Goal: Task Accomplishment & Management: Complete application form

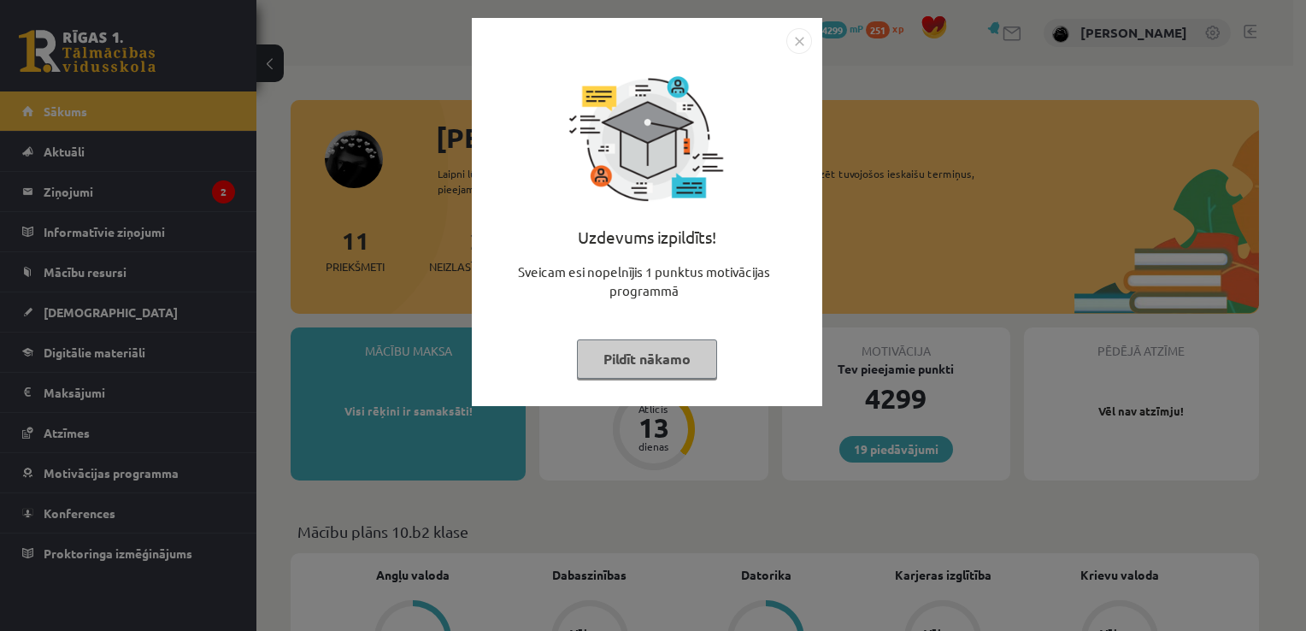
click at [800, 40] on img "Close" at bounding box center [799, 41] width 26 height 26
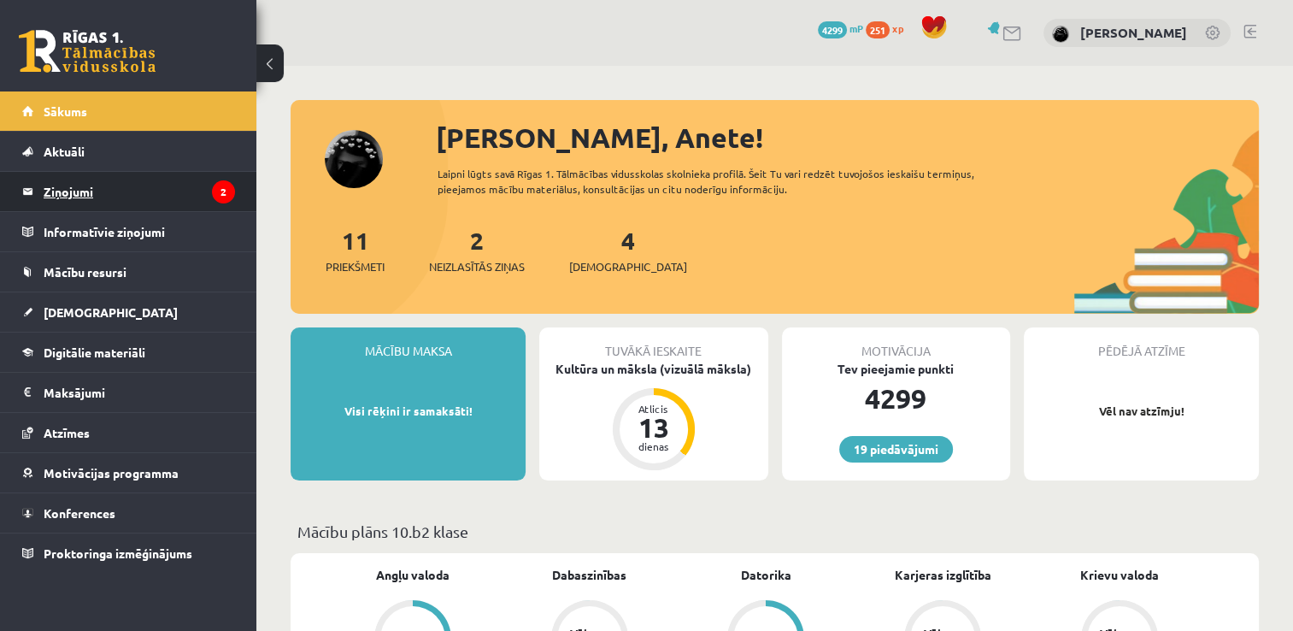
click at [202, 187] on legend "Ziņojumi 2" at bounding box center [139, 191] width 191 height 39
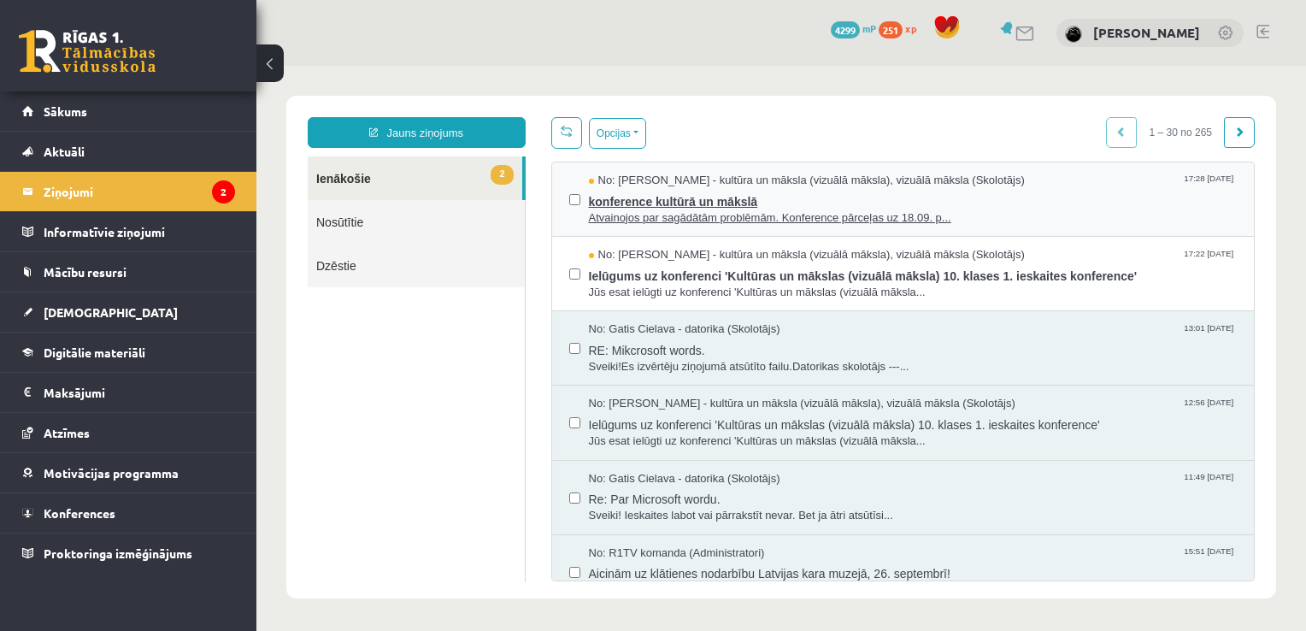
click at [721, 196] on span "konference kultūrā un mākslā" at bounding box center [913, 199] width 649 height 21
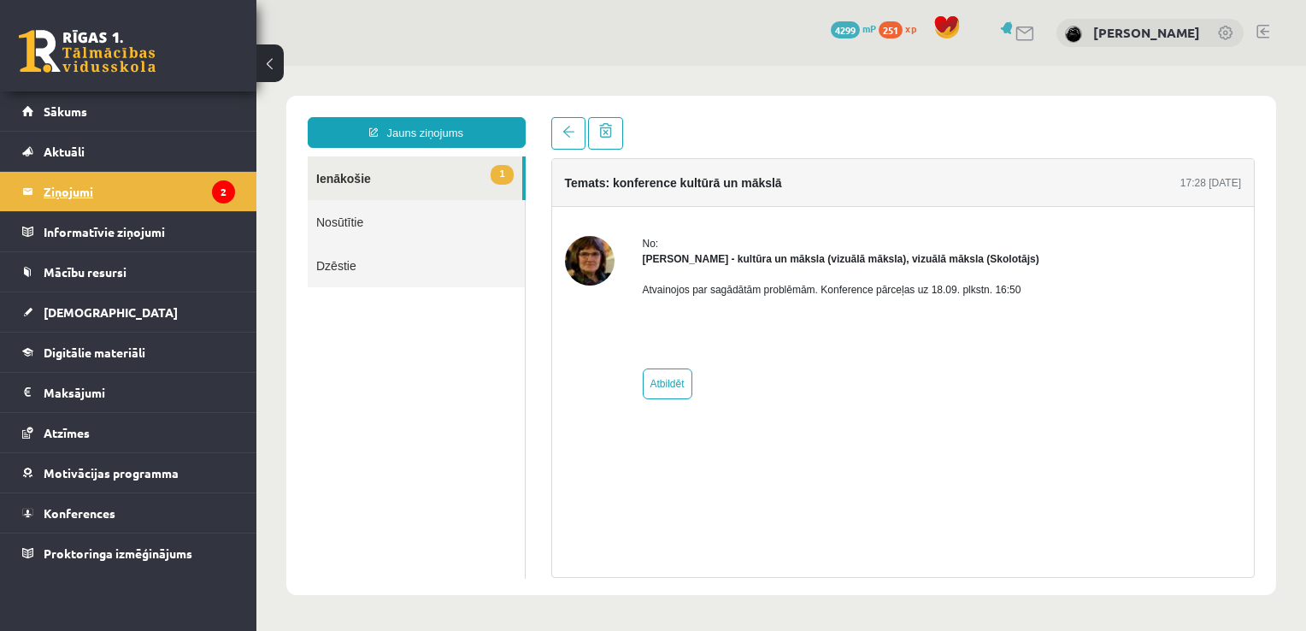
click at [221, 188] on icon "2" at bounding box center [223, 191] width 23 height 23
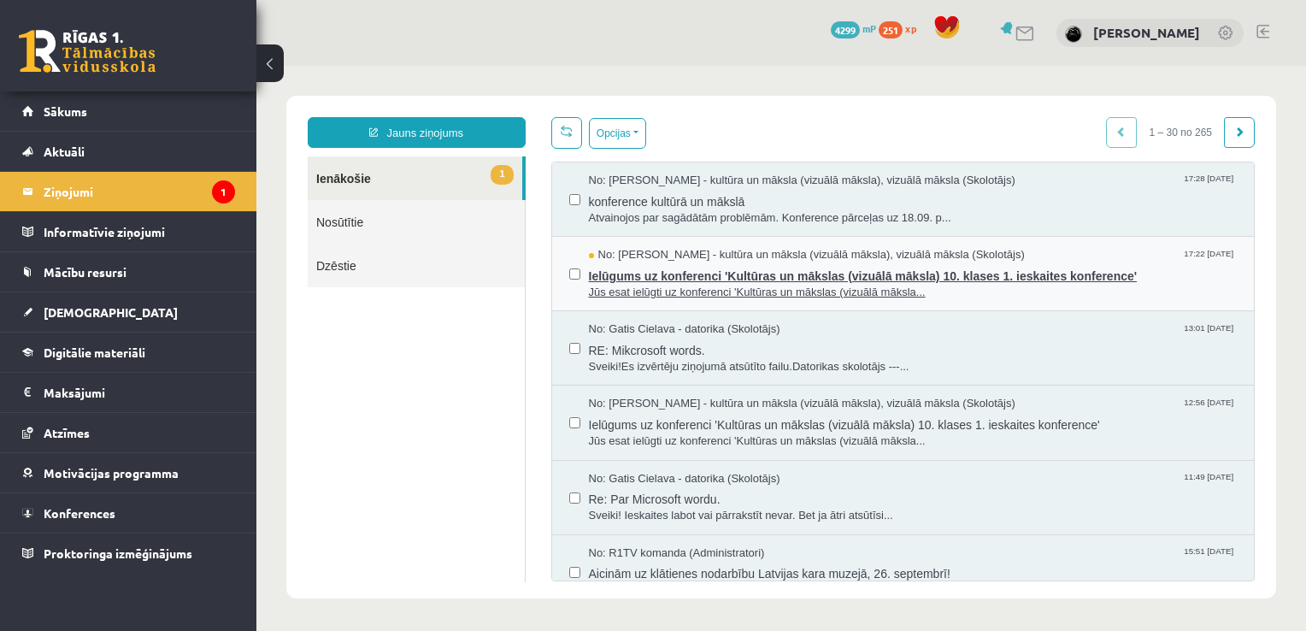
click at [682, 291] on span "Jūs esat ielūgti uz konferenci 'Kultūras un mākslas (vizuālā māksla..." at bounding box center [913, 293] width 649 height 16
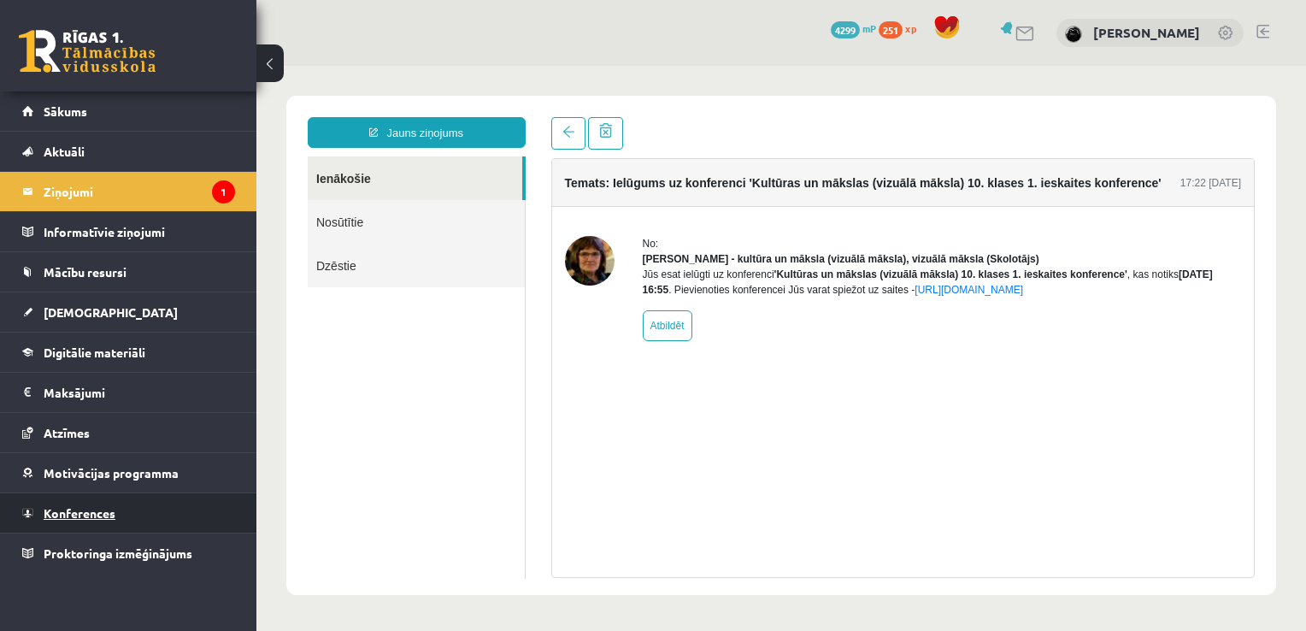
click at [132, 515] on link "Konferences" at bounding box center [128, 512] width 213 height 39
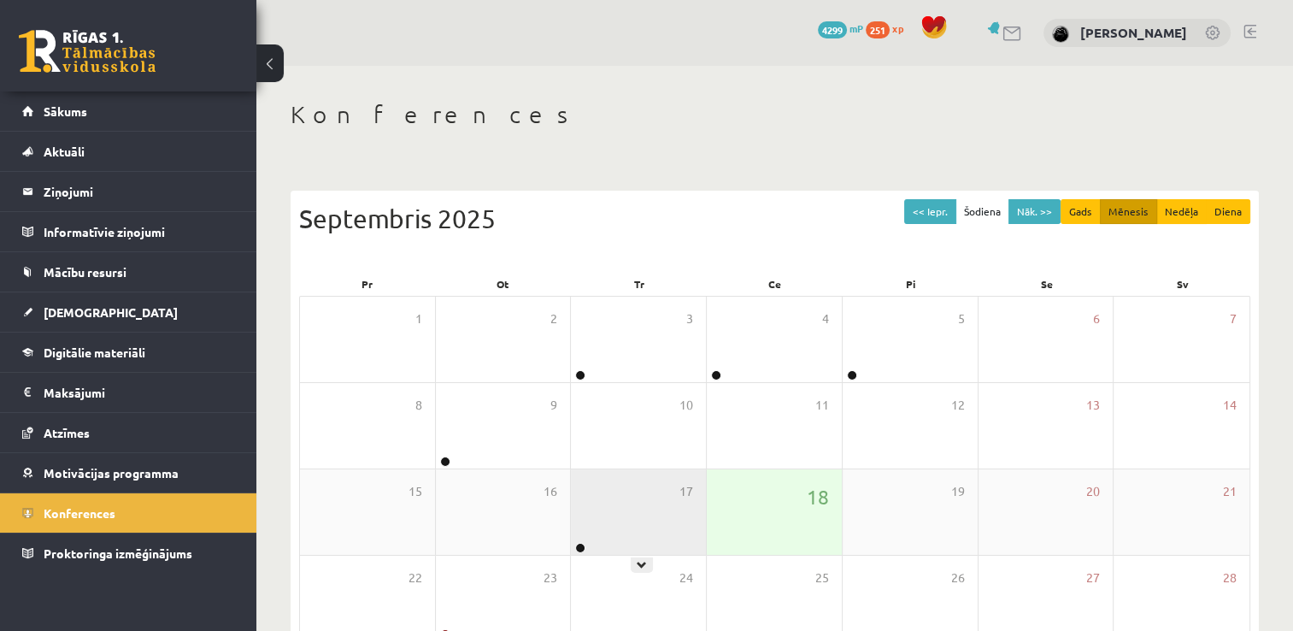
click at [609, 530] on div "17" at bounding box center [638, 511] width 135 height 85
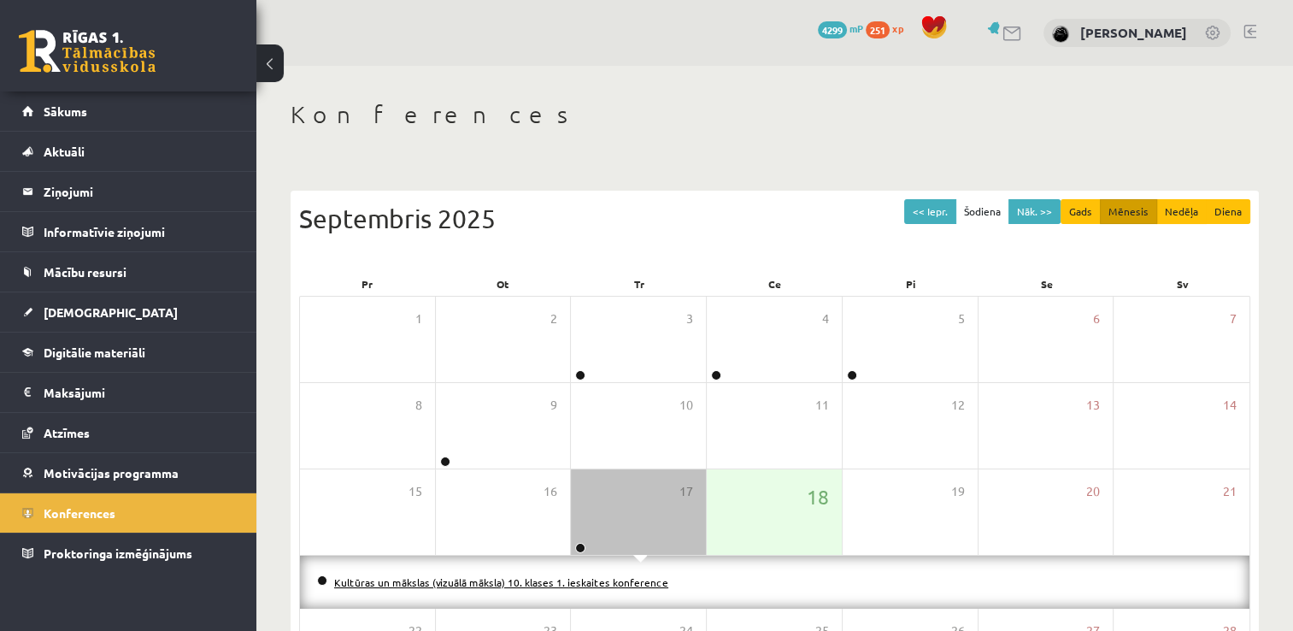
click at [562, 585] on link "Kultūras un mākslas (vizuālā māksla) 10. klases 1. ieskaites konference" at bounding box center [501, 582] width 334 height 14
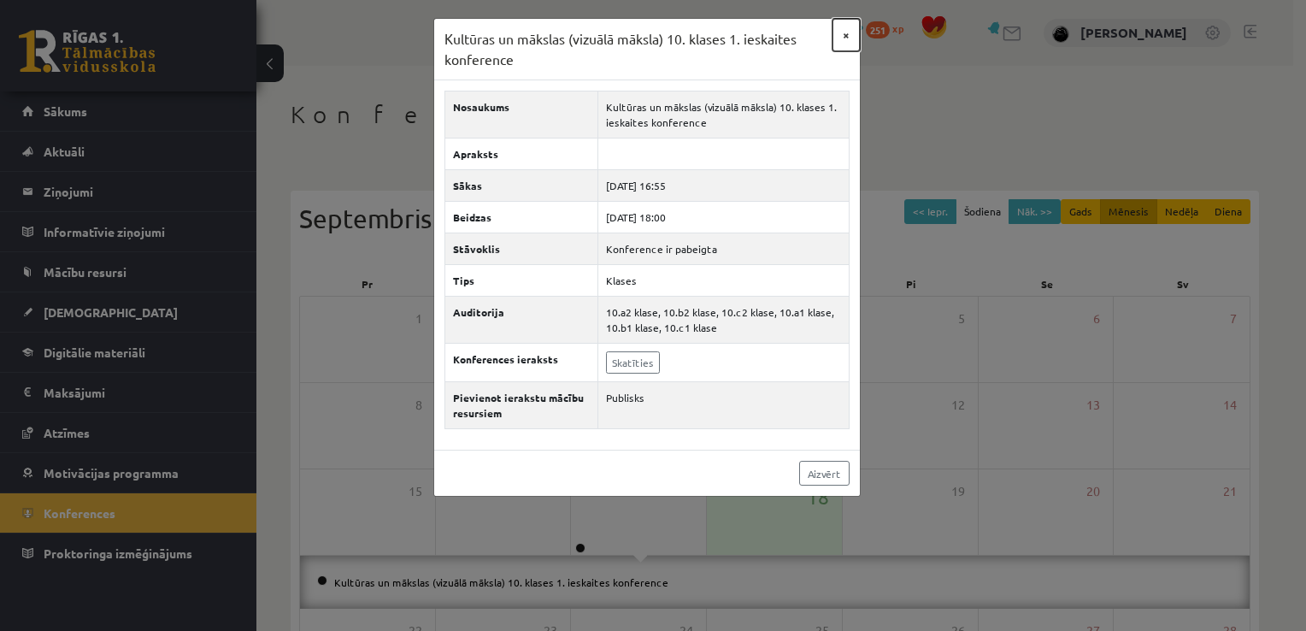
click at [838, 29] on button "×" at bounding box center [845, 35] width 27 height 32
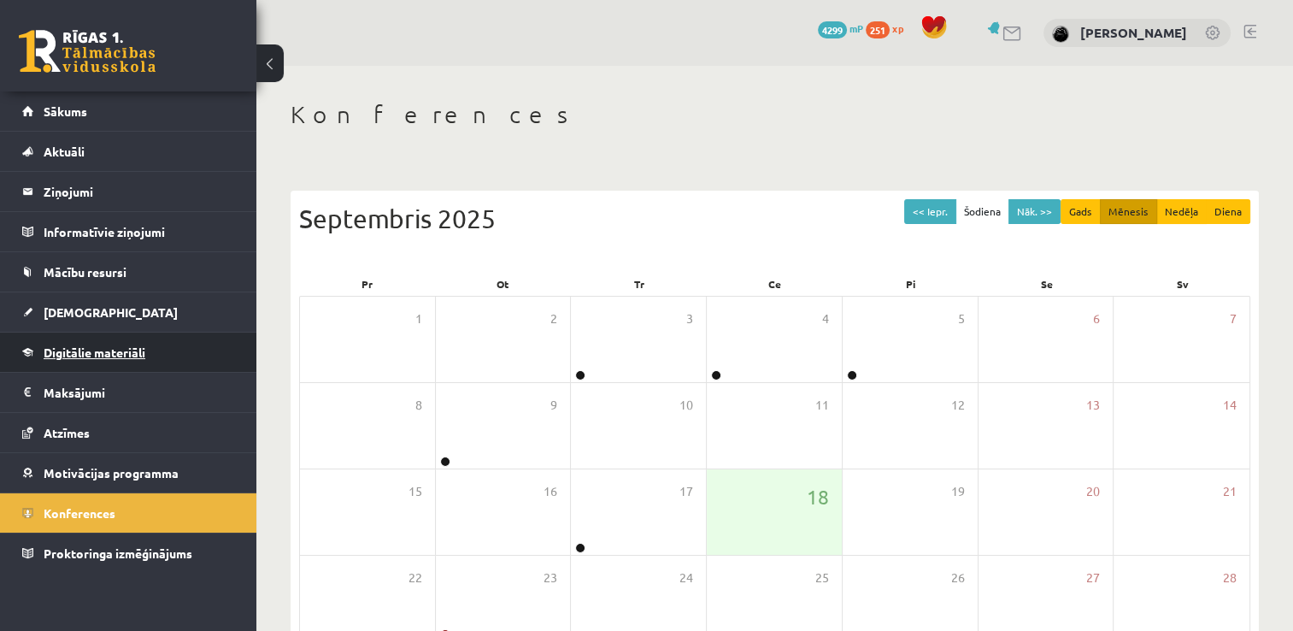
click at [140, 354] on span "Digitālie materiāli" at bounding box center [95, 351] width 102 height 15
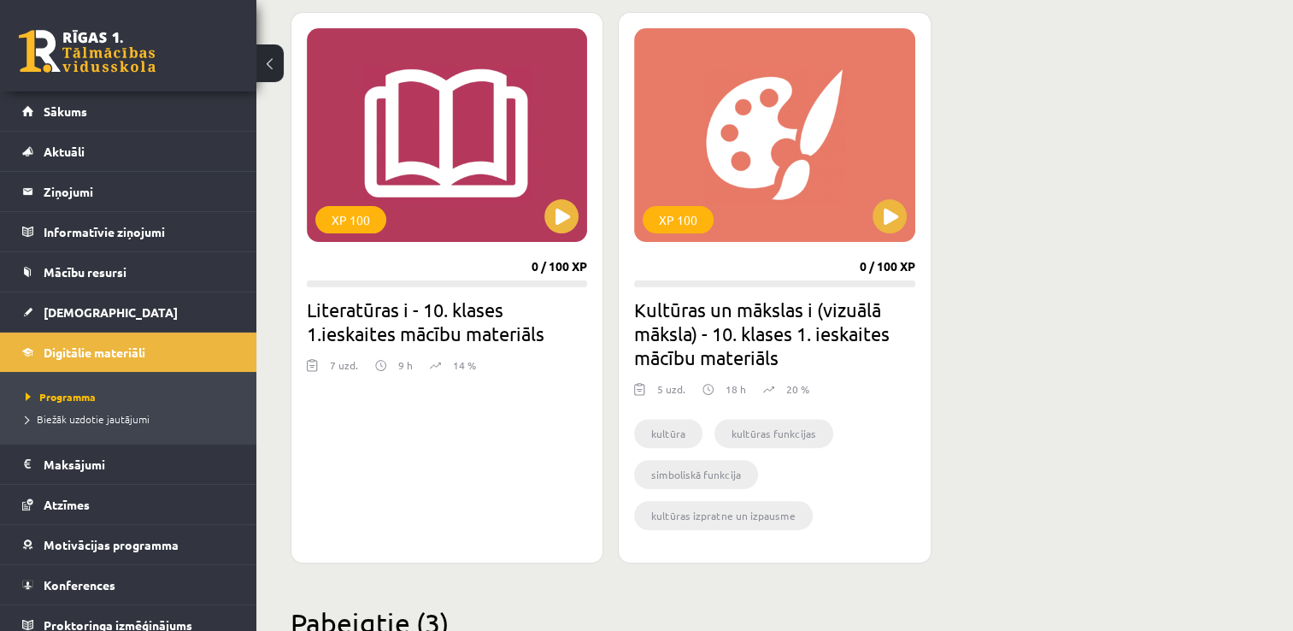
scroll to position [477, 0]
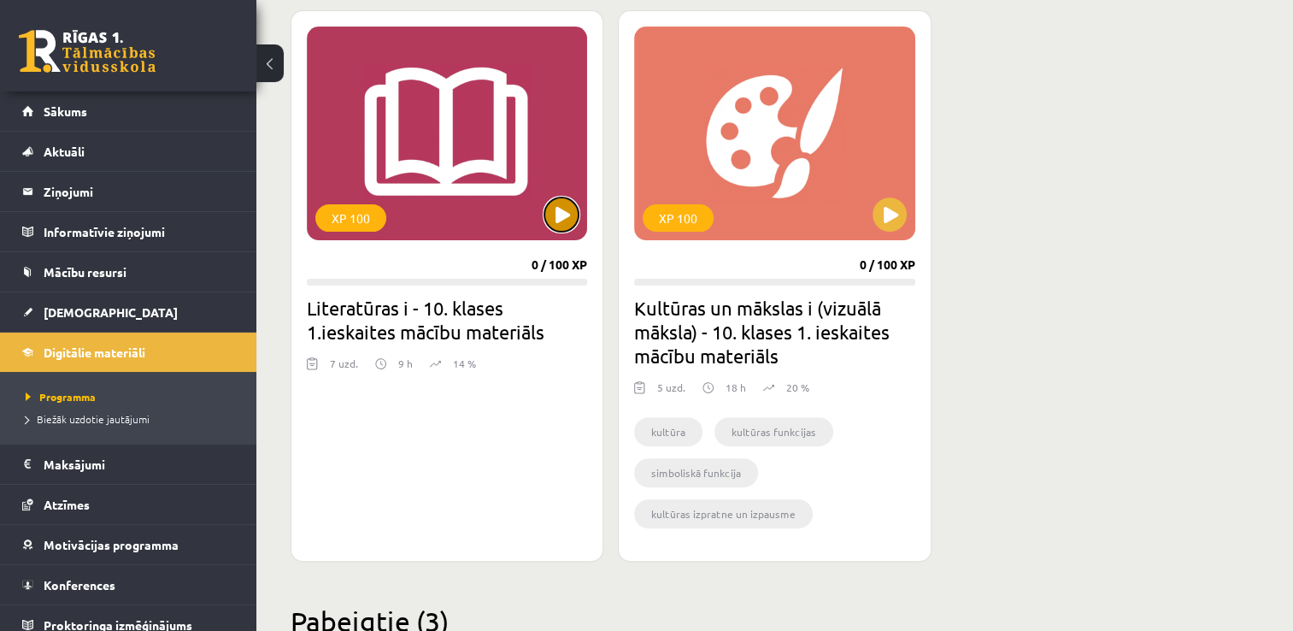
click at [552, 212] on button at bounding box center [561, 214] width 34 height 34
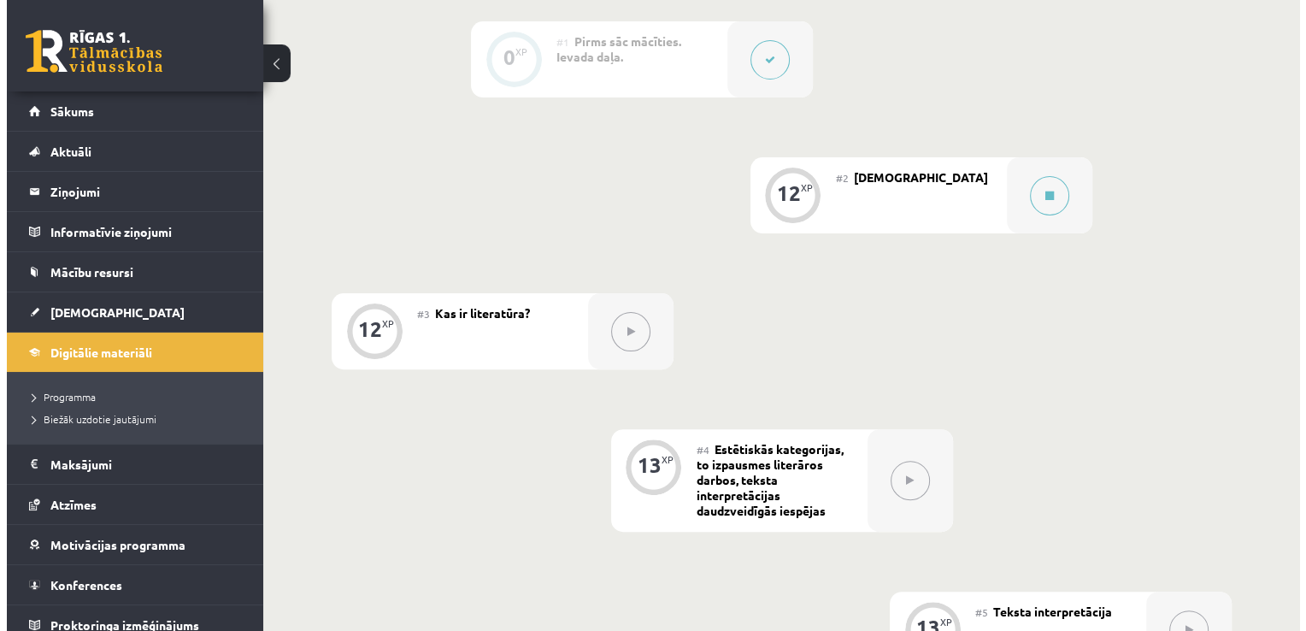
scroll to position [391, 0]
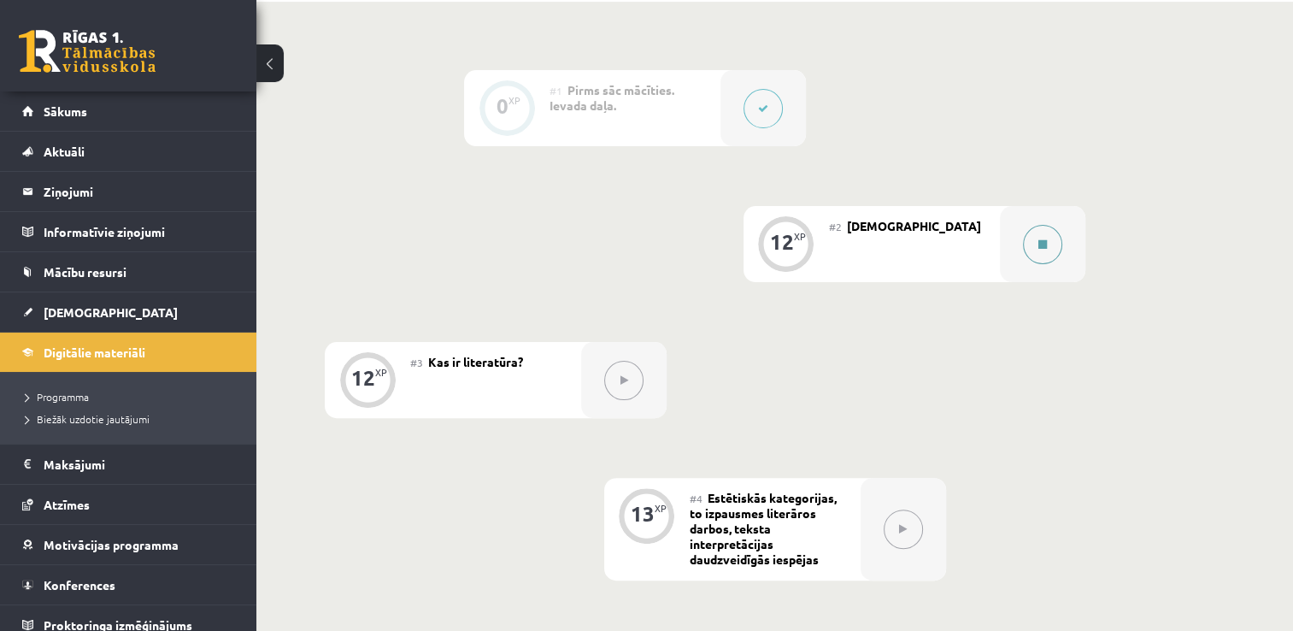
click at [1033, 241] on button at bounding box center [1042, 244] width 39 height 39
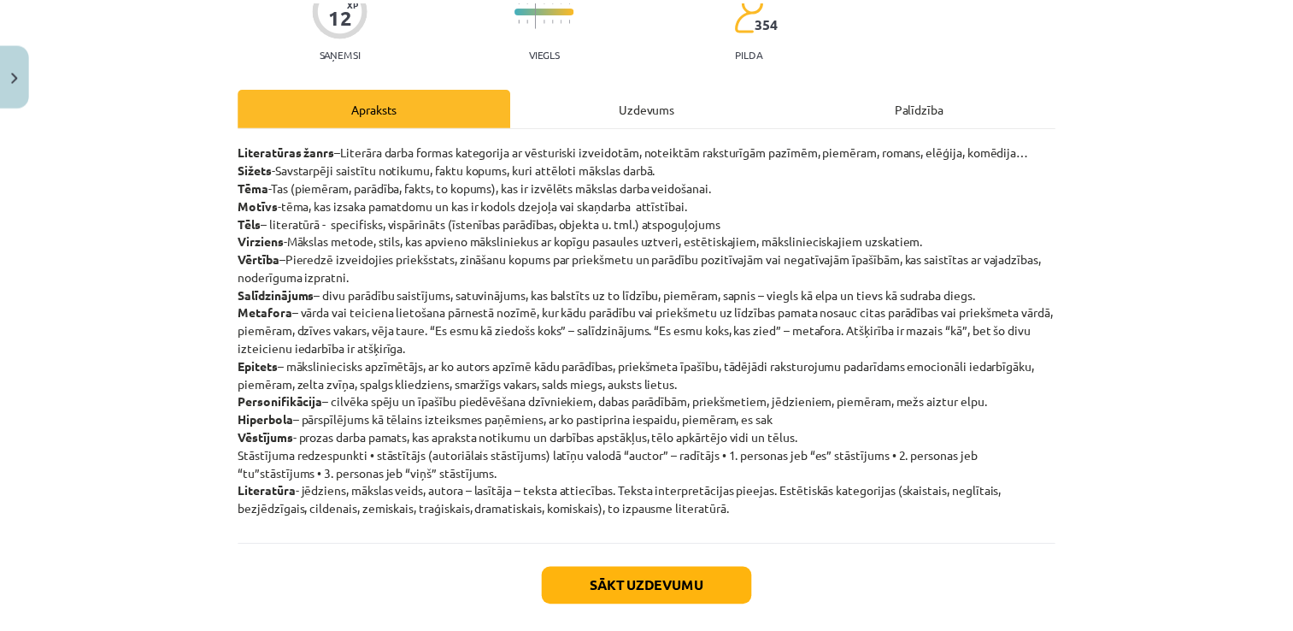
scroll to position [161, 0]
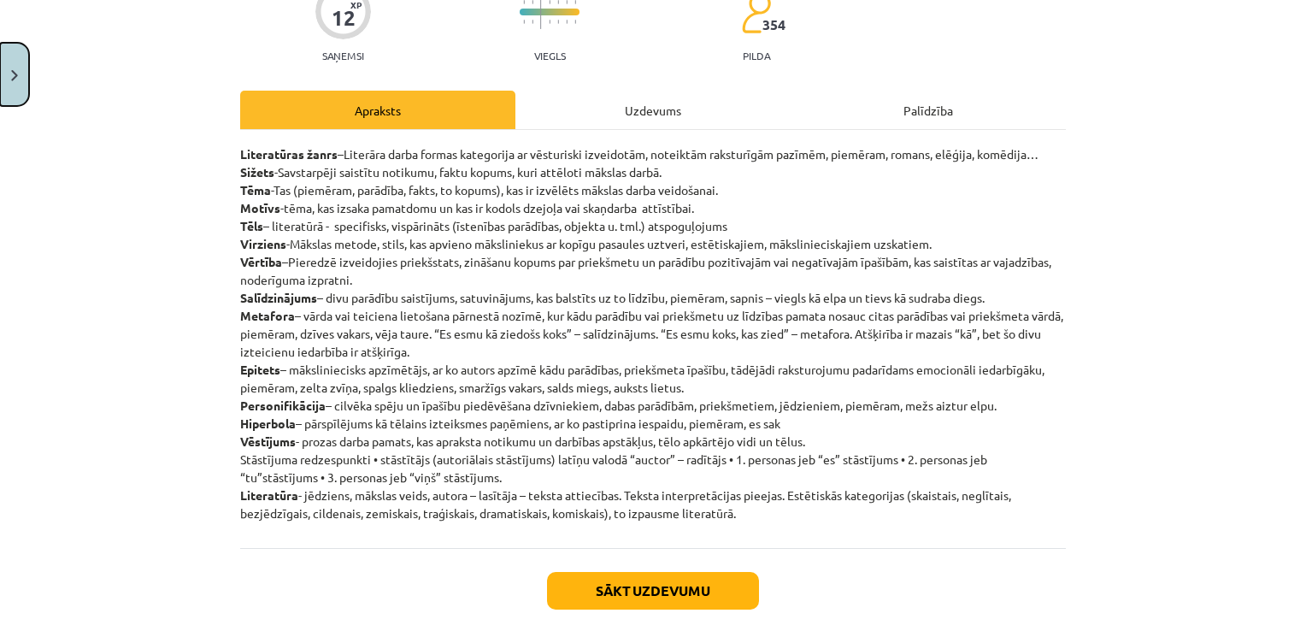
click at [15, 77] on img "Close" at bounding box center [14, 75] width 7 height 11
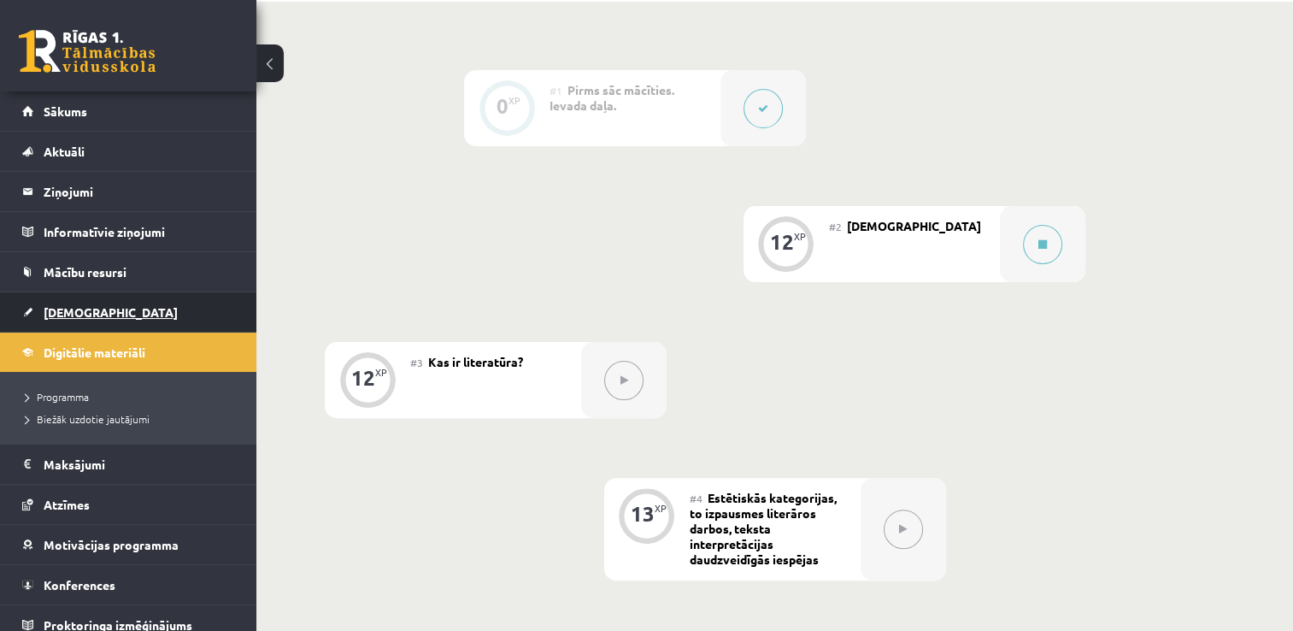
click at [95, 304] on link "[DEMOGRAPHIC_DATA]" at bounding box center [128, 311] width 213 height 39
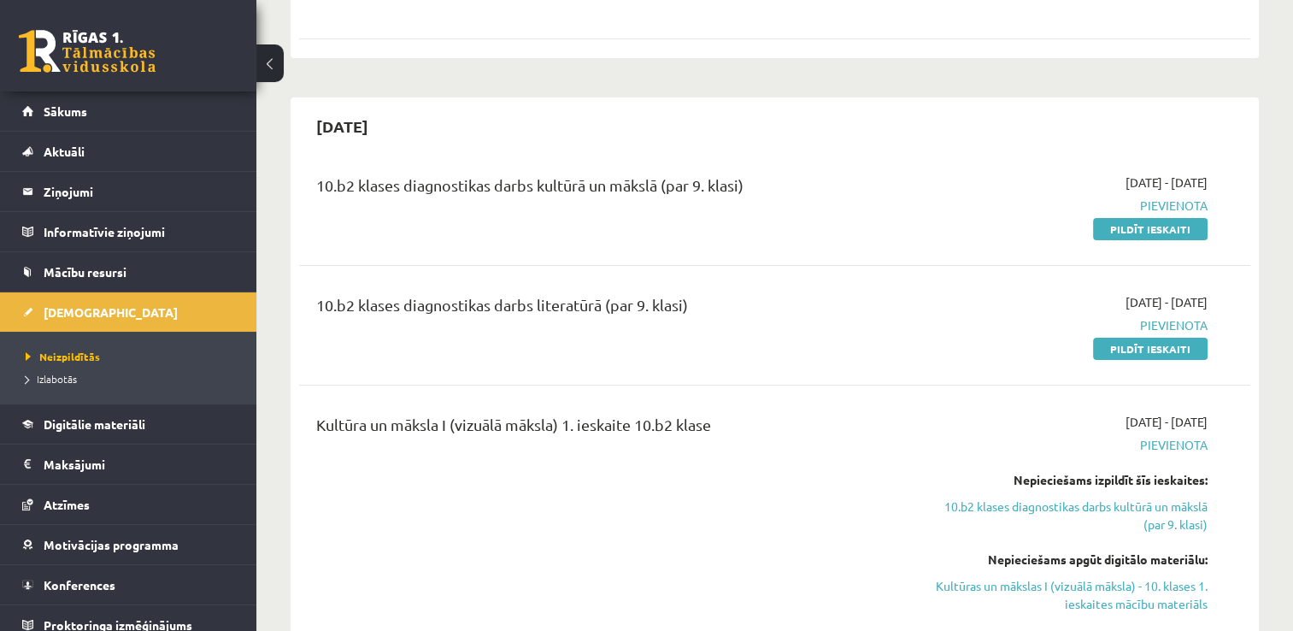
scroll to position [317, 0]
click at [1118, 226] on link "Pildīt ieskaiti" at bounding box center [1150, 228] width 115 height 22
click at [1132, 222] on link "Pildīt ieskaiti" at bounding box center [1150, 228] width 115 height 22
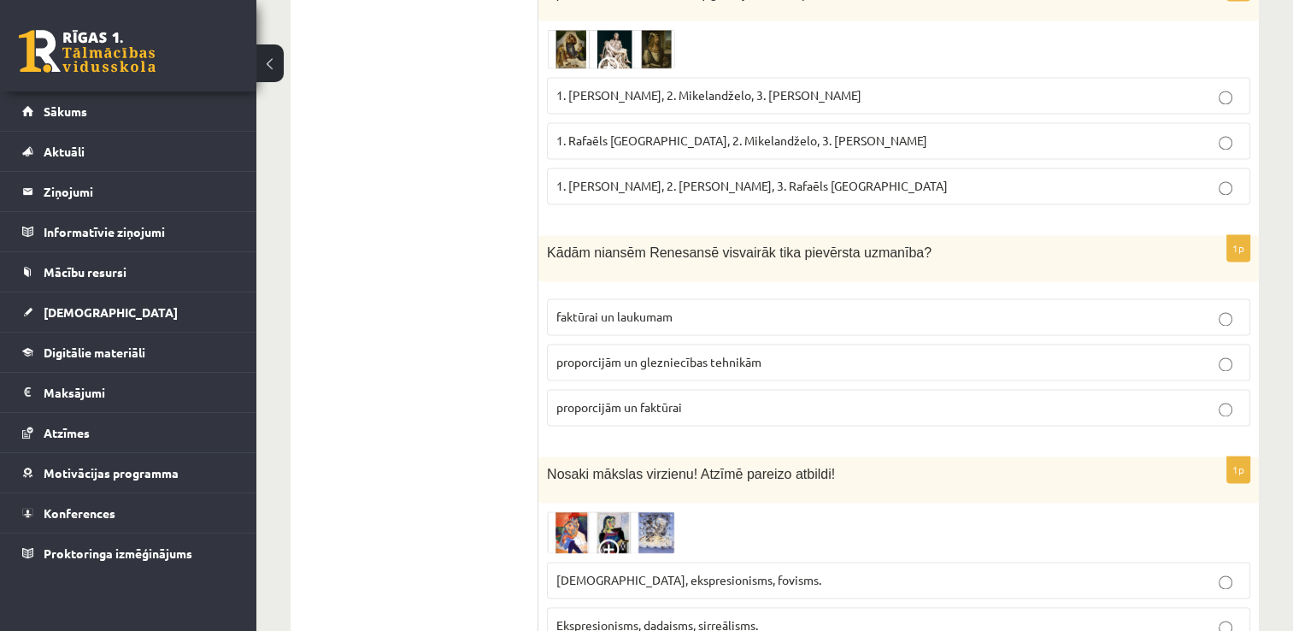
scroll to position [2220, 0]
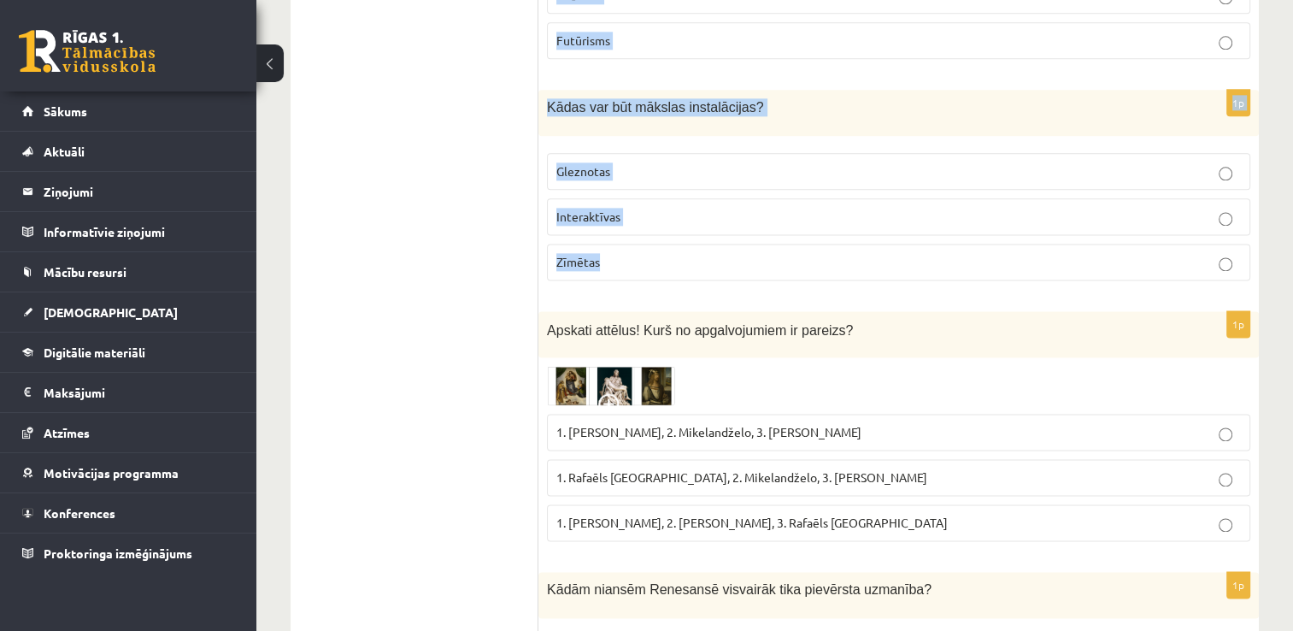
drag, startPoint x: 547, startPoint y: 102, endPoint x: 876, endPoint y: 221, distance: 350.1
copy form "Loremipsumd sitame consectetur adipi elit seddoeiu, te in utla etdolor magn ali…"
click at [876, 221] on div "1p Kādas var būt mākslas instalācijas? Gleznotas Interaktīvas Zīmētas" at bounding box center [898, 192] width 721 height 204
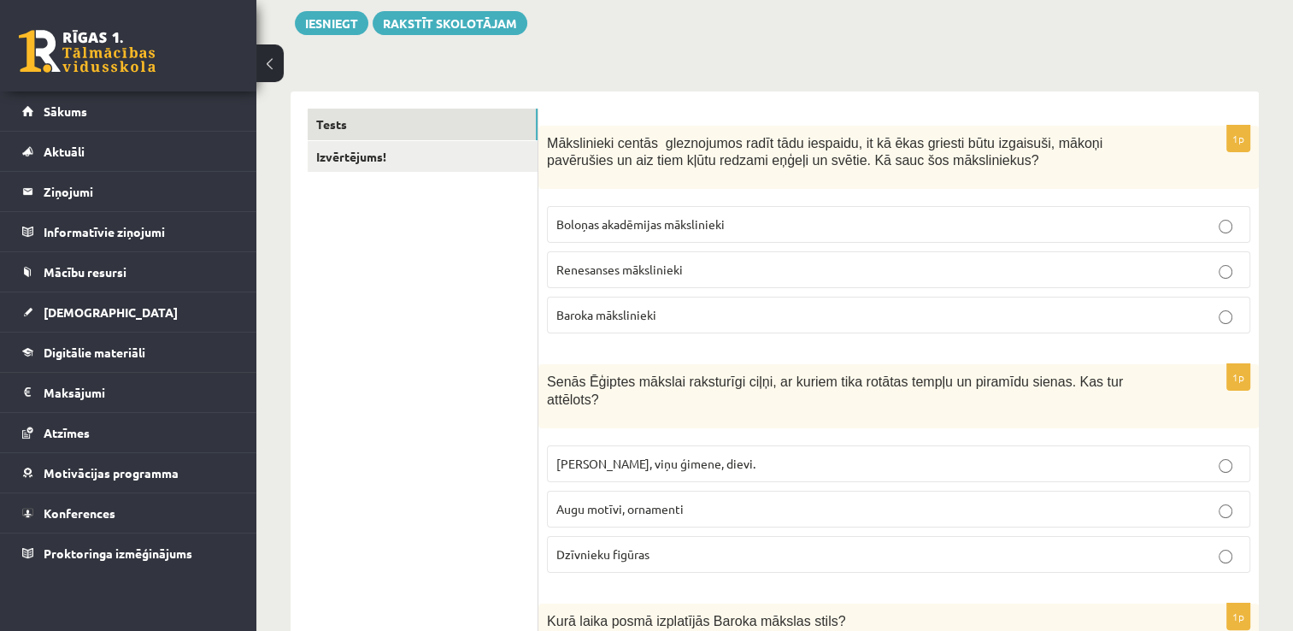
scroll to position [214, 0]
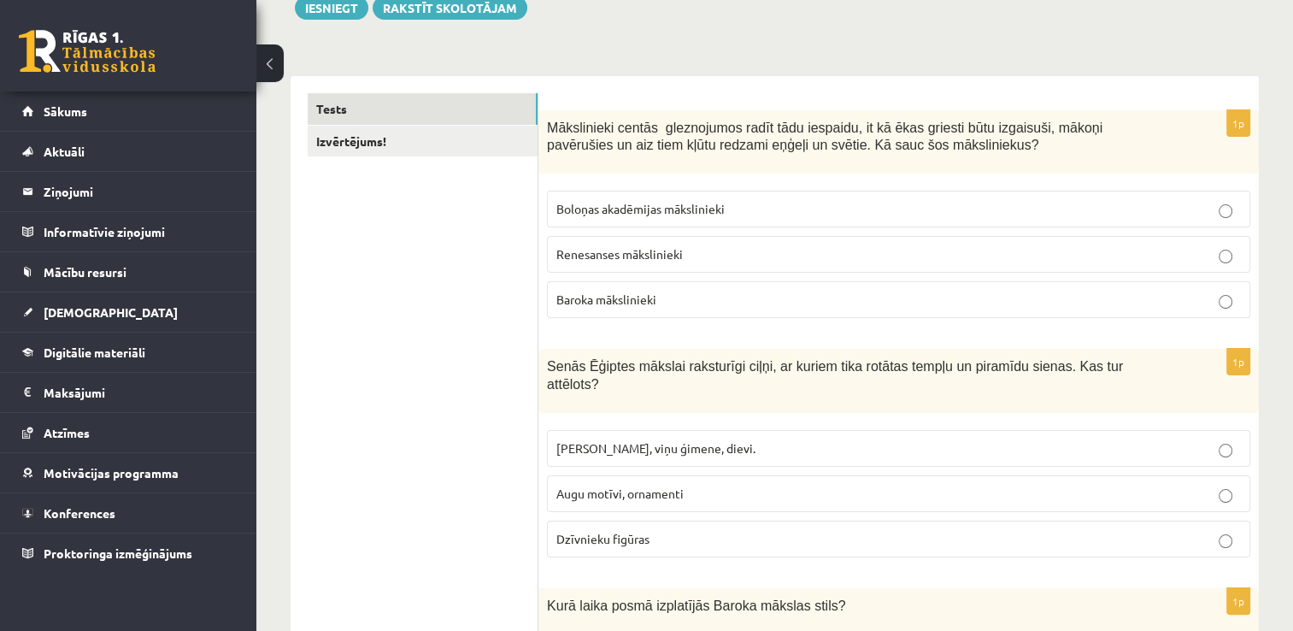
click at [650, 291] on span "Baroka mākslinieki" at bounding box center [606, 298] width 100 height 15
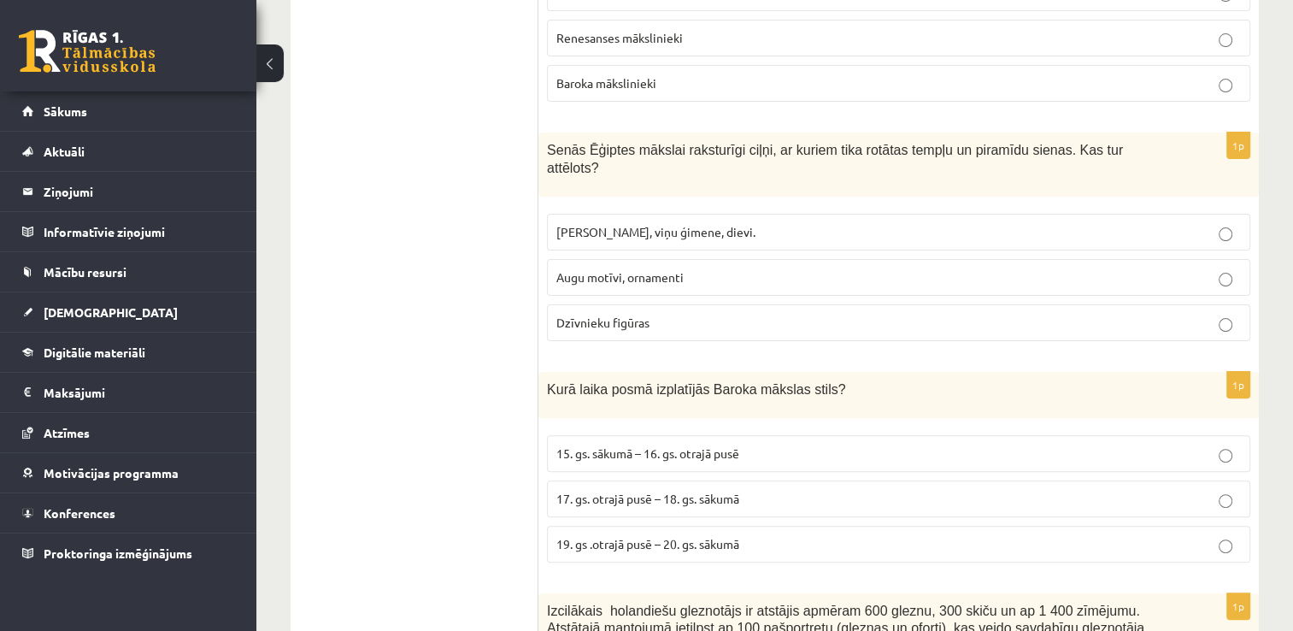
scroll to position [491, 0]
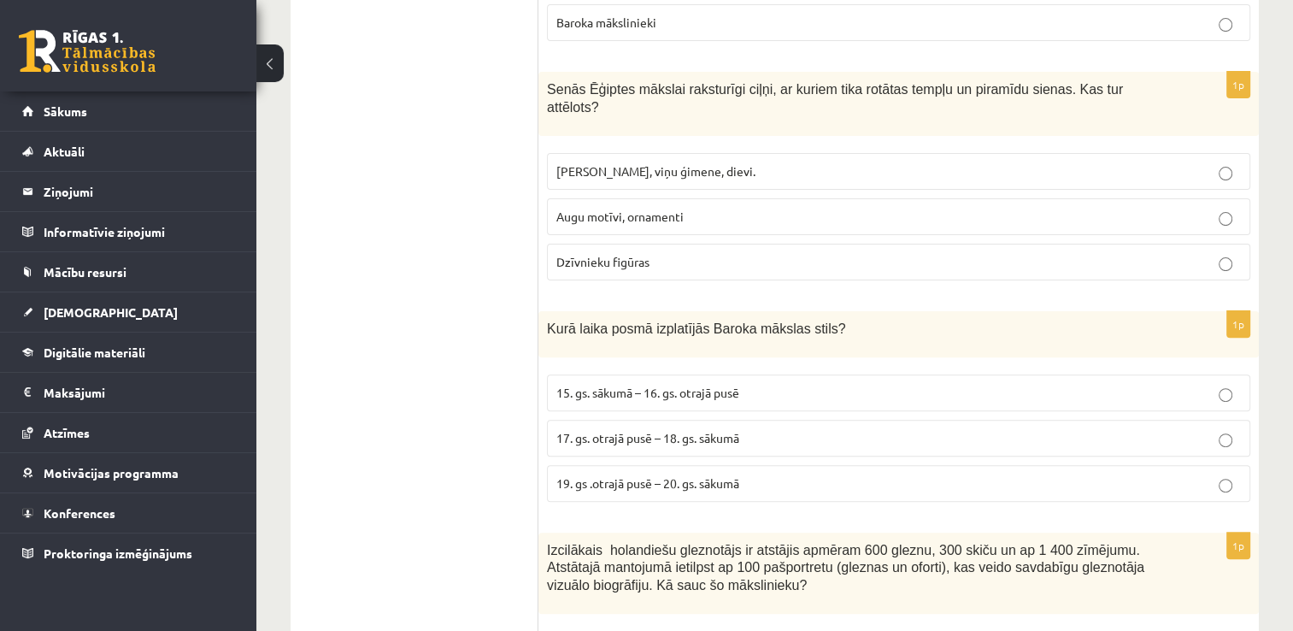
click at [645, 163] on span "Faraoni, viņu ģimene, dievi." at bounding box center [655, 170] width 199 height 15
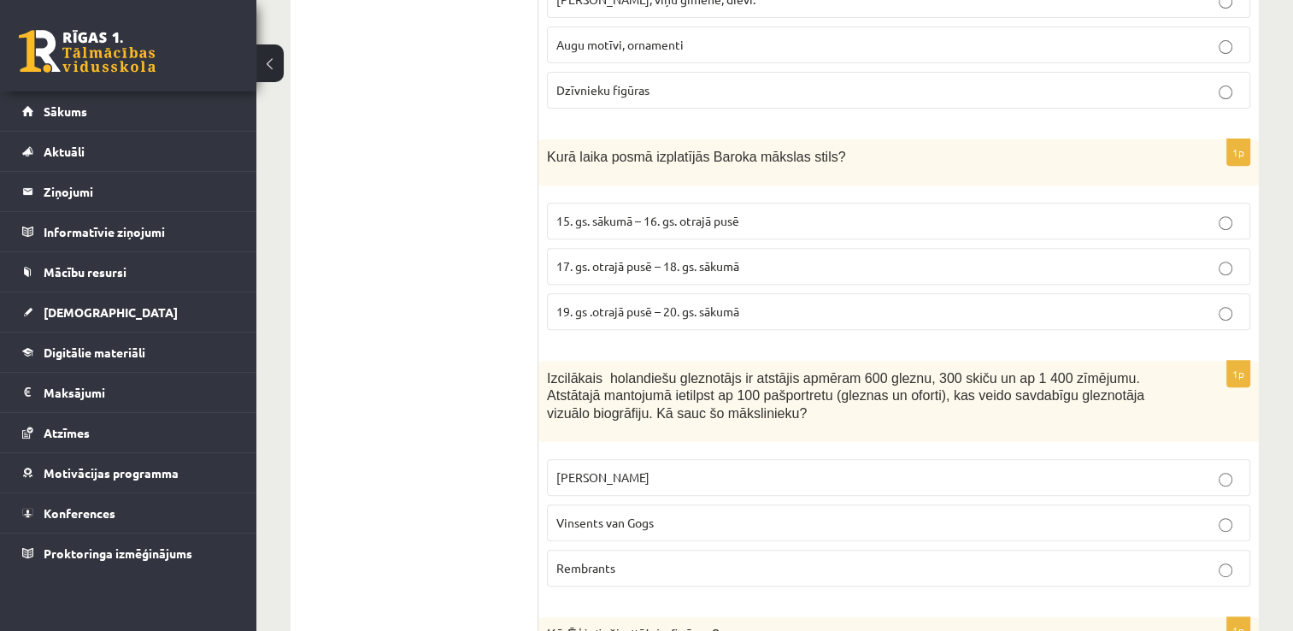
scroll to position [687, 0]
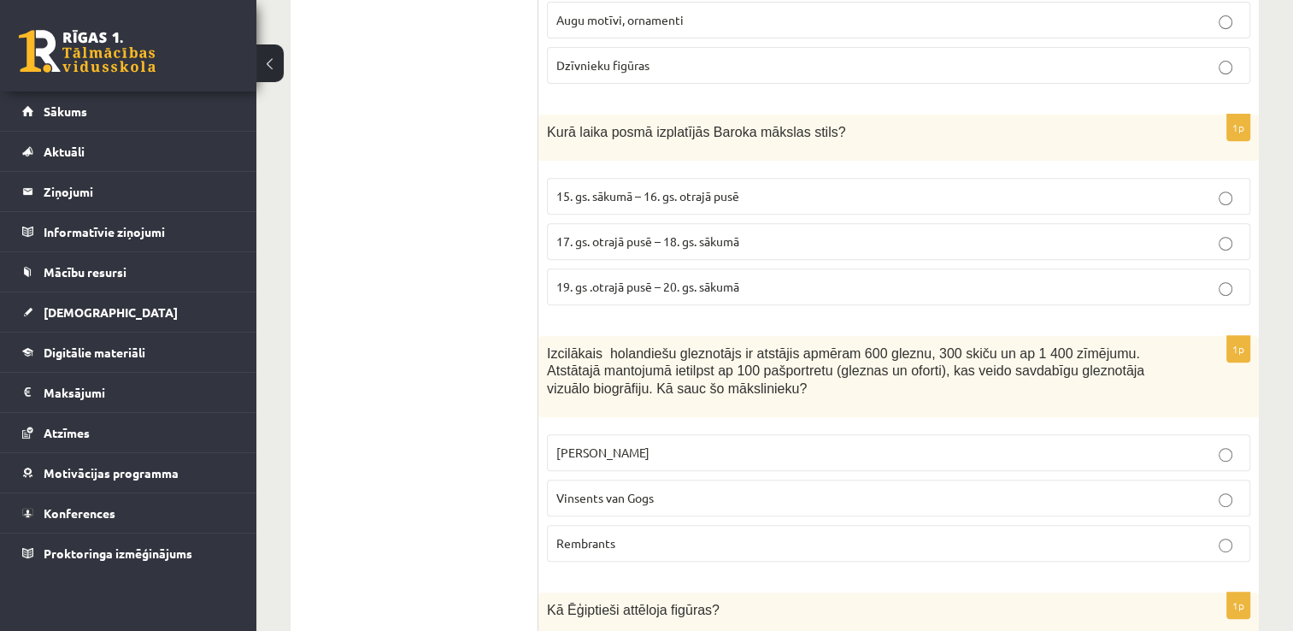
click at [637, 234] on label "17. gs. otrajā pusē – 18. gs. sākumā" at bounding box center [898, 241] width 703 height 37
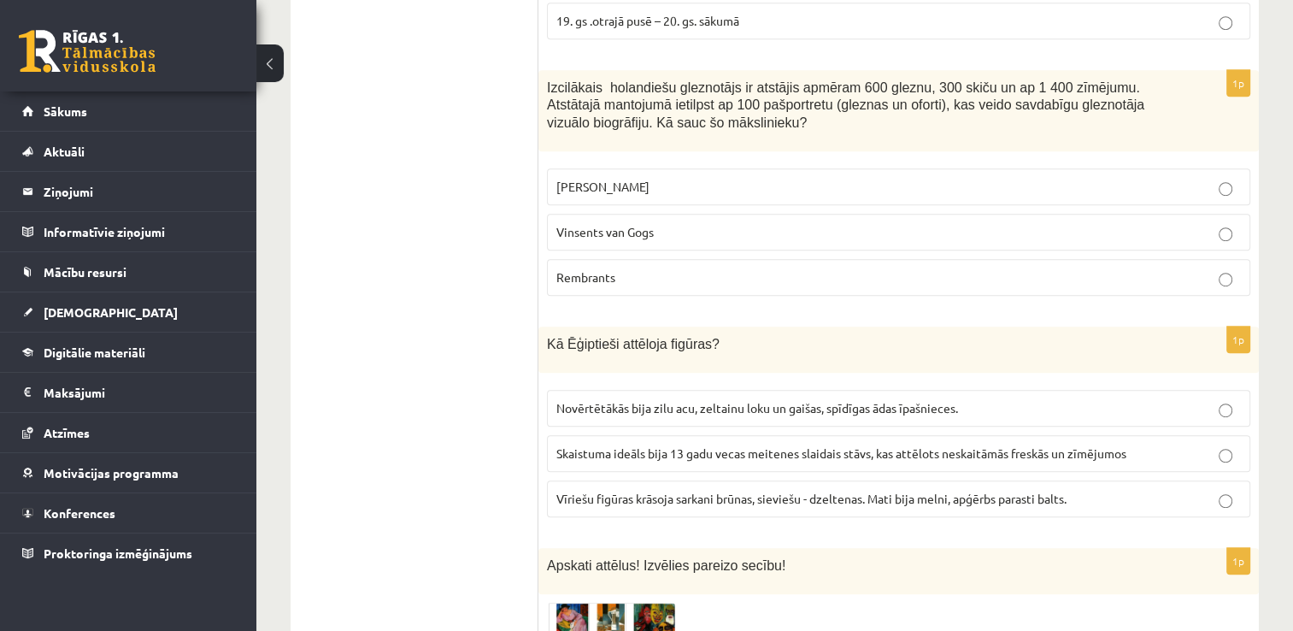
scroll to position [954, 0]
click at [608, 268] on span "Rembrants" at bounding box center [585, 275] width 59 height 15
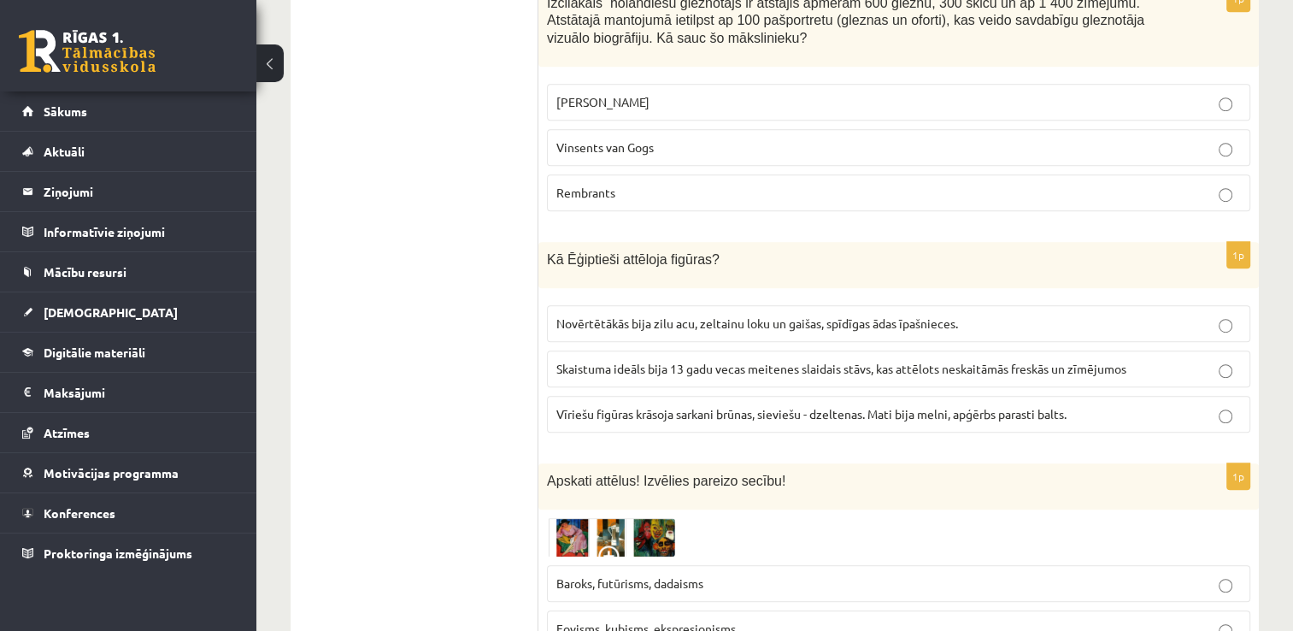
scroll to position [1118, 0]
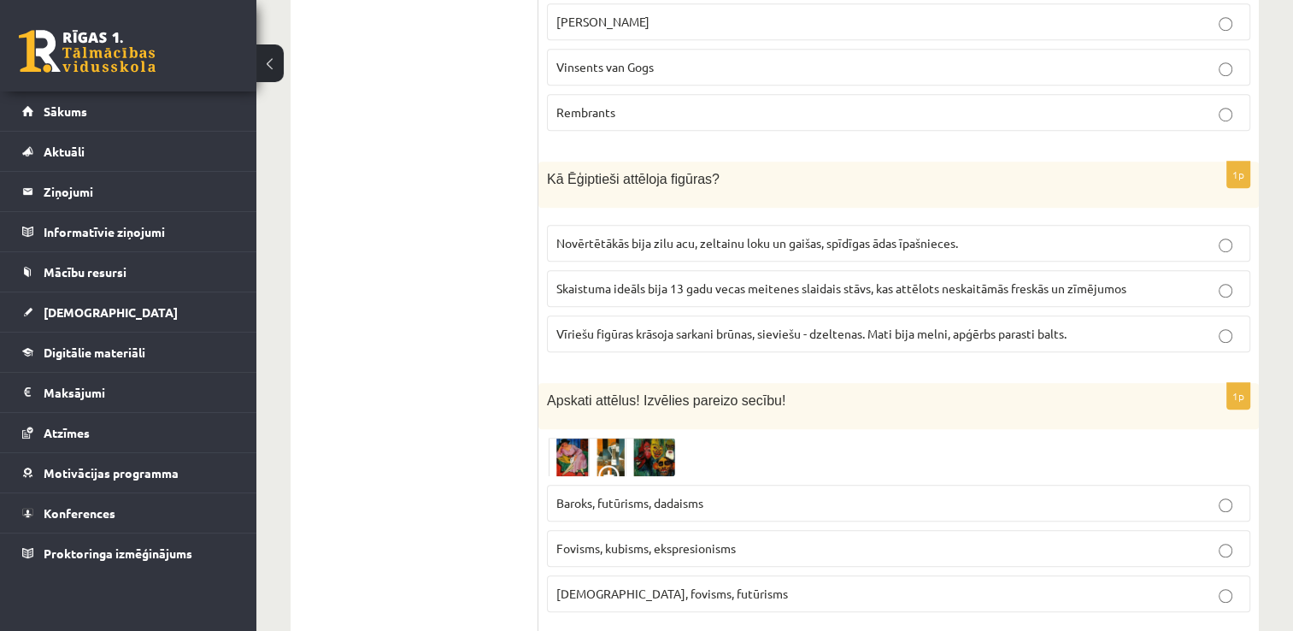
click at [636, 315] on label "Vīriešu figūras krāsoja sarkani brūnas, sieviešu - dzeltenas. Mati bija melni, …" at bounding box center [898, 333] width 703 height 37
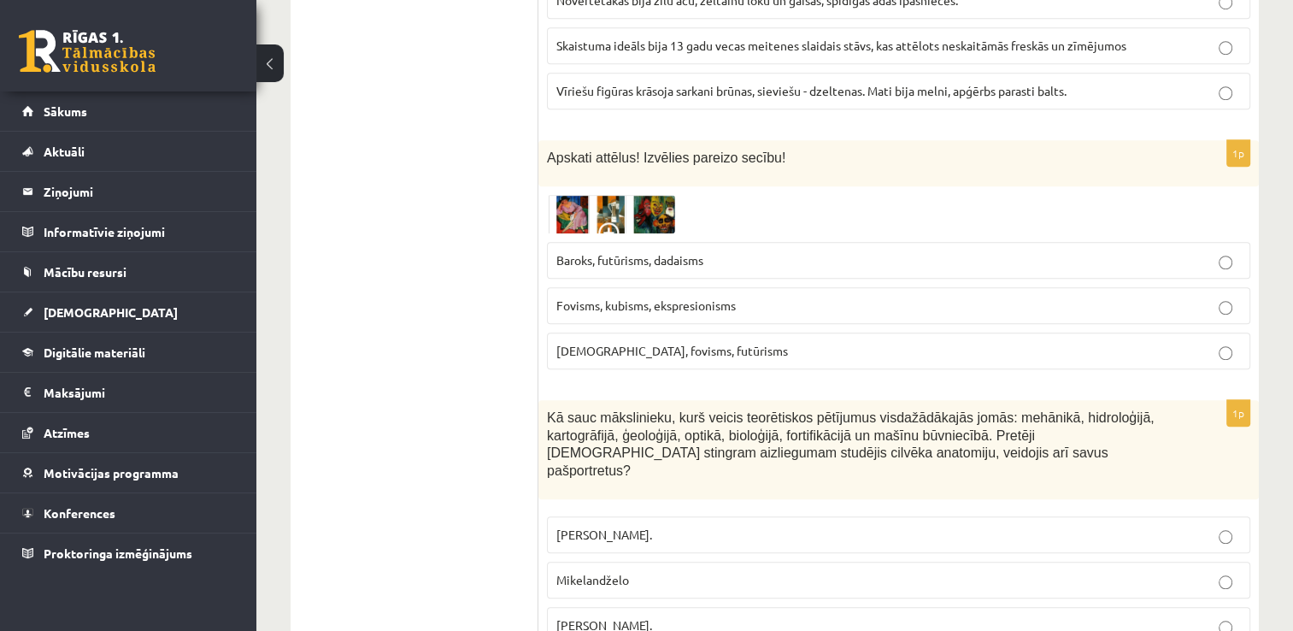
scroll to position [1350, 0]
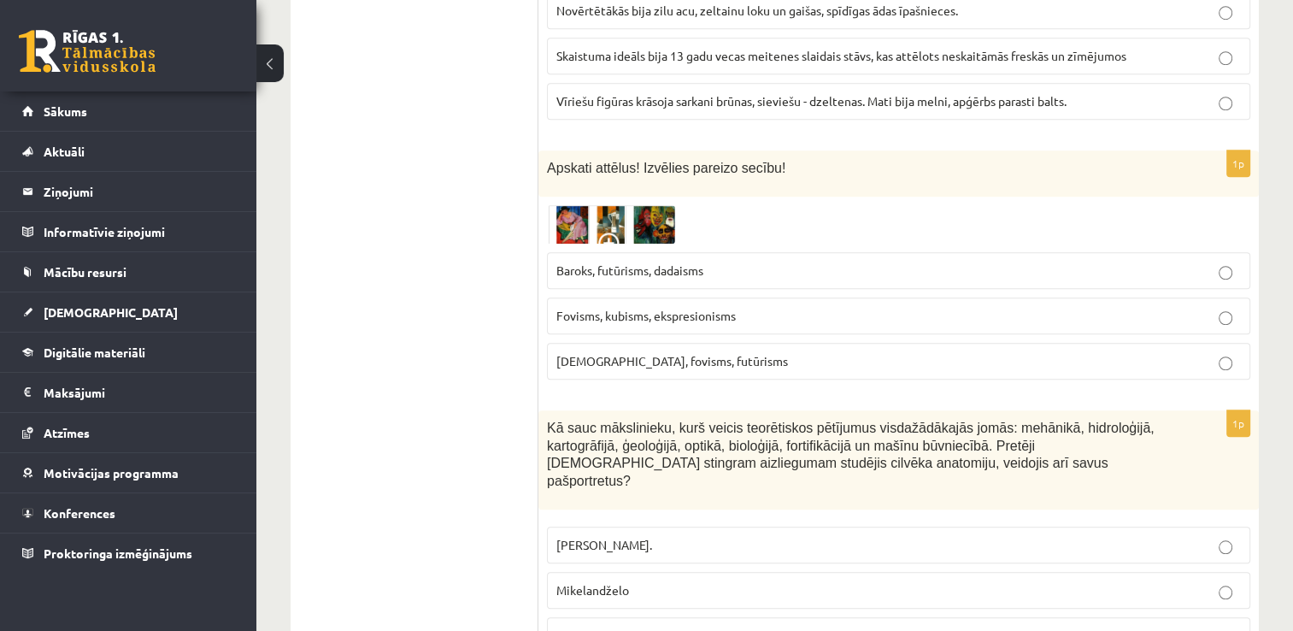
click at [598, 205] on img at bounding box center [611, 224] width 128 height 39
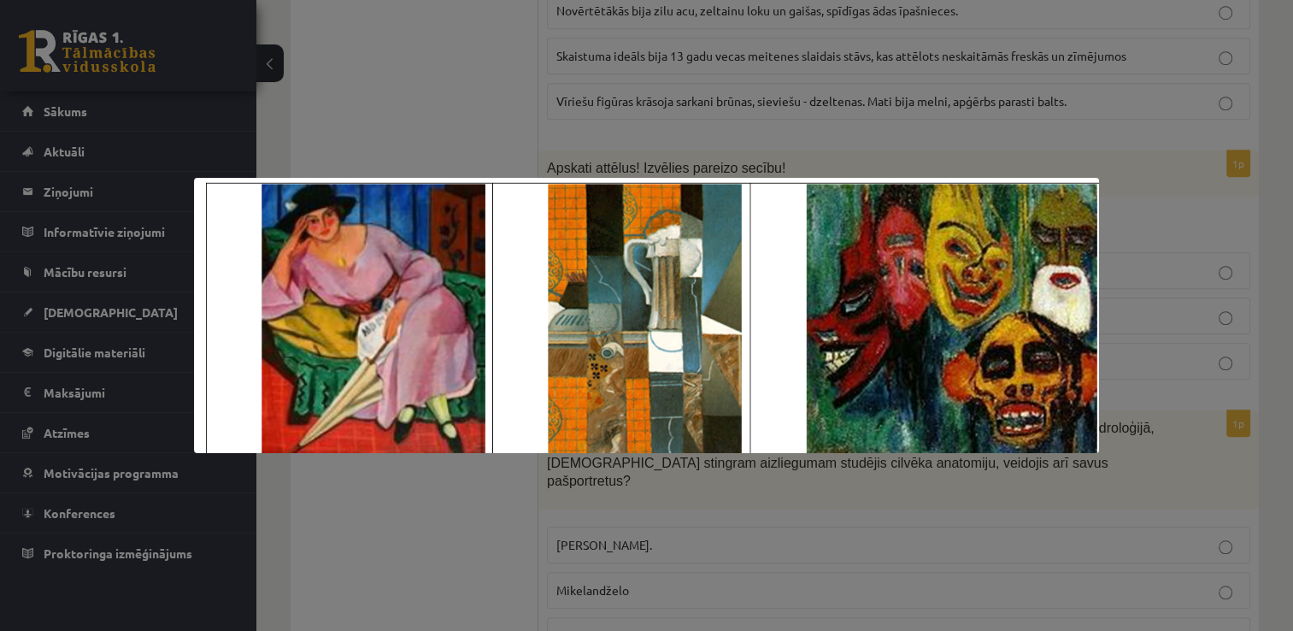
click at [438, 126] on div at bounding box center [646, 315] width 1293 height 631
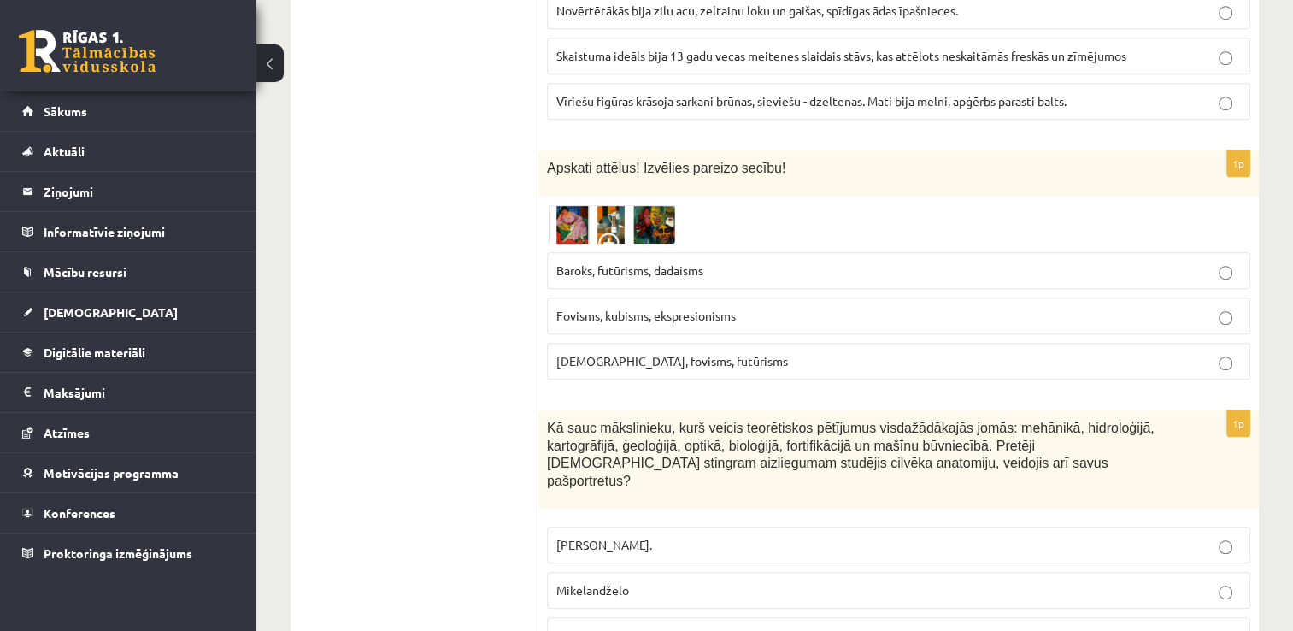
click at [621, 205] on img at bounding box center [611, 224] width 128 height 39
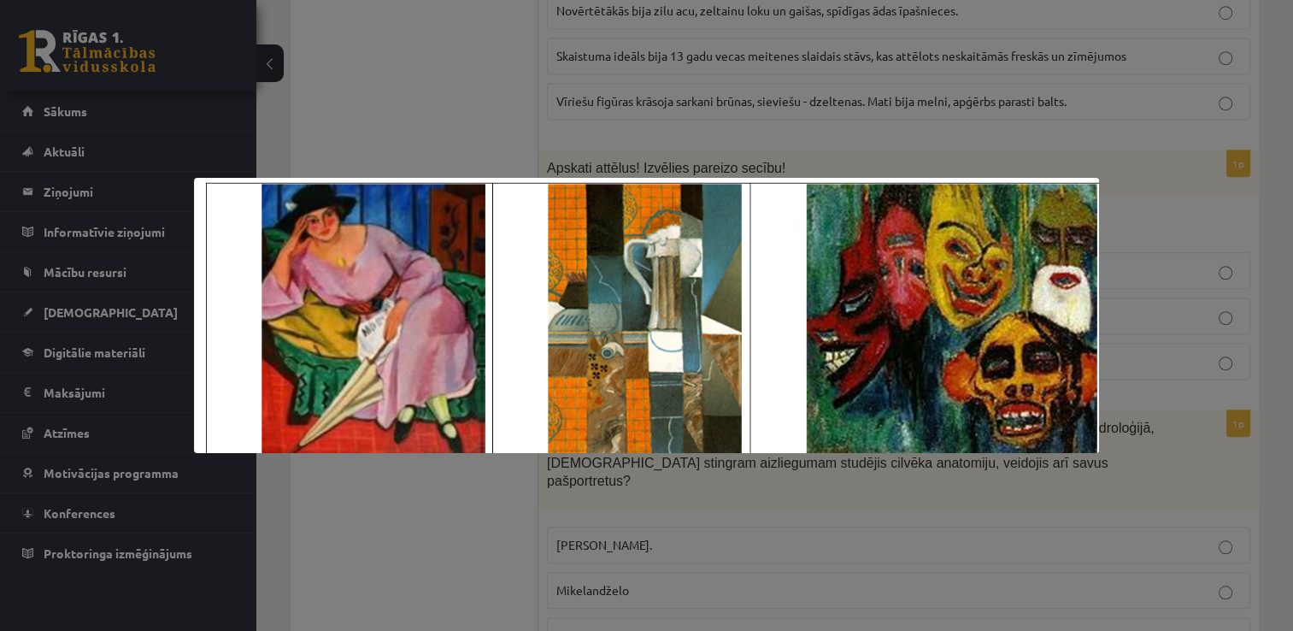
click at [486, 149] on div at bounding box center [646, 315] width 1293 height 631
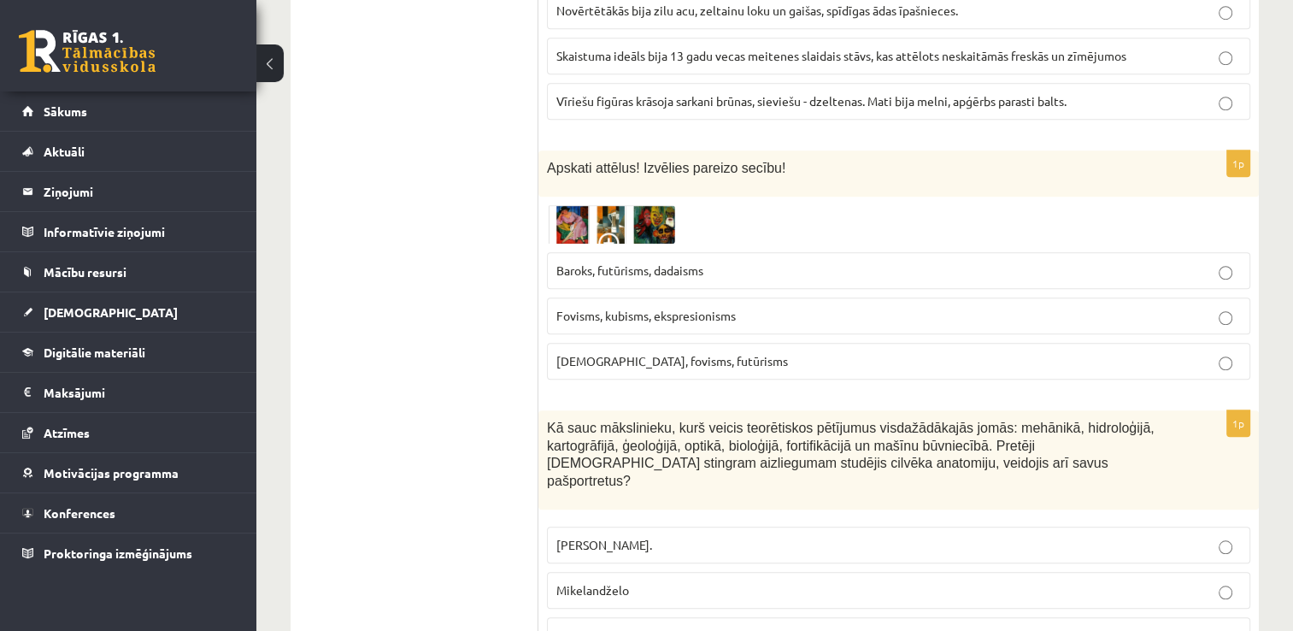
click at [609, 205] on img at bounding box center [611, 224] width 128 height 39
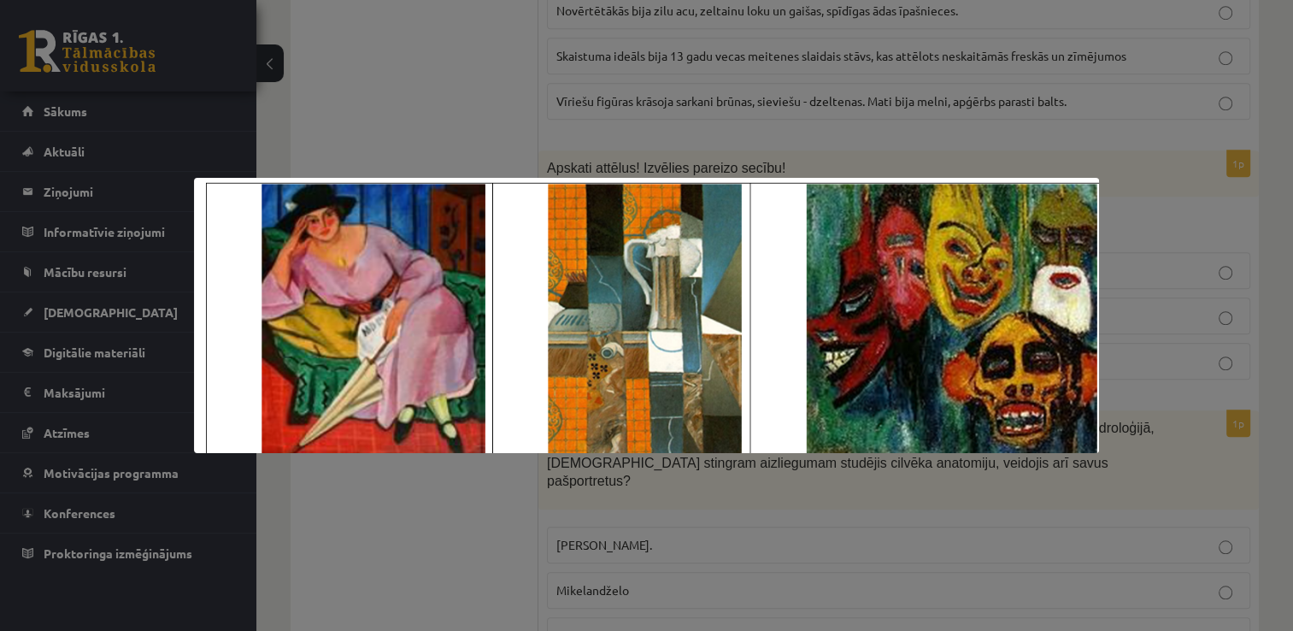
click at [451, 150] on div at bounding box center [646, 315] width 1293 height 631
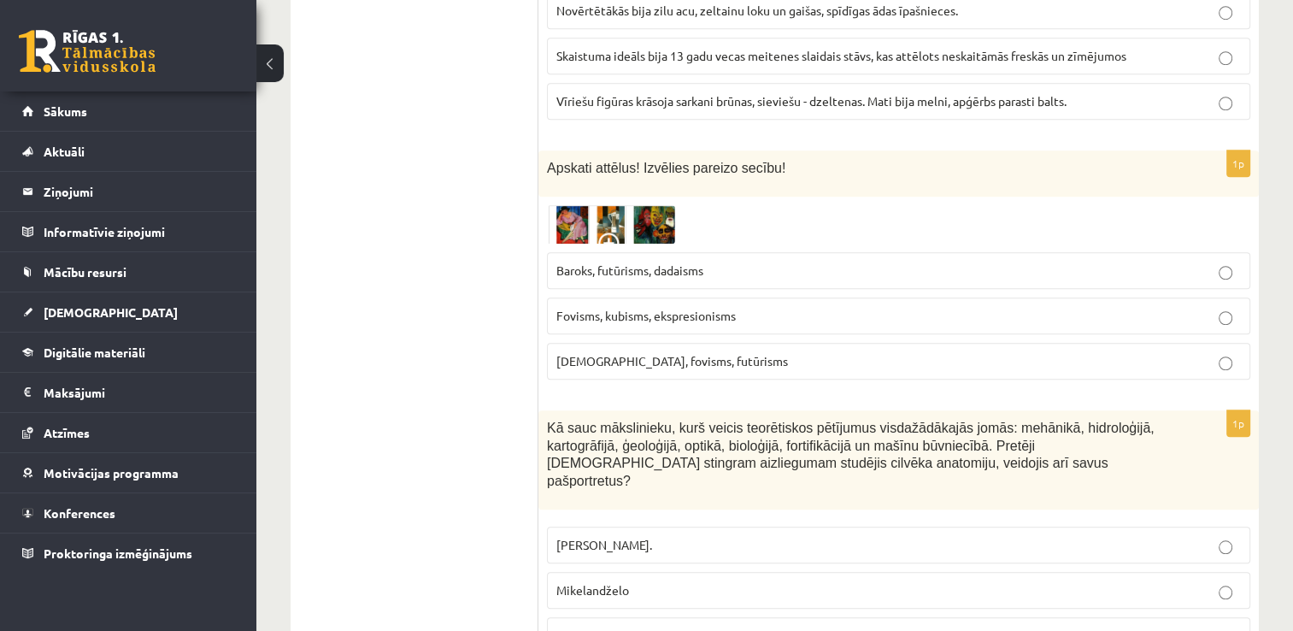
click at [674, 308] on span "Fovisms, kubisms, ekspresionisms" at bounding box center [645, 315] width 179 height 15
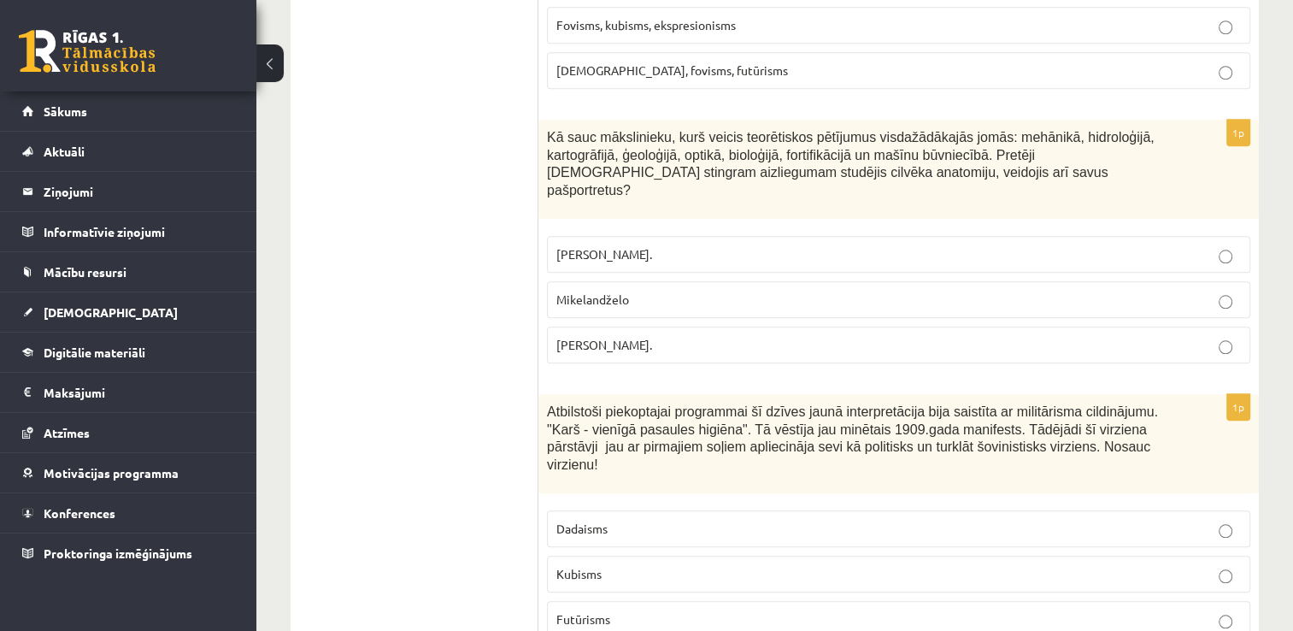
scroll to position [1644, 0]
click at [548, 127] on span "Kā sauc mākslinieku, kurš veicis teorētiskos pētījumus visdažādākajās jomās: me…" at bounding box center [851, 161] width 608 height 68
click at [549, 127] on span "Kā sauc mākslinieku, kurš veicis teorētiskos pētījumus visdažādākajās jomās: me…" at bounding box center [851, 161] width 608 height 68
drag, startPoint x: 549, startPoint y: 108, endPoint x: 609, endPoint y: 148, distance: 72.8
click at [609, 148] on span "Kā sauc mākslinieku, kurš veicis teorētiskos pētījumus visdažādākajās jomās: me…" at bounding box center [851, 161] width 608 height 68
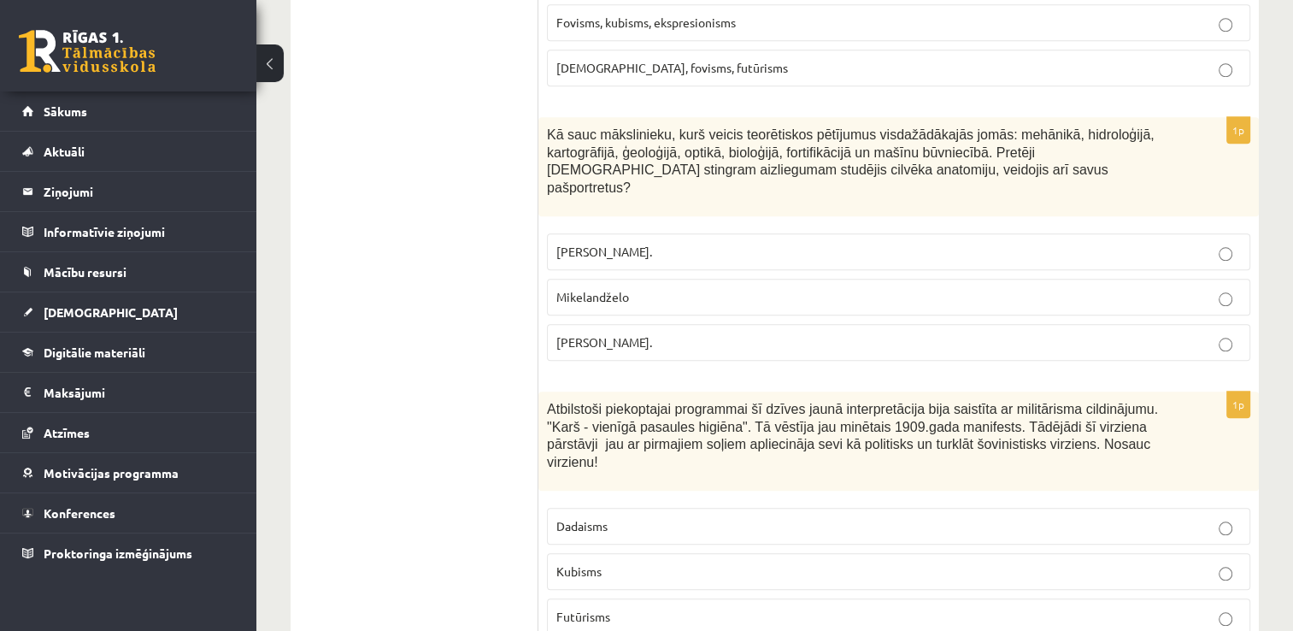
click at [553, 127] on span "Kā sauc mākslinieku, kurš veicis teorētiskos pētījumus visdažādākajās jomās: me…" at bounding box center [851, 161] width 608 height 68
click at [606, 127] on span "Kā sauc mākslinieku, kurš veicis teorētiskos pētījumus visdažādākajās jomās: me…" at bounding box center [851, 161] width 608 height 68
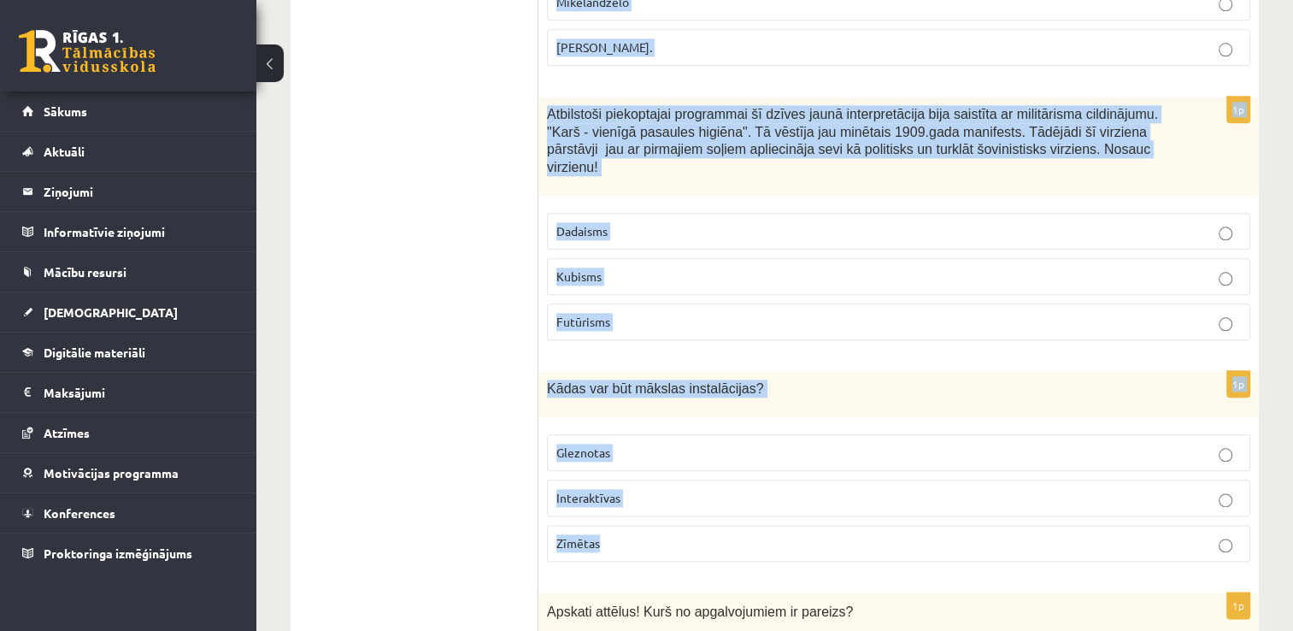
scroll to position [1985, 0]
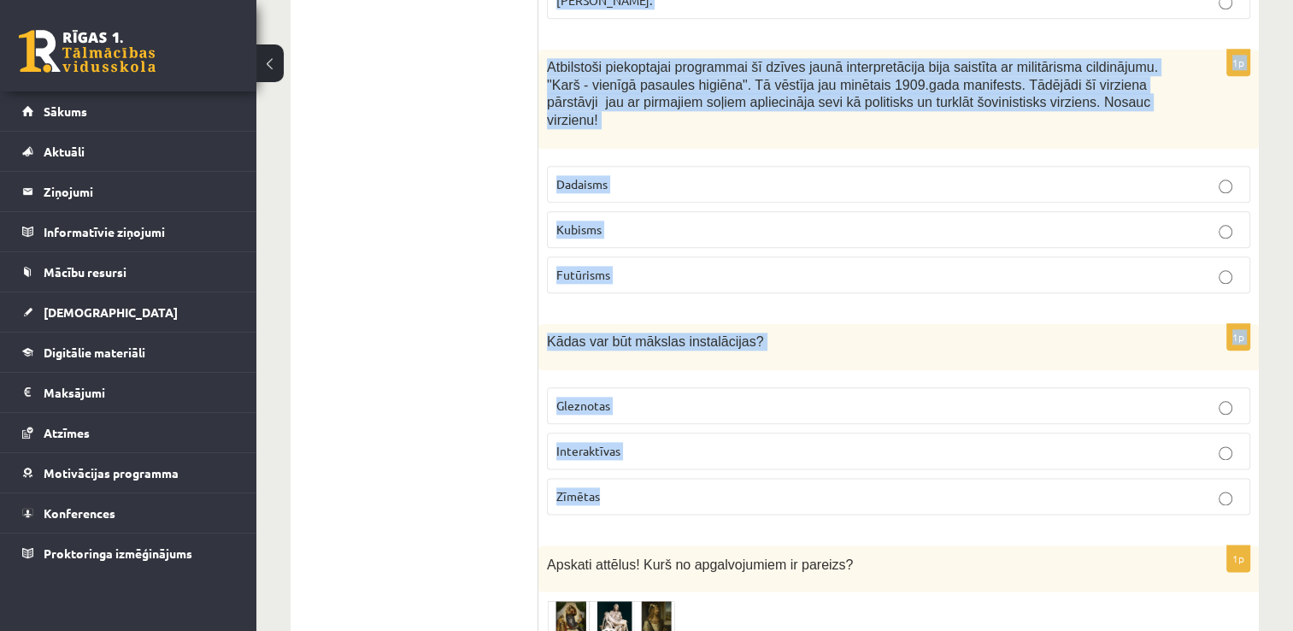
drag, startPoint x: 550, startPoint y: 109, endPoint x: 732, endPoint y: 435, distance: 373.8
copy form "Kā sauc mākslinieku, kurš veicis teorētiskos pētījumus visdažādākajās jomās: me…"
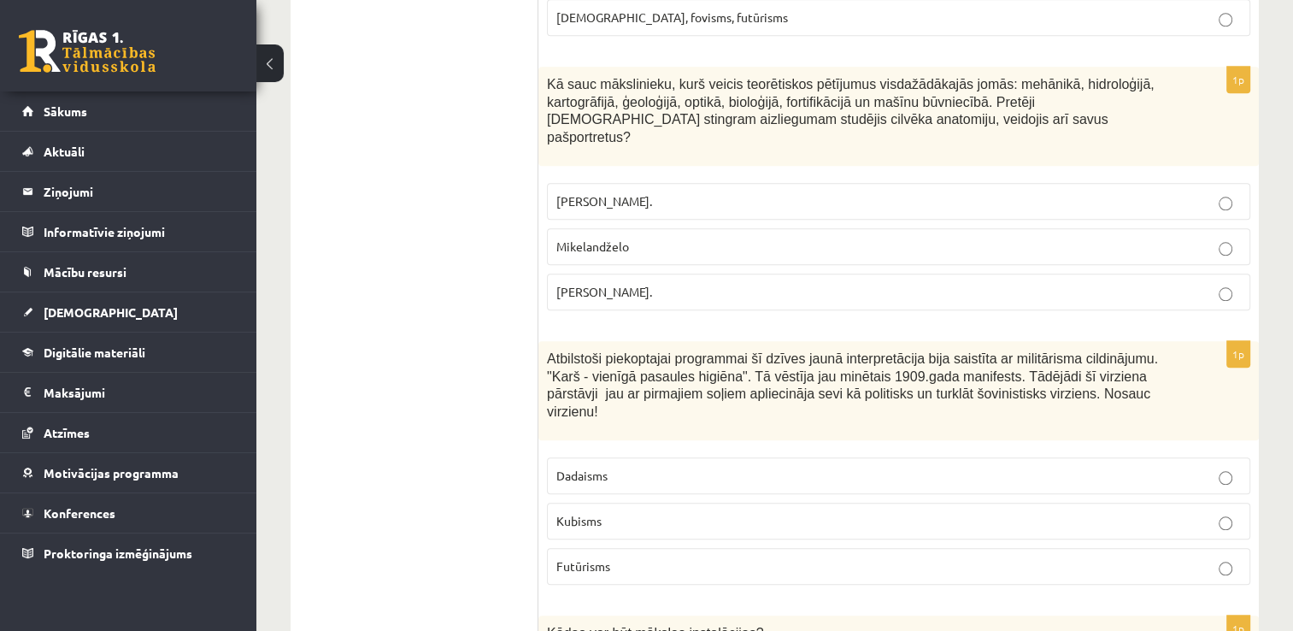
scroll to position [1695, 0]
click at [601, 273] on label "Leonardo da Vinči." at bounding box center [898, 291] width 703 height 37
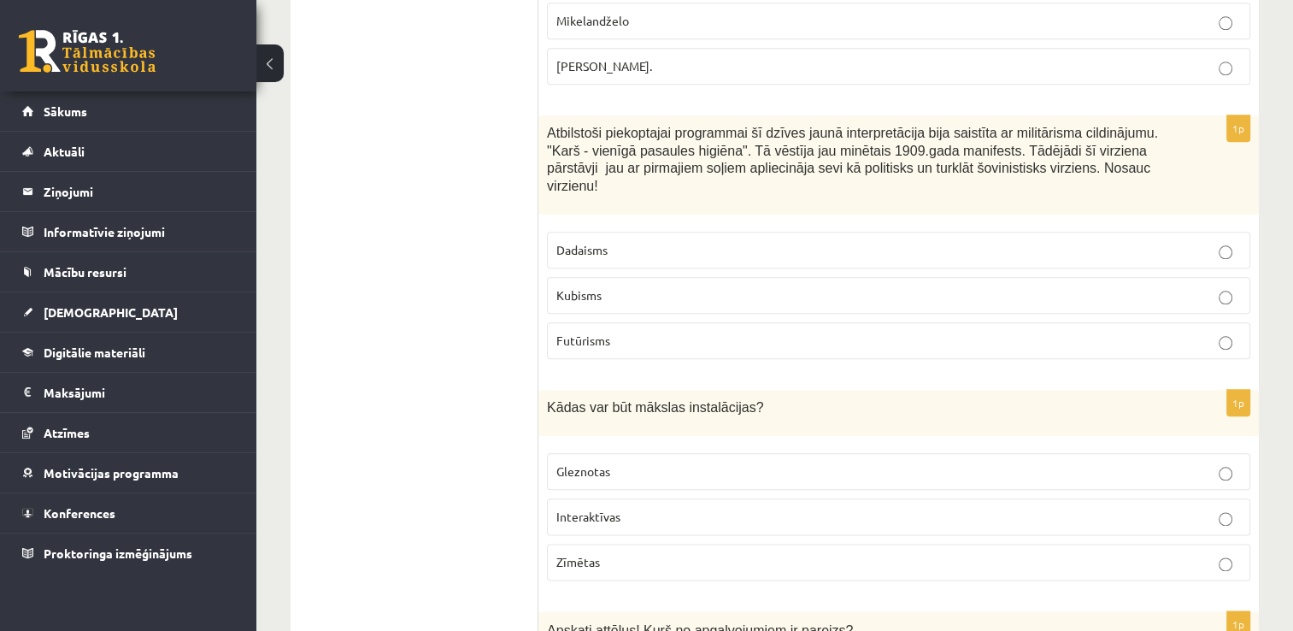
scroll to position [1921, 0]
click at [604, 332] on span "Futūrisms" at bounding box center [583, 339] width 54 height 15
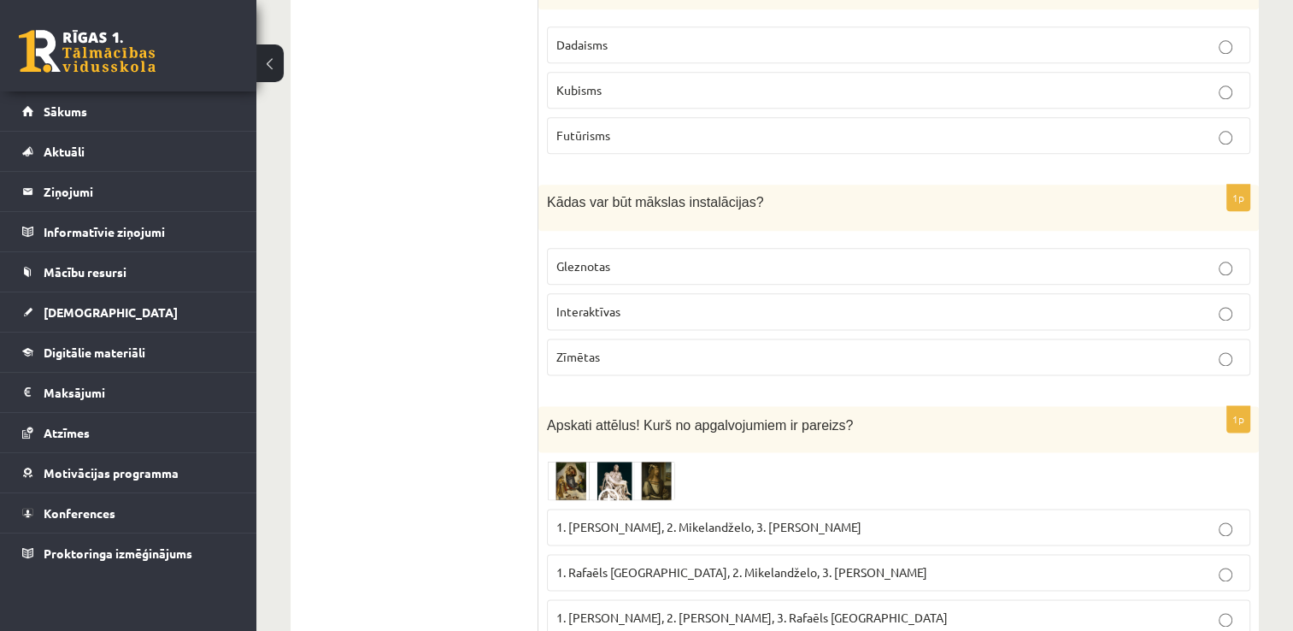
scroll to position [2130, 0]
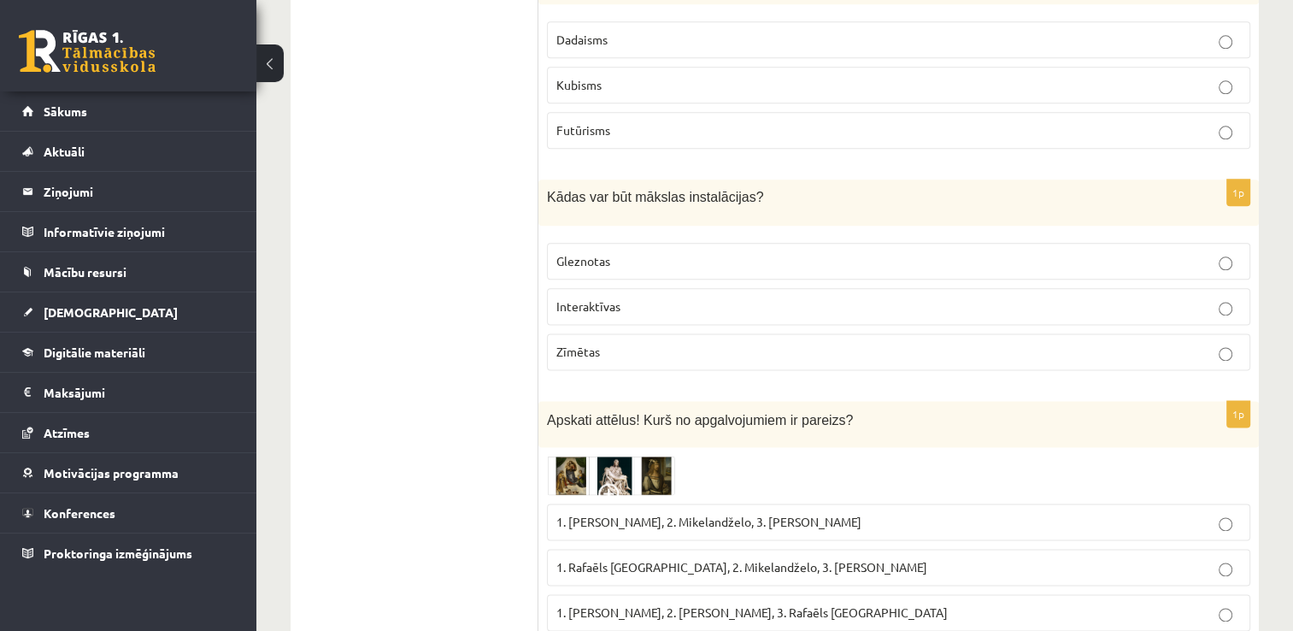
click at [576, 298] on span "Interaktīvas" at bounding box center [588, 305] width 64 height 15
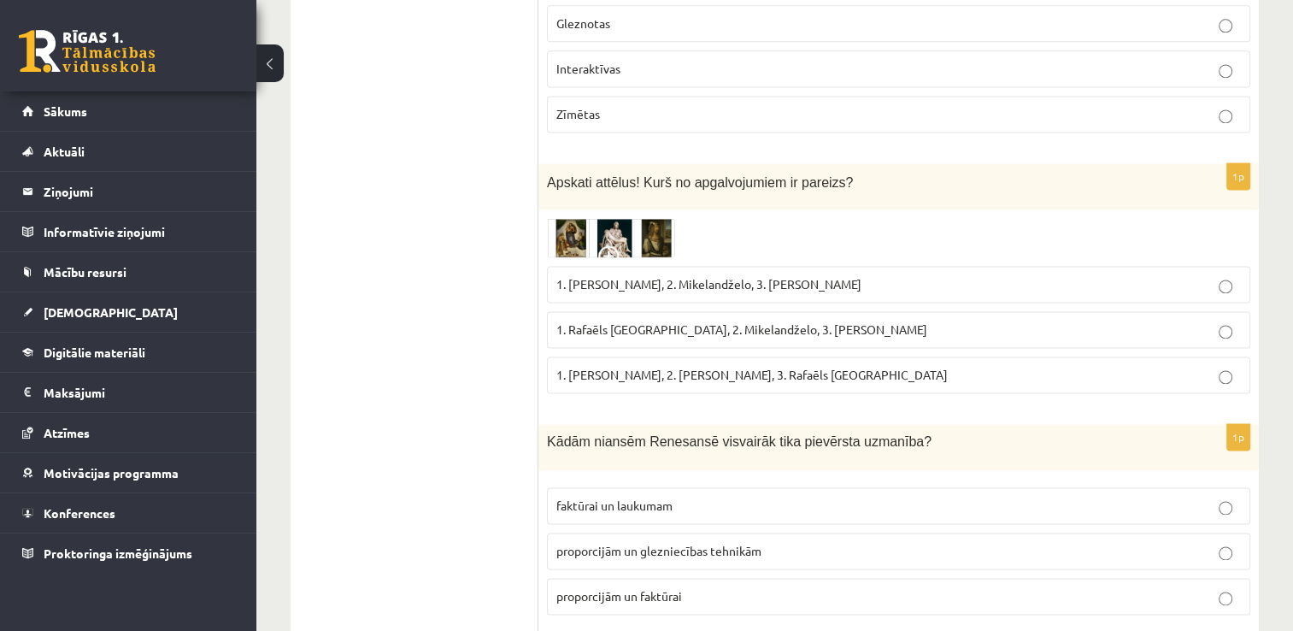
scroll to position [2373, 0]
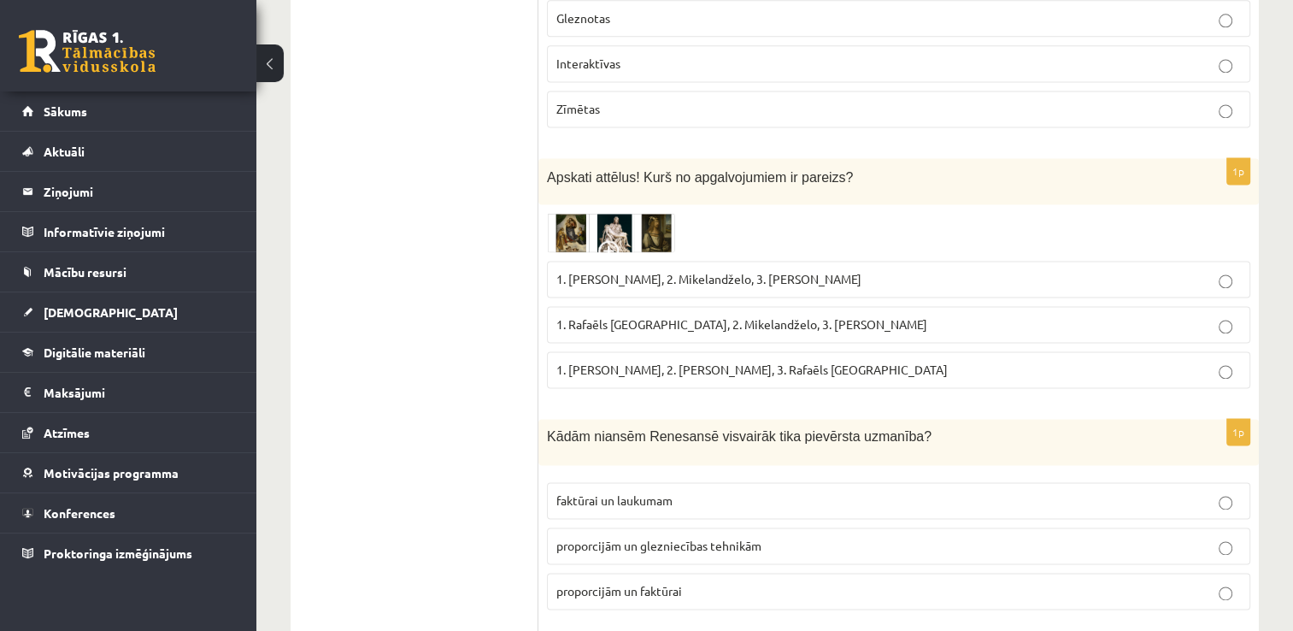
click at [571, 213] on img at bounding box center [611, 232] width 128 height 39
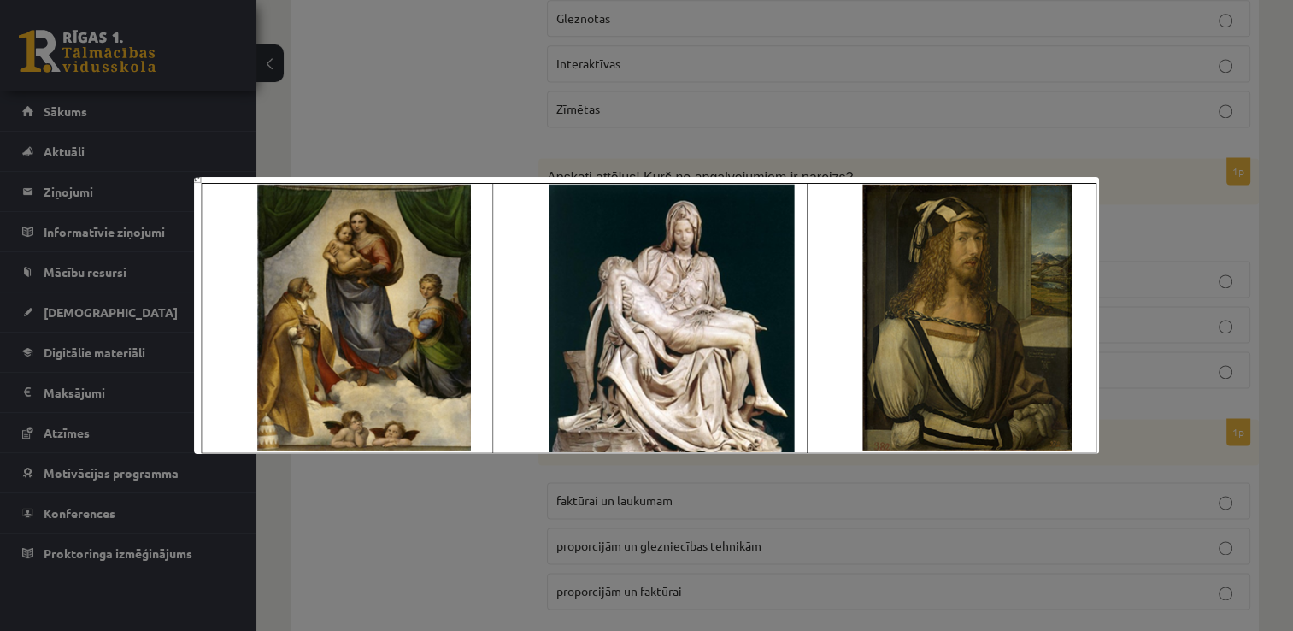
click at [515, 130] on div at bounding box center [646, 315] width 1293 height 631
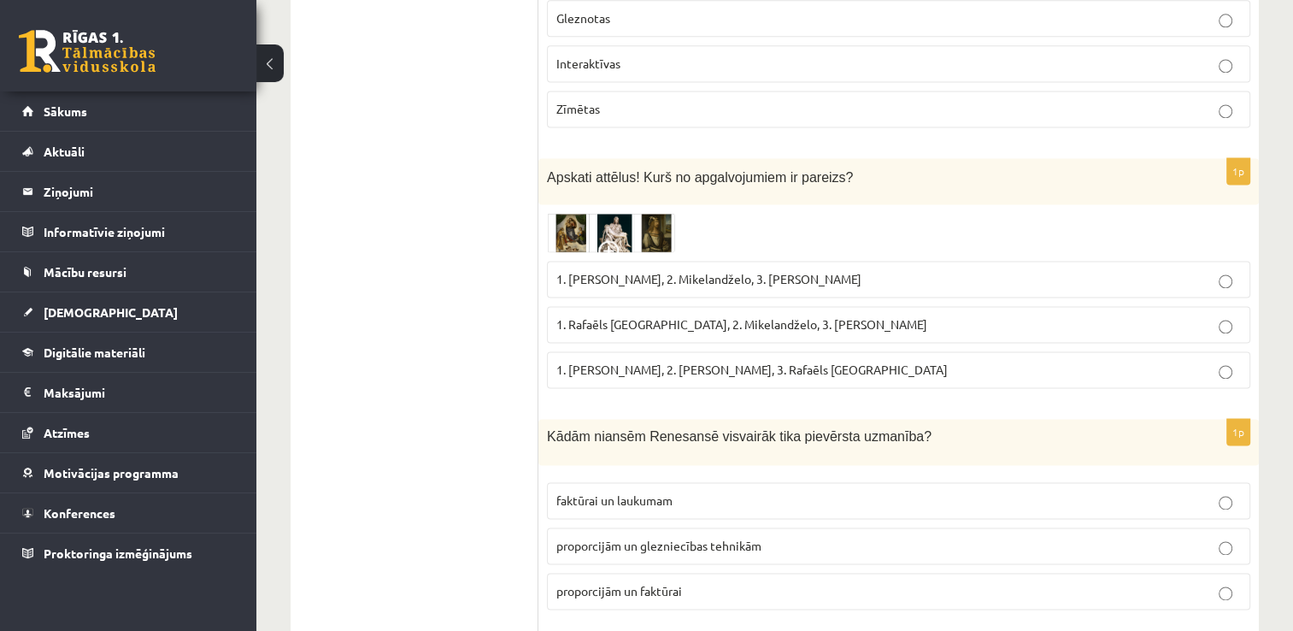
click at [691, 316] on span "1. Rafaēls Sancio da Urbīno, 2. Mikelandželo, 3. Albrehts Dīrers" at bounding box center [741, 323] width 371 height 15
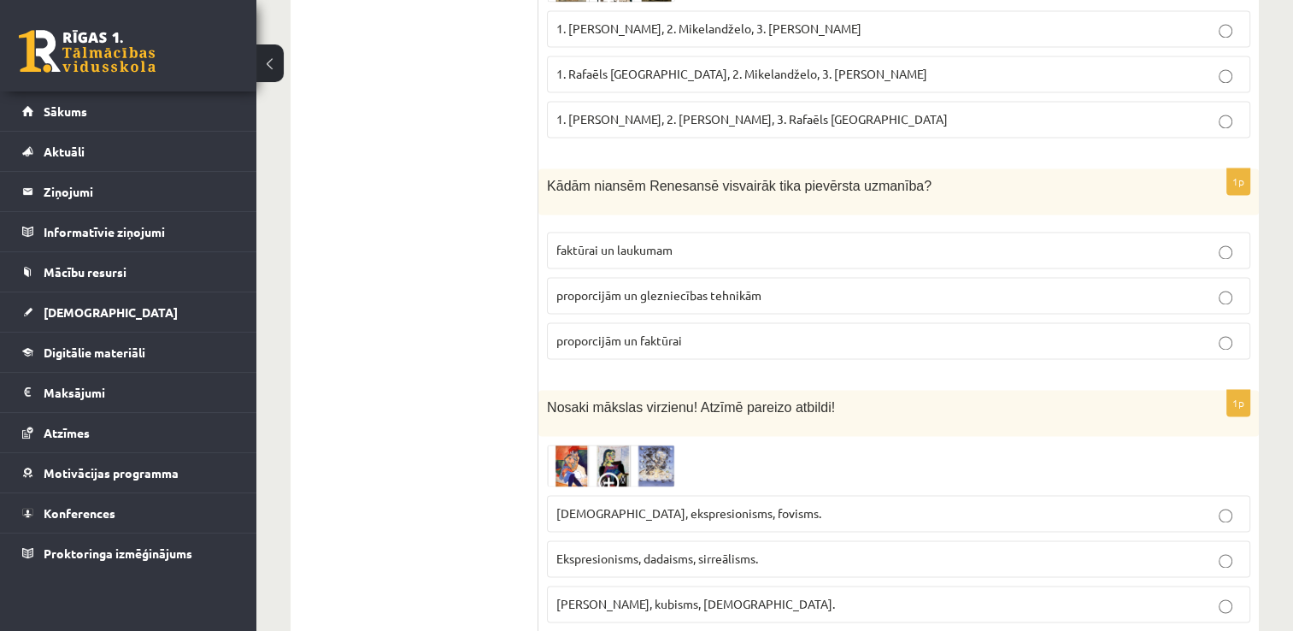
scroll to position [2629, 0]
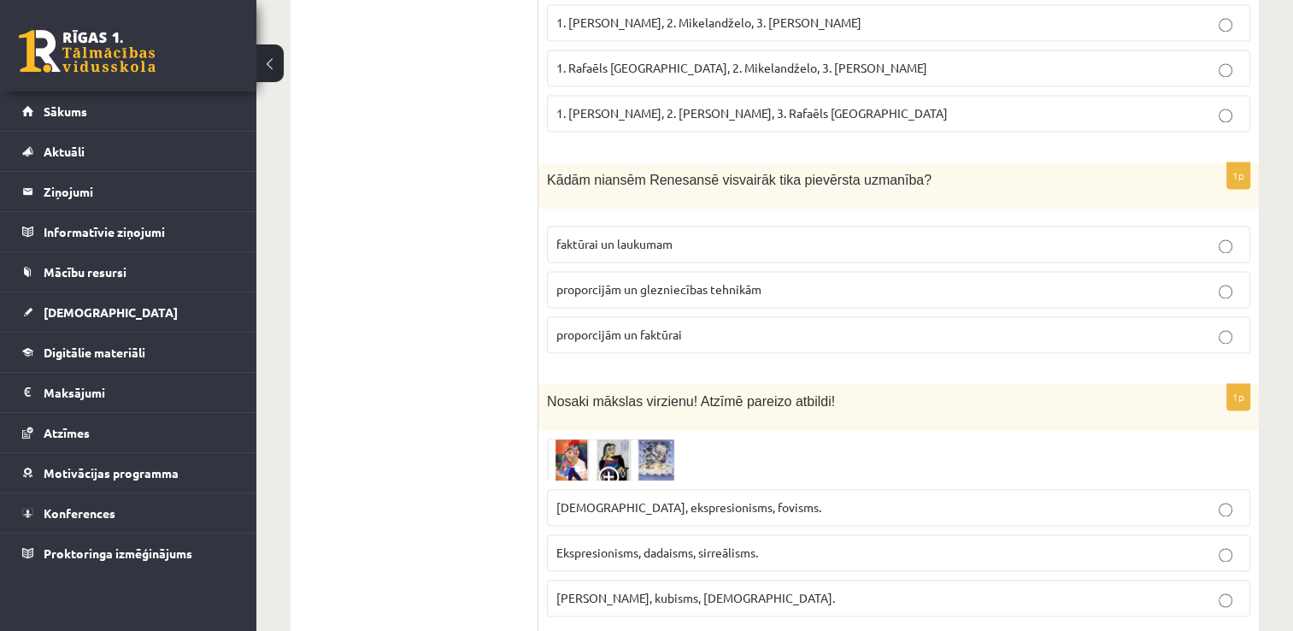
click at [701, 281] on span "proporcijām un glezniecības tehnikām" at bounding box center [658, 288] width 205 height 15
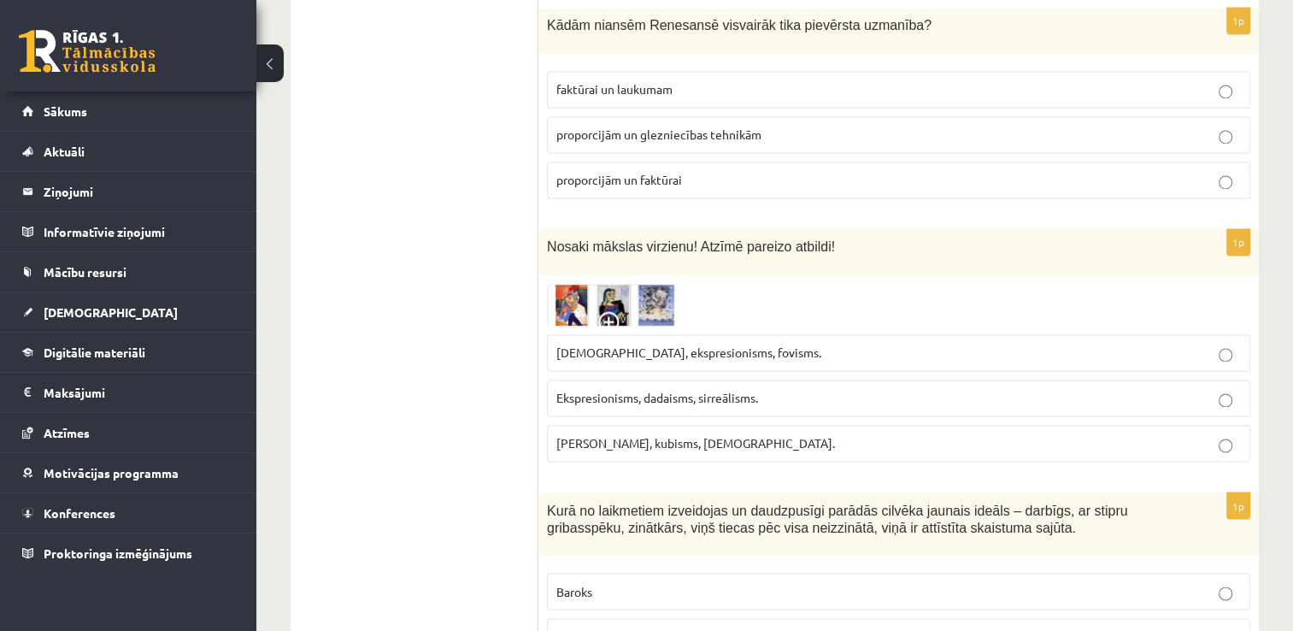
scroll to position [2886, 0]
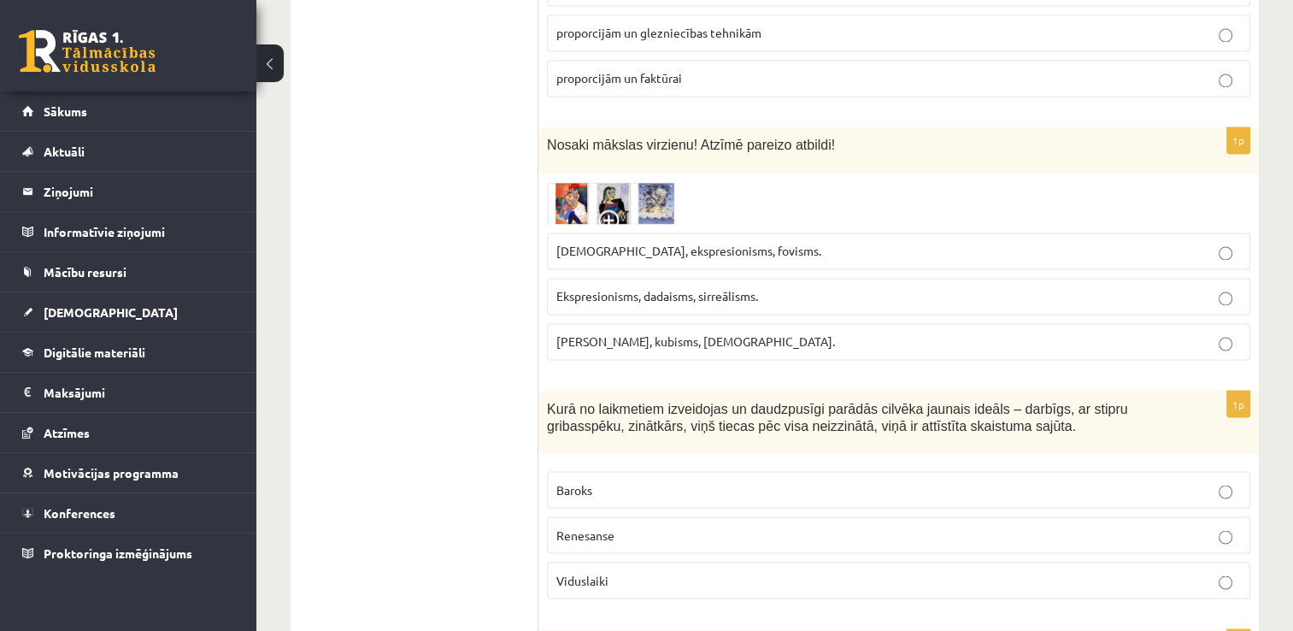
click at [635, 182] on img at bounding box center [611, 203] width 128 height 42
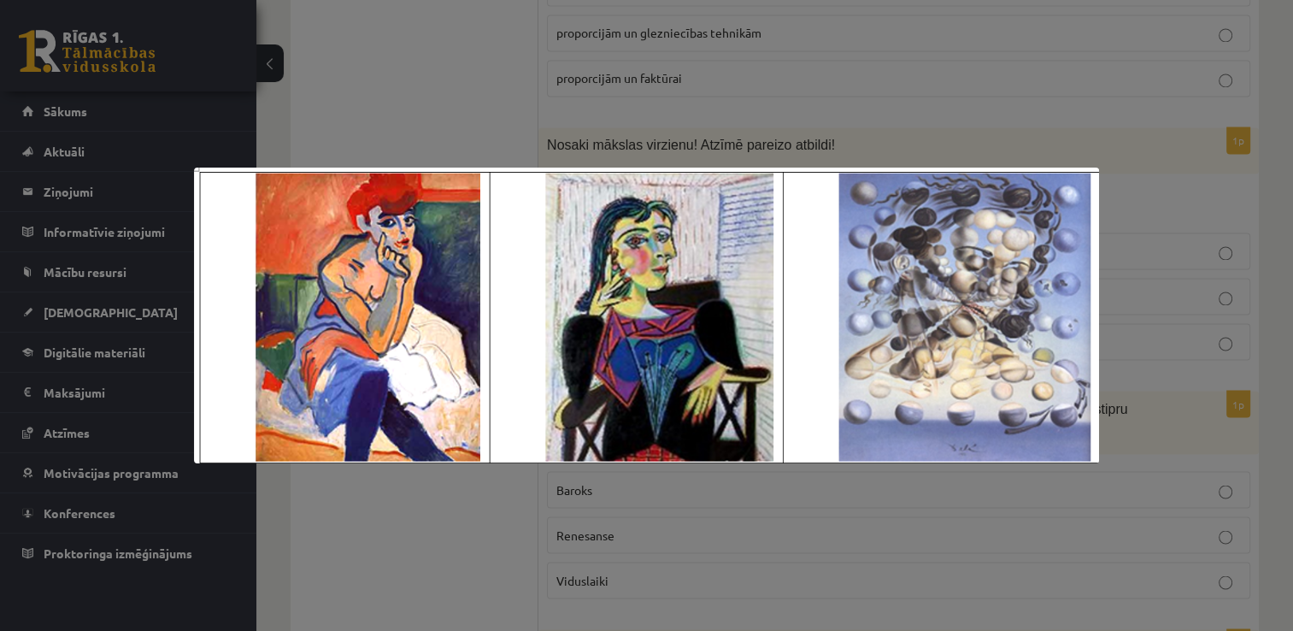
click at [590, 109] on div at bounding box center [646, 315] width 1293 height 631
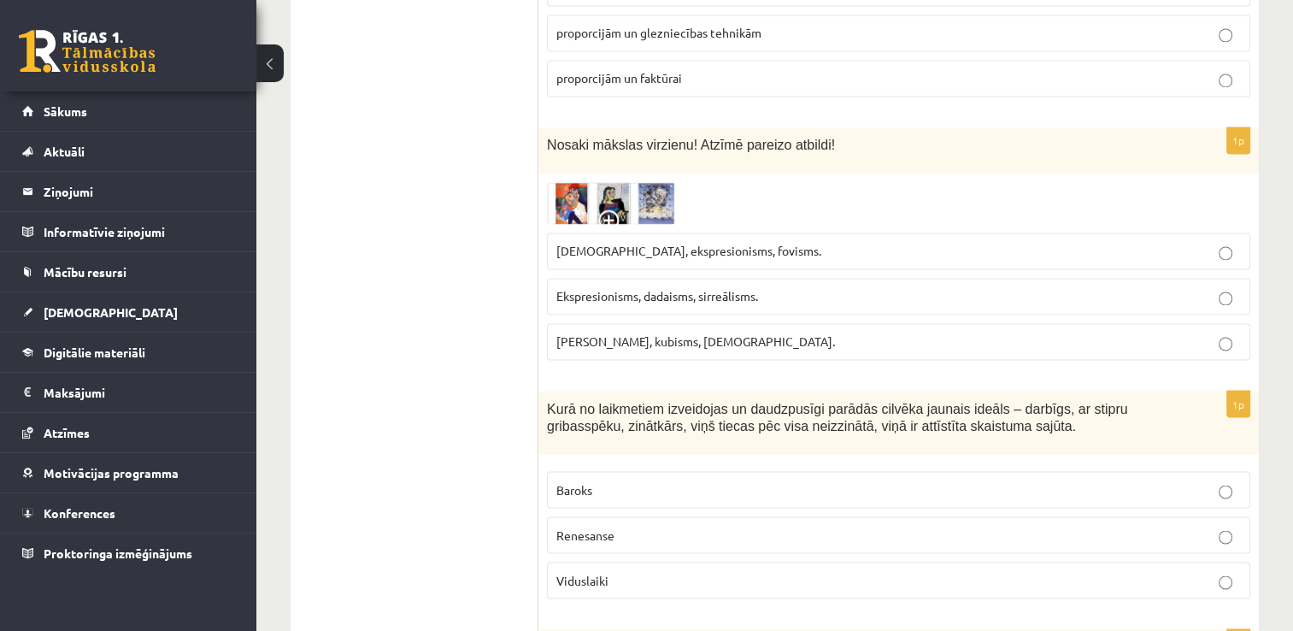
click at [633, 288] on span "Ekspresionisms, dadaisms, sirreālisms." at bounding box center [657, 295] width 202 height 15
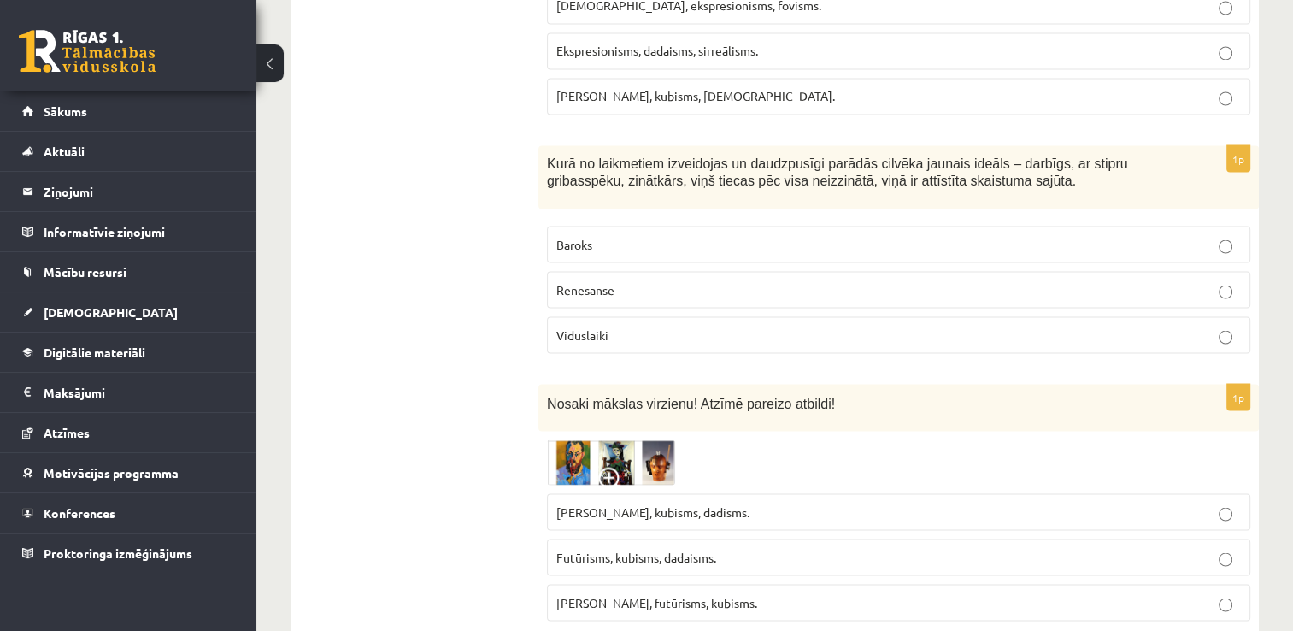
scroll to position [3142, 0]
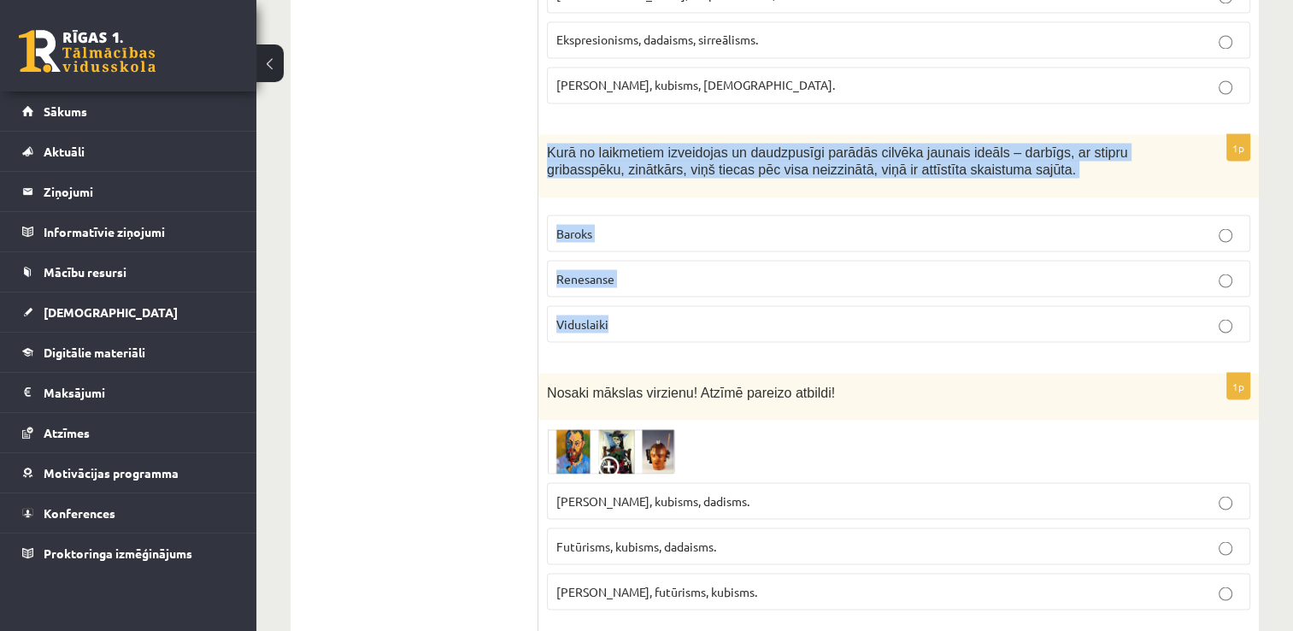
drag, startPoint x: 550, startPoint y: 81, endPoint x: 626, endPoint y: 251, distance: 186.3
click at [626, 251] on div "1p Kurā no laikmetiem izveidojas un daudzpusīgi parādās cilvēka jaunais ideāls …" at bounding box center [898, 245] width 721 height 222
copy div "Kurā no laikmetiem izveidojas un daudzpusīgi parādās cilvēka jaunais ideāls – d…"
click at [659, 269] on p "Renesanse" at bounding box center [898, 278] width 685 height 18
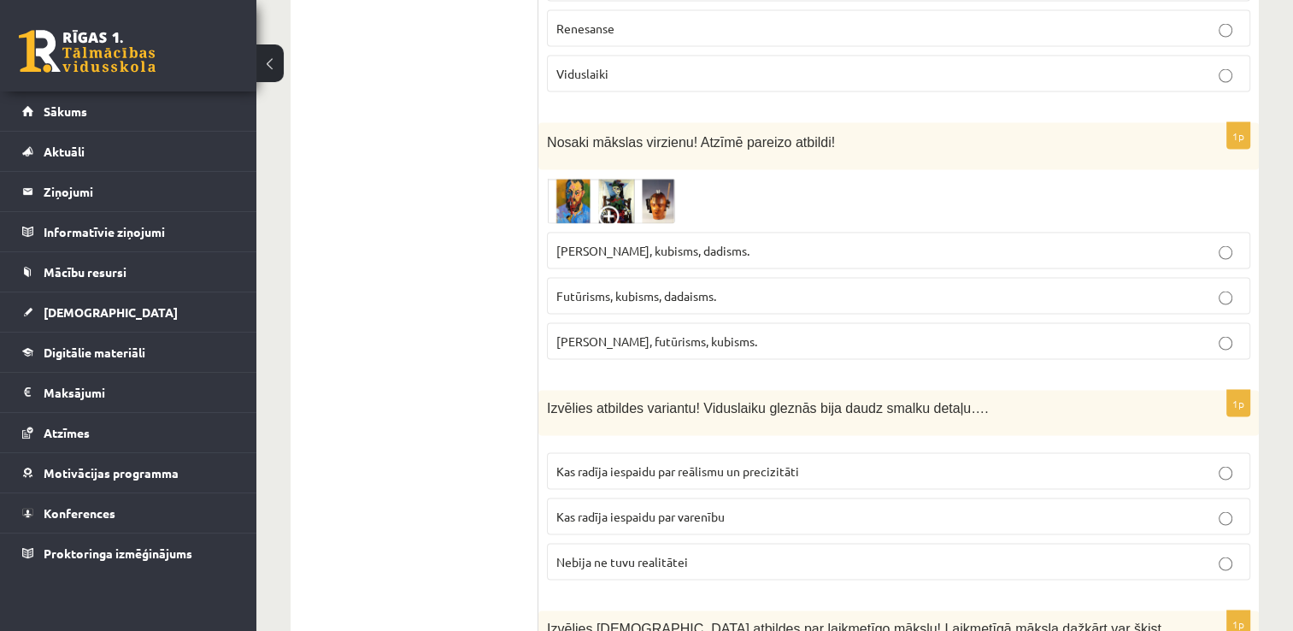
scroll to position [3398, 0]
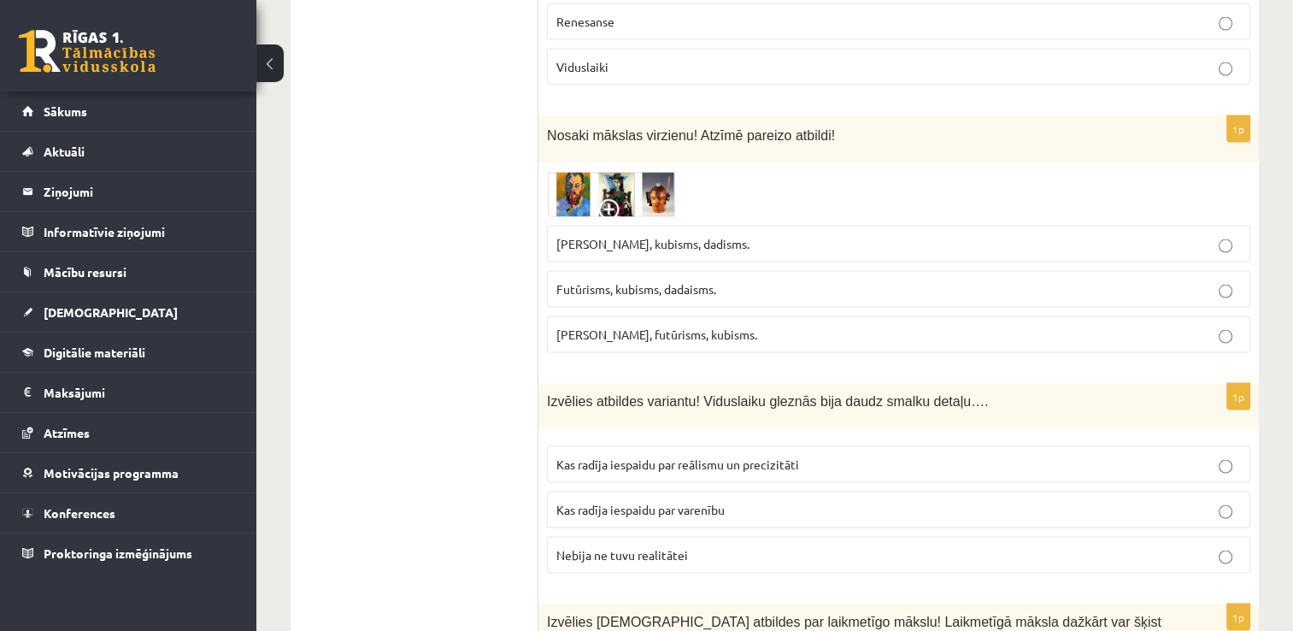
click at [644, 172] on img at bounding box center [611, 194] width 128 height 45
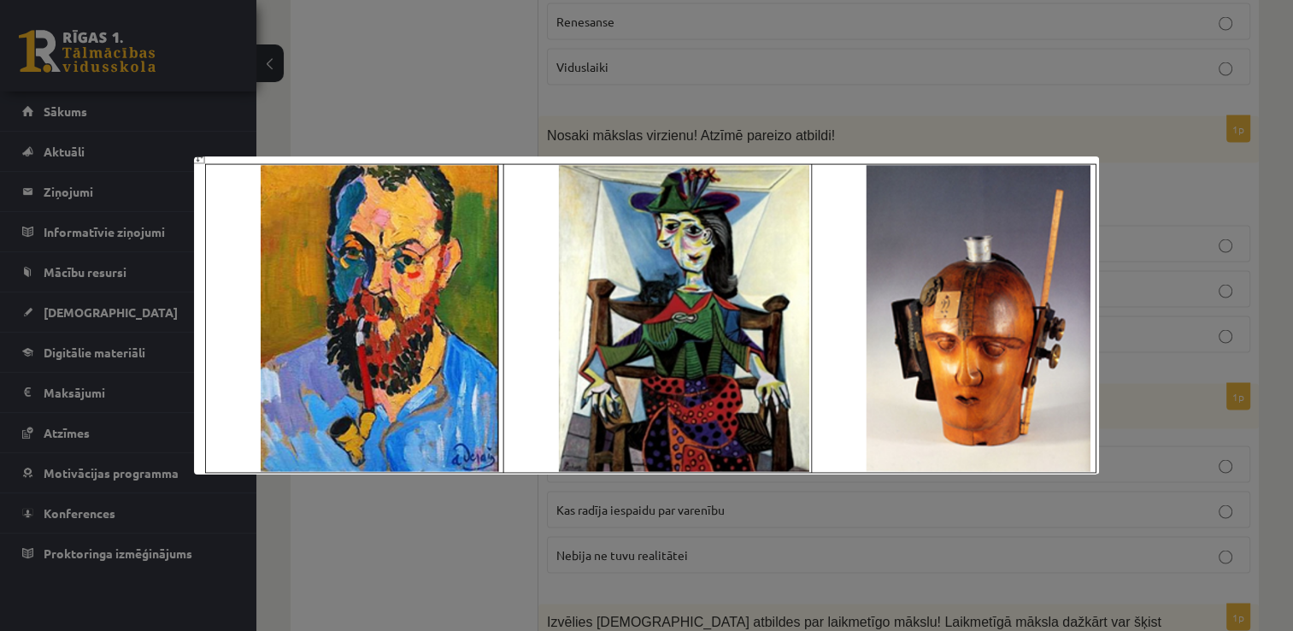
click at [652, 118] on div at bounding box center [646, 315] width 1293 height 631
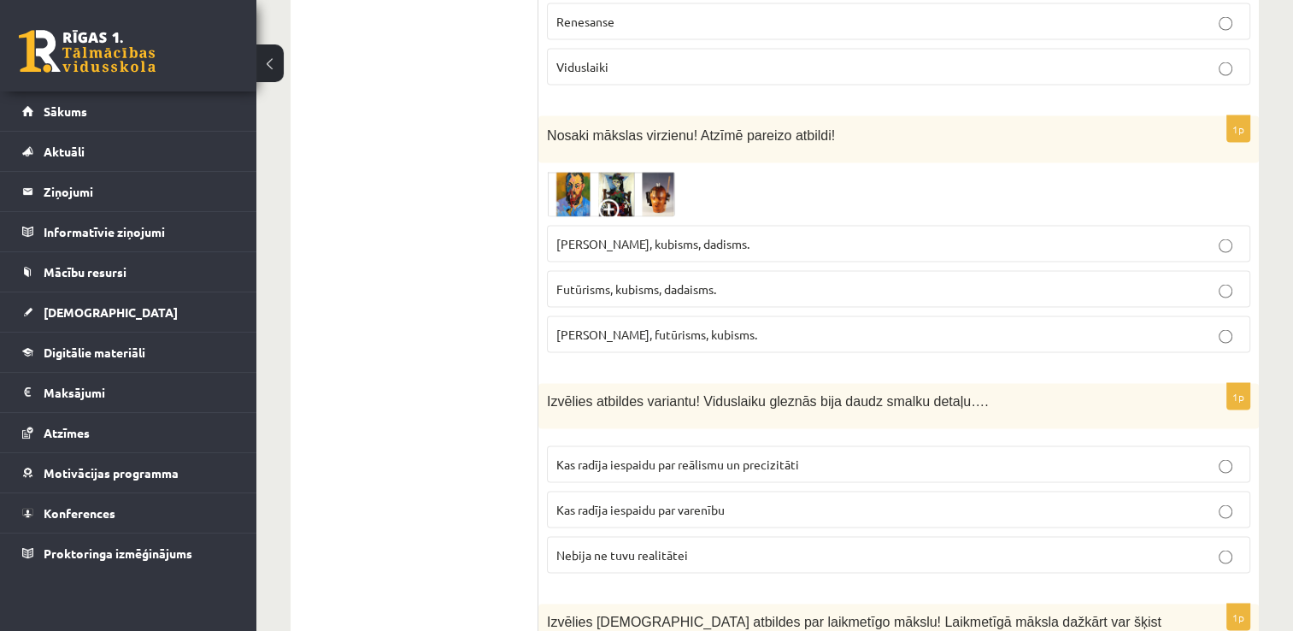
click at [680, 316] on label "Fovisms, futūrisms, kubisms." at bounding box center [898, 334] width 703 height 37
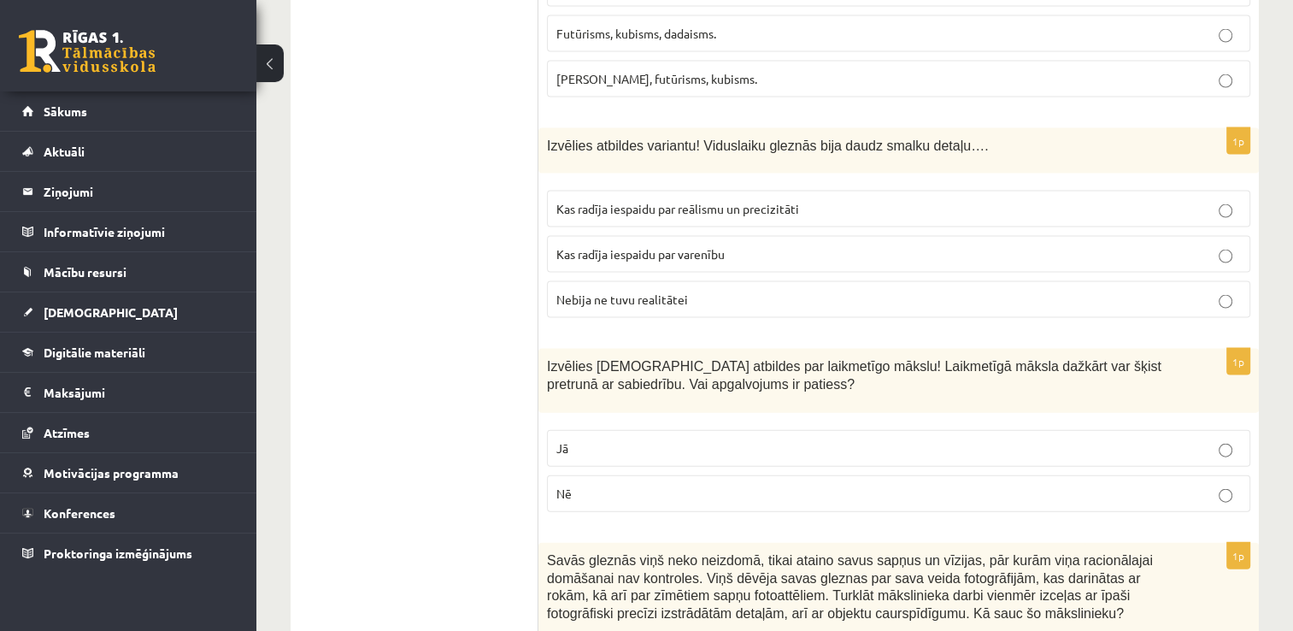
scroll to position [3655, 0]
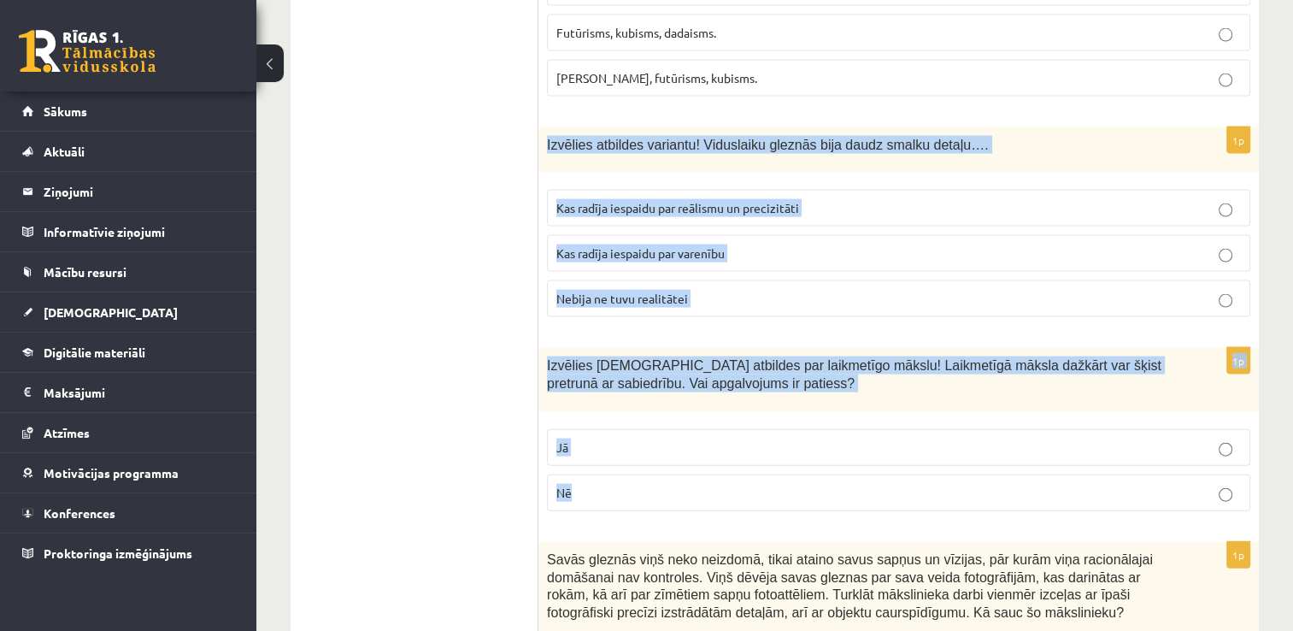
drag, startPoint x: 547, startPoint y: 74, endPoint x: 668, endPoint y: 419, distance: 366.0
copy form "Izvēlies atbildes variantu! Viduslaiku gleznās bija daudz smalku detaļu…. Kas r…"
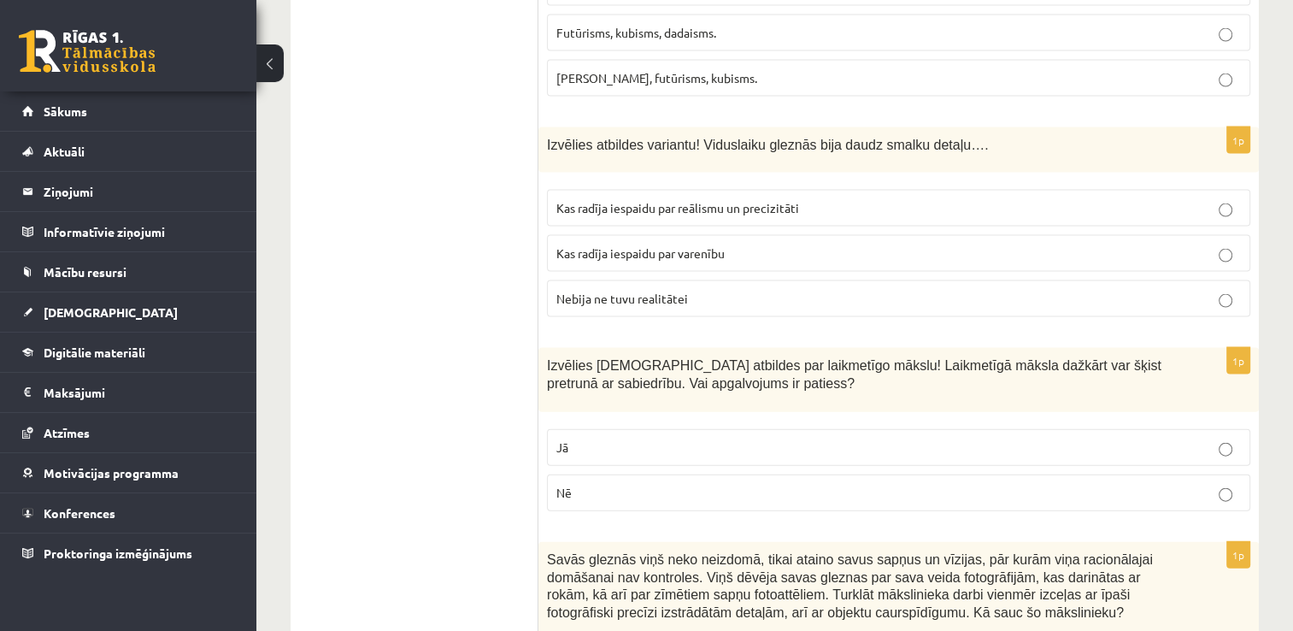
click at [744, 200] on span "Kas radīja iespaidu par reālismu un precizitāti" at bounding box center [677, 207] width 243 height 15
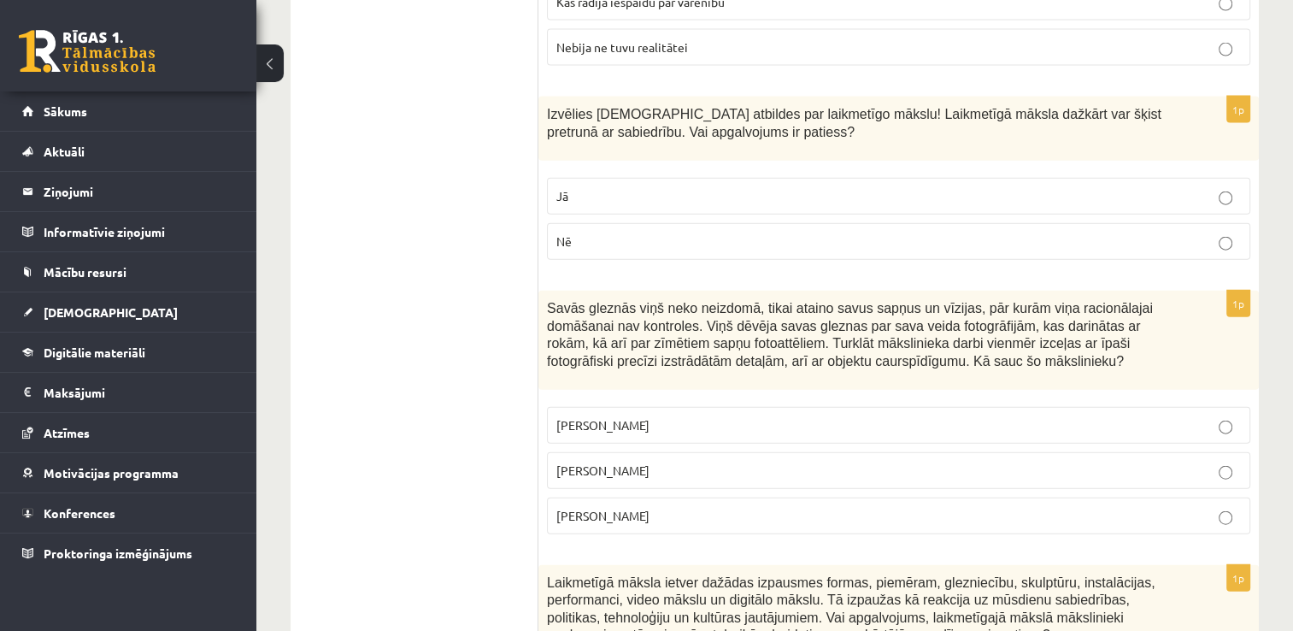
scroll to position [3911, 0]
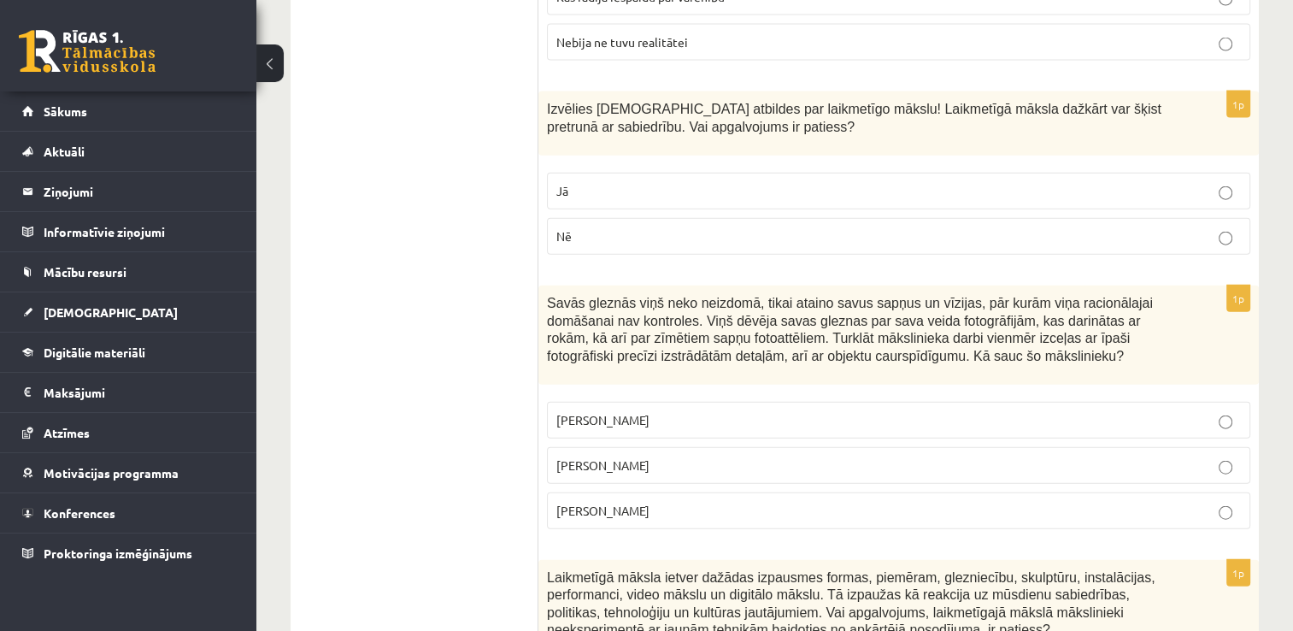
click at [603, 182] on p "Jā" at bounding box center [898, 191] width 685 height 18
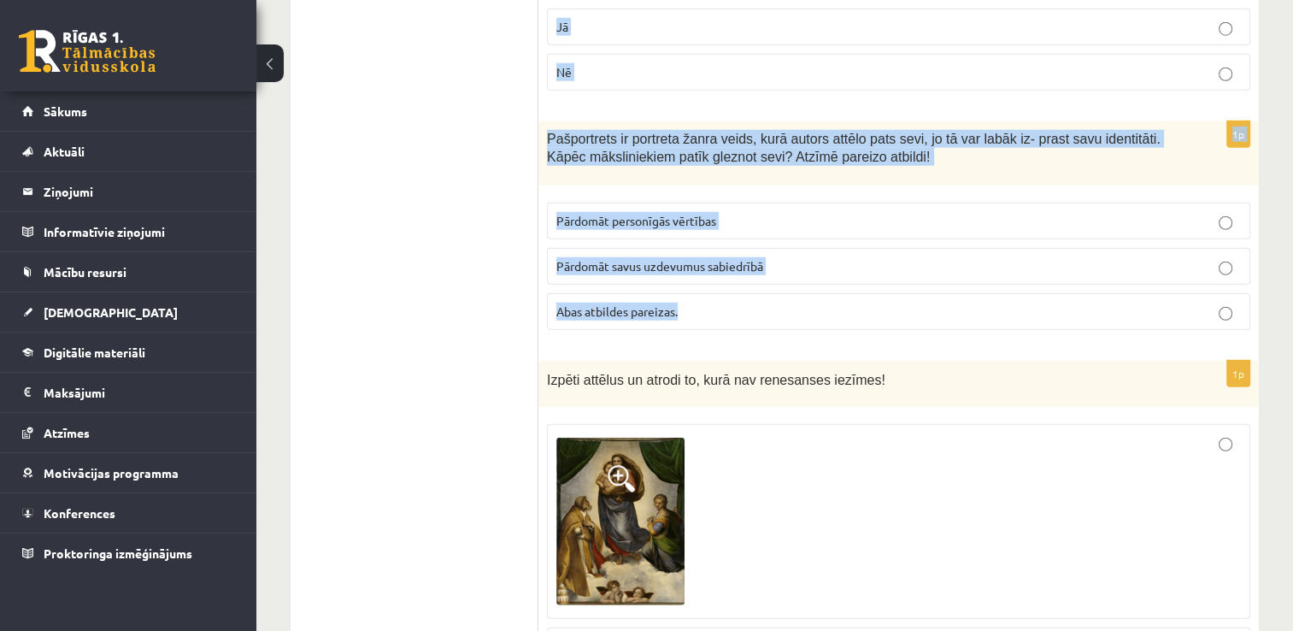
scroll to position [4595, 0]
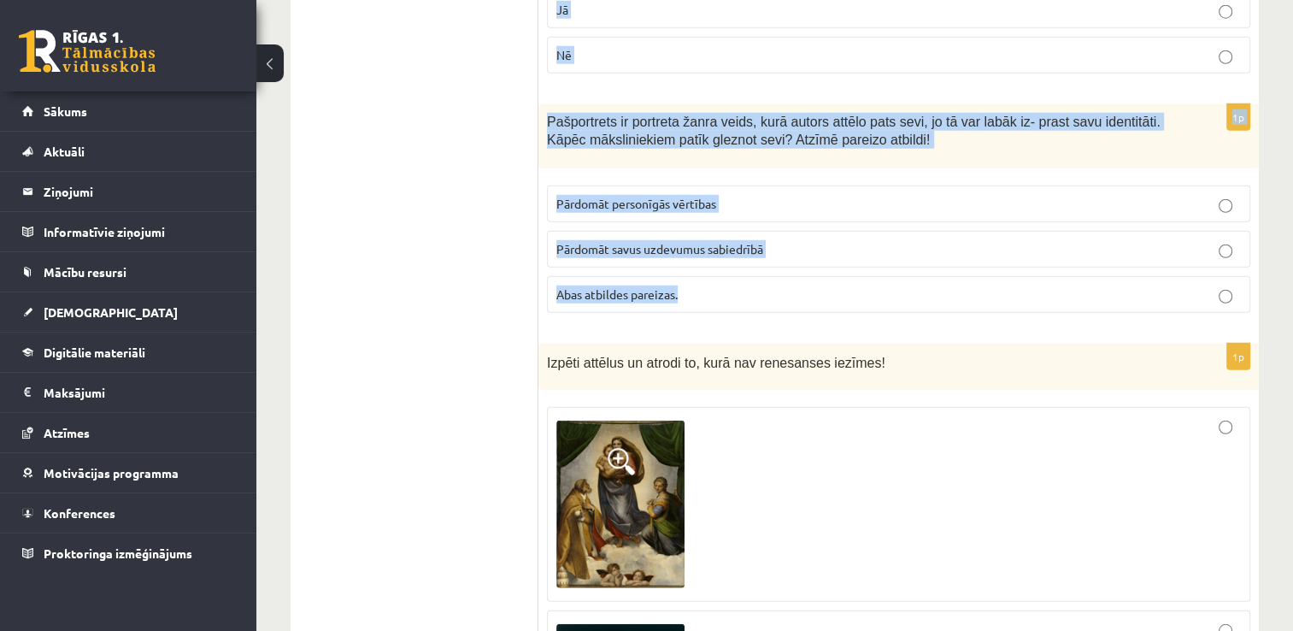
drag, startPoint x: 549, startPoint y: 60, endPoint x: 754, endPoint y: 241, distance: 273.7
copy form "Savās gleznās viņš neko neizdomā, tikai ataino savus sapņus un vīzijas, pār kur…"
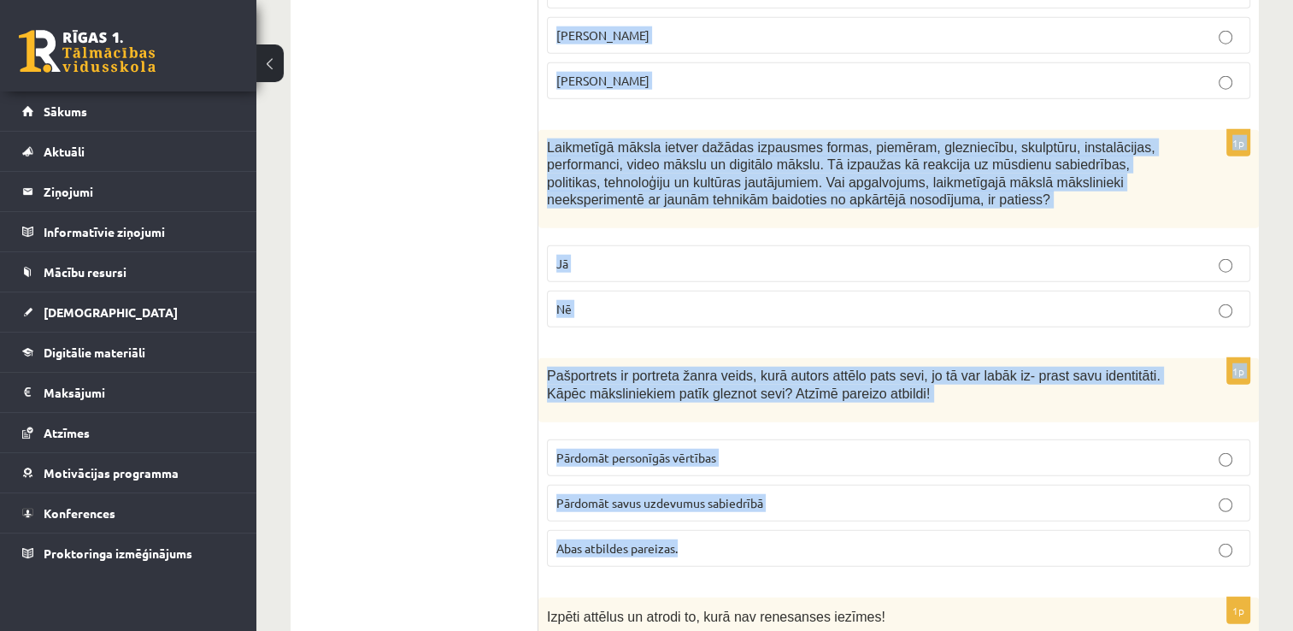
scroll to position [4339, 0]
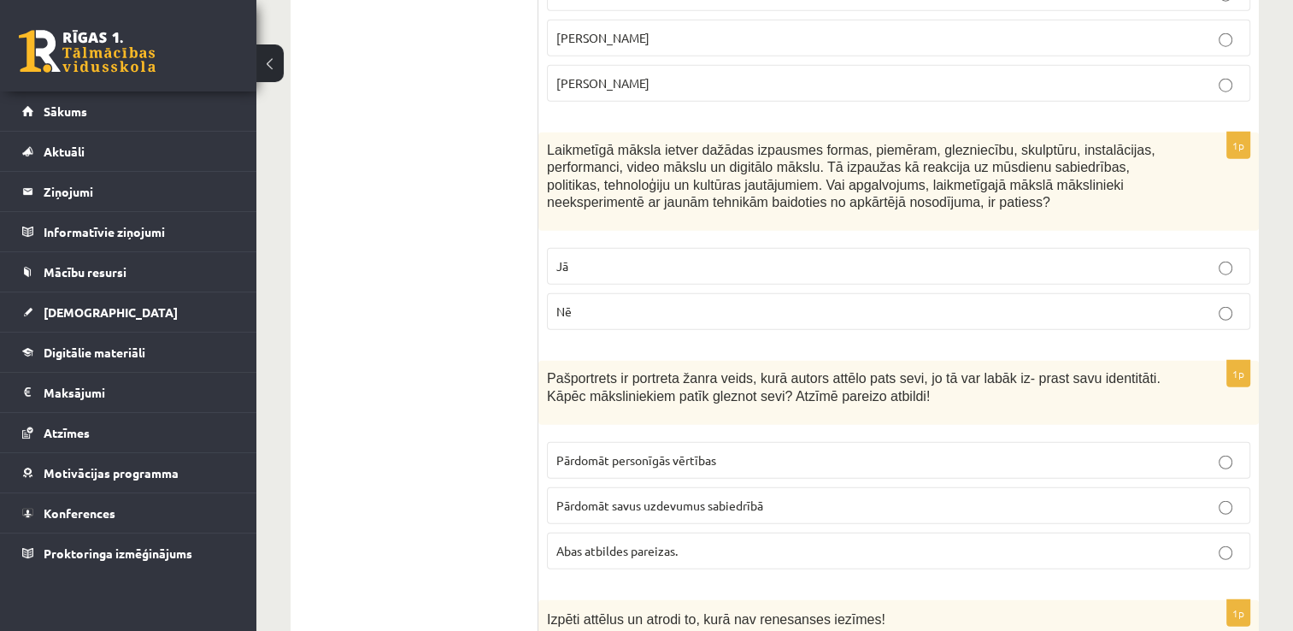
click at [521, 273] on ul "Tests Izvērtējums!" at bounding box center [423, 20] width 231 height 8105
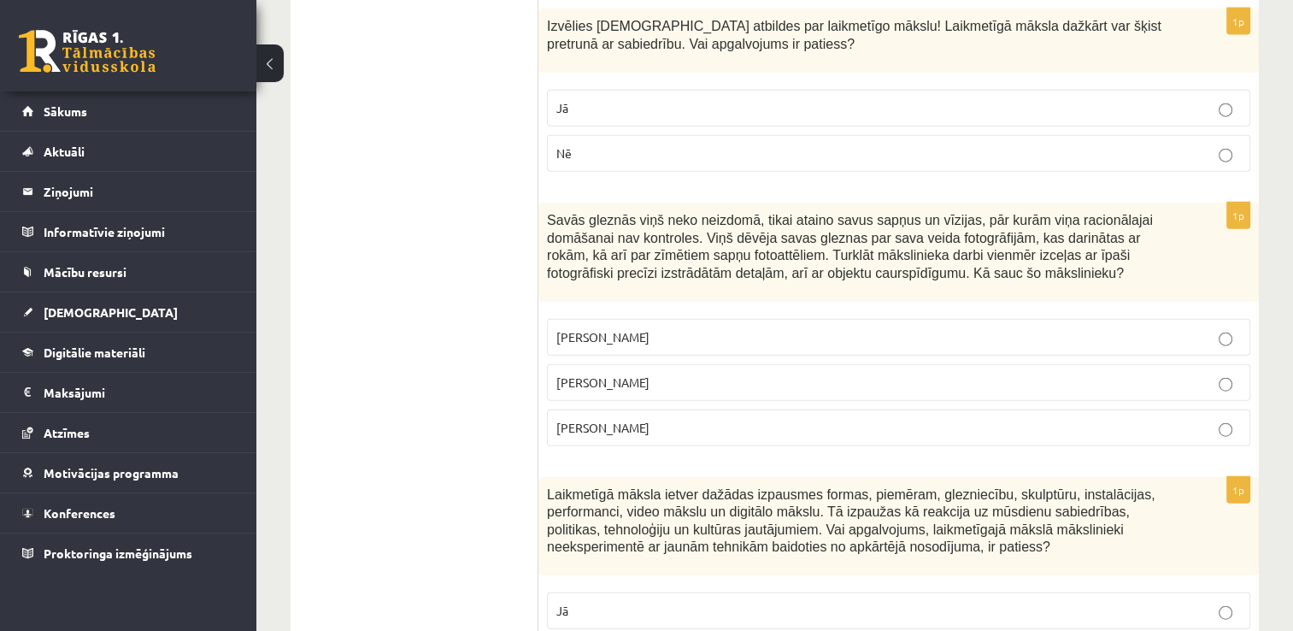
scroll to position [3997, 0]
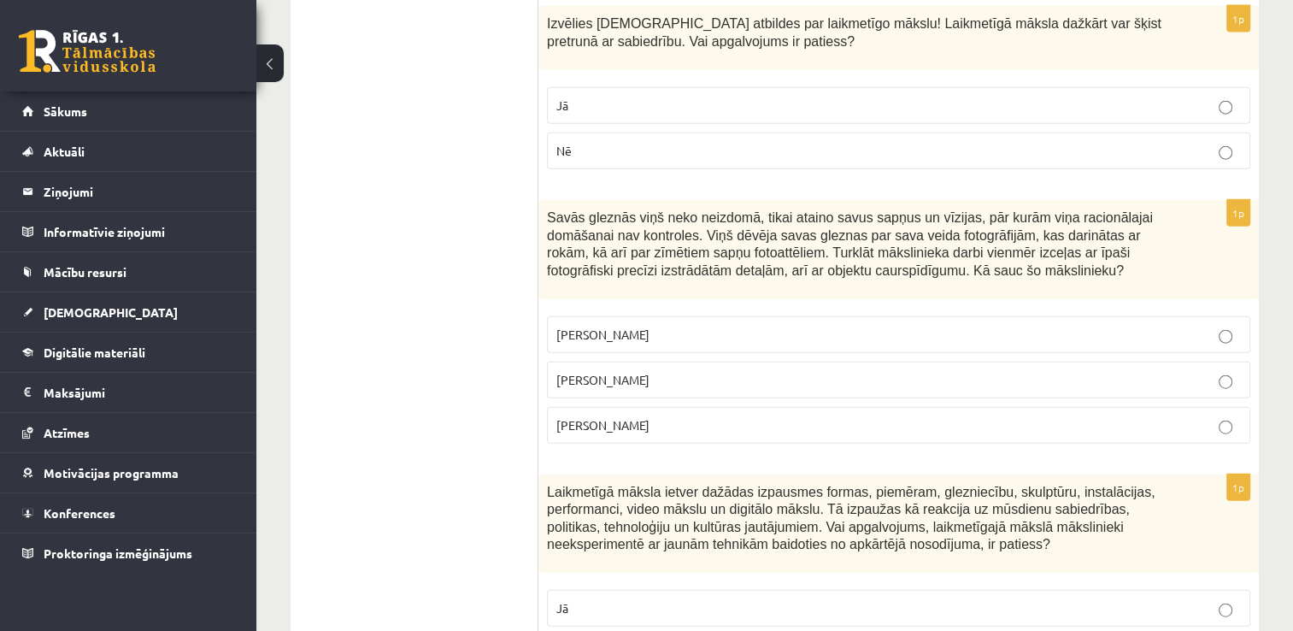
click at [647, 326] on p "Pablo Pikaso" at bounding box center [898, 335] width 685 height 18
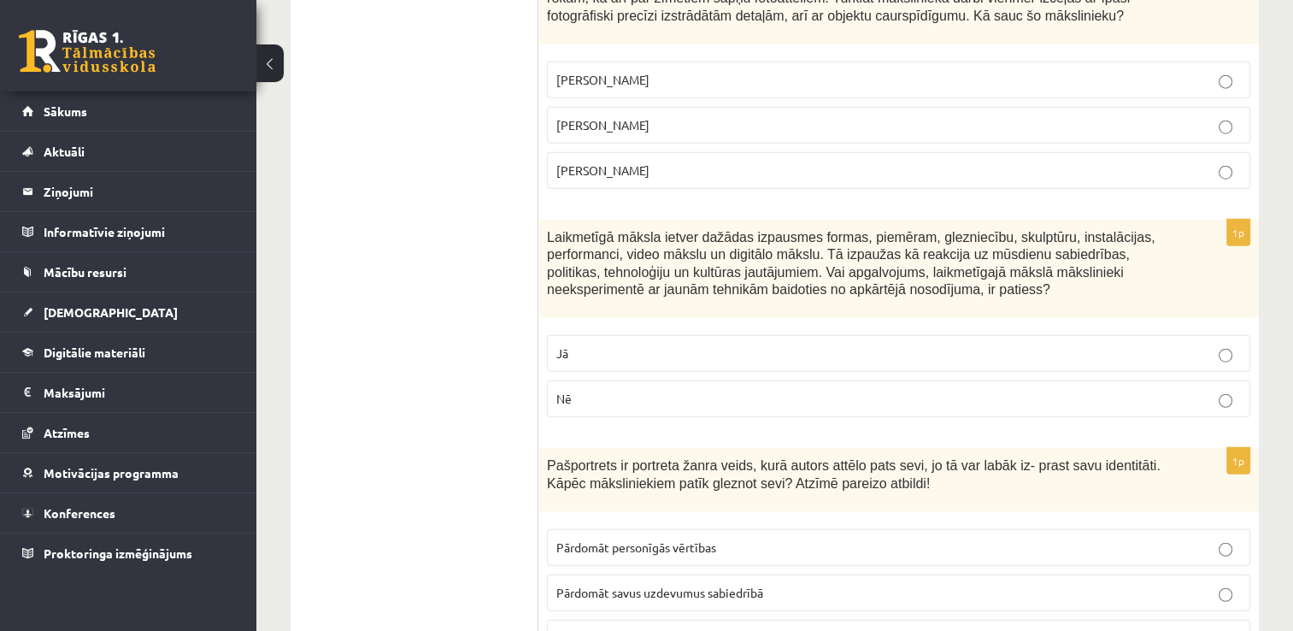
scroll to position [4253, 0]
click at [666, 388] on p "Nē" at bounding box center [898, 397] width 685 height 18
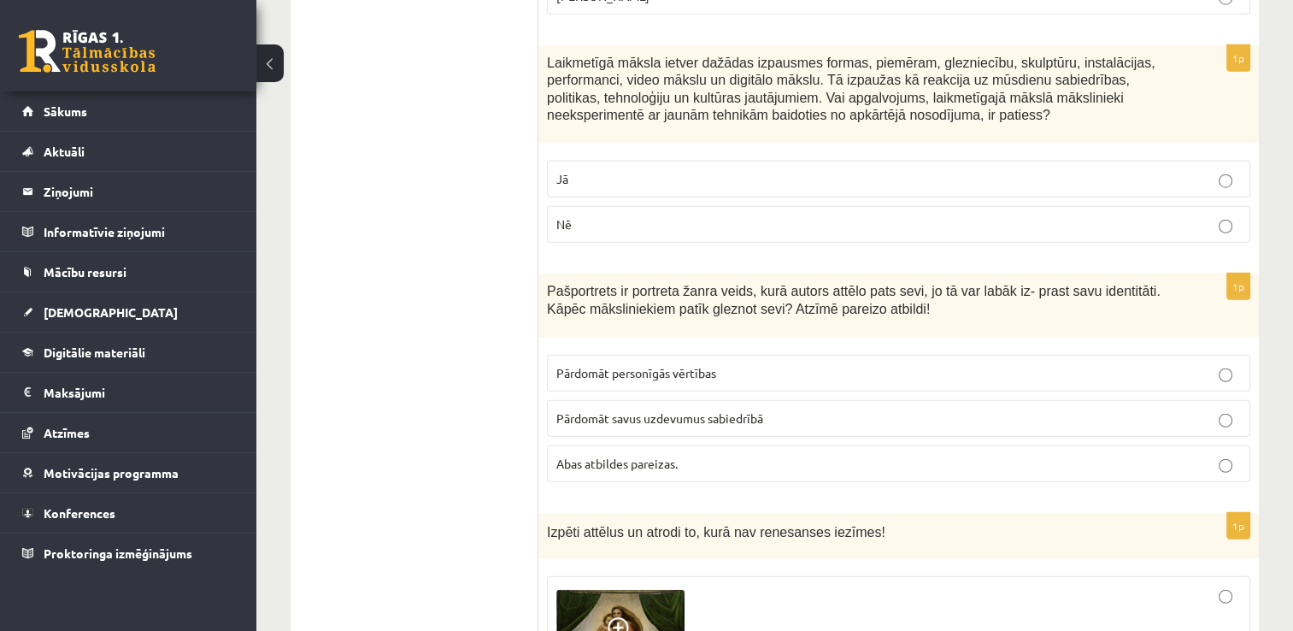
scroll to position [4509, 0]
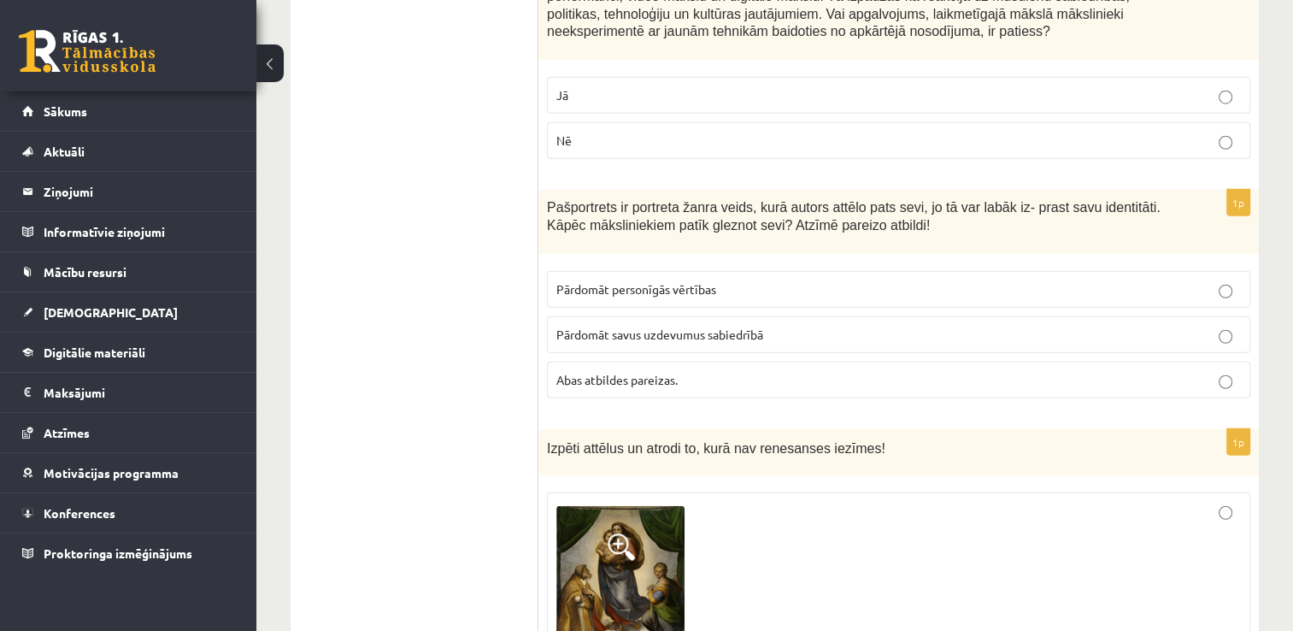
click at [637, 372] on span "Abas atbildes pareizas." at bounding box center [616, 379] width 121 height 15
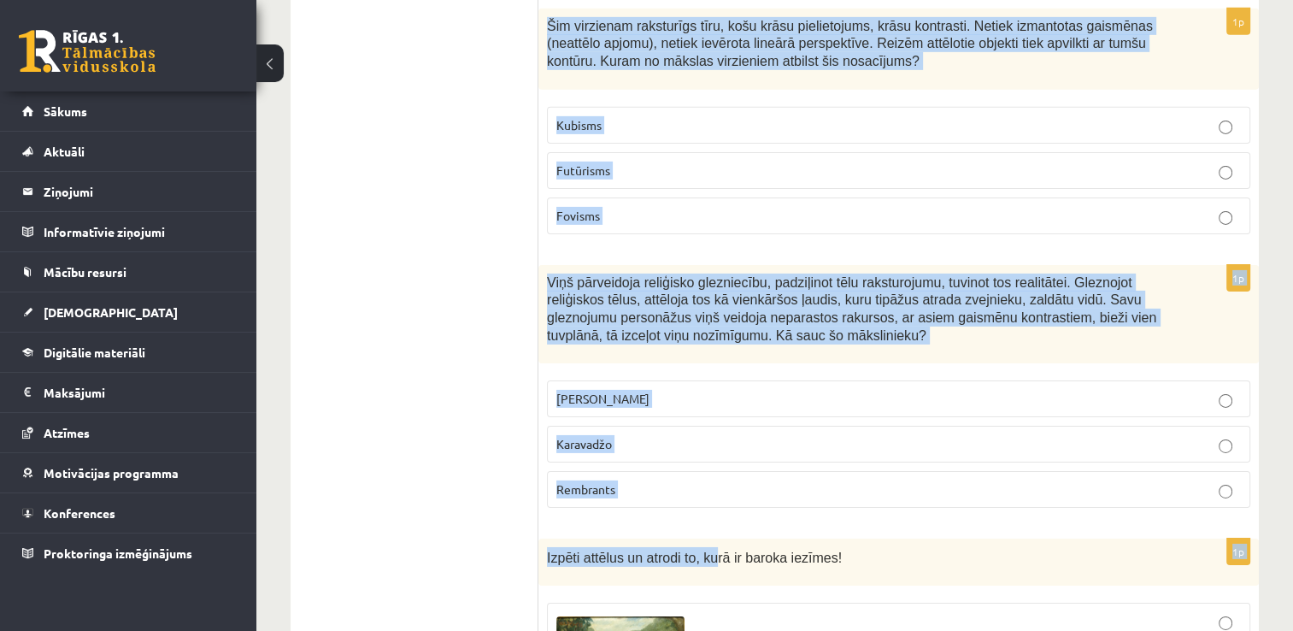
scroll to position [5621, 0]
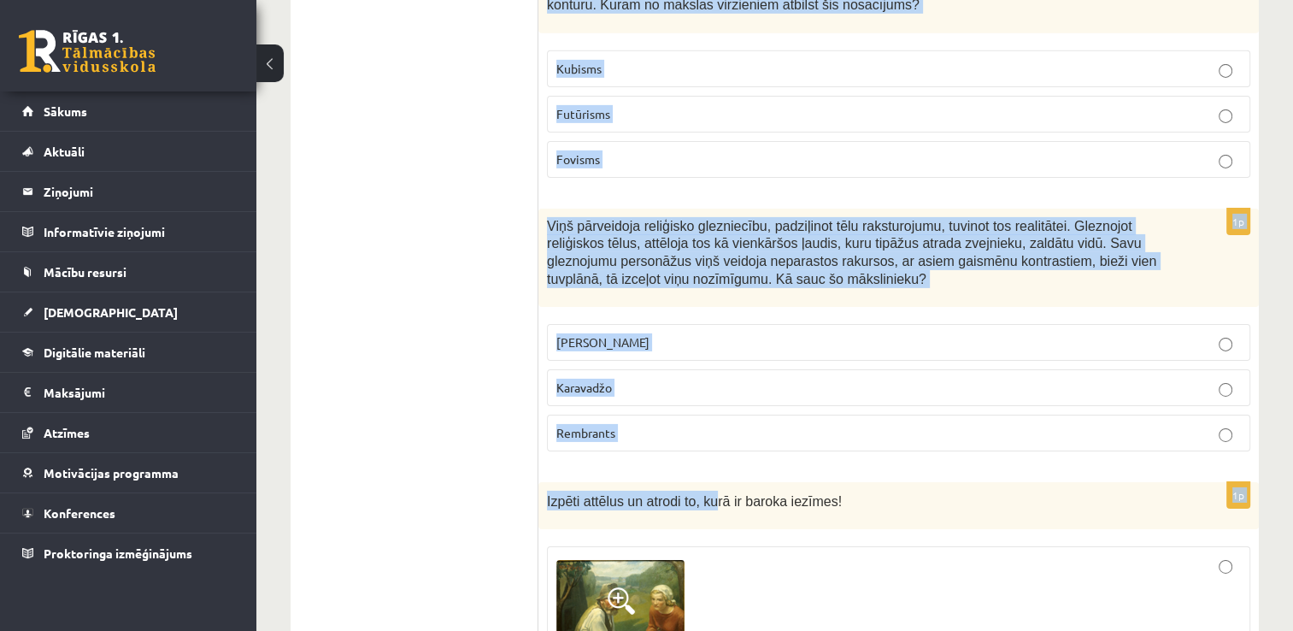
drag, startPoint x: 548, startPoint y: 32, endPoint x: 708, endPoint y: 439, distance: 437.1
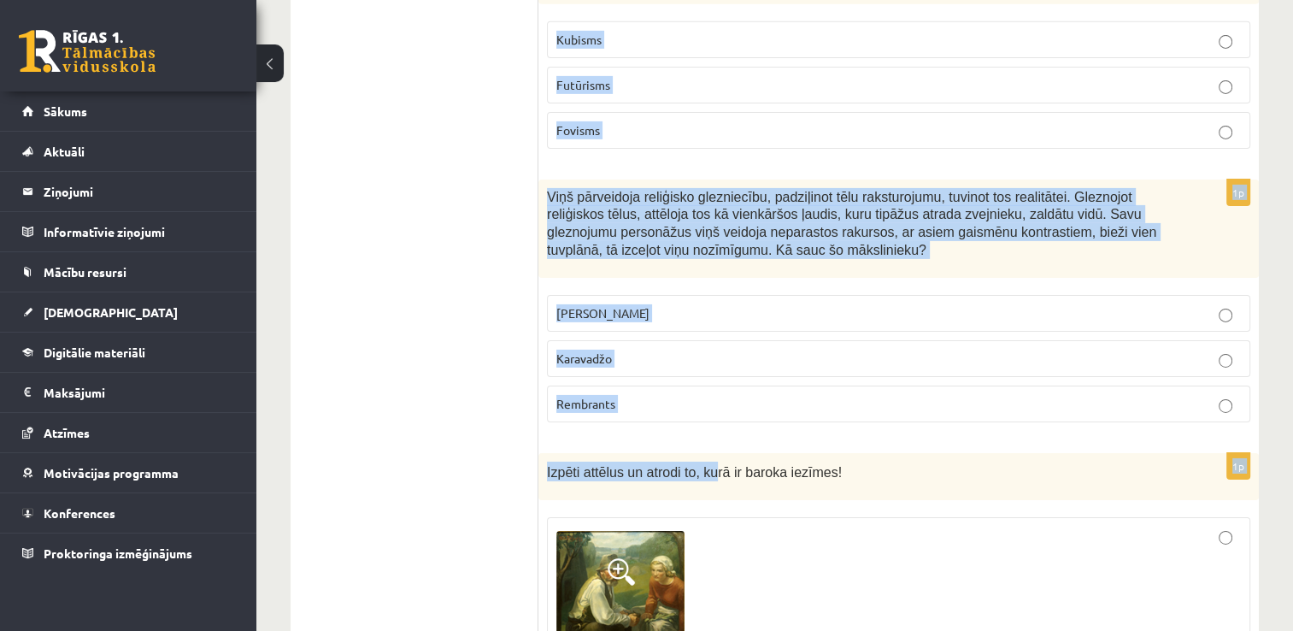
drag, startPoint x: 708, startPoint y: 439, endPoint x: 636, endPoint y: 347, distance: 116.9
click at [636, 347] on fieldset "Leonardo da Vinči Karavadžo Rembrants" at bounding box center [898, 356] width 703 height 141
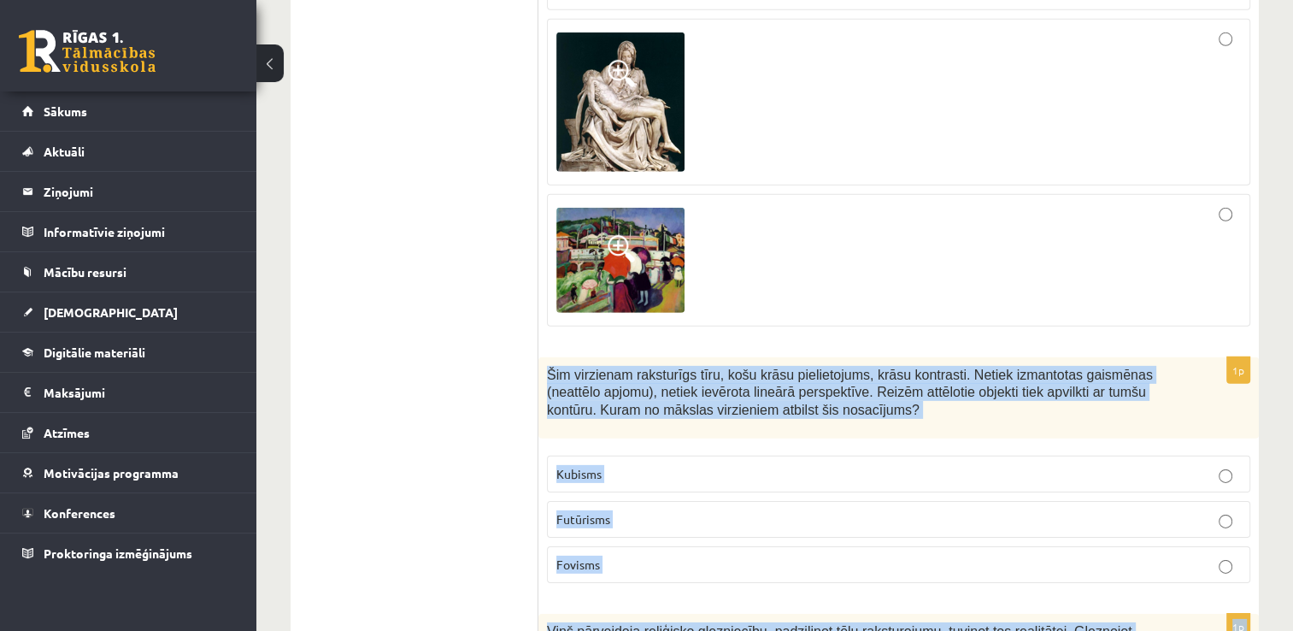
scroll to position [5108, 0]
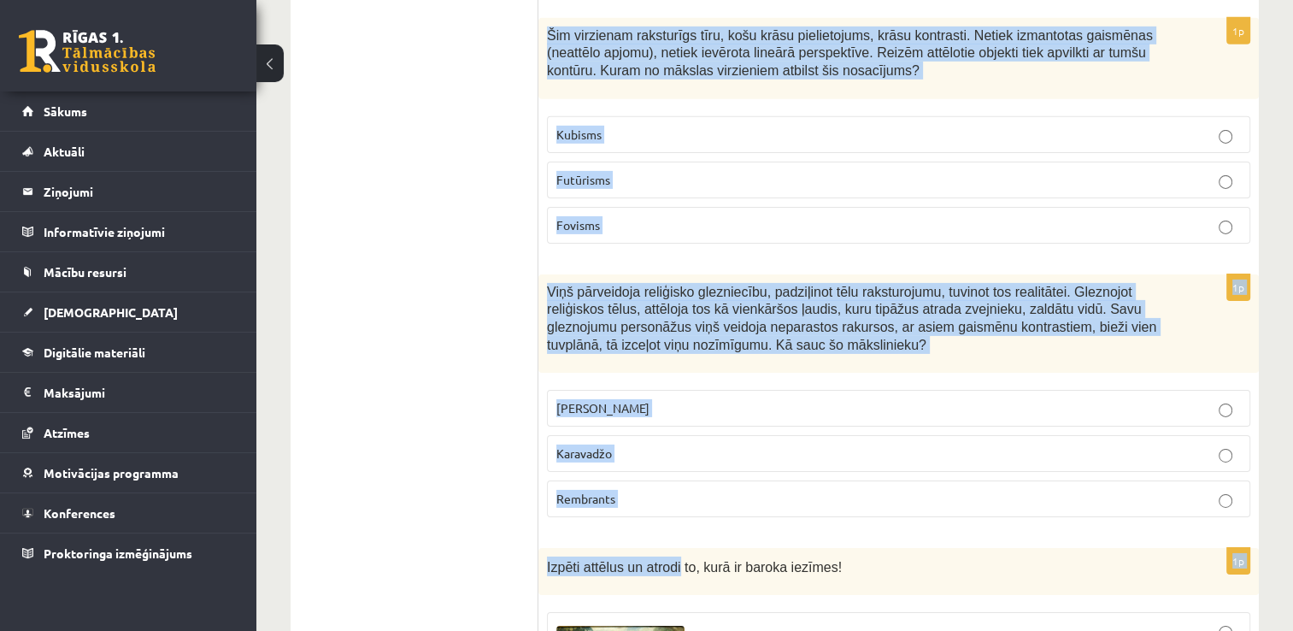
scroll to position [5535, 0]
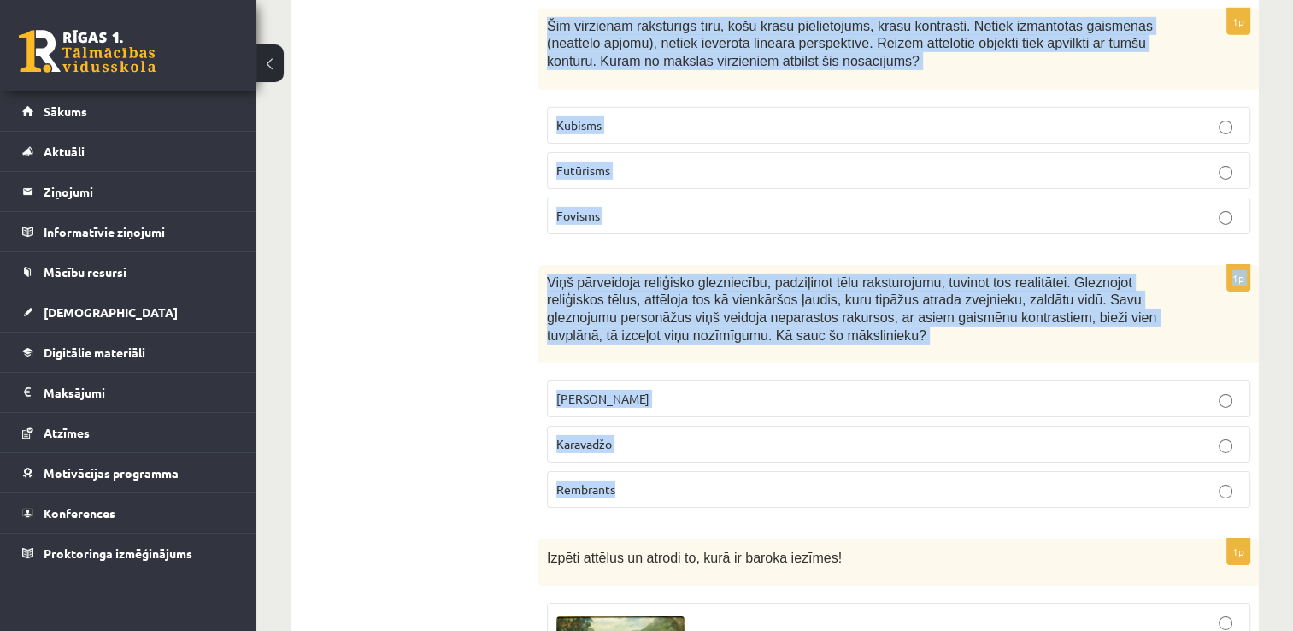
drag, startPoint x: 544, startPoint y: 374, endPoint x: 674, endPoint y: 415, distance: 137.1
copy form "Šim virzienam raksturīgs tīru, košu krāsu pielietojums, krāsu kontrasti. Netiek…"
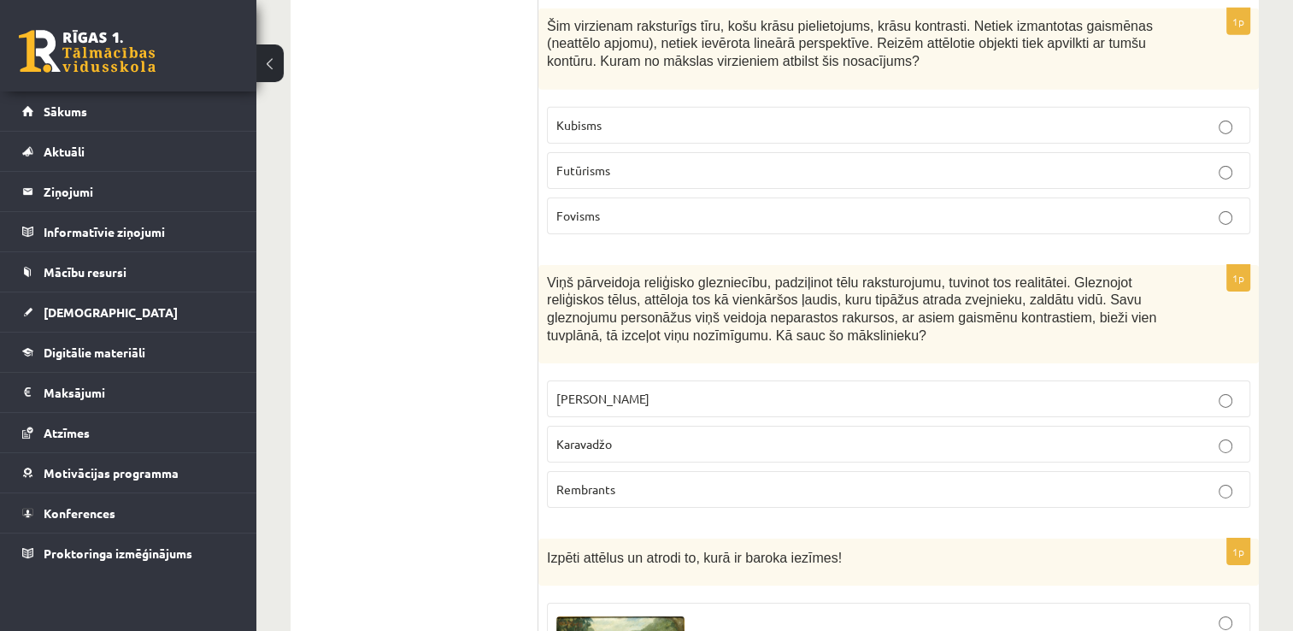
click at [635, 197] on label "Fovisms" at bounding box center [898, 215] width 703 height 37
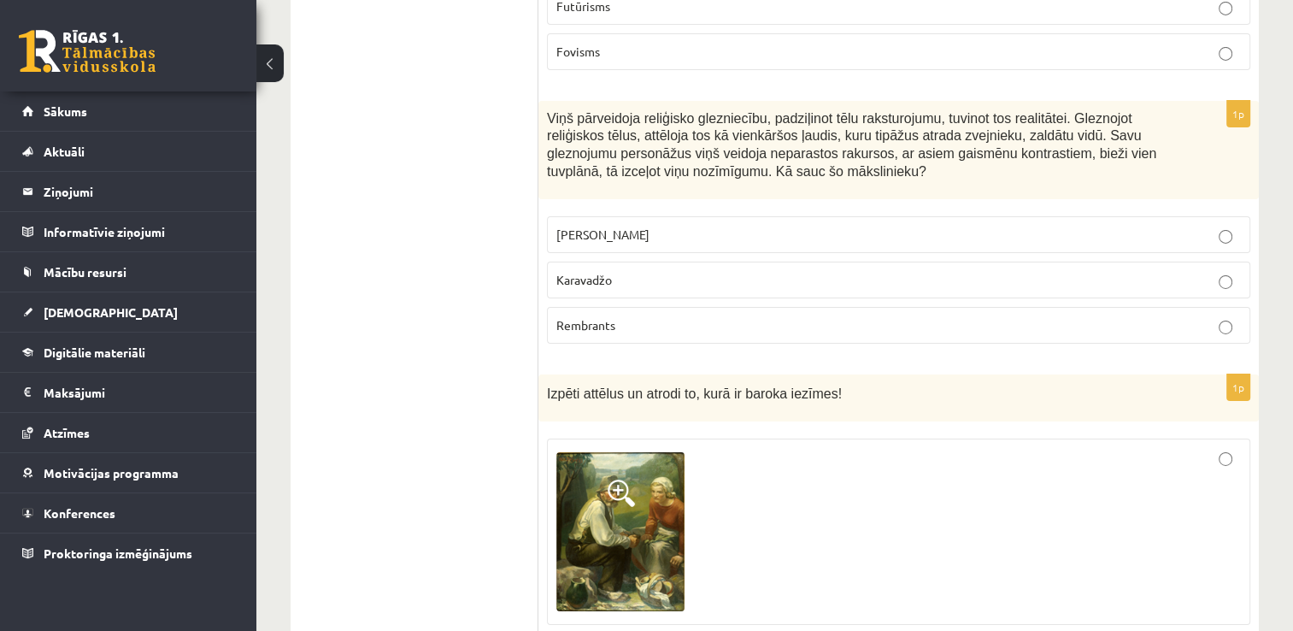
scroll to position [5706, 0]
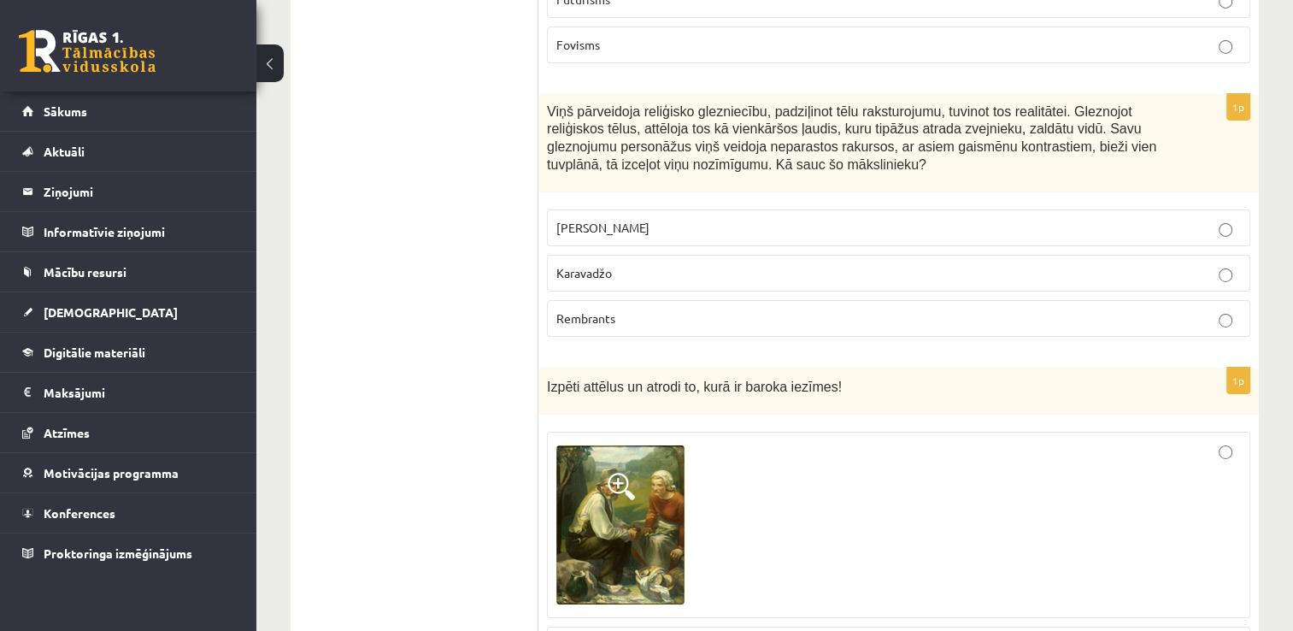
click at [631, 264] on p "Karavadžo" at bounding box center [898, 273] width 685 height 18
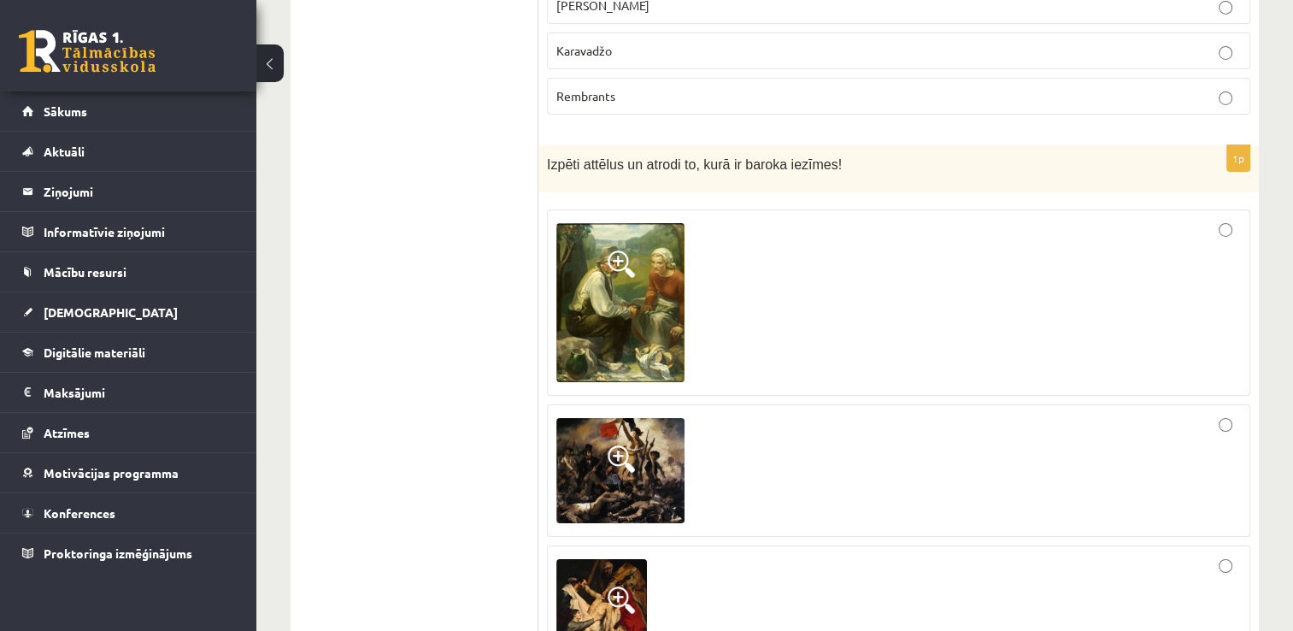
scroll to position [5962, 0]
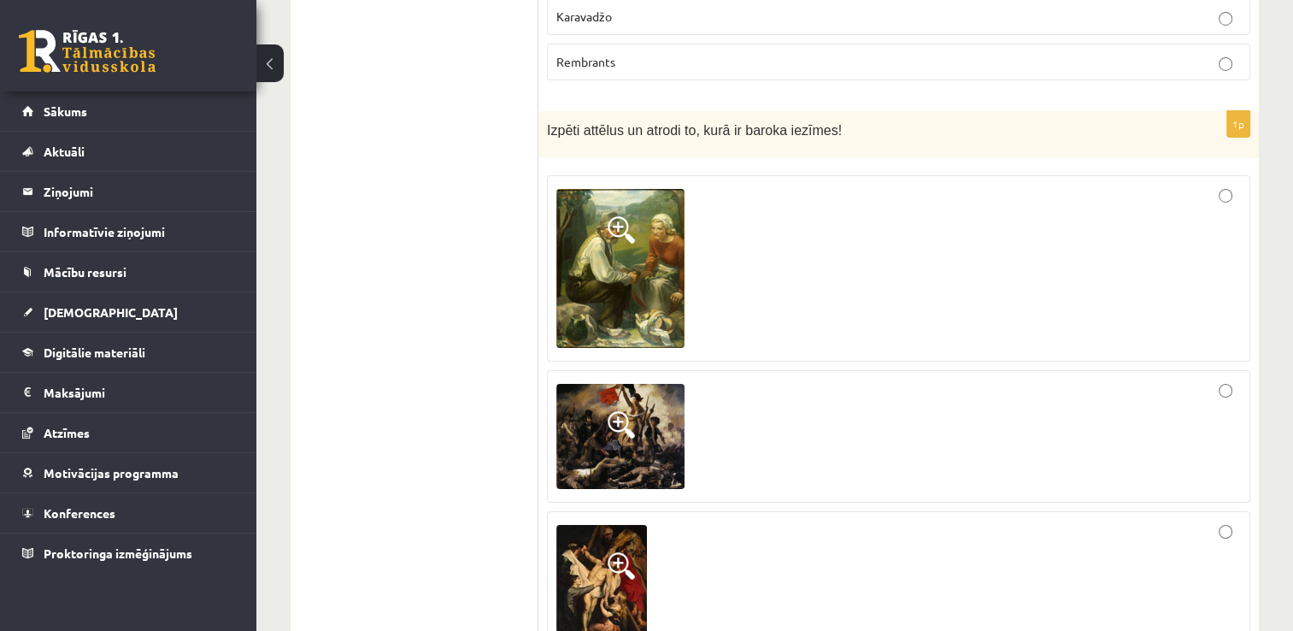
click at [623, 411] on span at bounding box center [621, 424] width 27 height 27
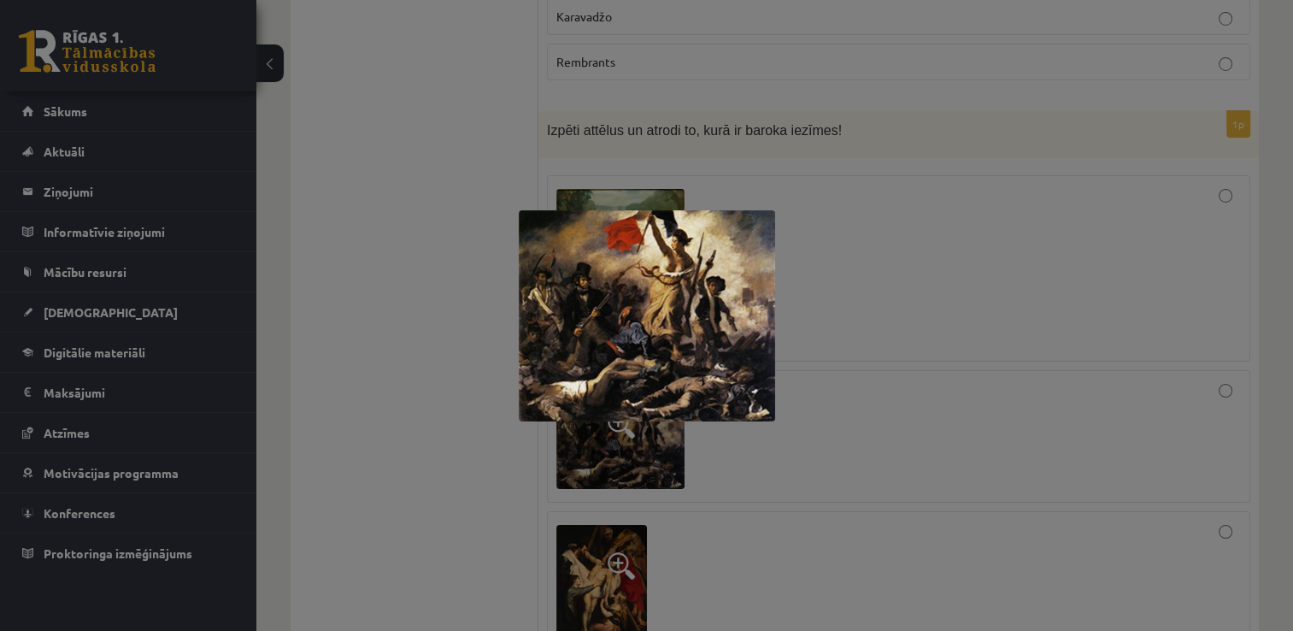
click at [833, 308] on div at bounding box center [646, 315] width 1293 height 631
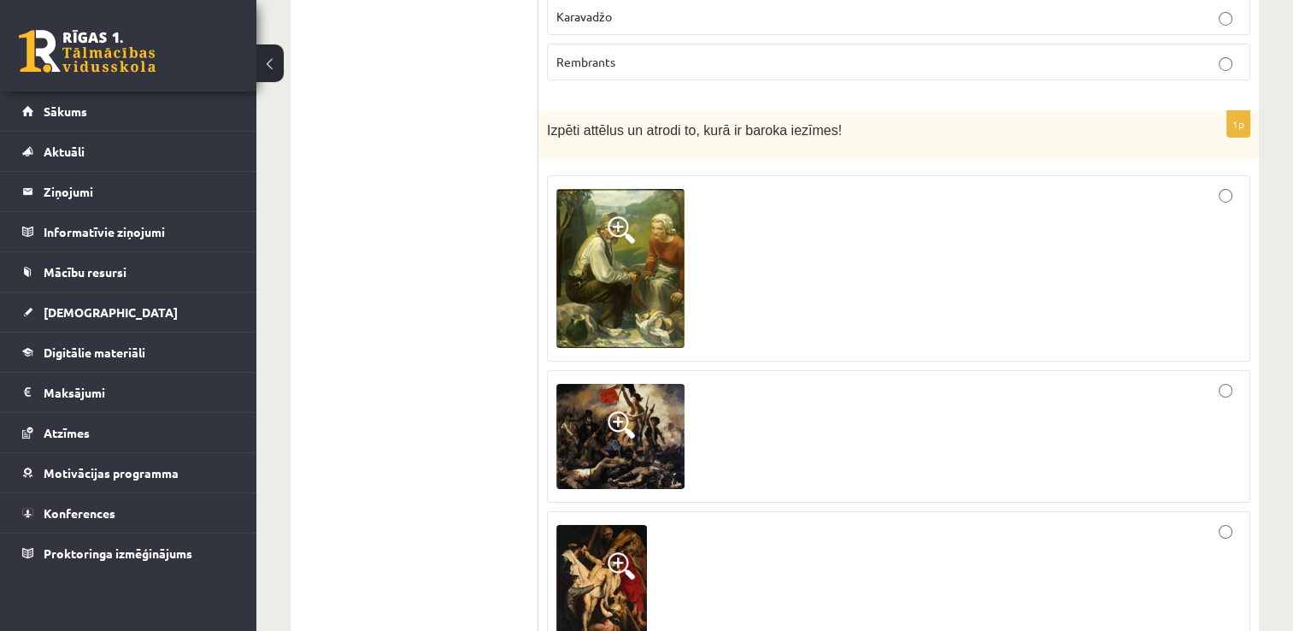
click at [632, 525] on img at bounding box center [601, 592] width 91 height 135
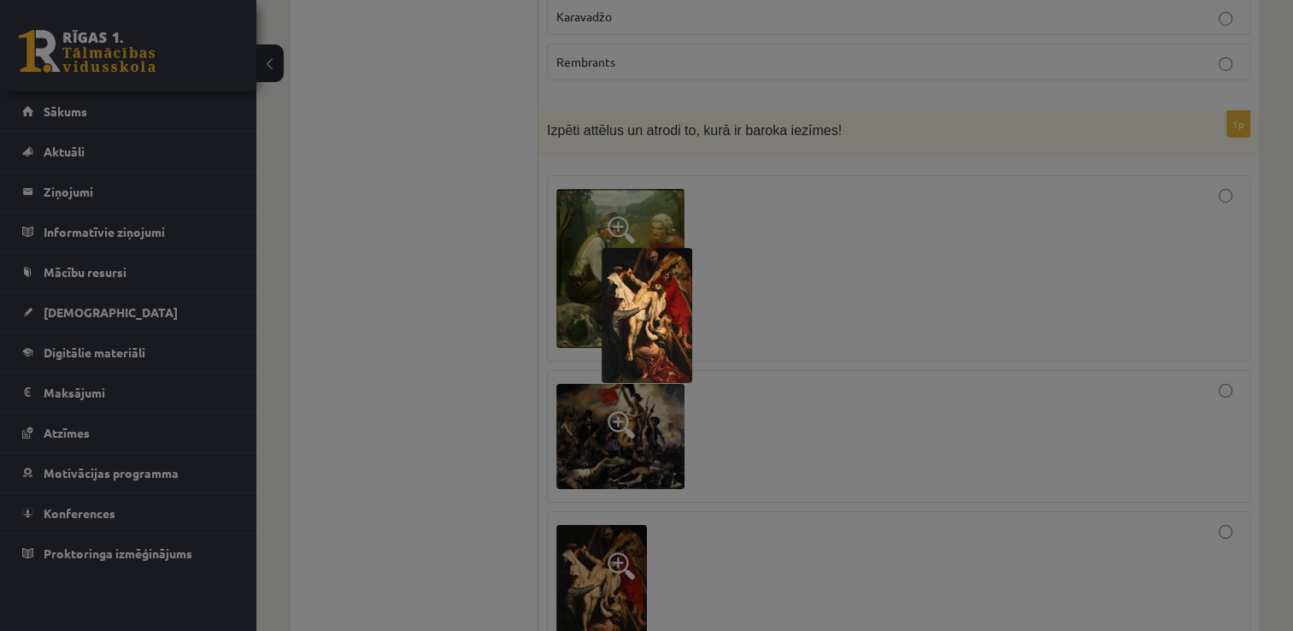
click at [769, 357] on div at bounding box center [646, 315] width 1293 height 631
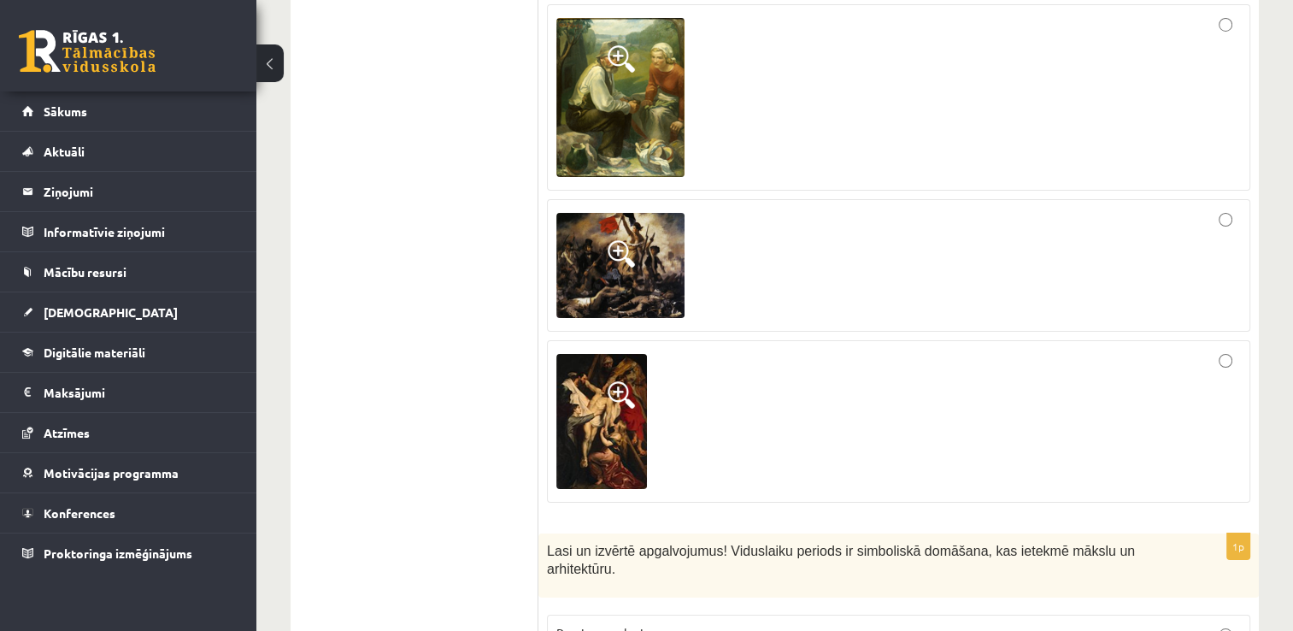
click at [876, 354] on div at bounding box center [898, 422] width 685 height 144
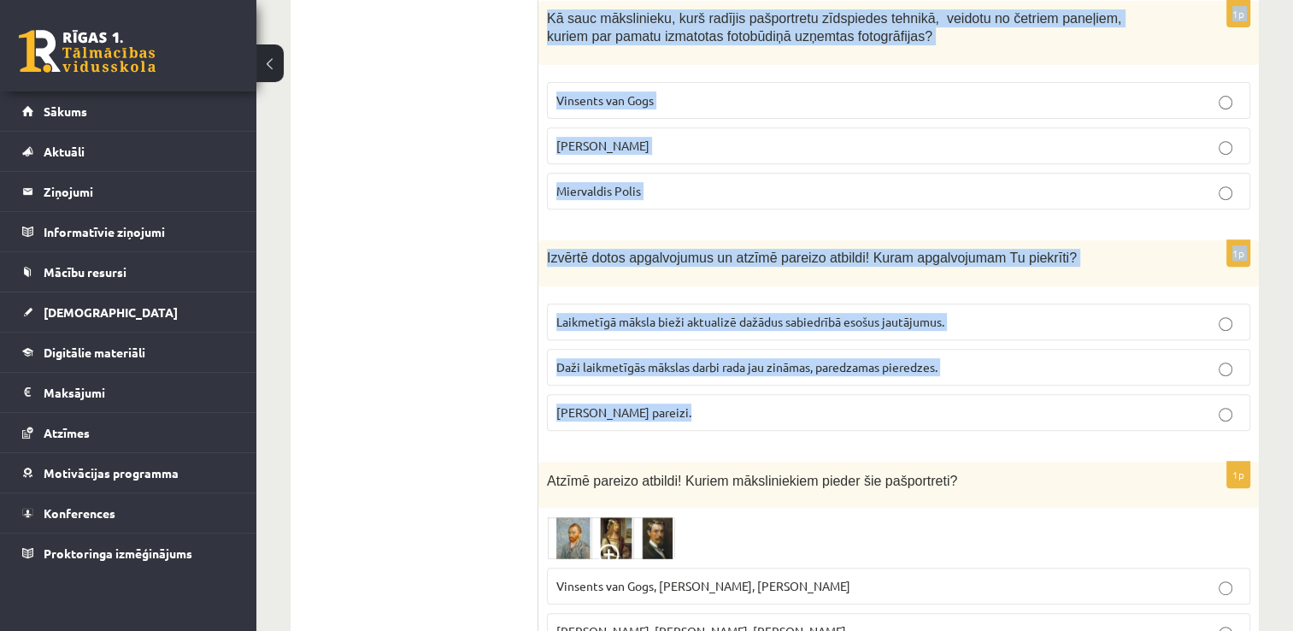
scroll to position [7159, 0]
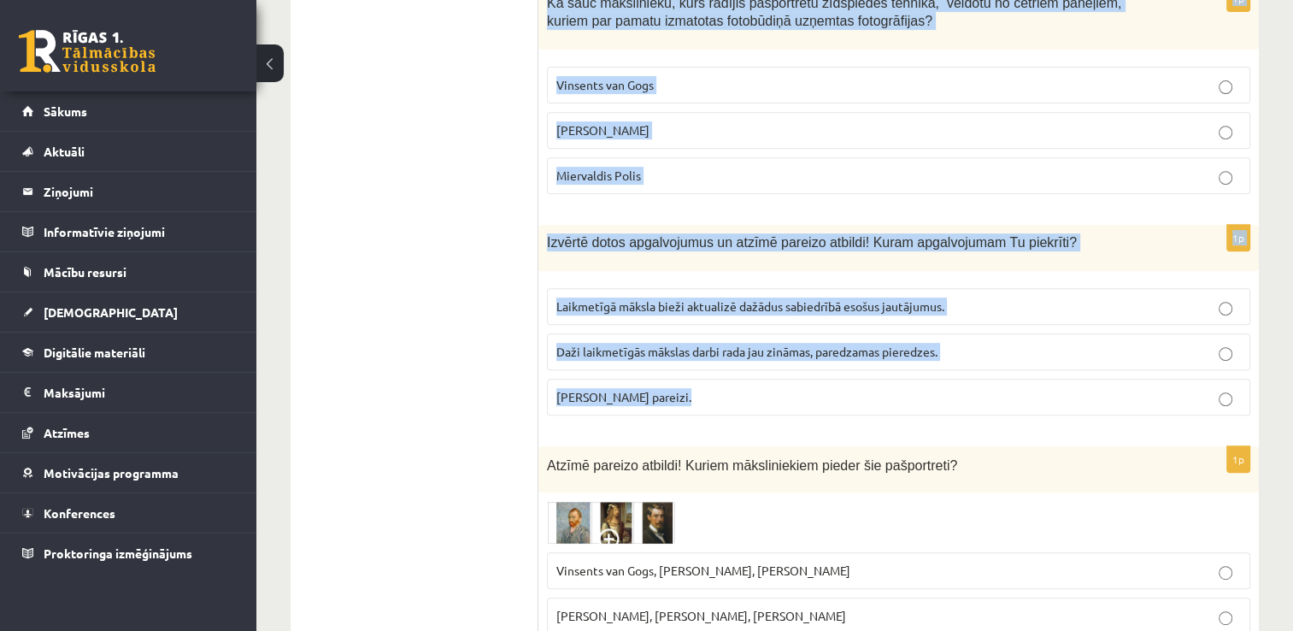
drag, startPoint x: 544, startPoint y: 125, endPoint x: 779, endPoint y: 299, distance: 292.7
copy form "Lasi un izvērtē apgalvojumus! Viduslaiku periods ir simboliskā domāšana, kas ie…"
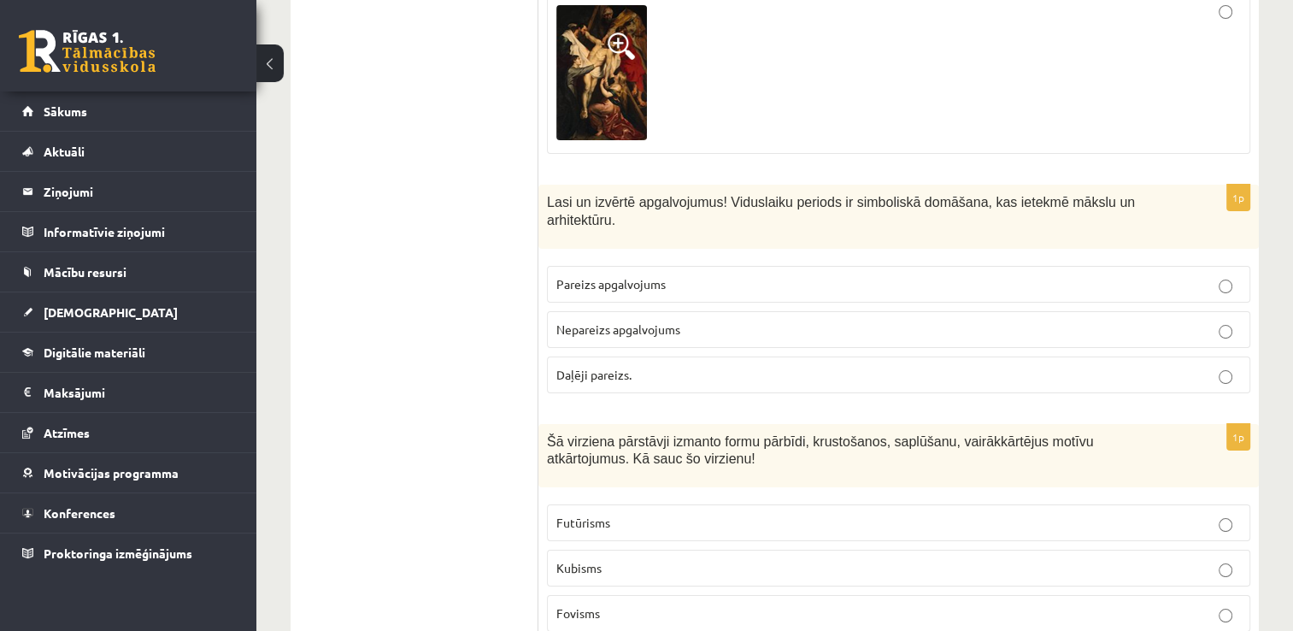
scroll to position [6475, 0]
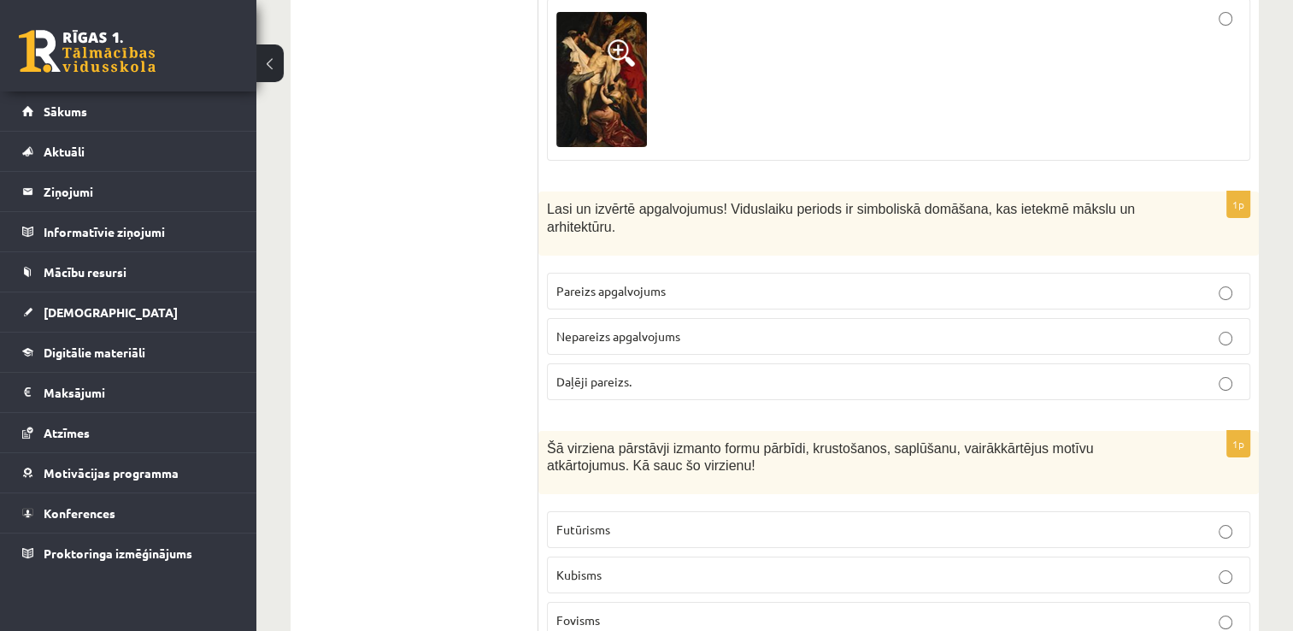
click at [647, 282] on p "Pareizs apgalvojums" at bounding box center [898, 291] width 685 height 18
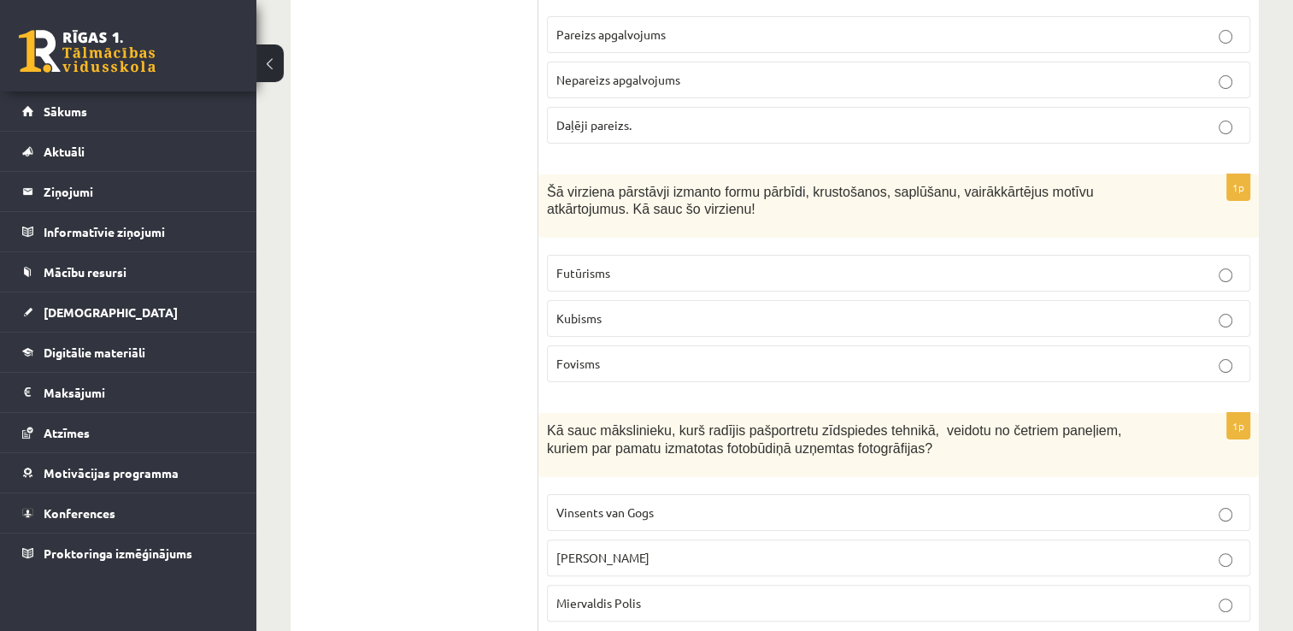
scroll to position [6732, 0]
click at [579, 309] on p "Kubisms" at bounding box center [898, 318] width 685 height 18
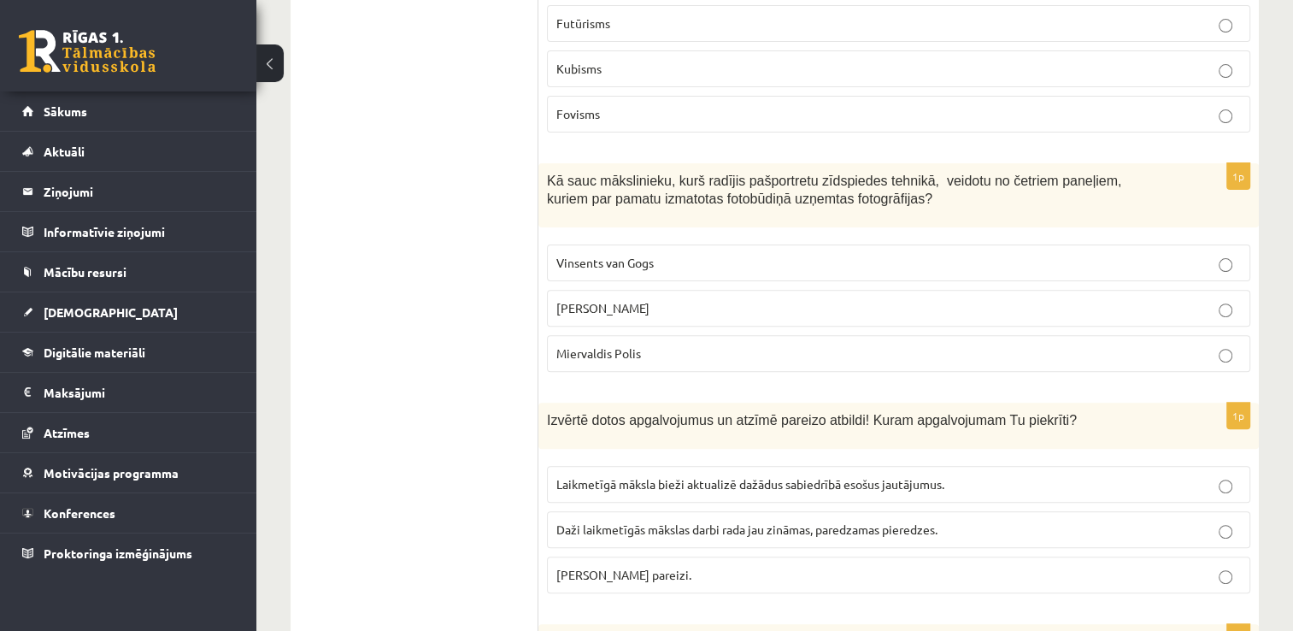
scroll to position [6988, 0]
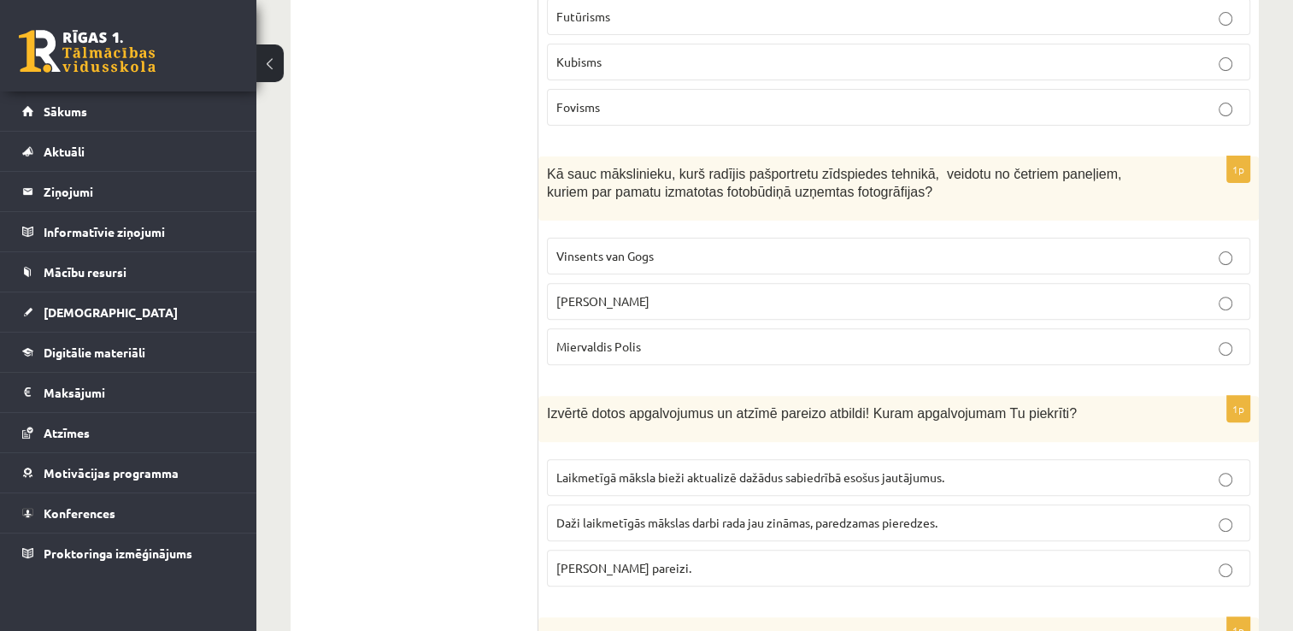
click at [653, 292] on p "Endijs Vorhols" at bounding box center [898, 301] width 685 height 18
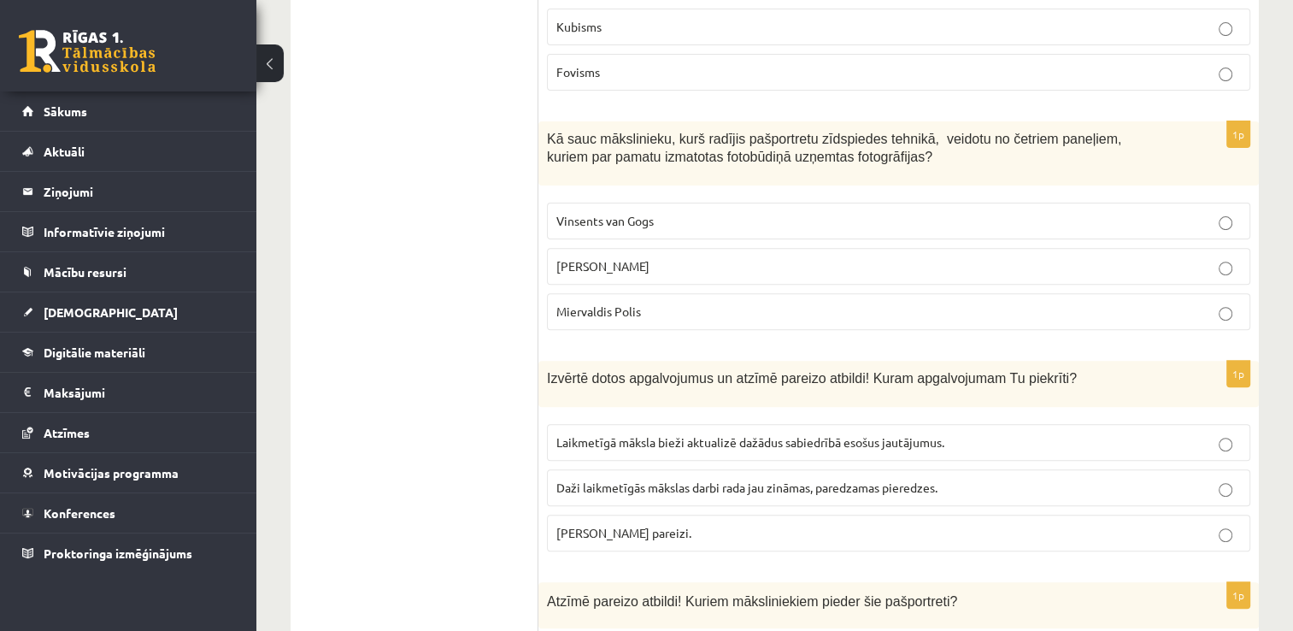
scroll to position [7159, 0]
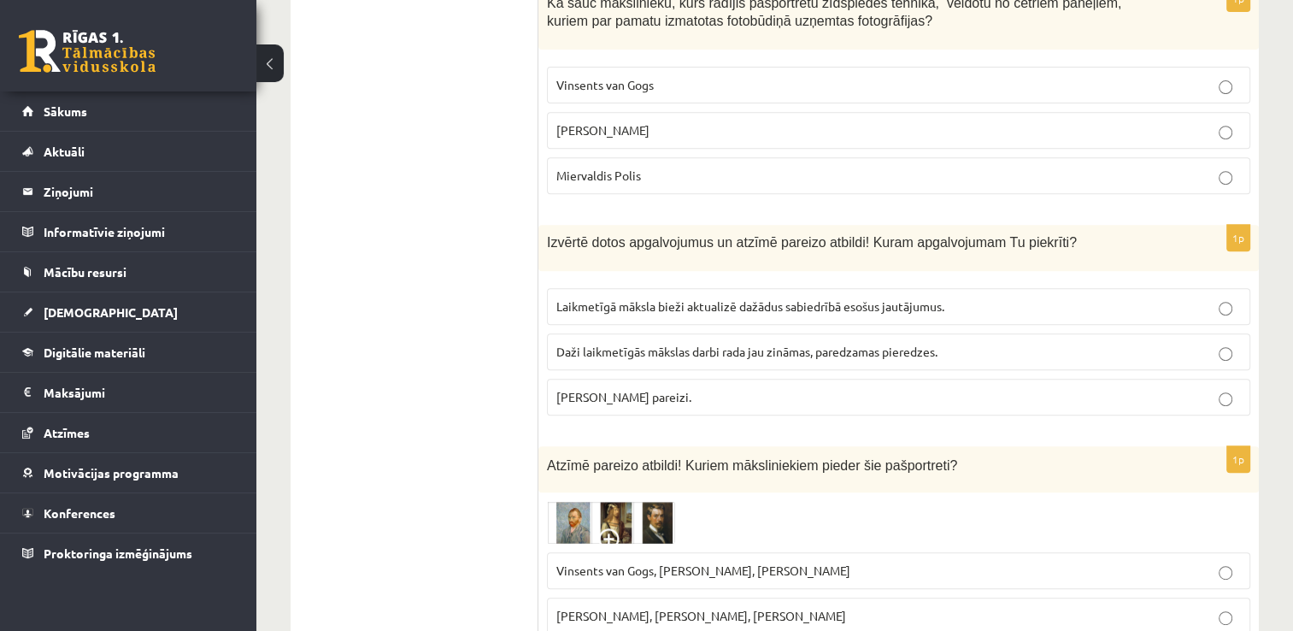
click at [741, 379] on label "Abi apgalvojumi pareizi." at bounding box center [898, 397] width 703 height 37
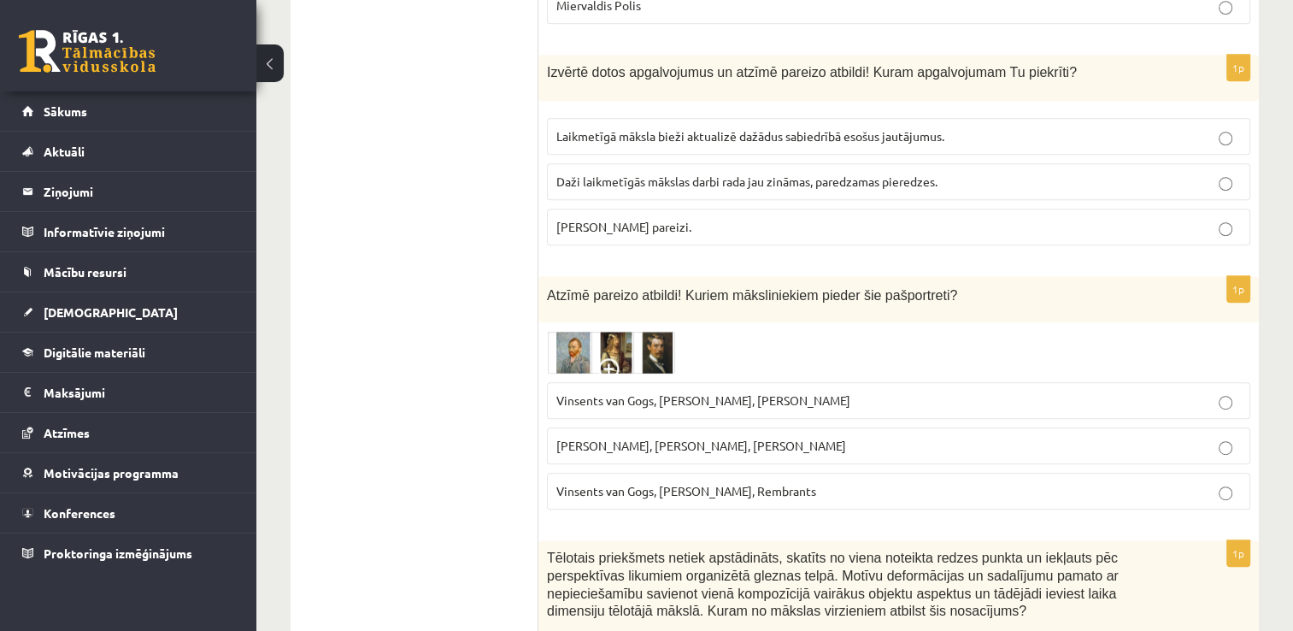
scroll to position [7330, 0]
click at [634, 330] on img at bounding box center [611, 351] width 128 height 43
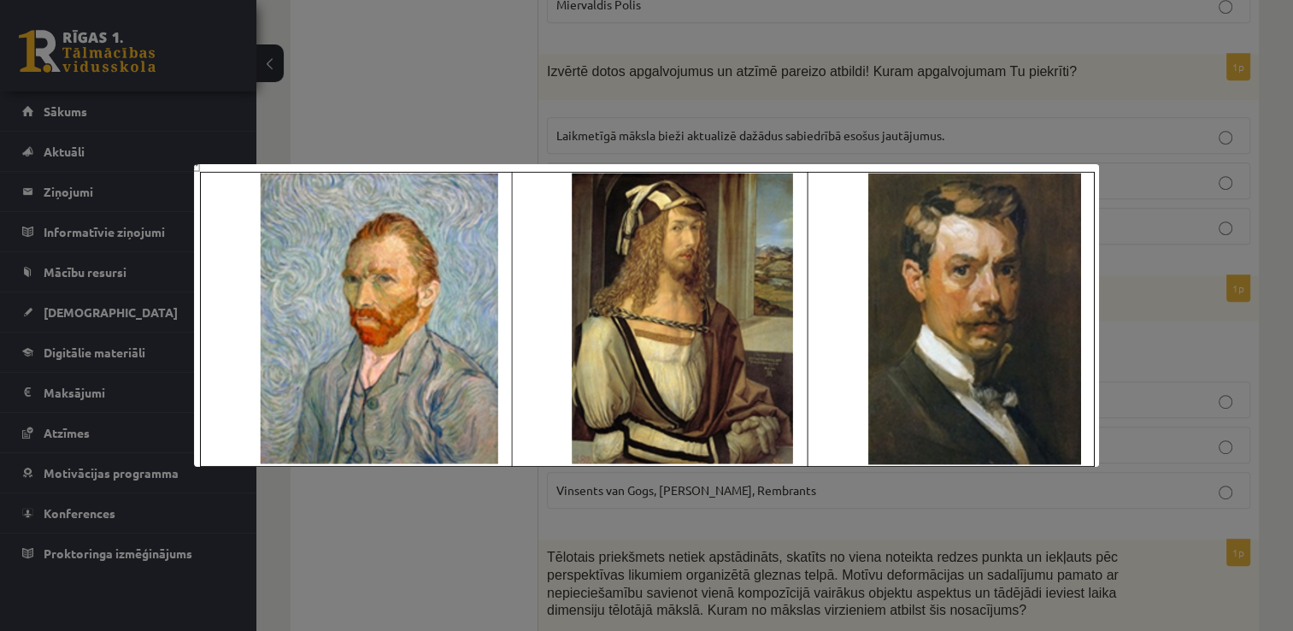
click at [646, 124] on div at bounding box center [646, 315] width 1293 height 631
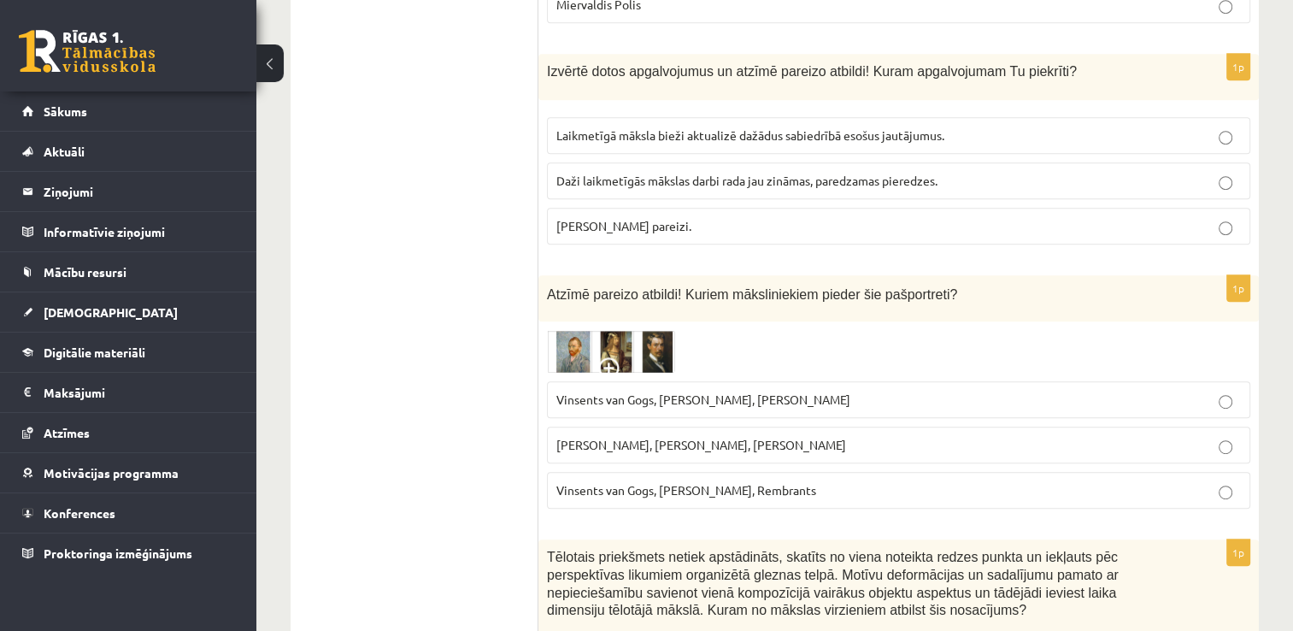
click at [636, 330] on img at bounding box center [611, 351] width 128 height 43
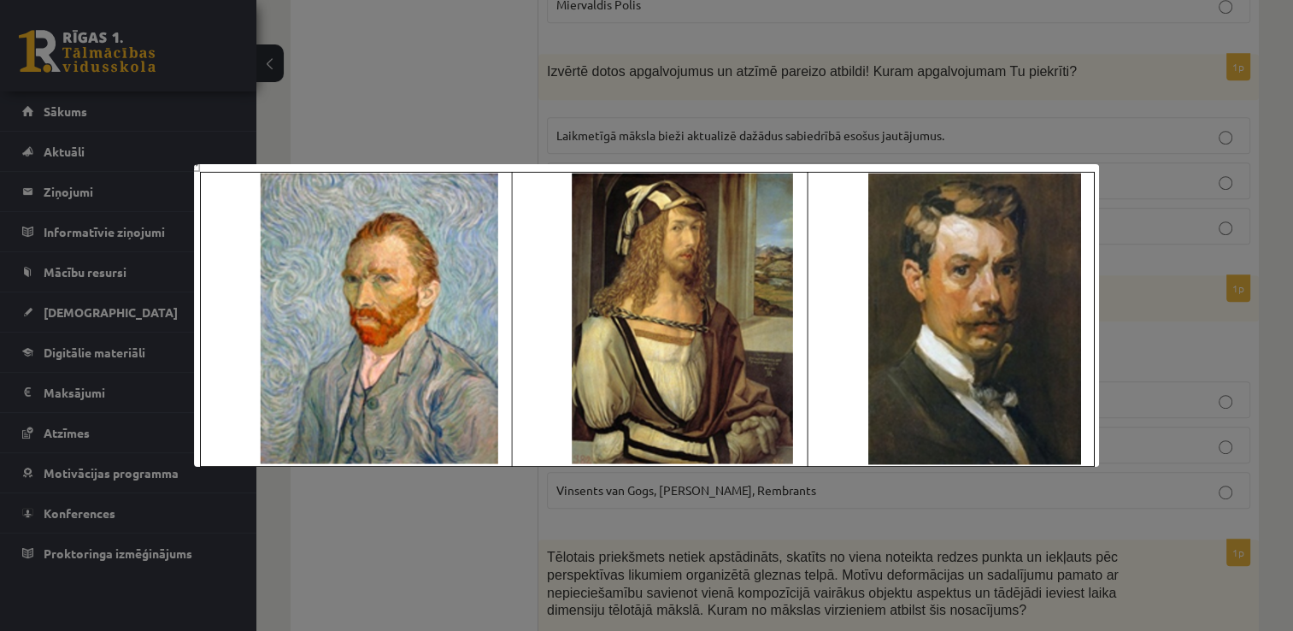
click at [712, 105] on div at bounding box center [646, 315] width 1293 height 631
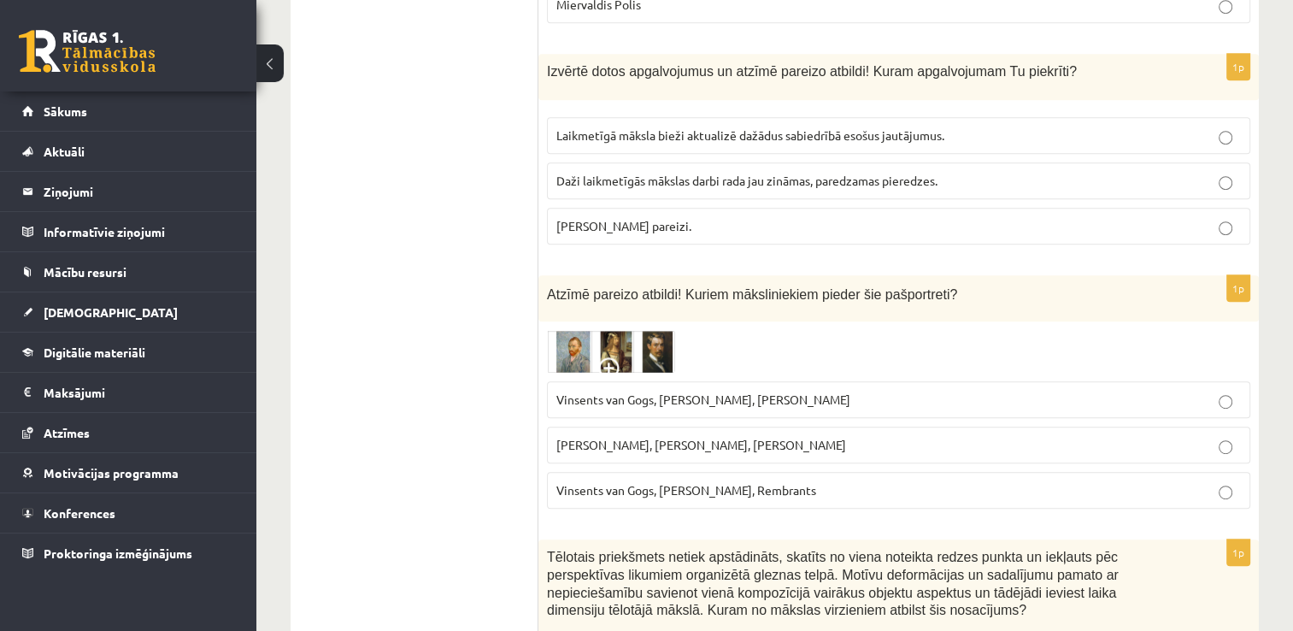
click at [638, 330] on img at bounding box center [611, 351] width 128 height 43
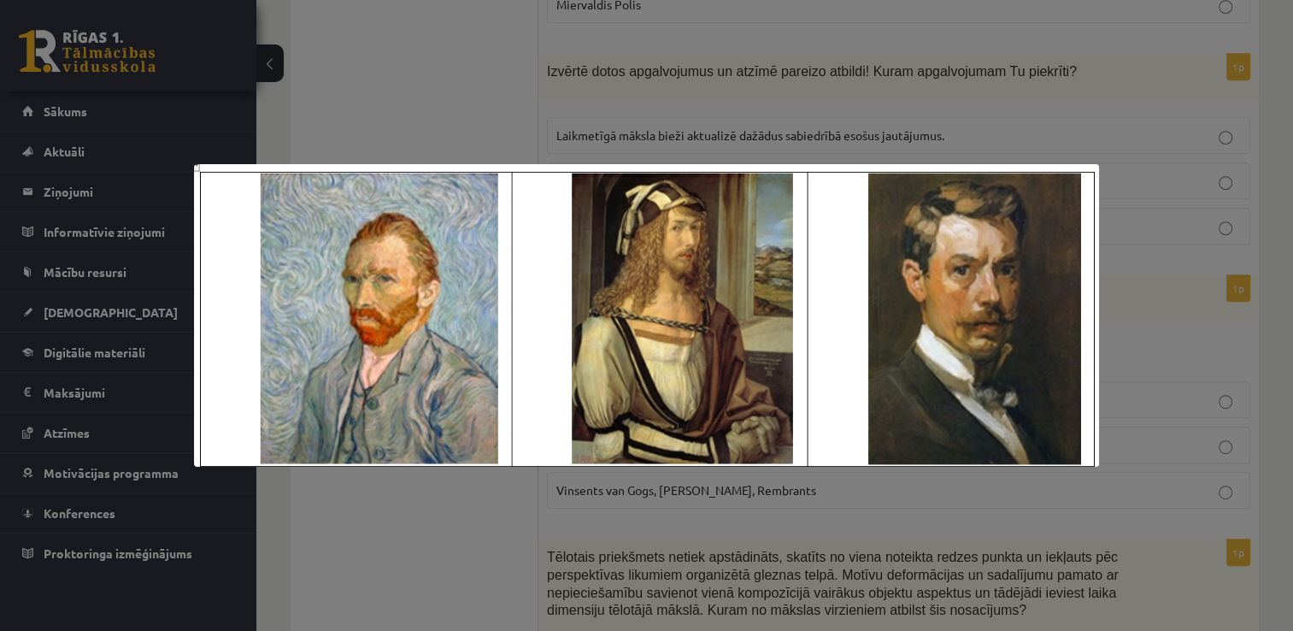
click at [783, 501] on div at bounding box center [646, 315] width 1293 height 631
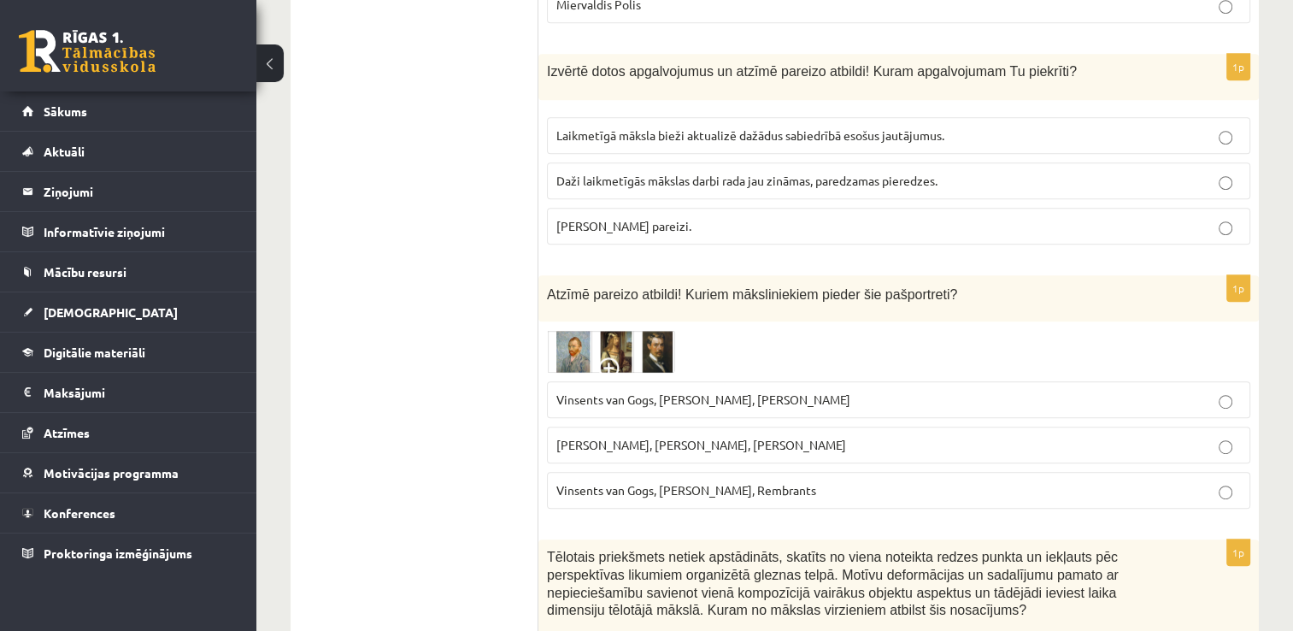
click at [755, 391] on span "Vinsents van Gogs, Albrehts Dīrers, Janis Rozentāls" at bounding box center [703, 398] width 294 height 15
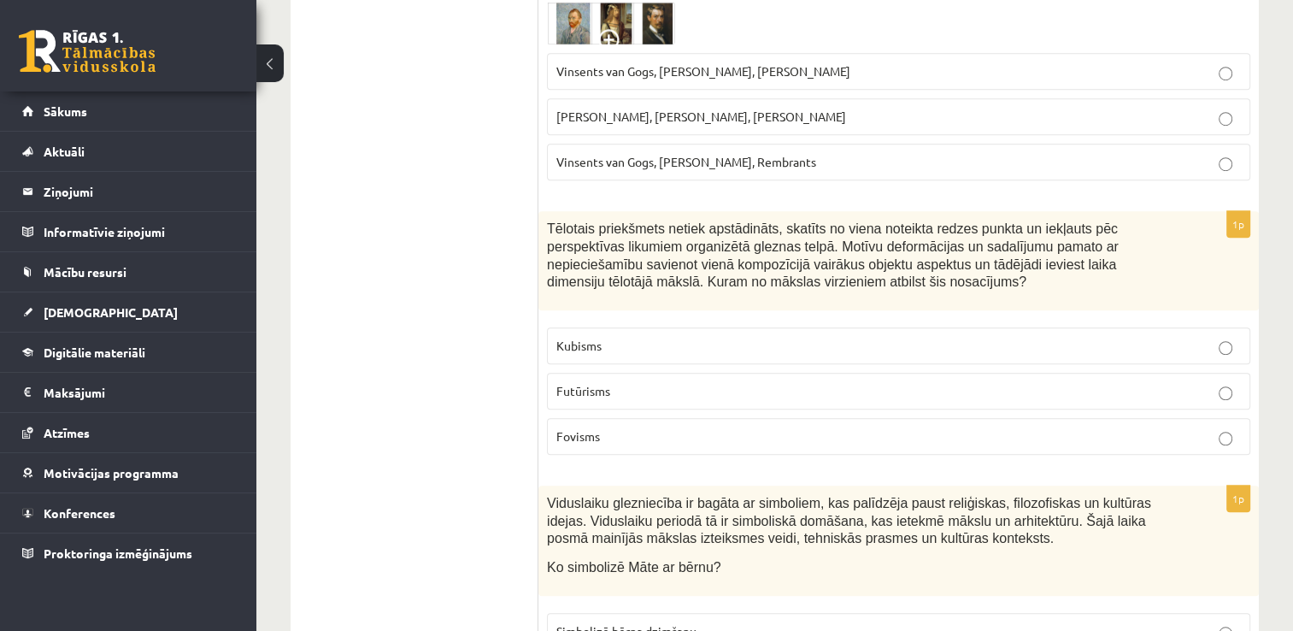
scroll to position [7672, 0]
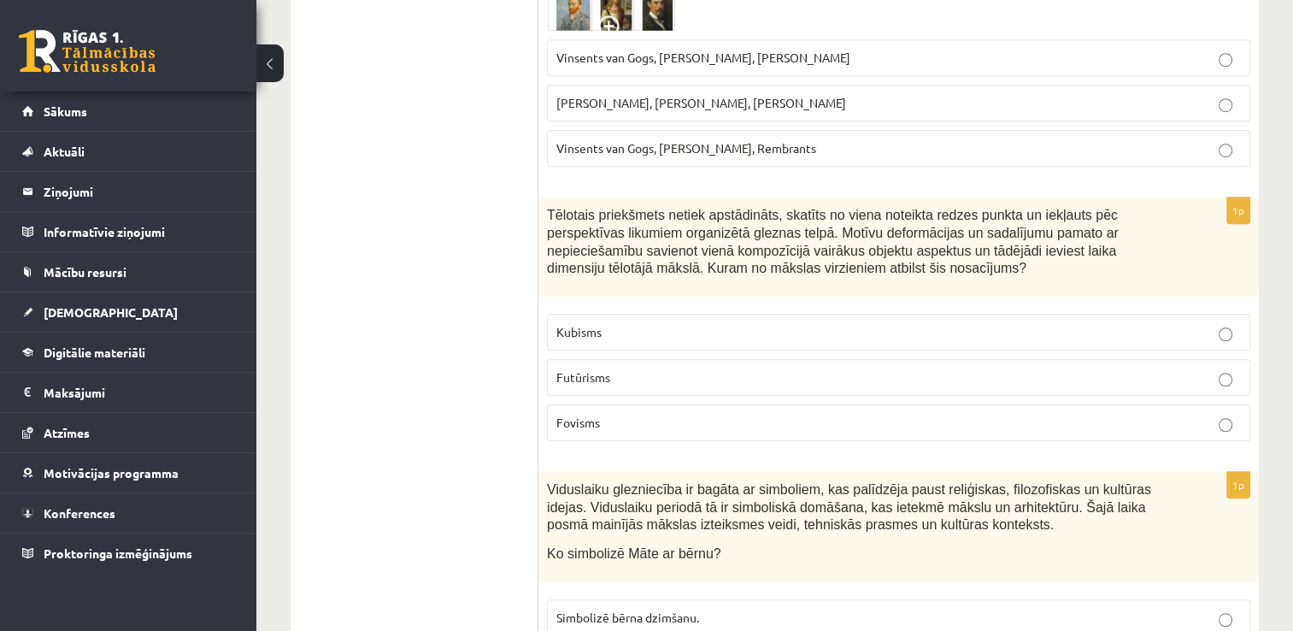
click at [624, 314] on label "Kubisms" at bounding box center [898, 332] width 703 height 37
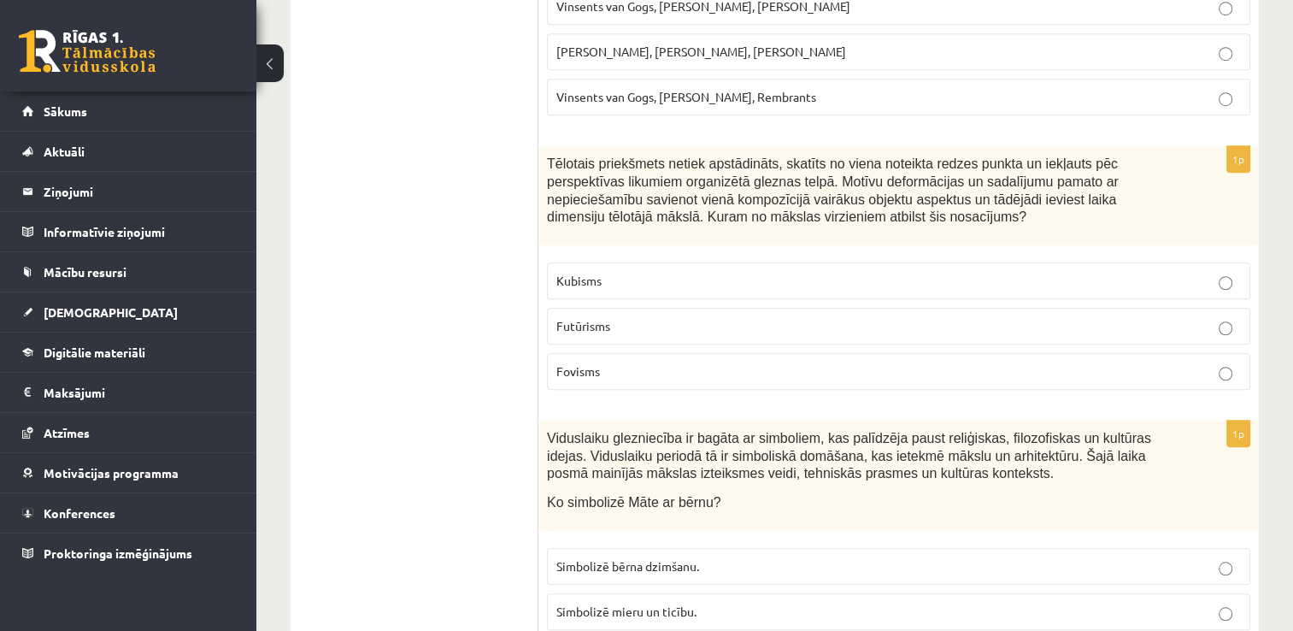
scroll to position [7727, 0]
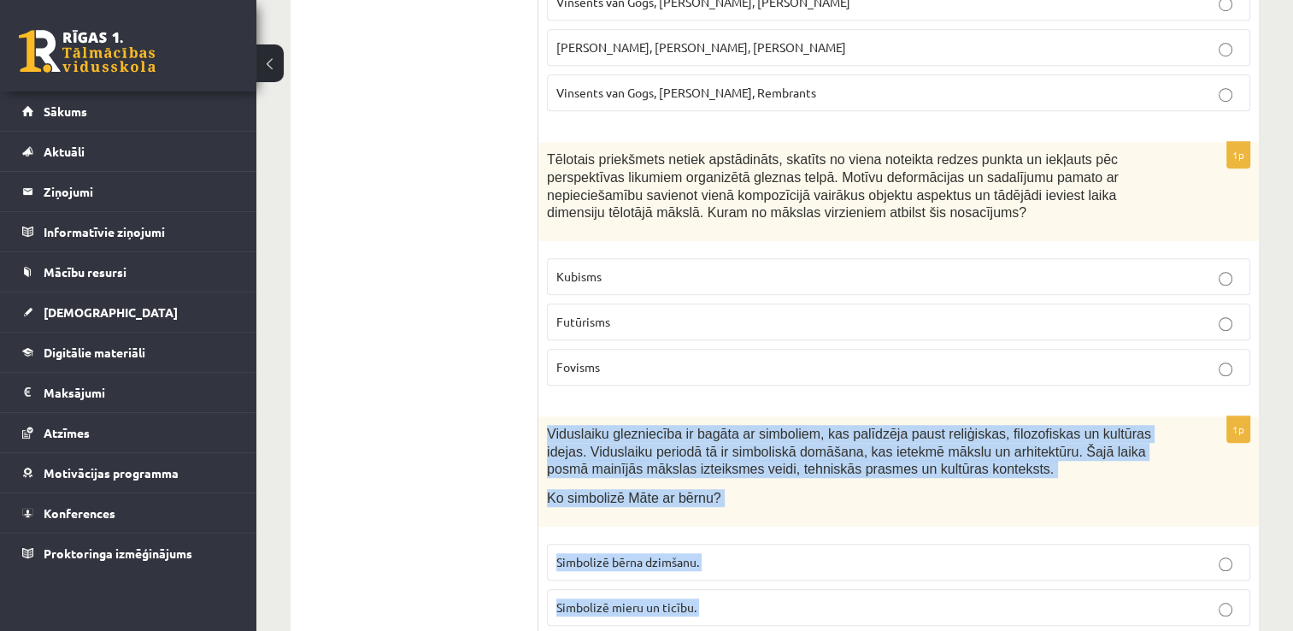
drag, startPoint x: 546, startPoint y: 322, endPoint x: 862, endPoint y: 554, distance: 391.3
click at [862, 554] on div "1p Viduslaiku glezniecība ir bagāta ar simboliem, kas palīdzēja paust reliģiska…" at bounding box center [898, 550] width 721 height 268
copy div "Viduslaiku glezniecība ir bagāta ar simboliem, kas palīdzēja paust reliģiskas, …"
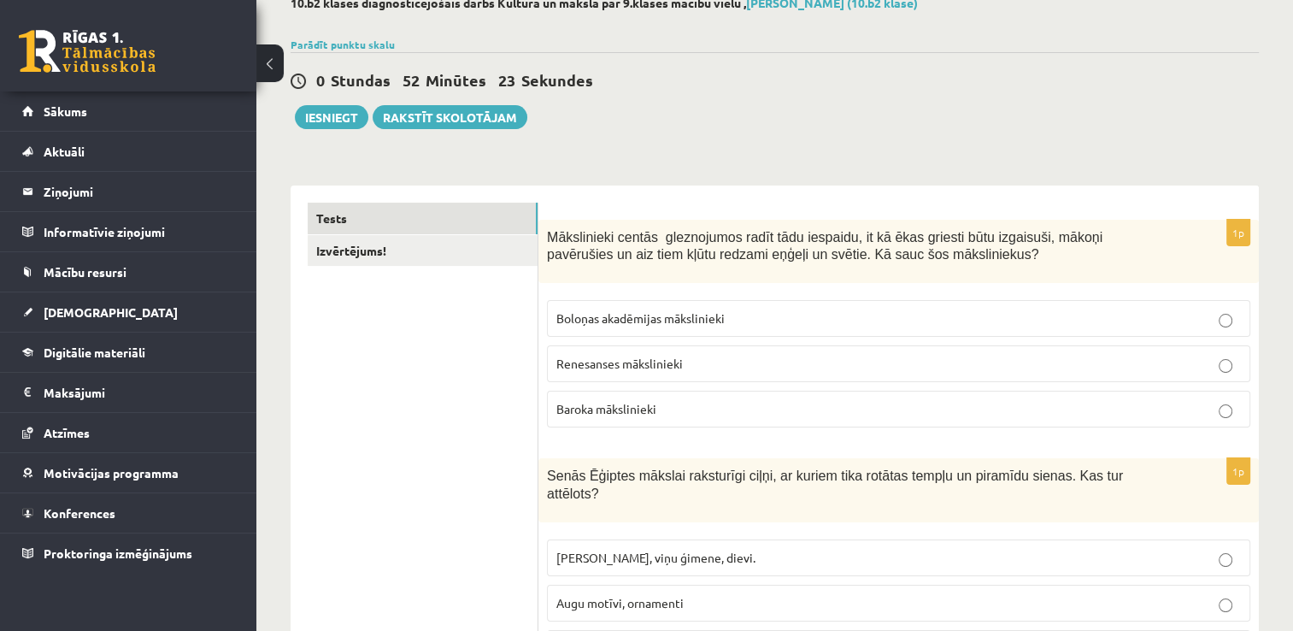
scroll to position [0, 0]
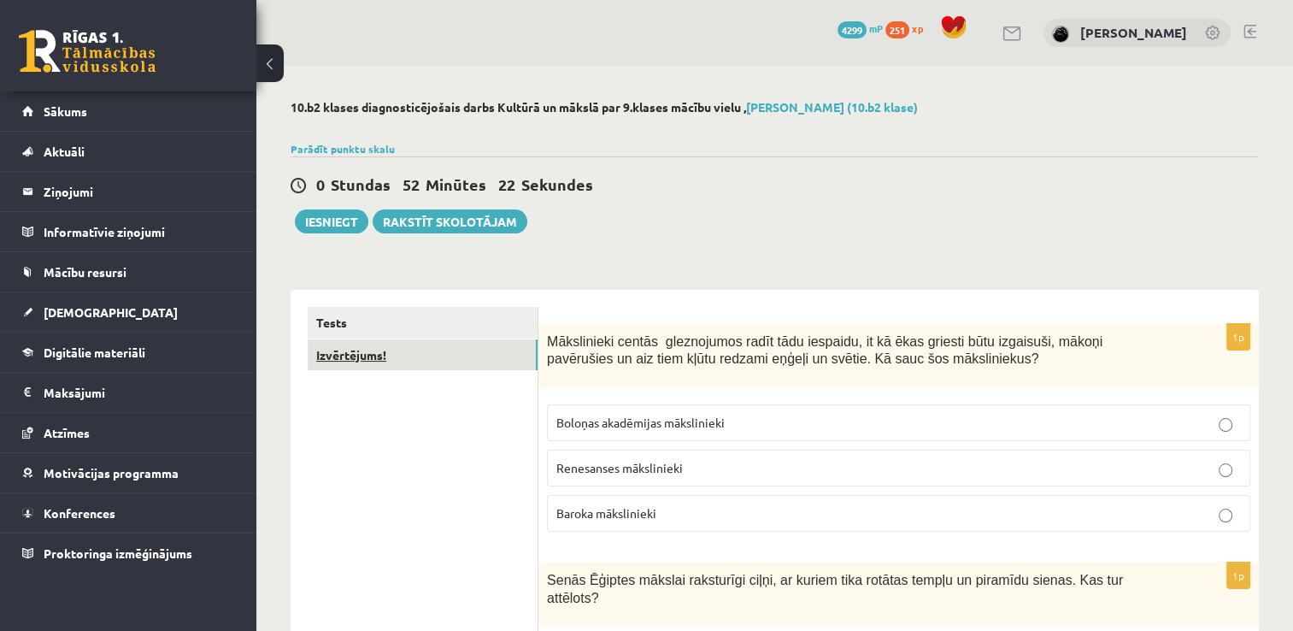
click at [489, 364] on link "Izvērtējums!" at bounding box center [423, 355] width 230 height 32
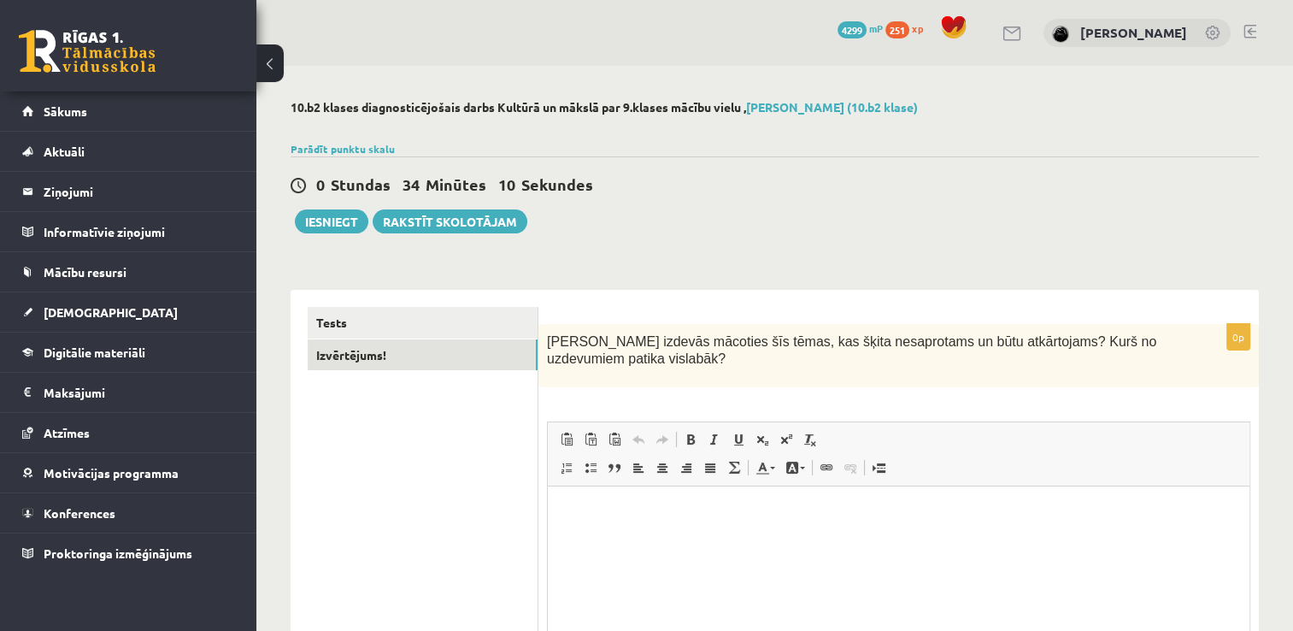
click at [702, 262] on div "**********" at bounding box center [774, 447] width 1037 height 762
click at [465, 323] on link "Tests" at bounding box center [423, 323] width 230 height 32
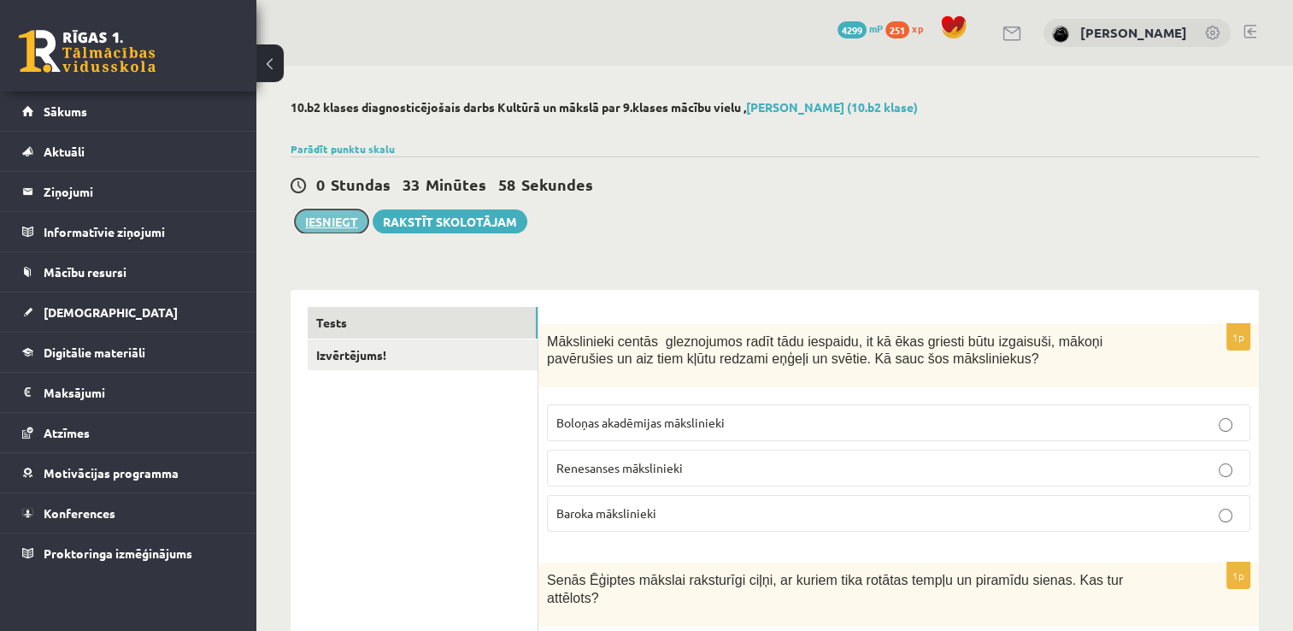
click at [317, 224] on button "Iesniegt" at bounding box center [332, 221] width 74 height 24
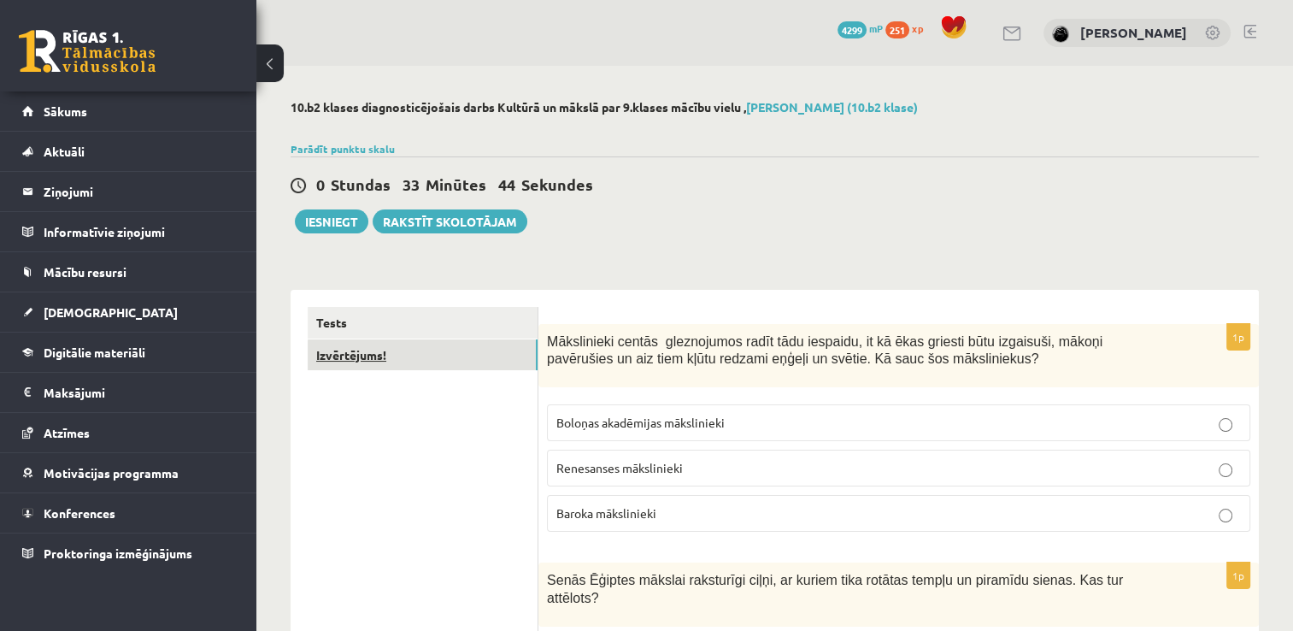
click at [417, 345] on link "Izvērtējums!" at bounding box center [423, 355] width 230 height 32
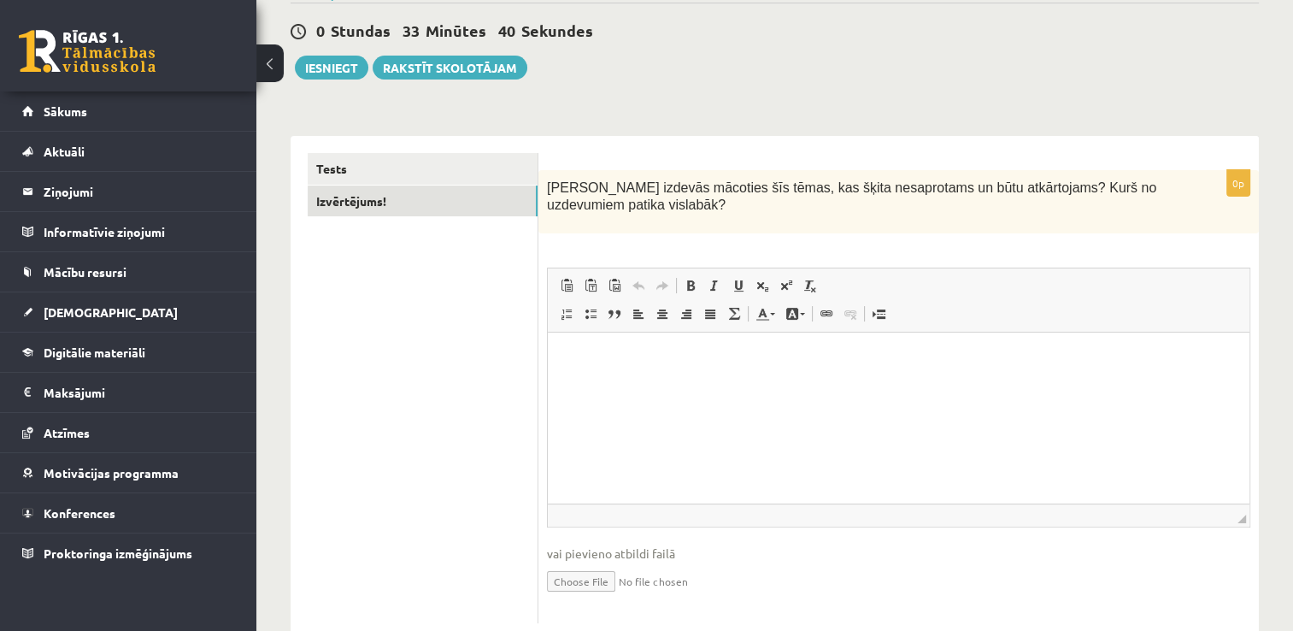
scroll to position [154, 0]
click at [369, 163] on link "Tests" at bounding box center [423, 169] width 230 height 32
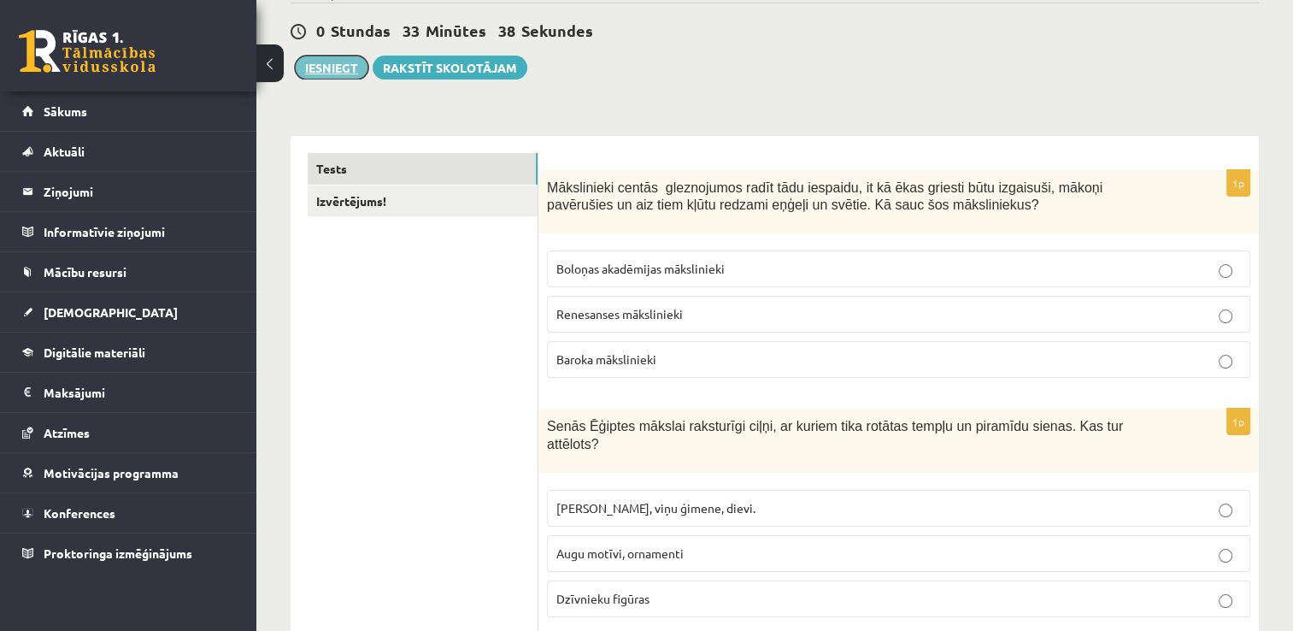
click at [309, 66] on button "Iesniegt" at bounding box center [332, 68] width 74 height 24
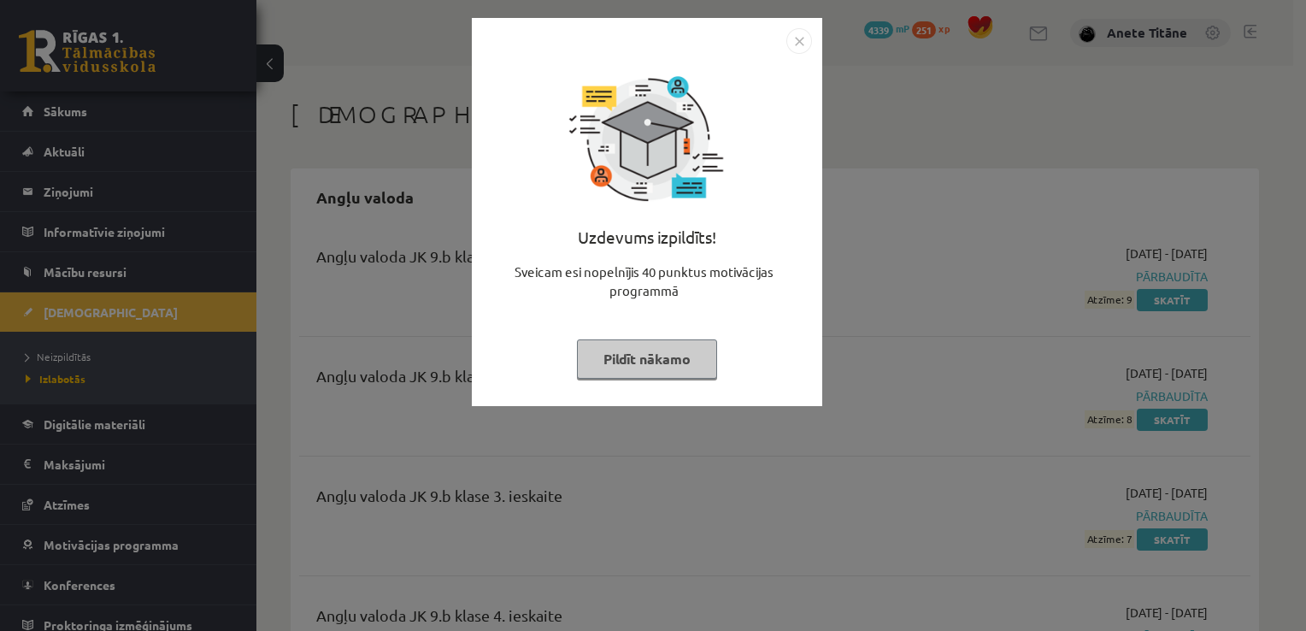
click at [796, 35] on img "Close" at bounding box center [799, 41] width 26 height 26
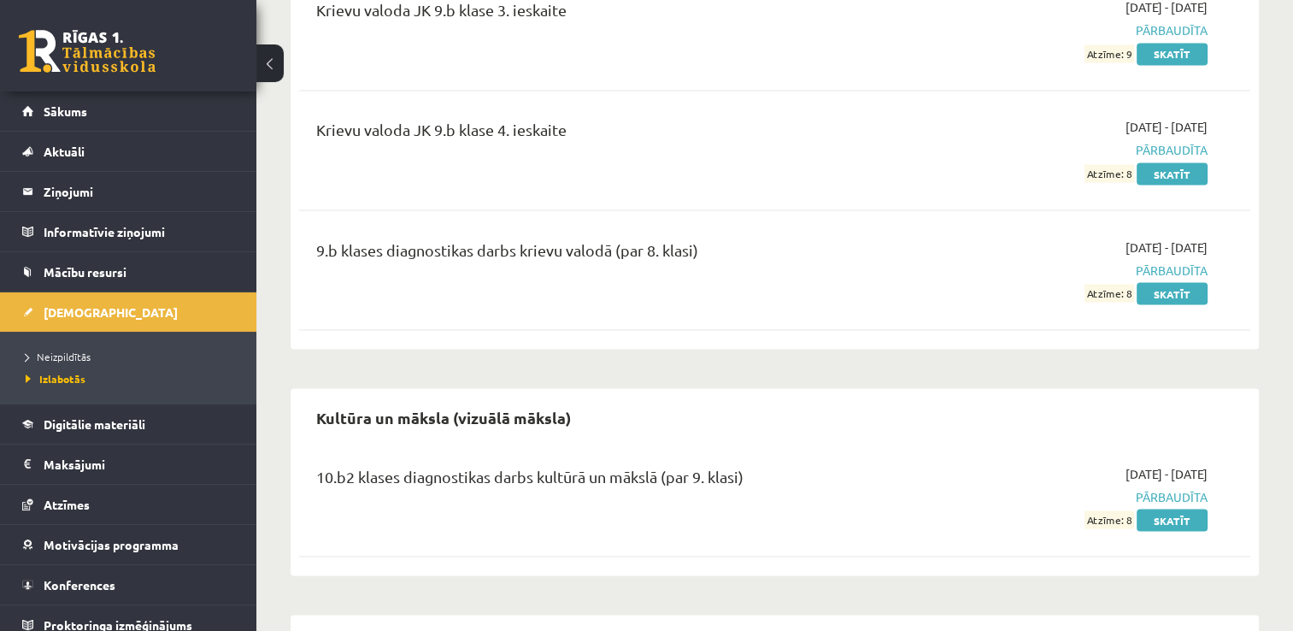
scroll to position [3060, 0]
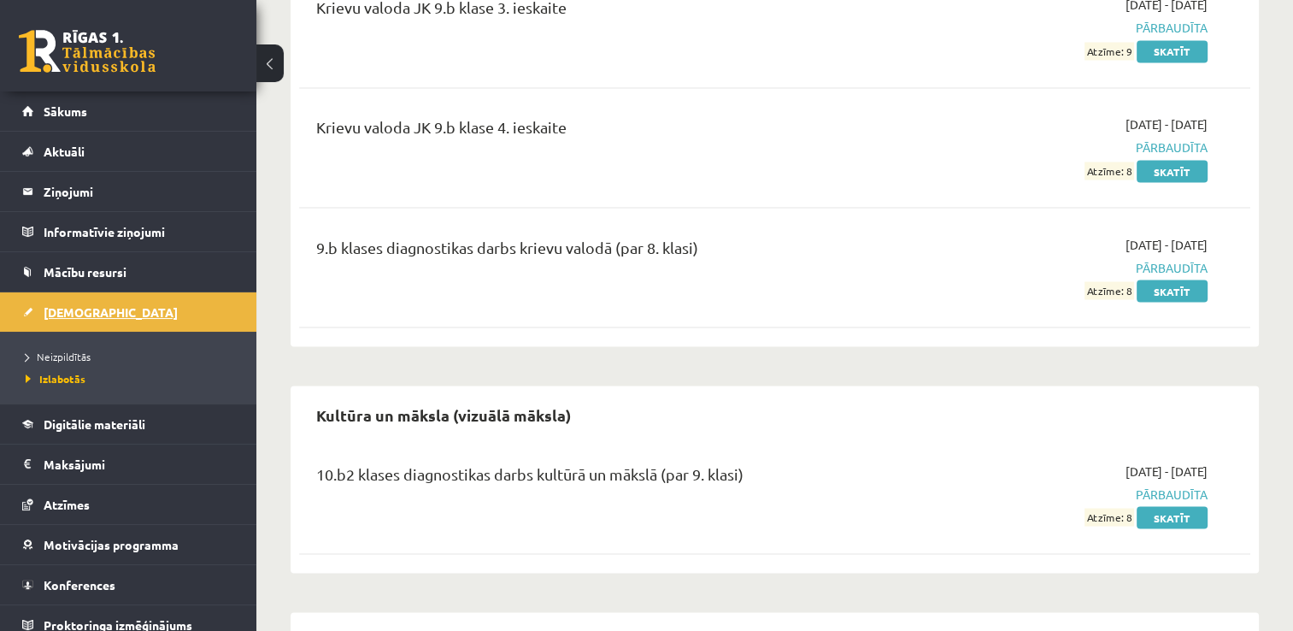
click at [82, 304] on span "[DEMOGRAPHIC_DATA]" at bounding box center [111, 311] width 134 height 15
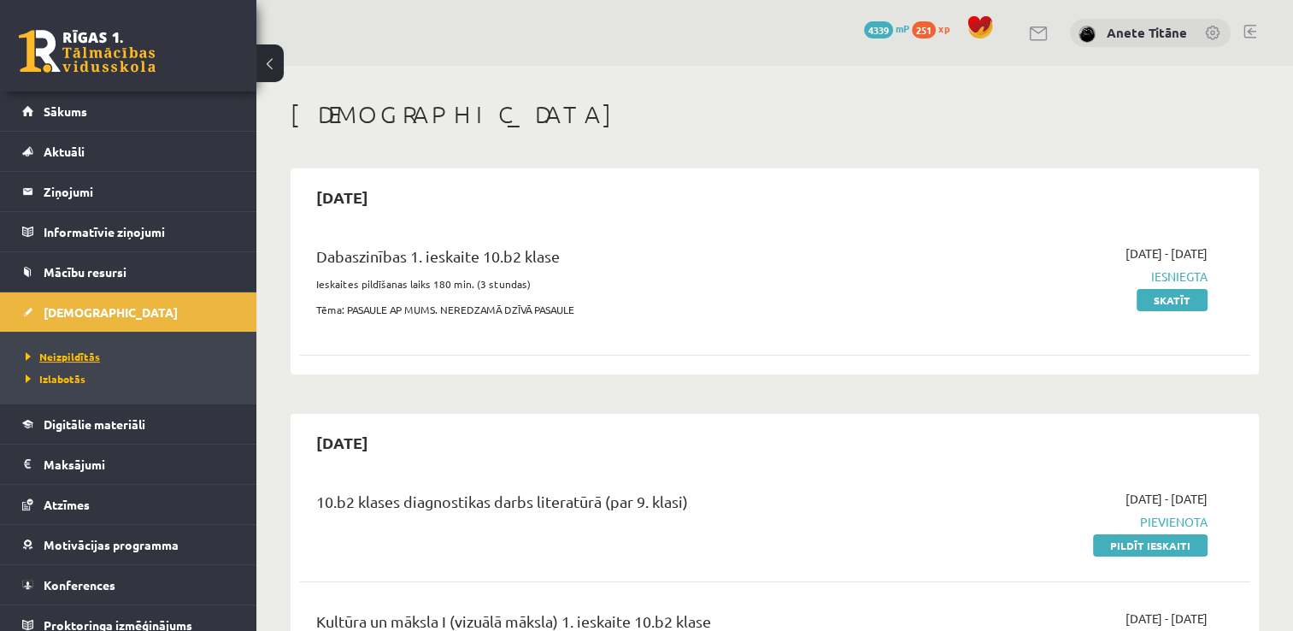
click at [83, 351] on span "Neizpildītās" at bounding box center [63, 357] width 74 height 14
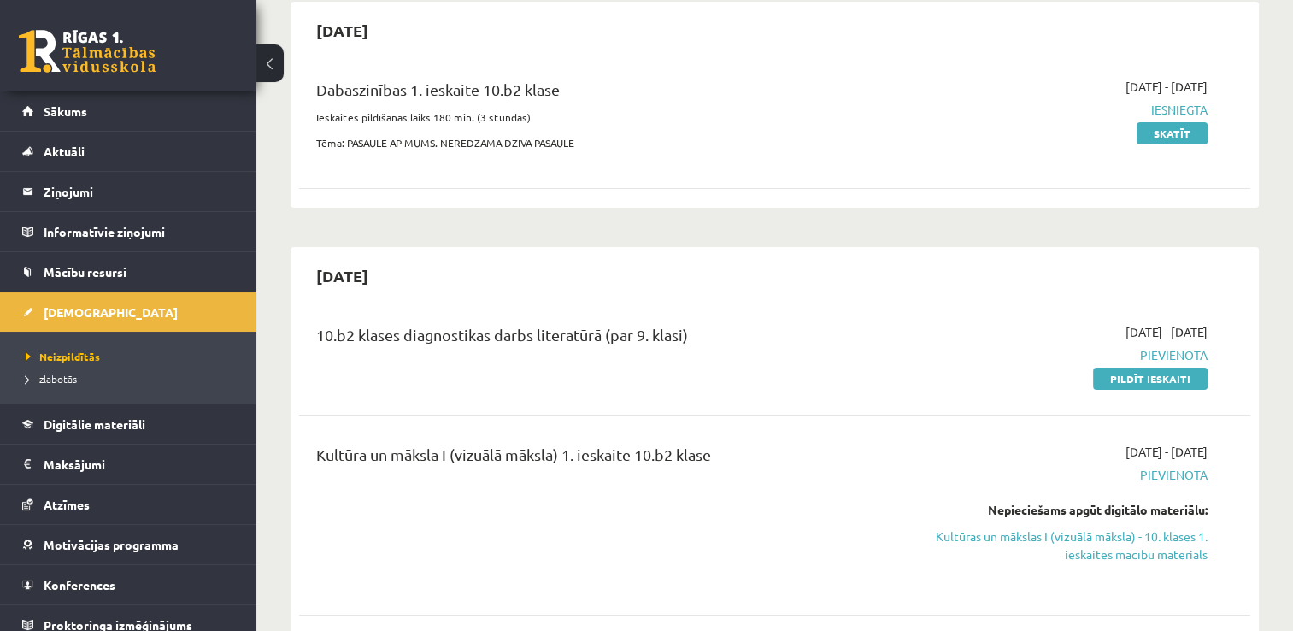
scroll to position [171, 0]
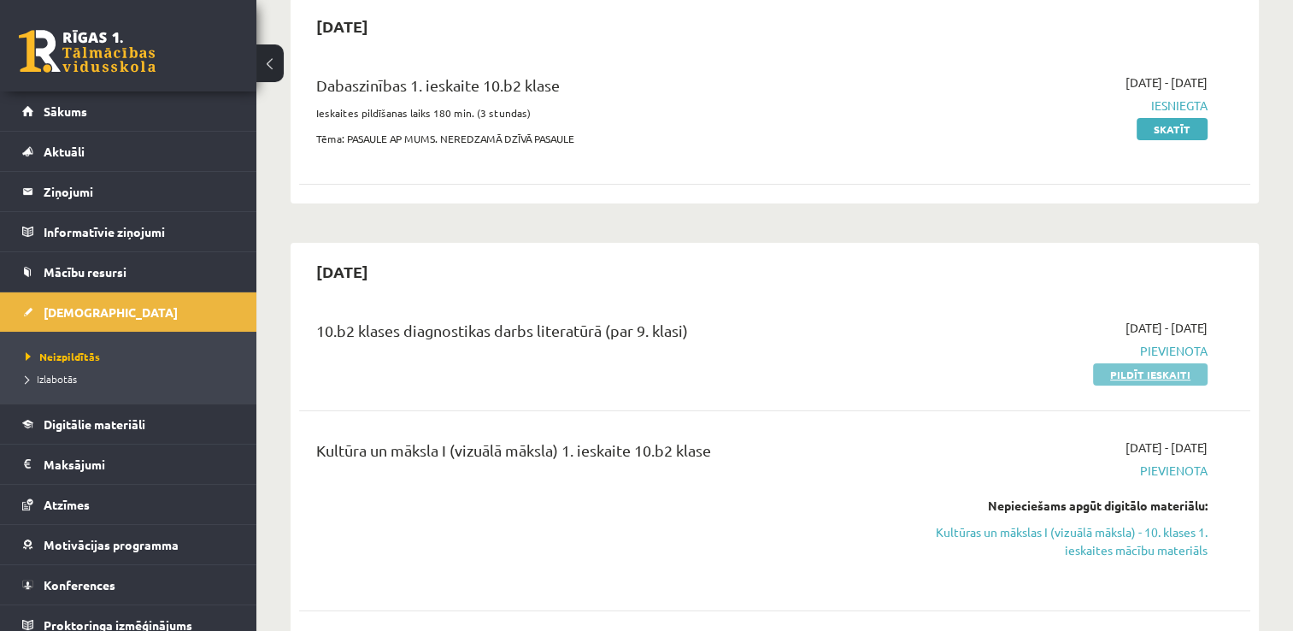
click at [1127, 374] on link "Pildīt ieskaiti" at bounding box center [1150, 374] width 115 height 22
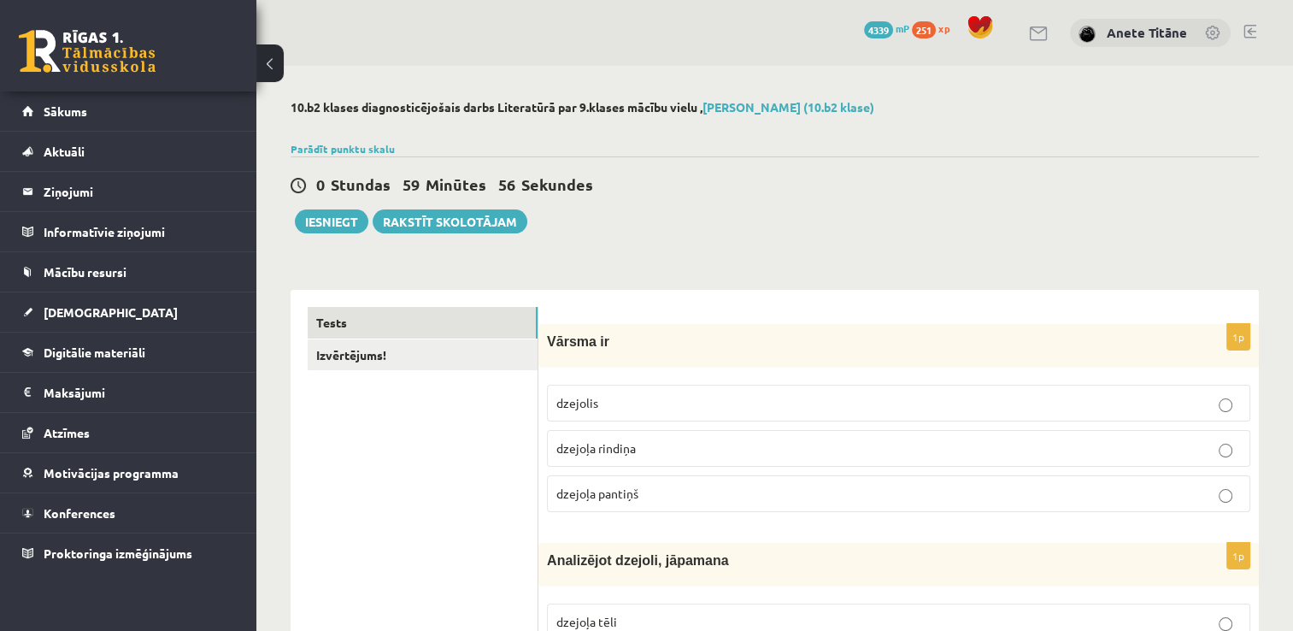
click at [662, 450] on p "dzejoļa rindiņa" at bounding box center [898, 448] width 685 height 18
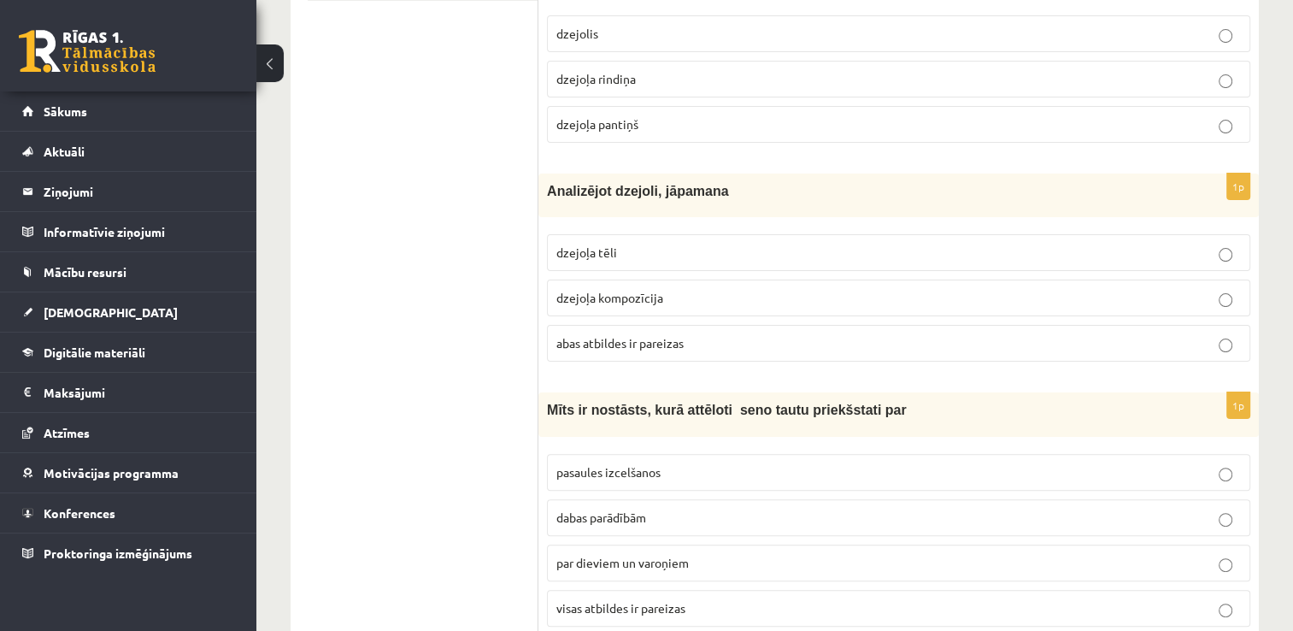
scroll to position [427, 0]
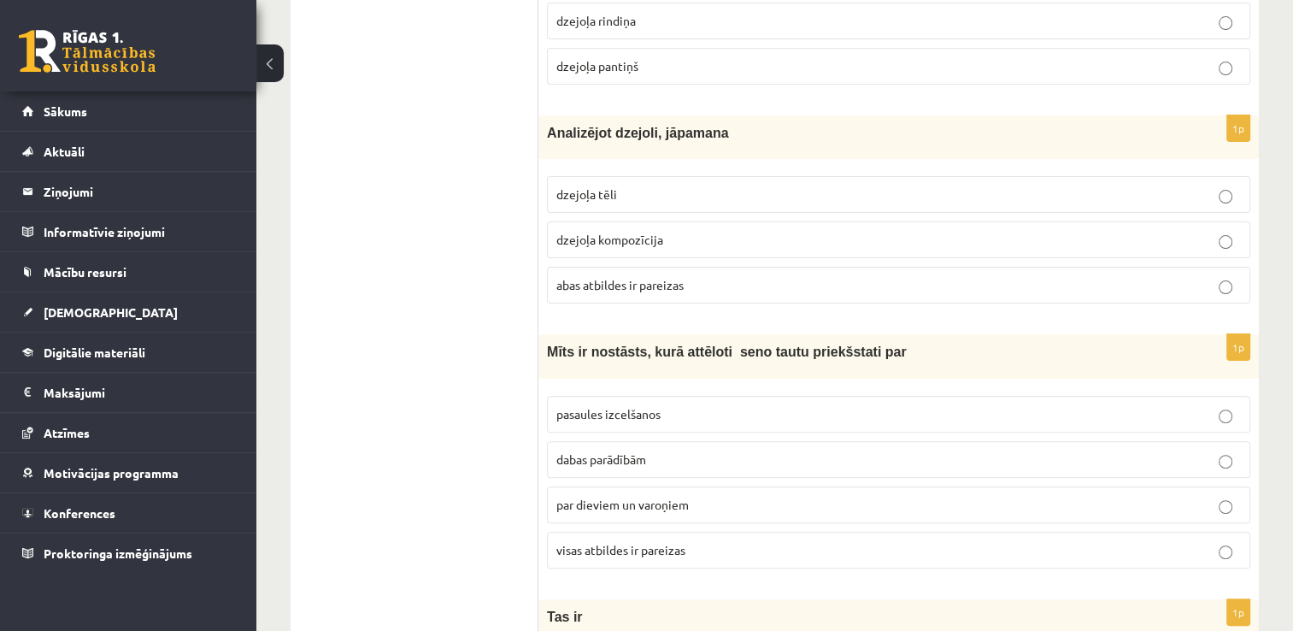
click at [686, 281] on p "abas atbildes ir pareizas" at bounding box center [898, 285] width 685 height 18
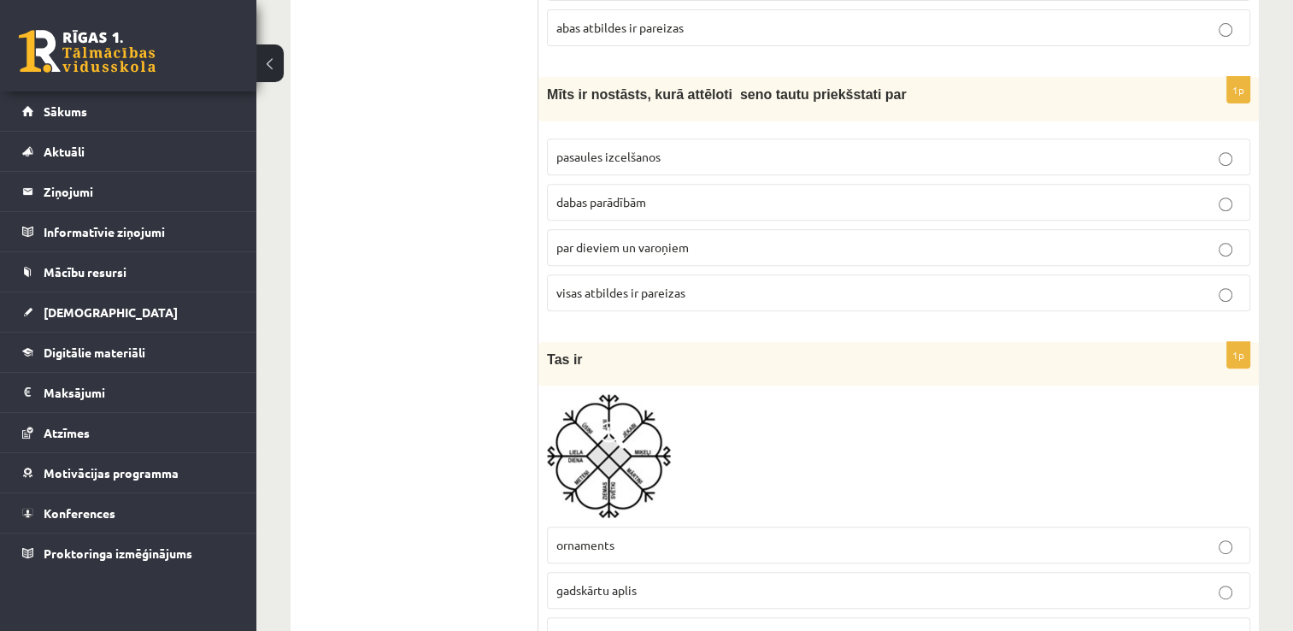
scroll to position [684, 0]
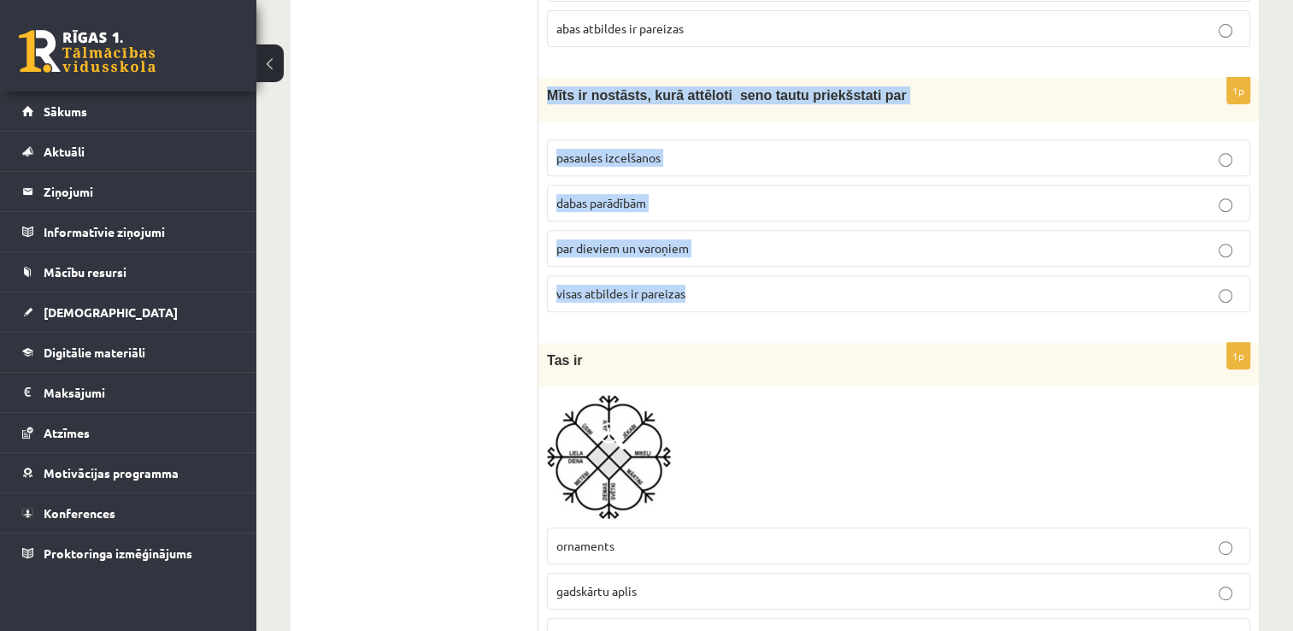
drag, startPoint x: 547, startPoint y: 91, endPoint x: 717, endPoint y: 275, distance: 250.4
click at [717, 275] on div "1p Mīts ir nostāsts, kurā attēloti seno tautu priekšstati par pasaules izcelšan…" at bounding box center [898, 201] width 721 height 247
copy div "Mīts ir nostāsts, kurā attēloti seno tautu priekšstati par pasaules izcelšanos …"
click at [609, 268] on fieldset "pasaules izcelšanos dabas parādībām par dieviem un varoņiem visas atbildes ir p…" at bounding box center [898, 224] width 703 height 186
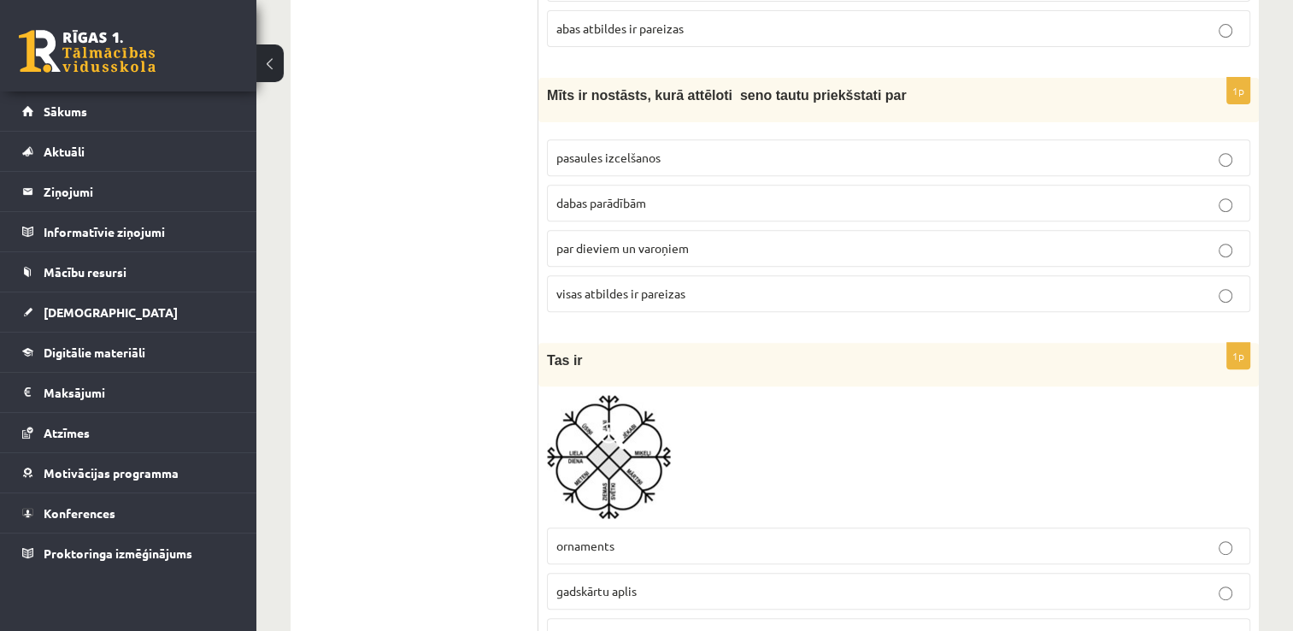
click at [615, 289] on span "visas atbildes ir pareizas" at bounding box center [620, 292] width 129 height 15
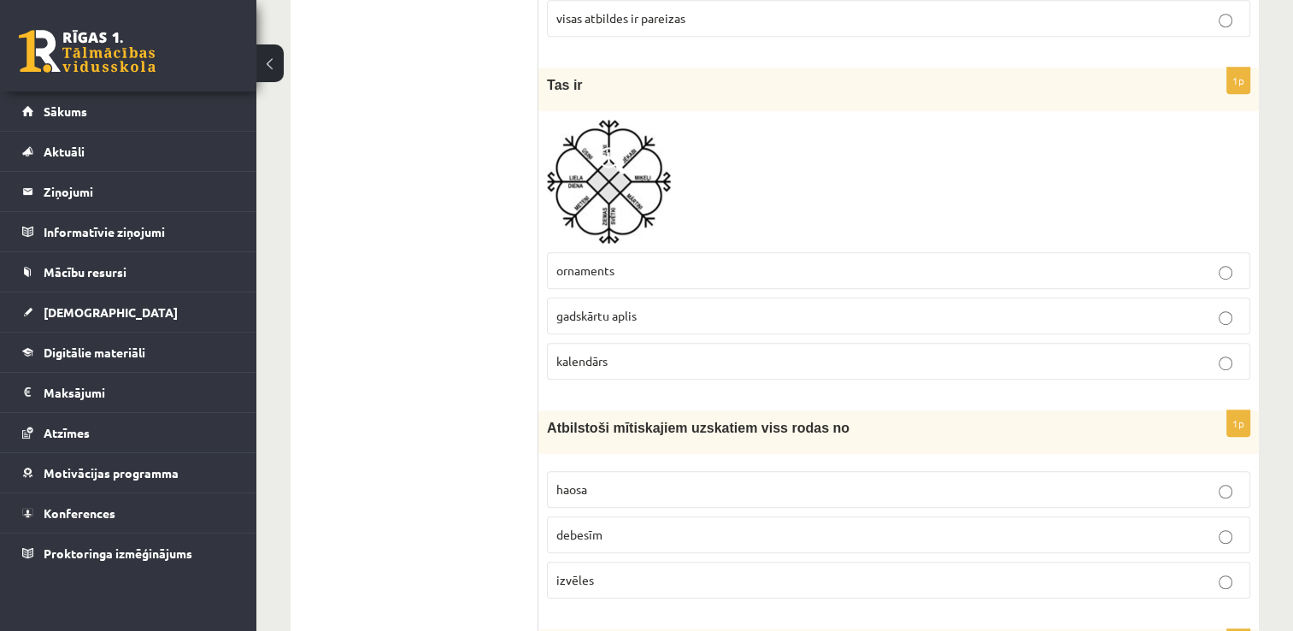
scroll to position [961, 0]
click at [585, 166] on img at bounding box center [609, 180] width 124 height 124
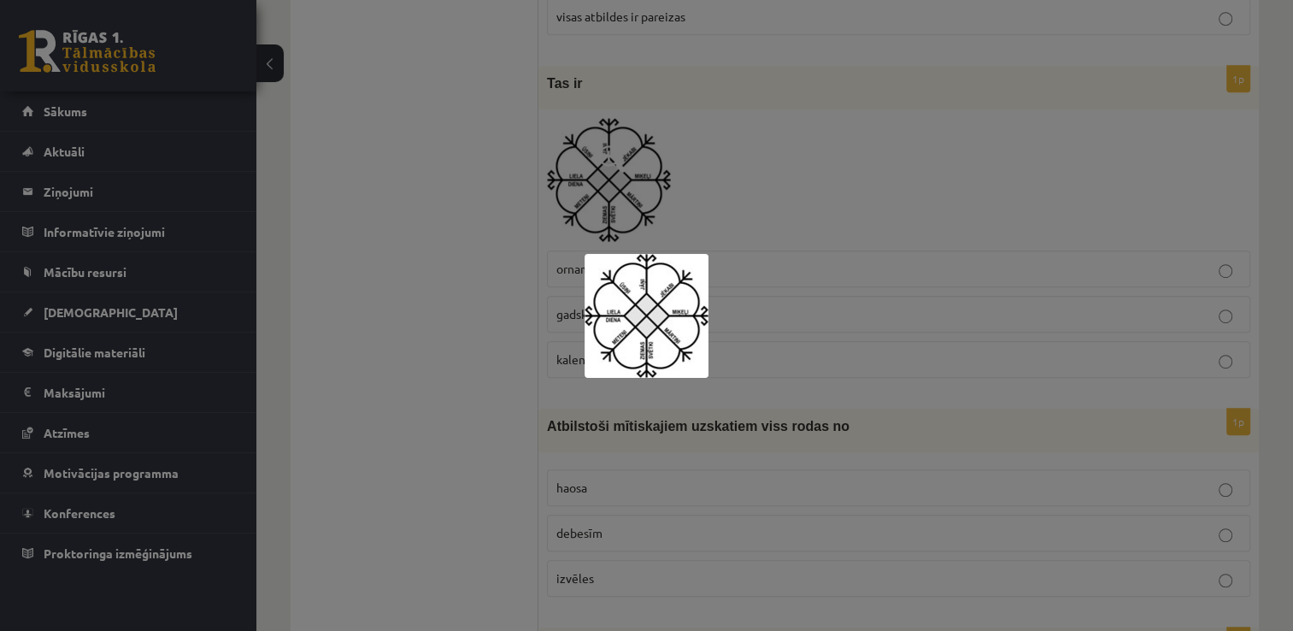
click at [574, 303] on div at bounding box center [646, 315] width 1293 height 631
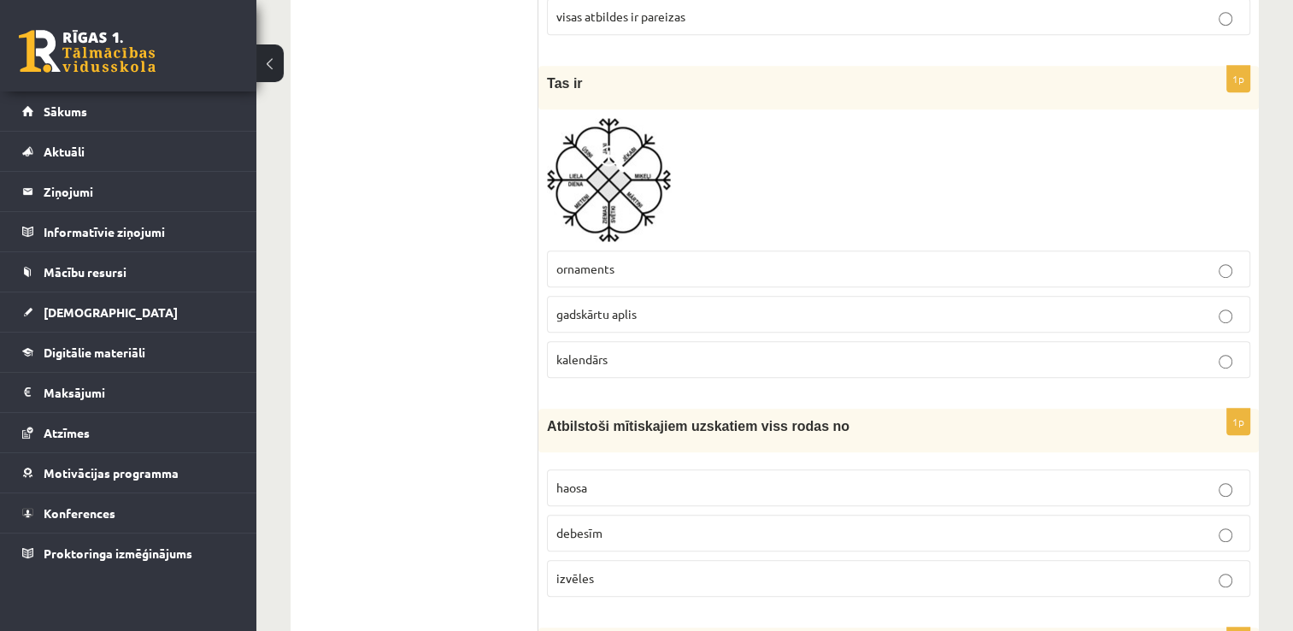
click at [621, 322] on label "gadskārtu aplis" at bounding box center [898, 314] width 703 height 37
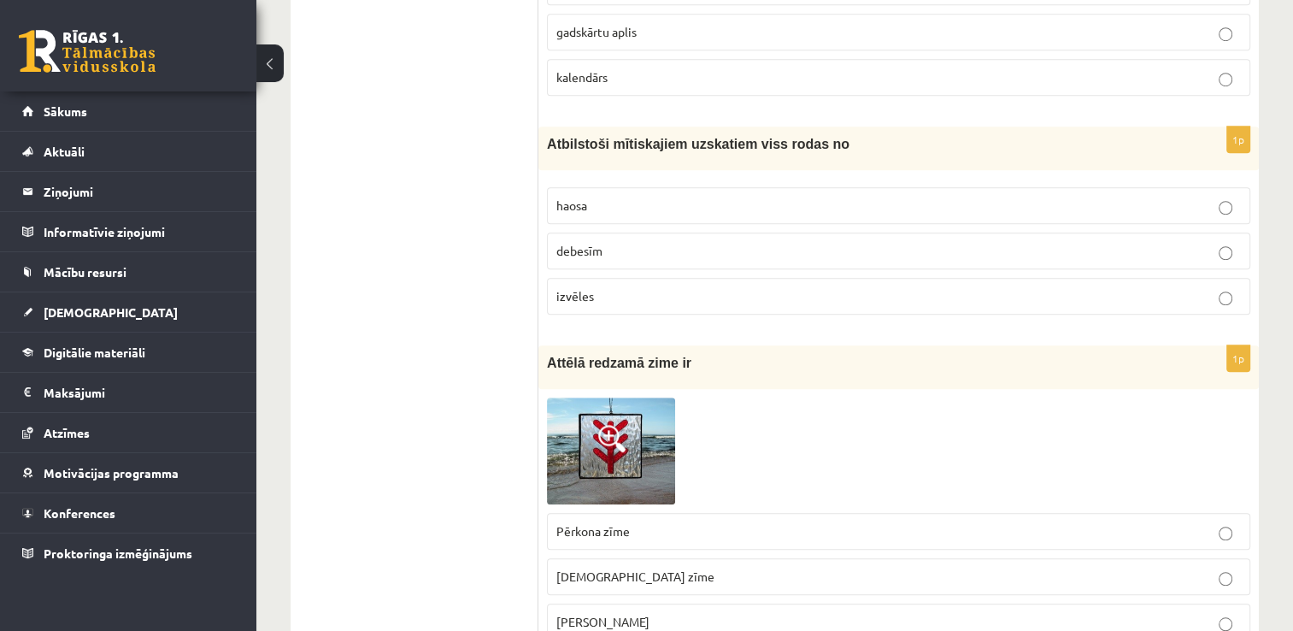
scroll to position [1251, 0]
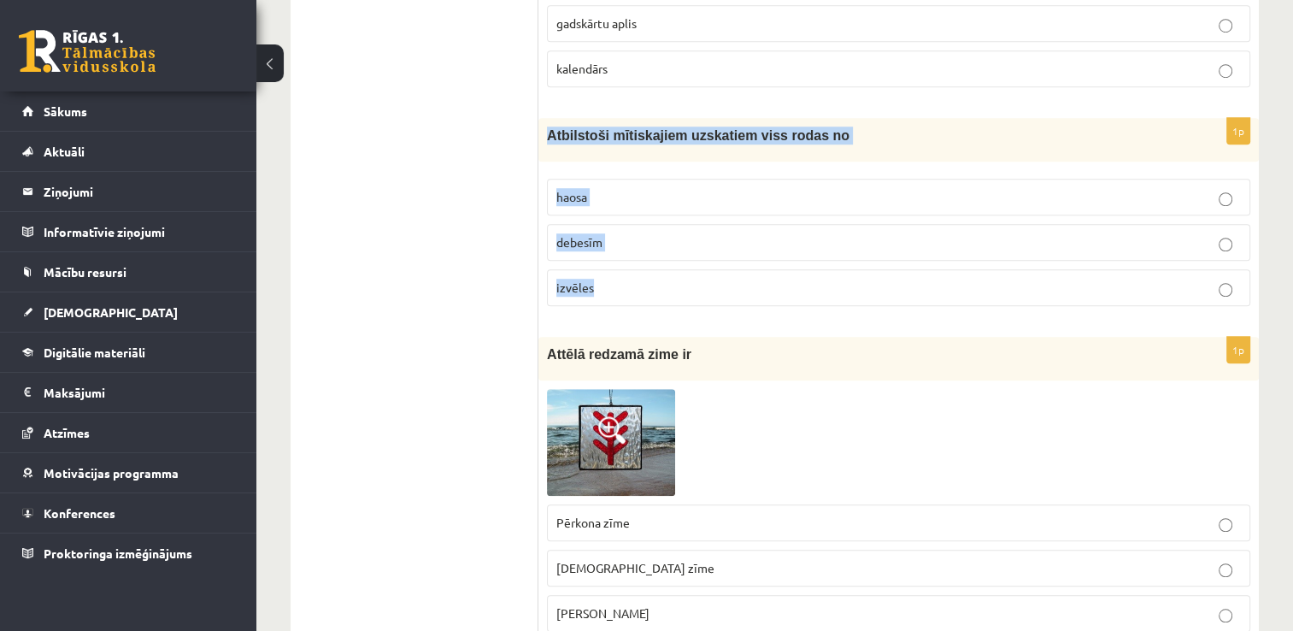
drag, startPoint x: 544, startPoint y: 125, endPoint x: 611, endPoint y: 265, distance: 155.2
click at [611, 265] on div "1p Atbilstoši mītiskajiem uzskatiem viss rodas no haosa debesīm izvēles" at bounding box center [898, 219] width 721 height 202
copy div "Atbilstoši mītiskajiem uzskatiem viss rodas no haosa debesīm izvēles"
click at [667, 279] on p "izvēles" at bounding box center [898, 288] width 685 height 18
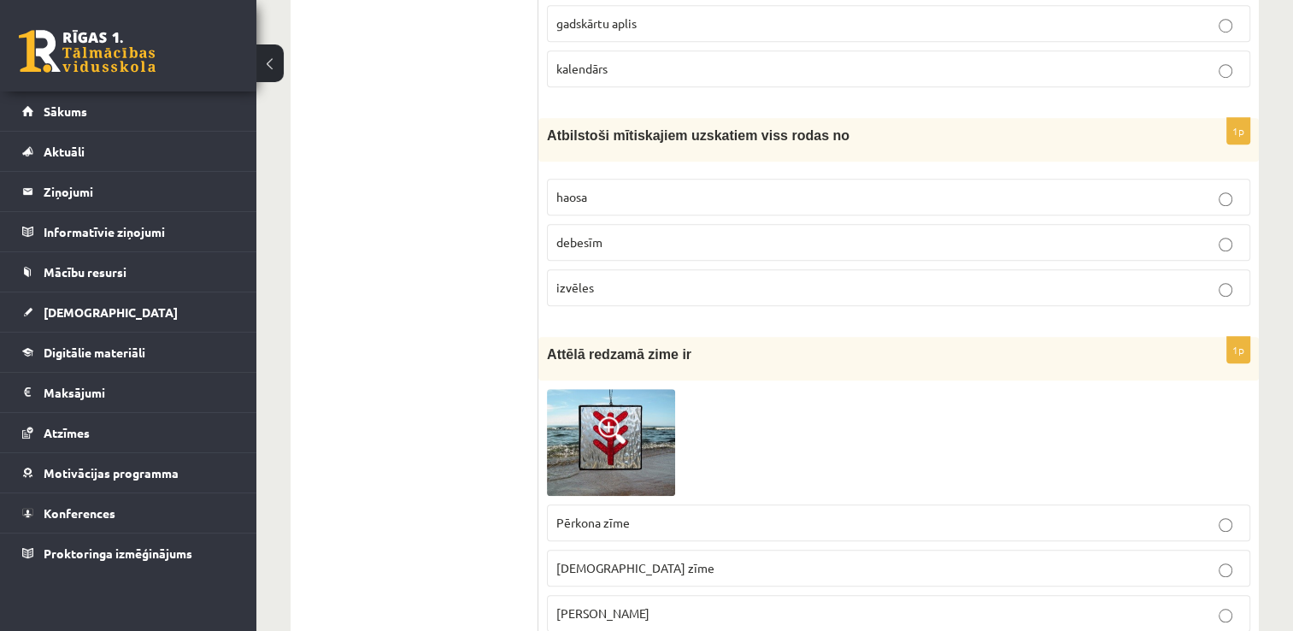
click at [640, 300] on fieldset "haosa debesīm izvēles" at bounding box center [898, 240] width 703 height 141
click at [588, 188] on p "haosa" at bounding box center [898, 197] width 685 height 18
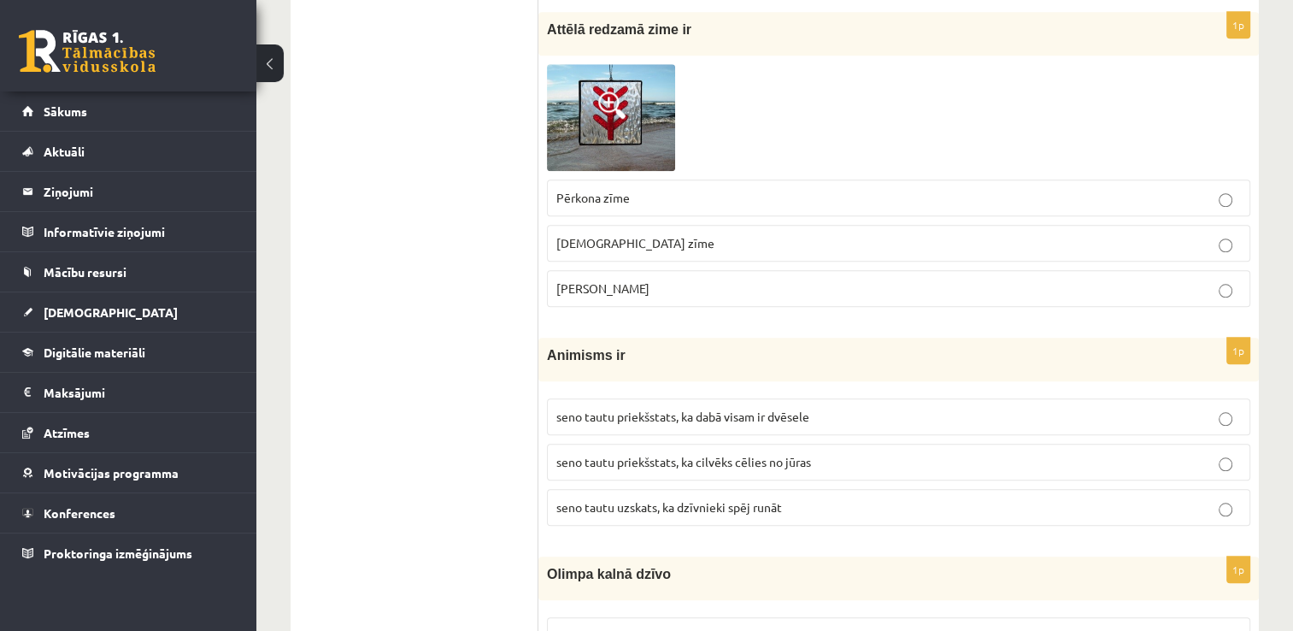
scroll to position [1576, 0]
click at [587, 107] on img at bounding box center [611, 117] width 128 height 106
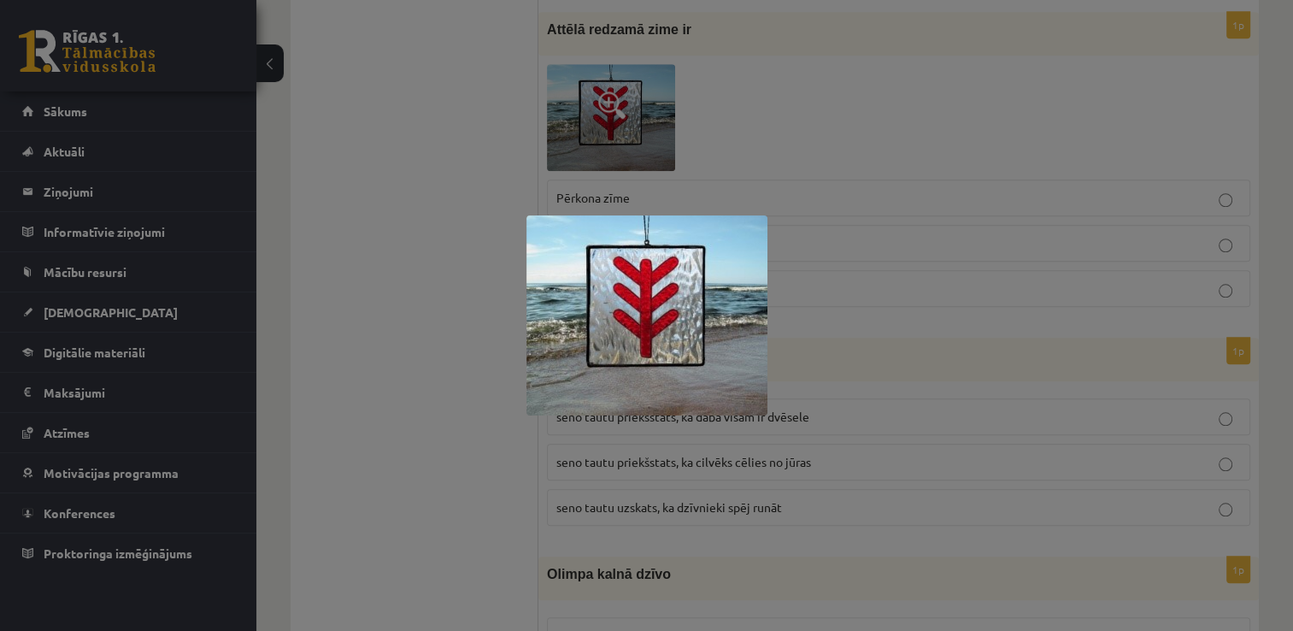
click at [636, 308] on img at bounding box center [647, 315] width 241 height 200
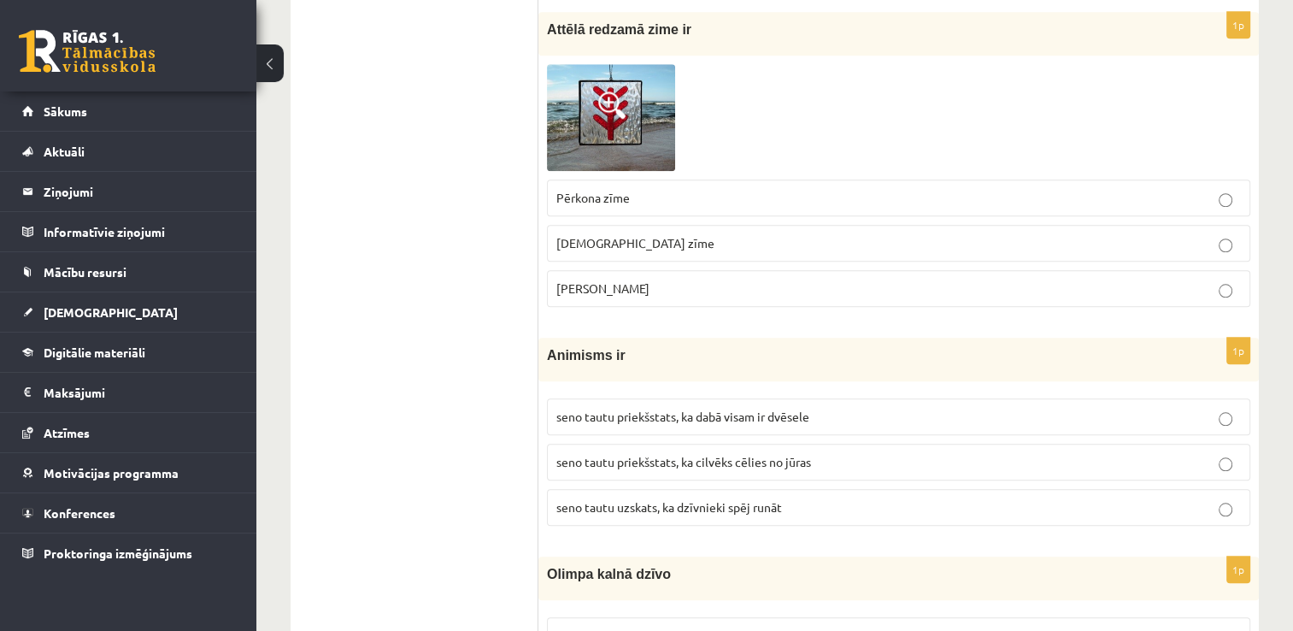
click at [597, 118] on img at bounding box center [611, 117] width 128 height 106
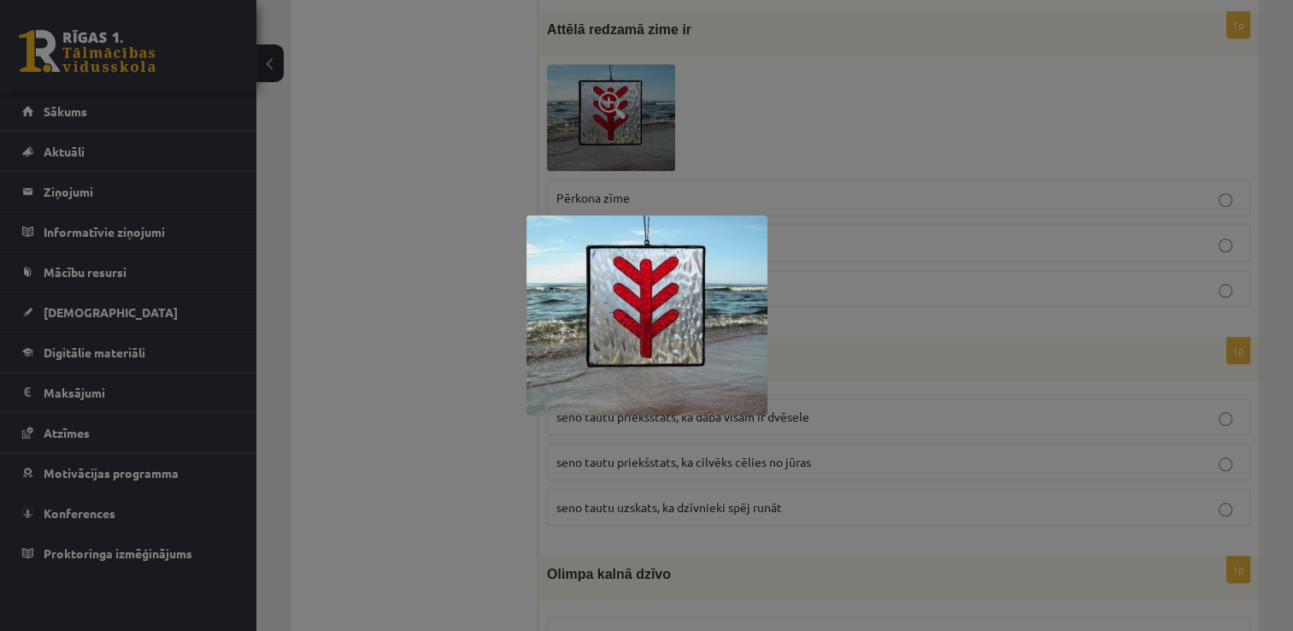
click at [785, 244] on div at bounding box center [646, 315] width 1293 height 631
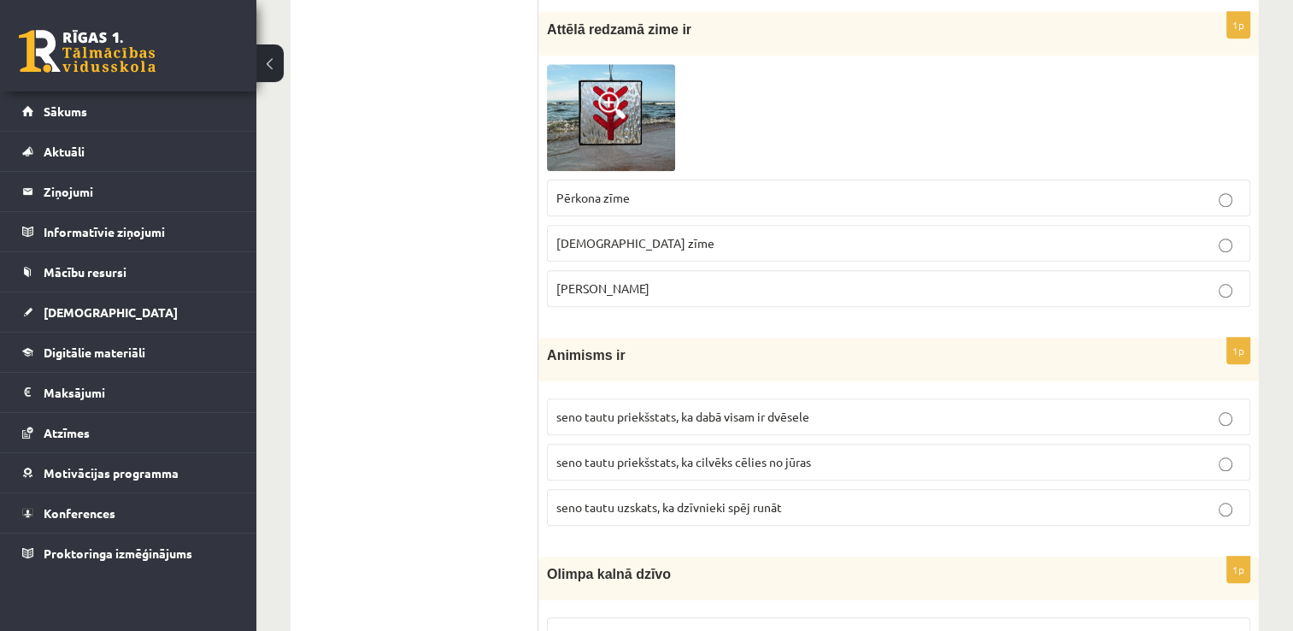
click at [618, 280] on span "Laimas slotiņa" at bounding box center [602, 287] width 93 height 15
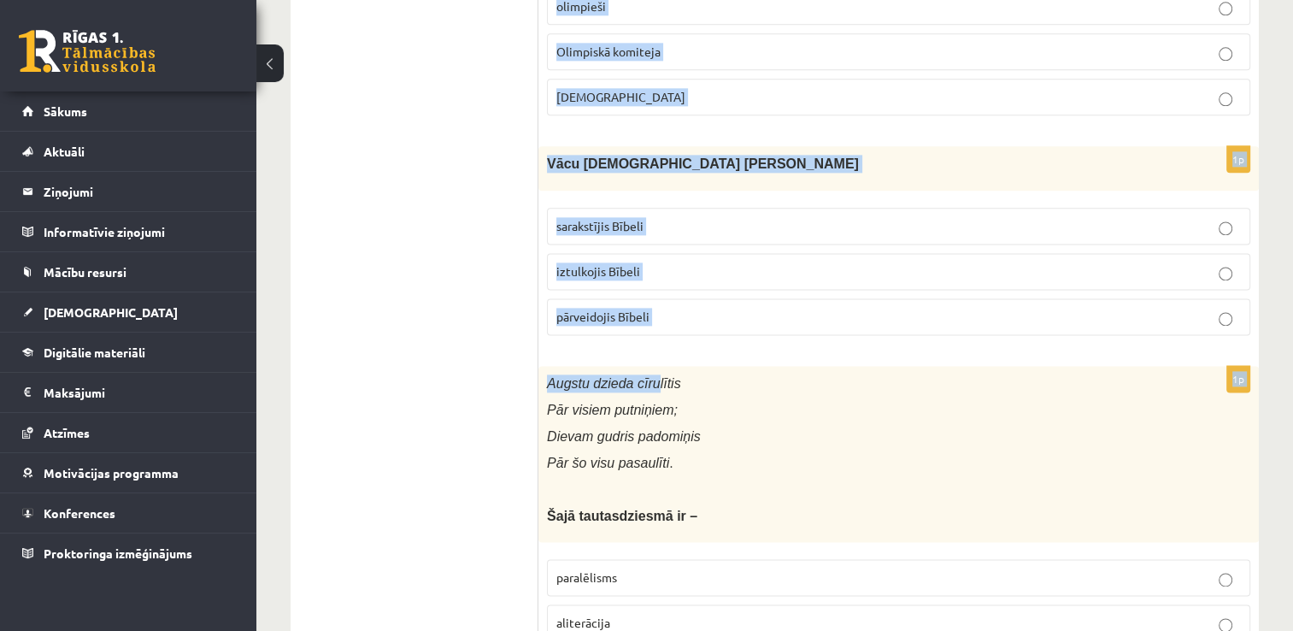
scroll to position [2212, 0]
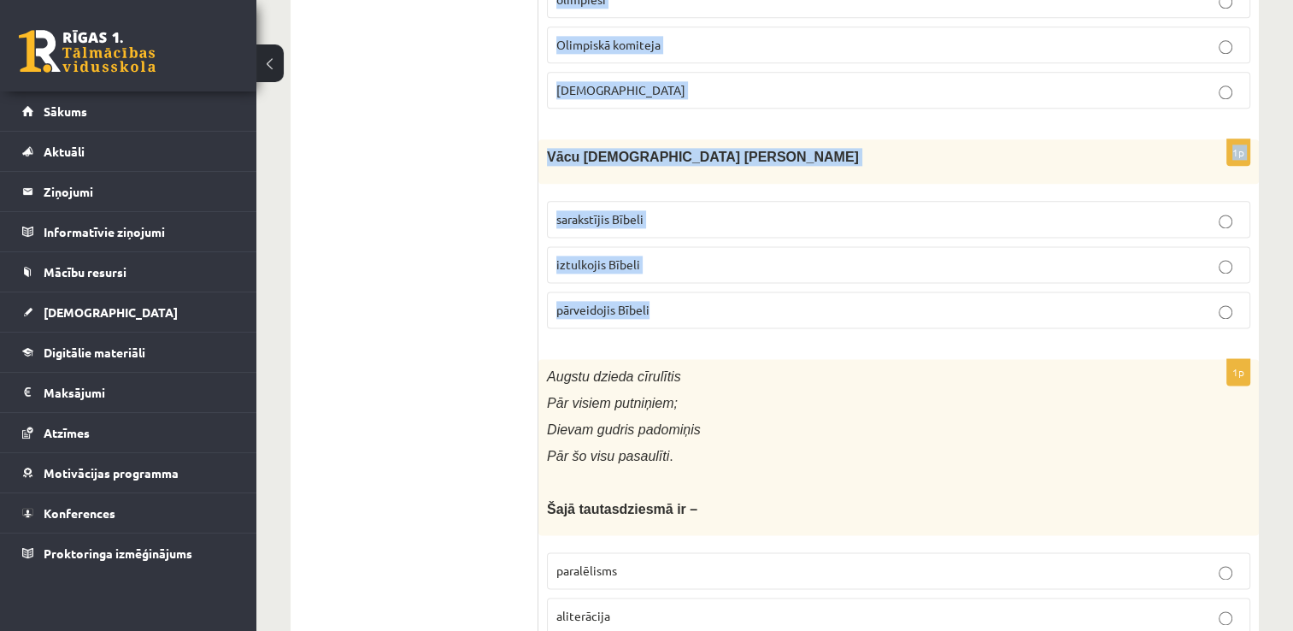
drag, startPoint x: 550, startPoint y: 56, endPoint x: 672, endPoint y: 309, distance: 281.4
copy form "Animisms ir seno tautu priekšstats, ka dabā visam ir dvēsele seno tautu priekšs…"
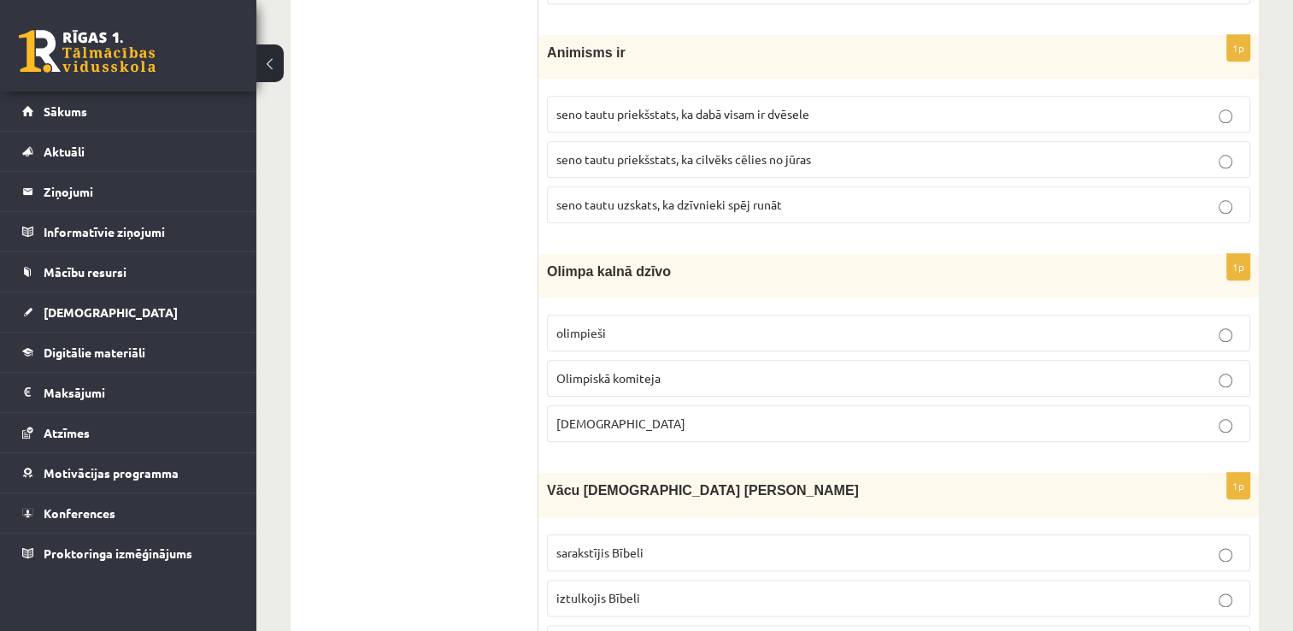
scroll to position [1874, 0]
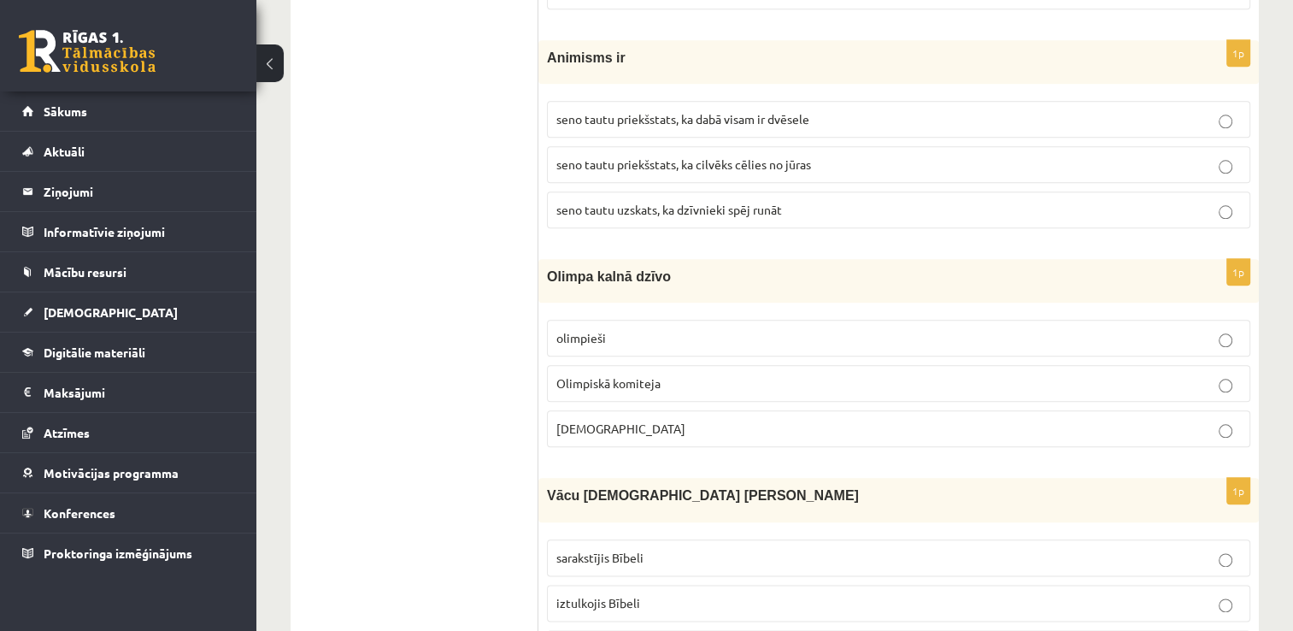
click at [591, 125] on label "seno tautu priekšstats, ka dabā visam ir dvēsele" at bounding box center [898, 119] width 703 height 37
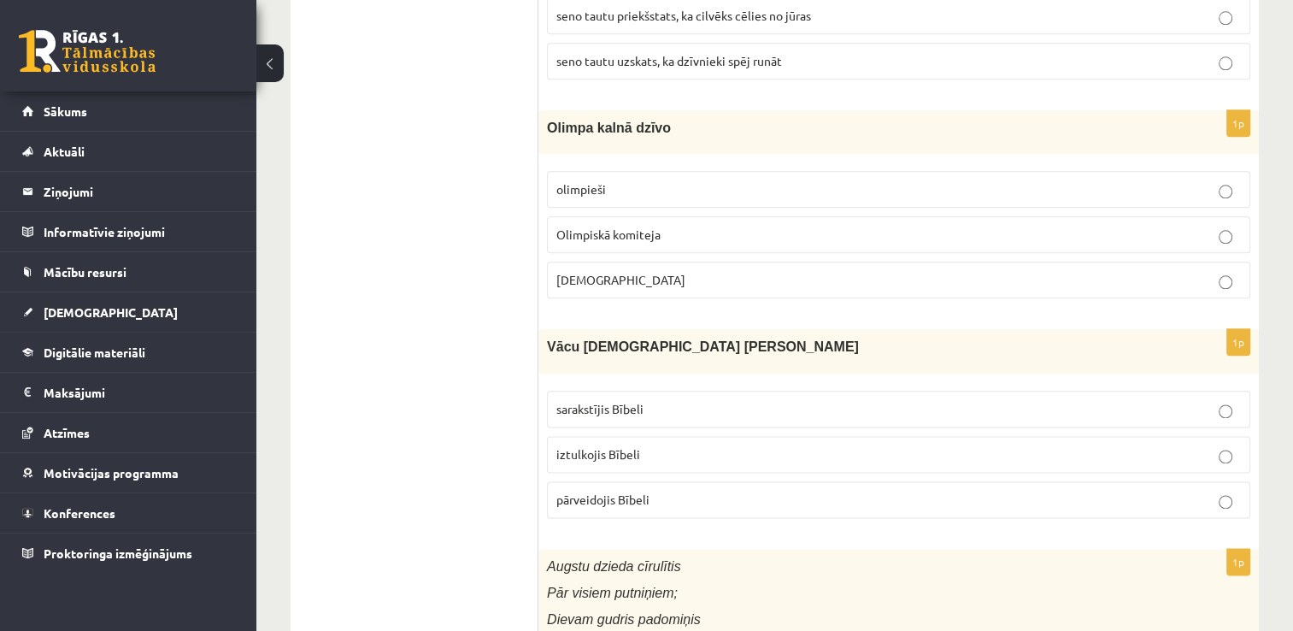
scroll to position [2027, 0]
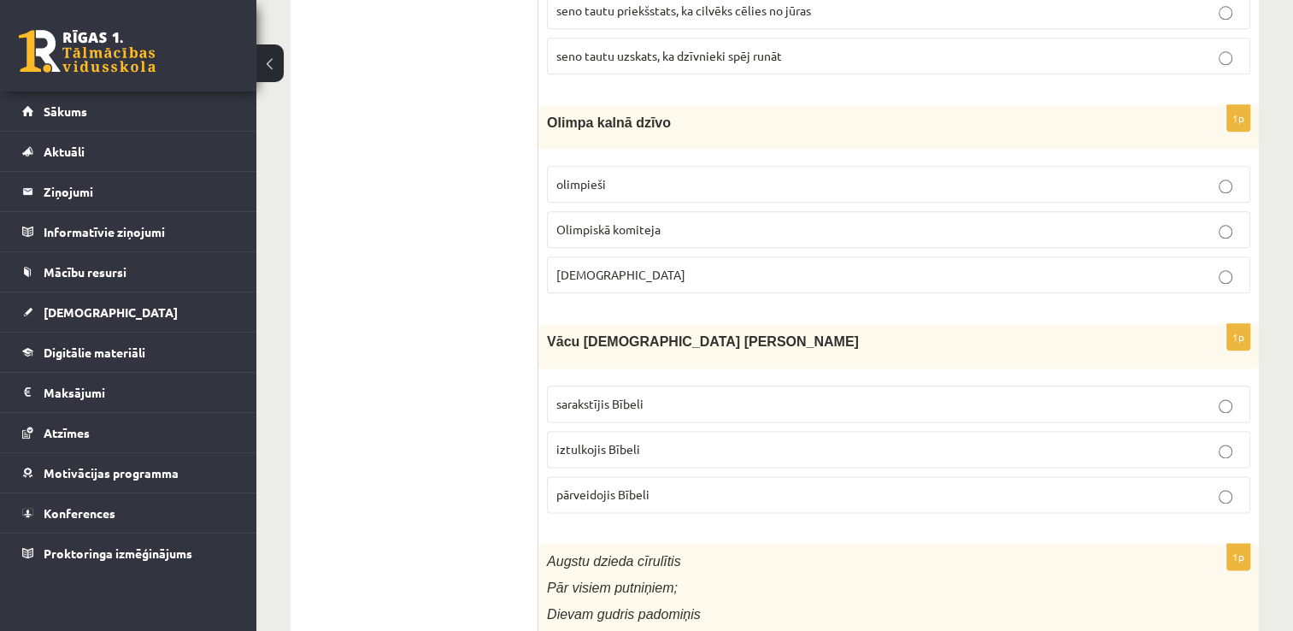
click at [574, 256] on label "Dievi" at bounding box center [898, 274] width 703 height 37
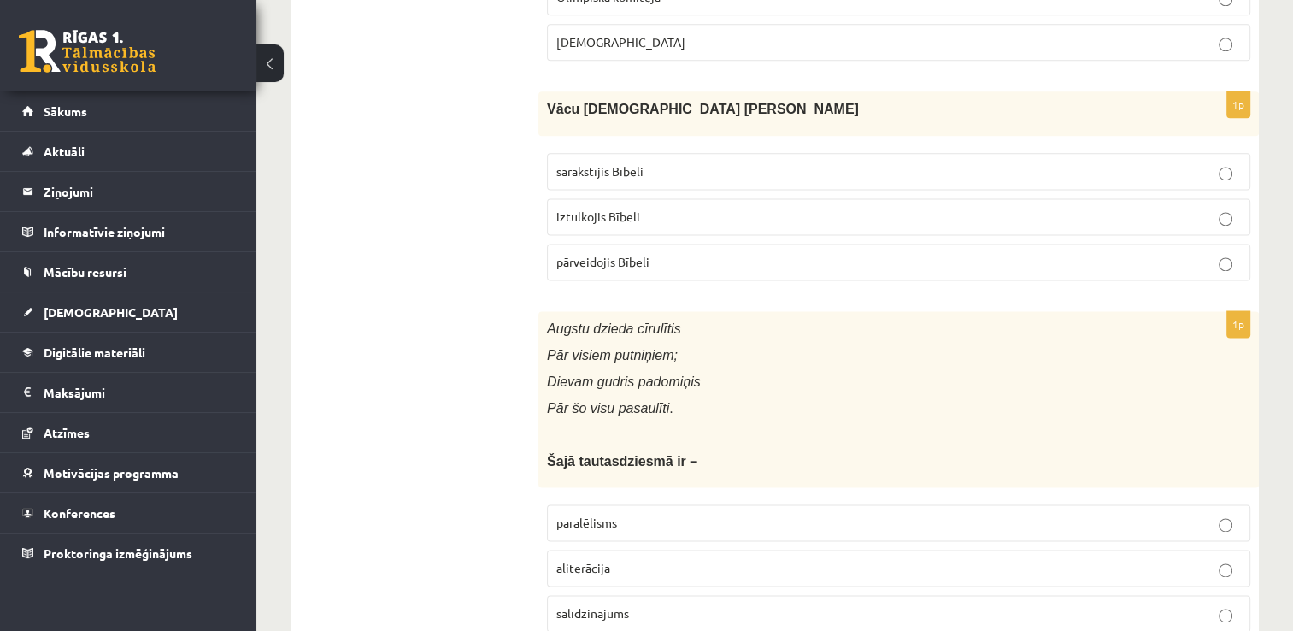
scroll to position [2262, 0]
click at [621, 197] on label "iztulkojis Bībeli" at bounding box center [898, 215] width 703 height 37
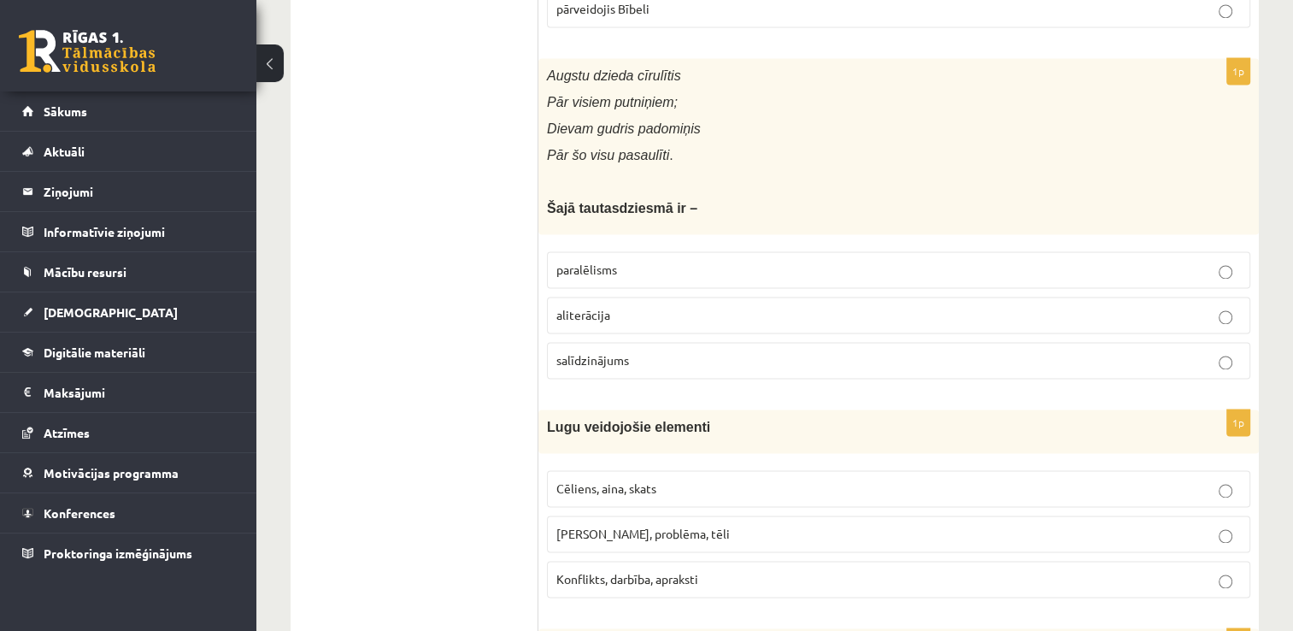
scroll to position [2520, 0]
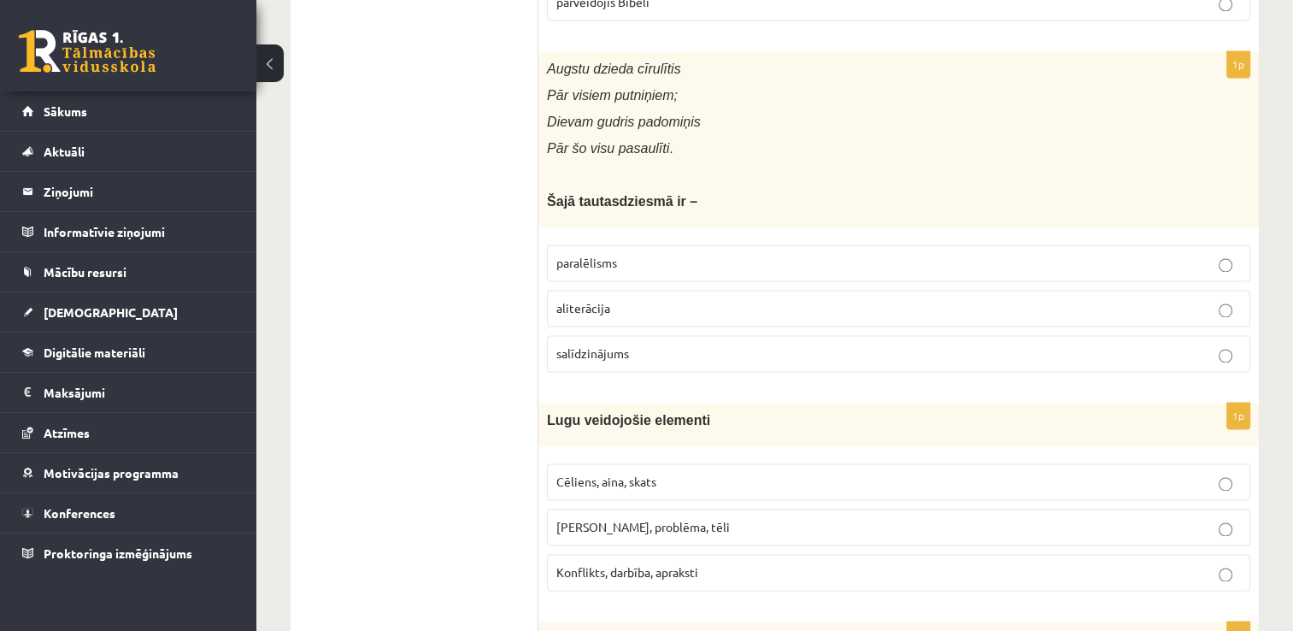
click at [609, 290] on label "aliterācija" at bounding box center [898, 308] width 703 height 37
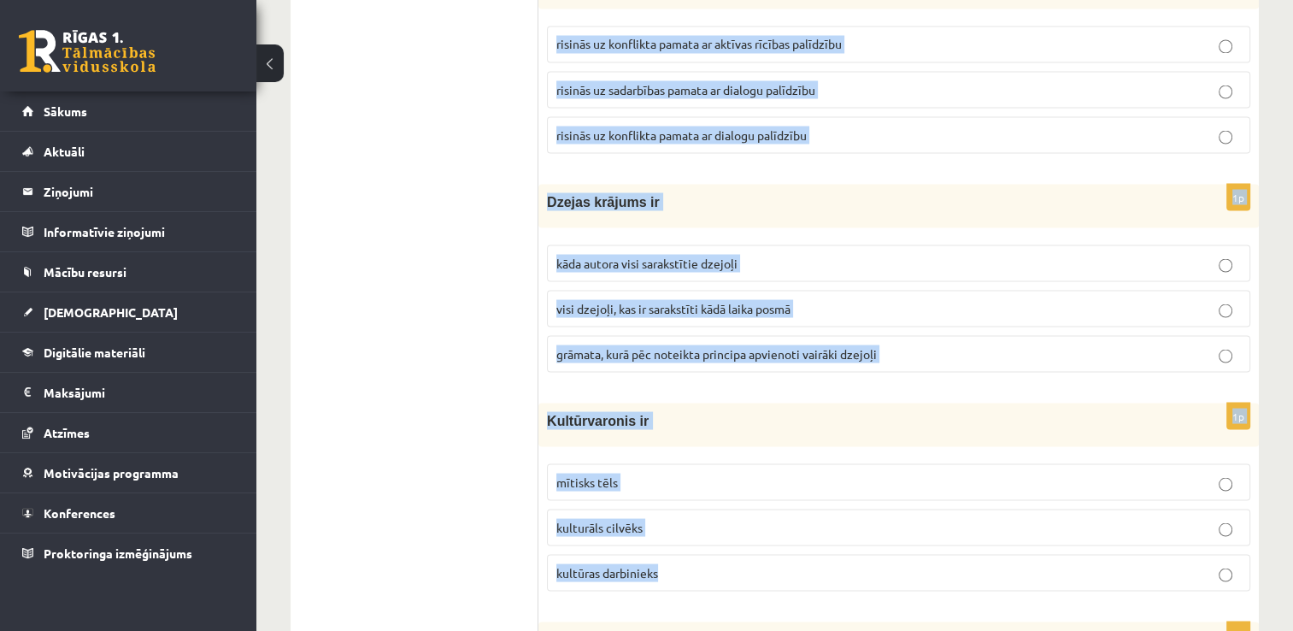
scroll to position [3186, 0]
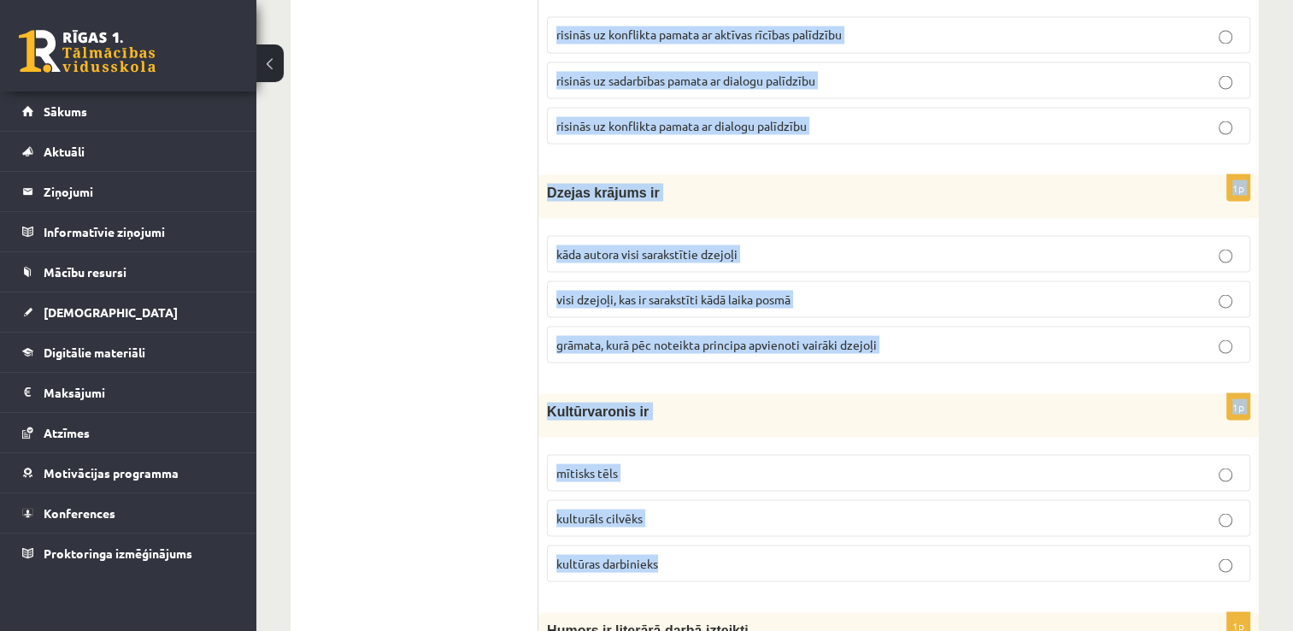
drag, startPoint x: 546, startPoint y: 83, endPoint x: 803, endPoint y: 548, distance: 531.0
click at [803, 548] on form "1p Vārsma ir dzejolis dzejoļa rindiņa dzejoļa pantiņš 1p Analizējot dzejoli, jā…" at bounding box center [899, 634] width 686 height 7029
copy form "Lugu veidojošie elementi Cēliens, aina, skats Motīvs, problēma, tēli Konflikts,…"
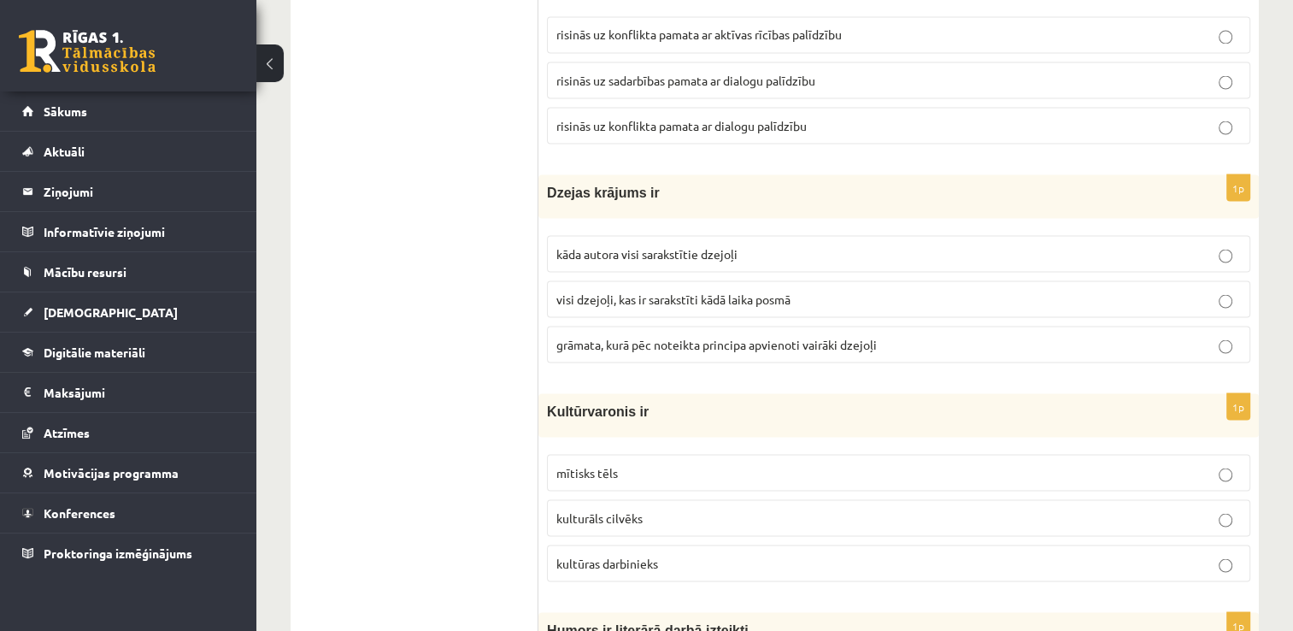
click at [503, 400] on ul "Tests Izvērtējums!" at bounding box center [423, 634] width 231 height 7029
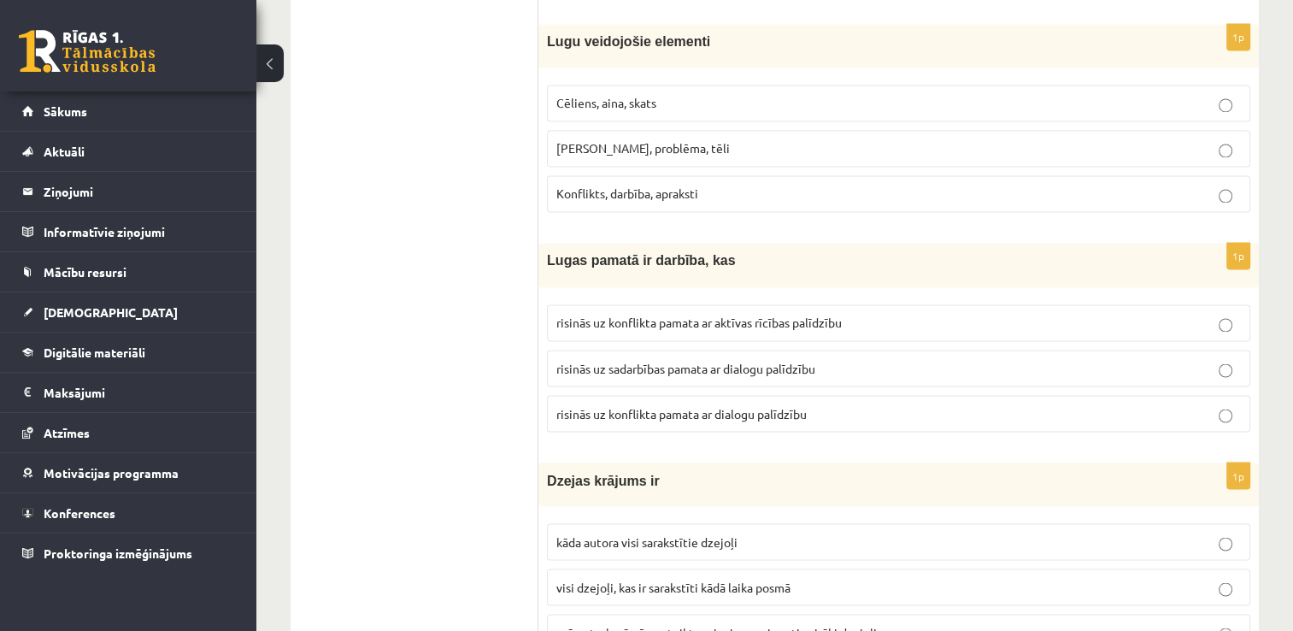
scroll to position [2896, 0]
click at [593, 97] on span "Cēliens, aina, skats" at bounding box center [606, 104] width 100 height 15
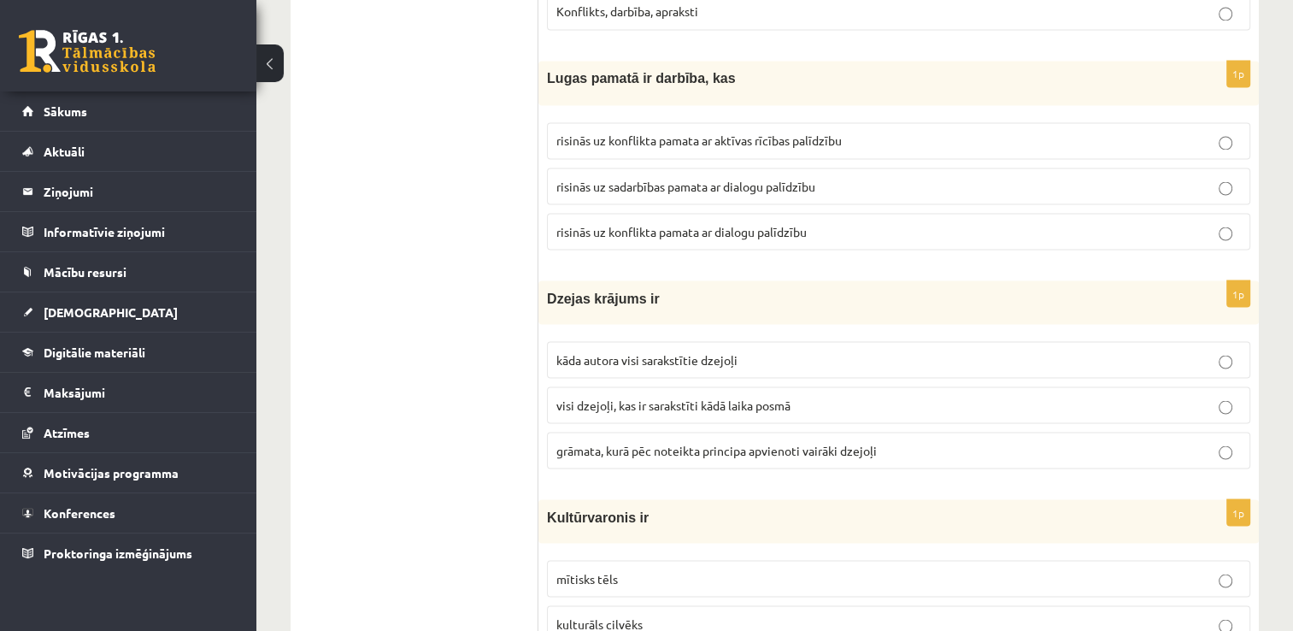
scroll to position [3080, 0]
click at [621, 132] on span "risinās uz konflikta pamata ar aktīvas rīcības palīdzību" at bounding box center [698, 139] width 285 height 15
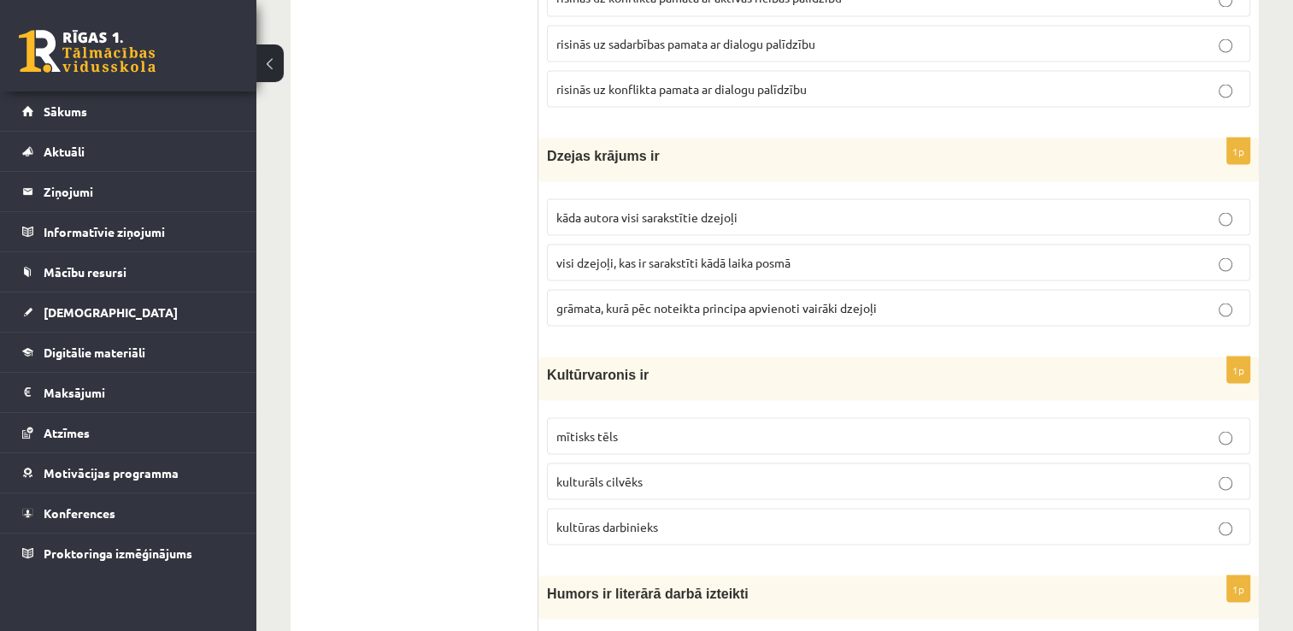
scroll to position [3224, 0]
click at [615, 298] on span "grāmata, kurā pēc noteikta principa apvienoti vairāki dzejoļi" at bounding box center [716, 305] width 321 height 15
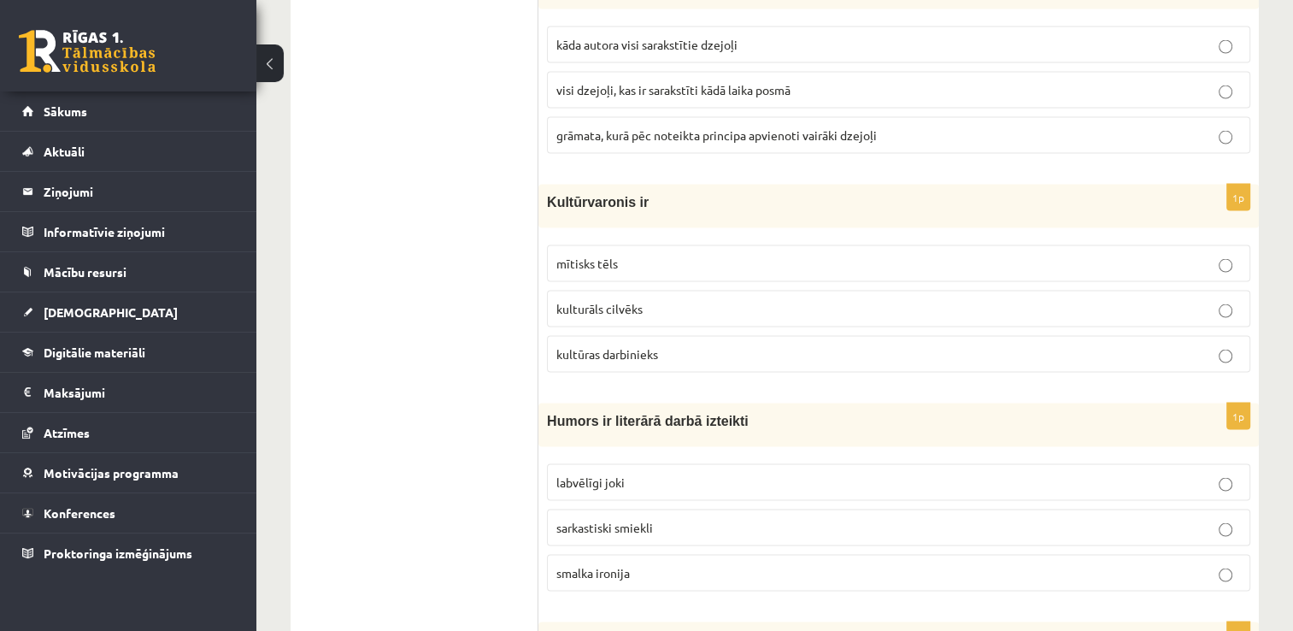
scroll to position [3398, 0]
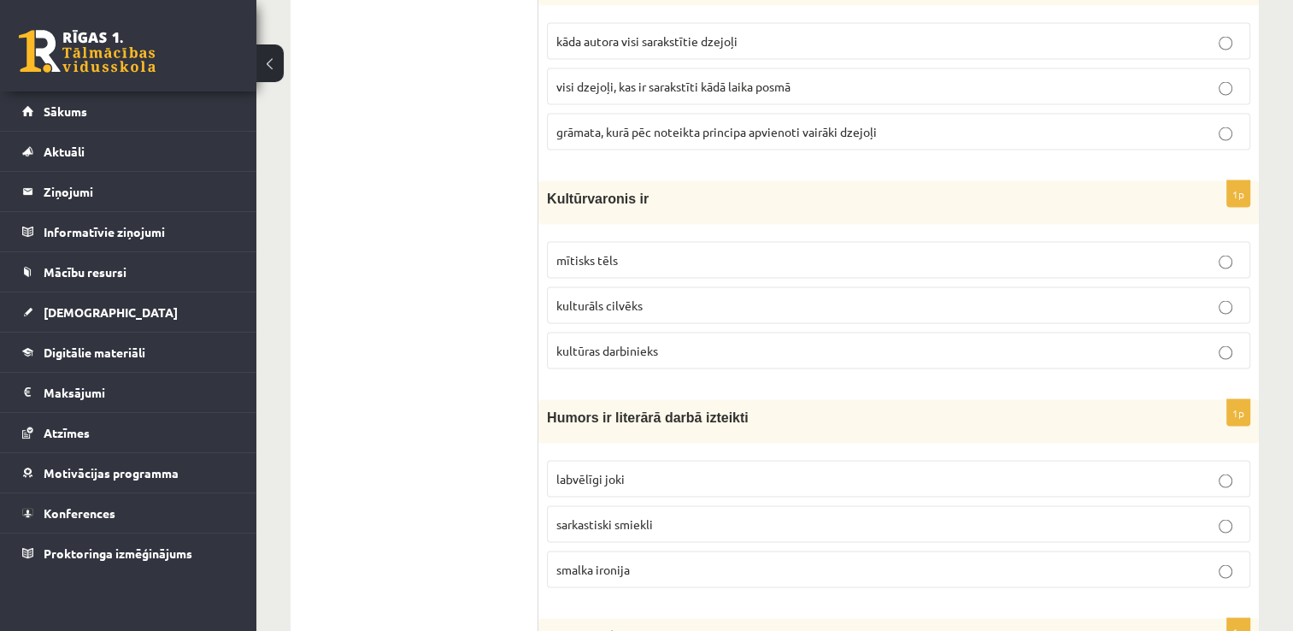
click at [606, 242] on label "mītisks tēls" at bounding box center [898, 260] width 703 height 37
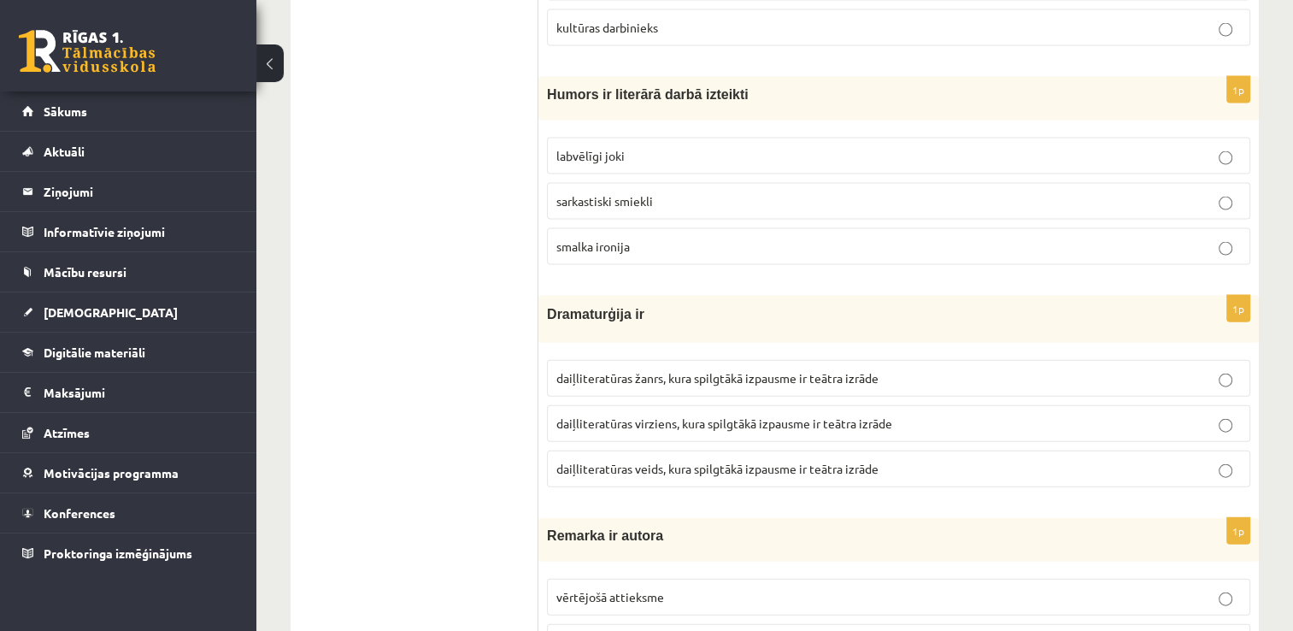
scroll to position [3723, 0]
click at [617, 146] on span "labvēlīgi joki" at bounding box center [590, 153] width 68 height 15
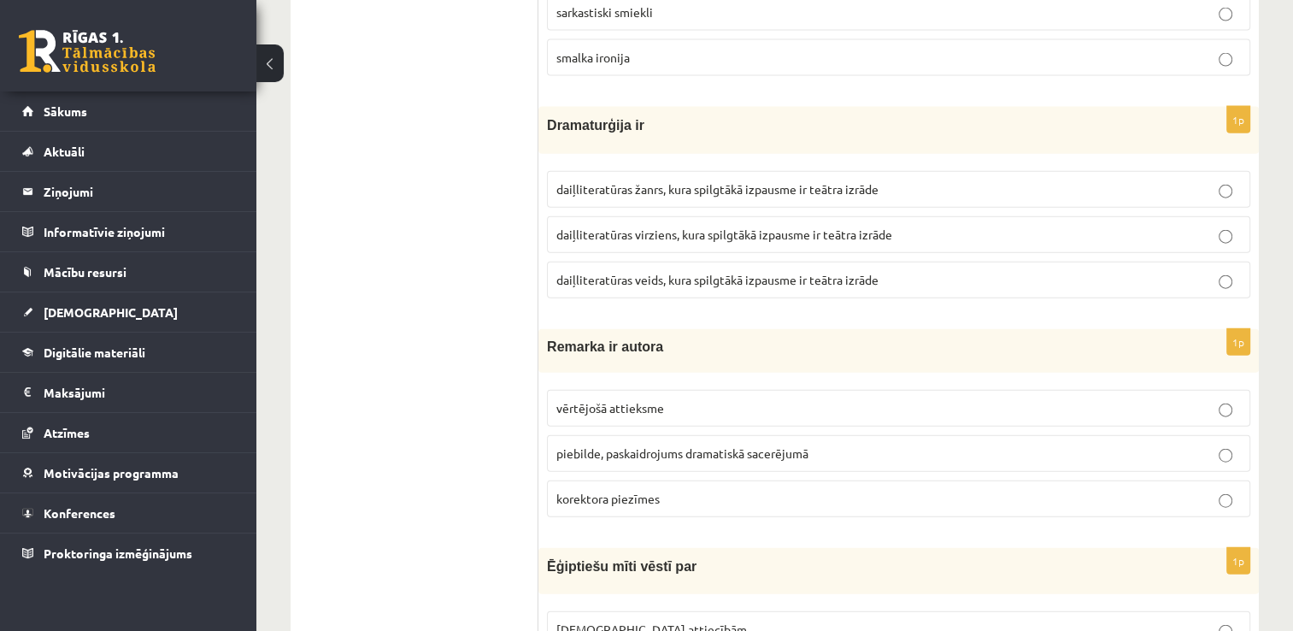
scroll to position [3911, 0]
click at [662, 193] on fieldset "daiļliteratūras žanrs, kura spilgtākā izpausme ir teātra izrāde daiļliteratūras…" at bounding box center [898, 232] width 703 height 141
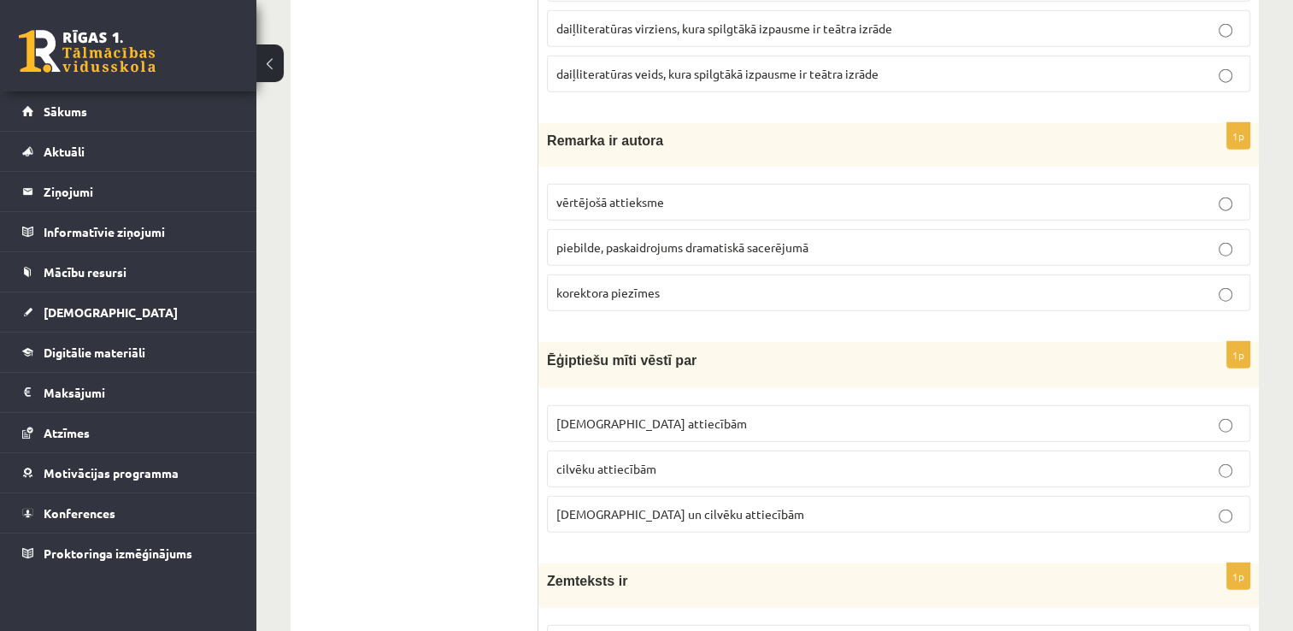
scroll to position [4121, 0]
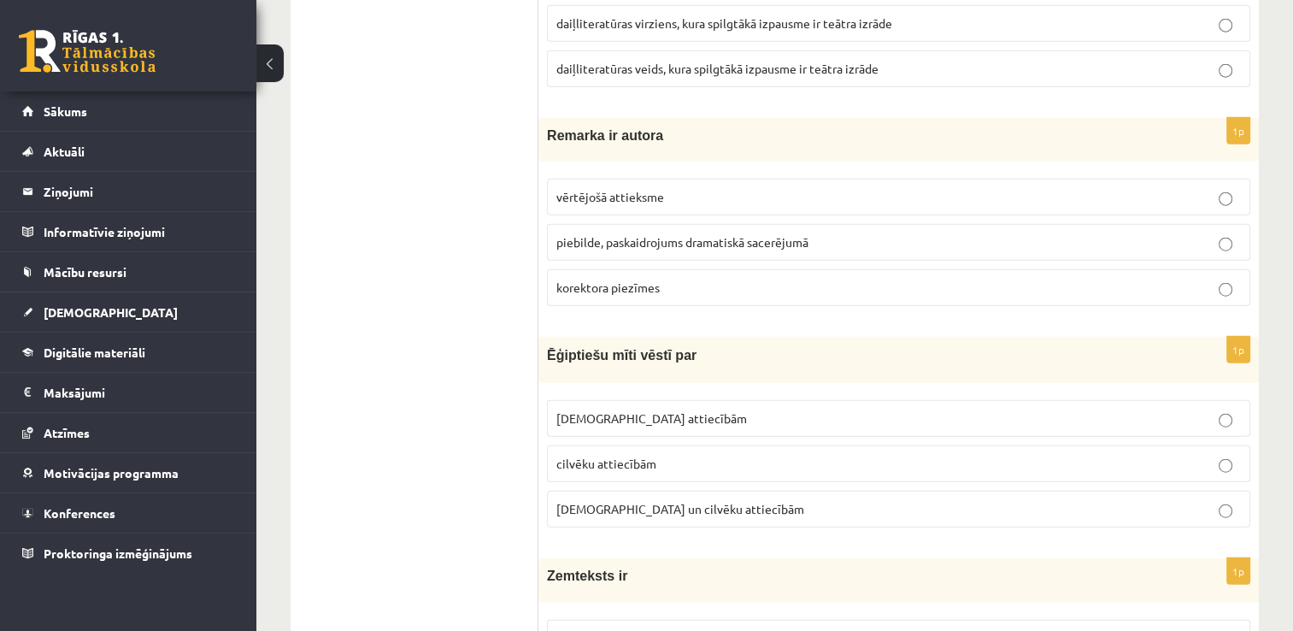
click at [649, 189] on span "vērtējošā attieksme" at bounding box center [610, 196] width 108 height 15
click at [653, 234] on span "piebilde, paskaidrojums dramatiskā sacerējumā" at bounding box center [682, 241] width 252 height 15
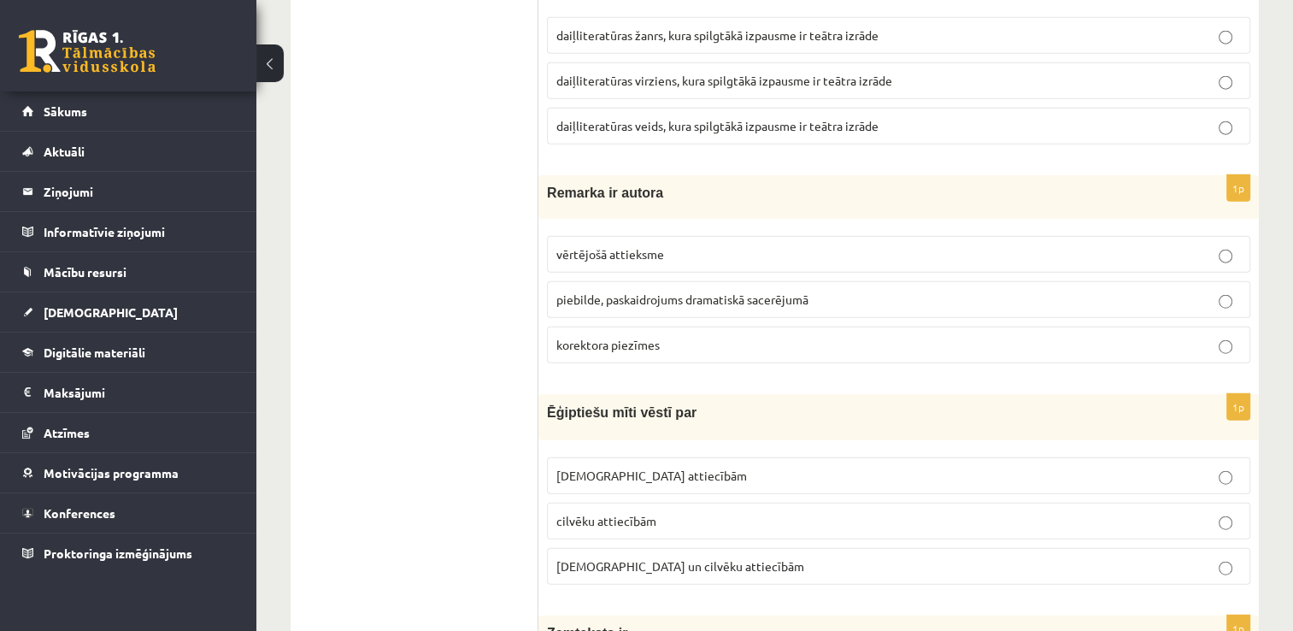
scroll to position [4063, 0]
click at [689, 27] on p "daiļliteratūras žanrs, kura spilgtākā izpausme ir teātra izrāde" at bounding box center [898, 36] width 685 height 18
click at [677, 74] on span "daiļliteratūras virziens, kura spilgtākā izpausme ir teātra izrāde" at bounding box center [724, 81] width 336 height 15
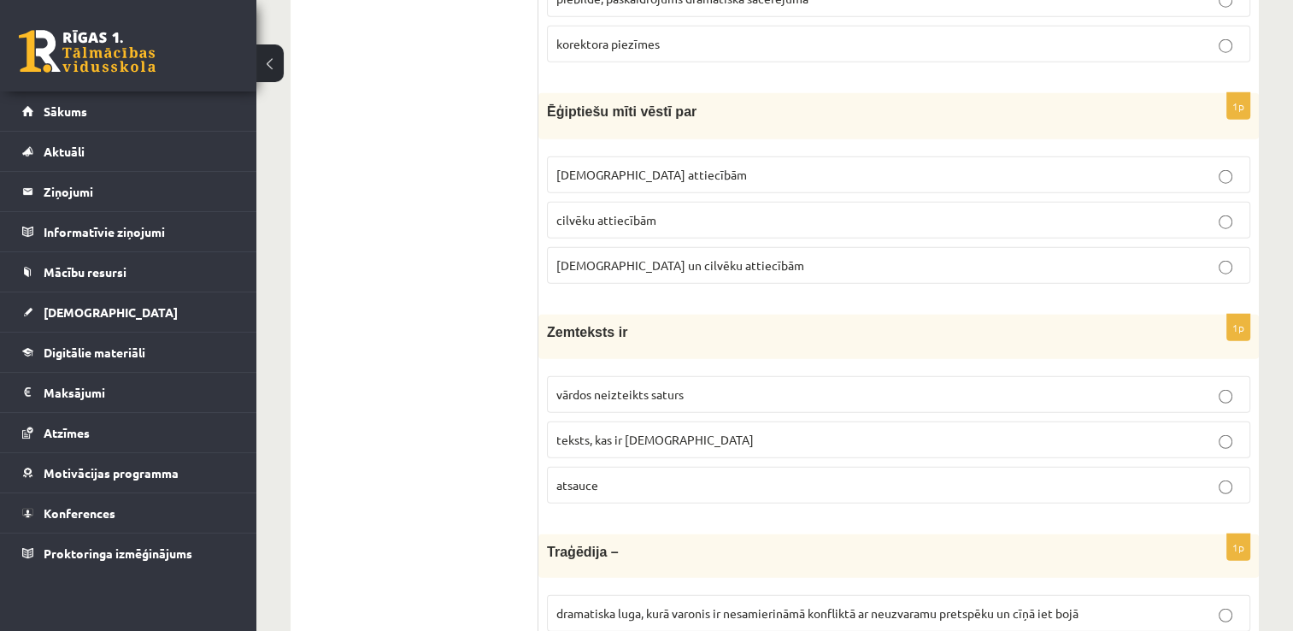
scroll to position [4364, 0]
click at [639, 248] on label "Dievu un cilvēku attiecībām" at bounding box center [898, 266] width 703 height 37
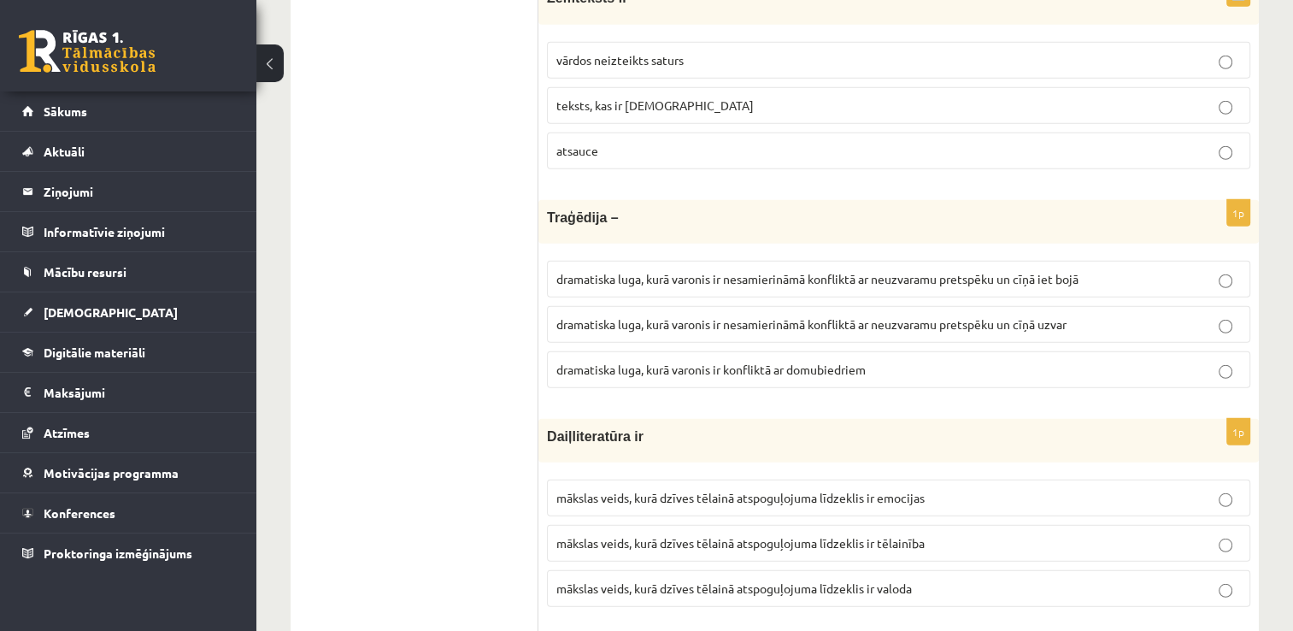
scroll to position [3167, 0]
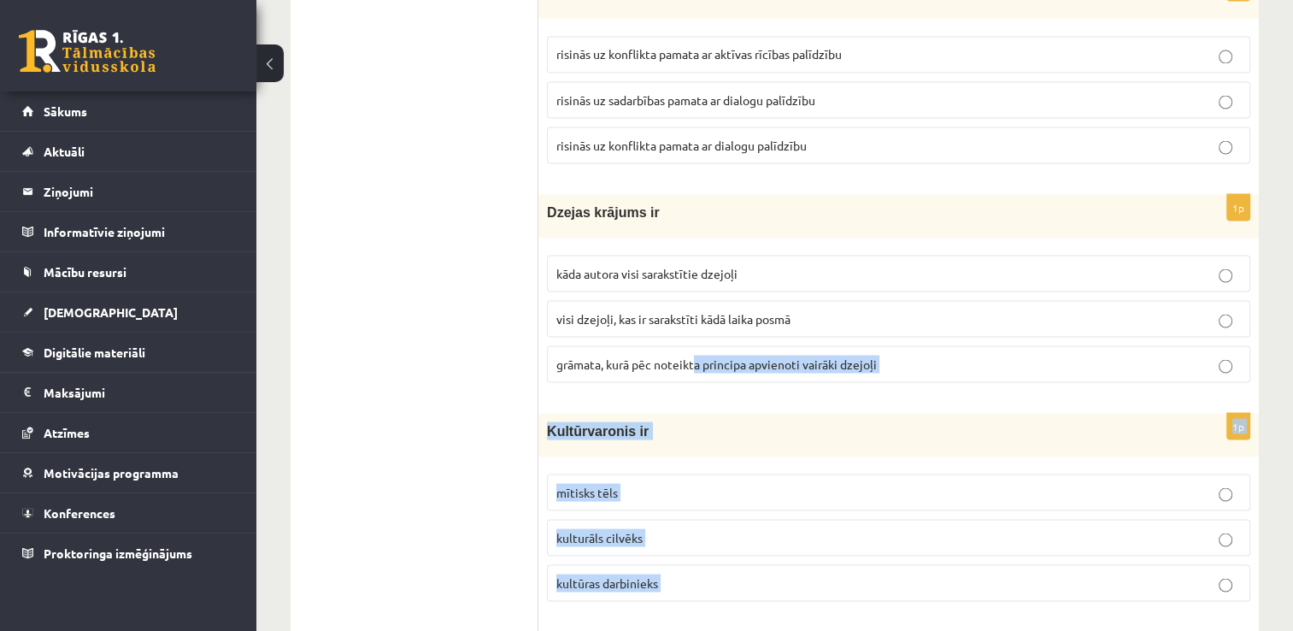
drag, startPoint x: 545, startPoint y: 58, endPoint x: 694, endPoint y: 351, distance: 328.7
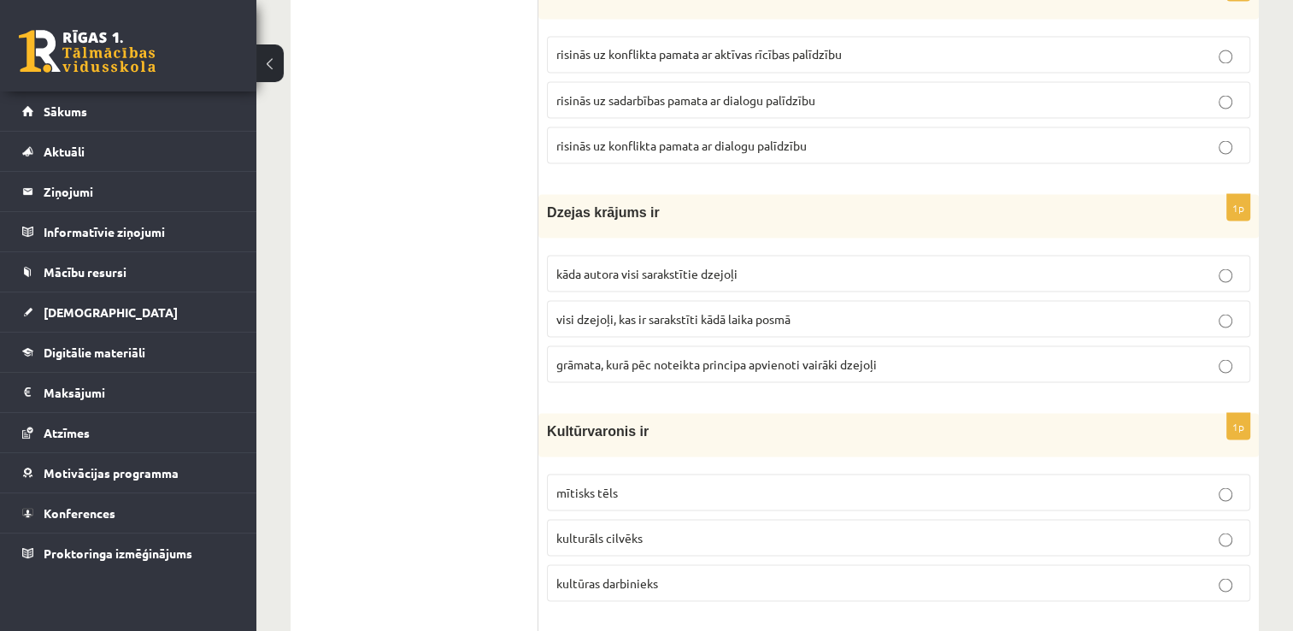
drag, startPoint x: 694, startPoint y: 351, endPoint x: 515, endPoint y: 289, distance: 189.2
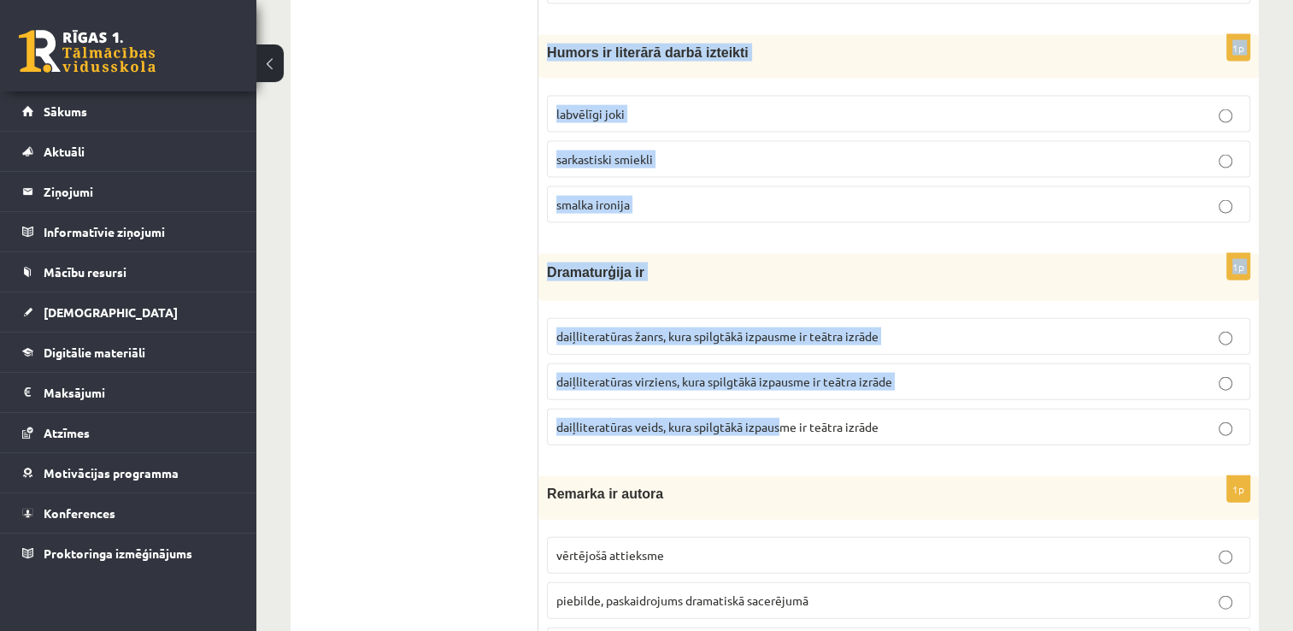
scroll to position [3765, 0]
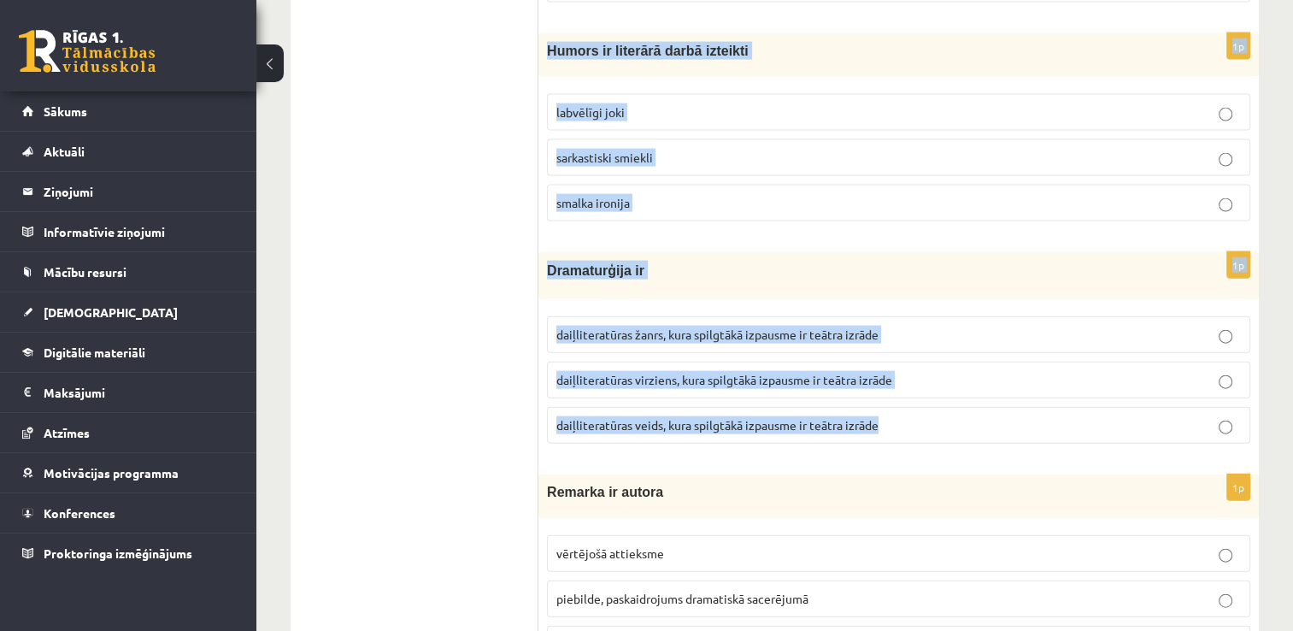
drag, startPoint x: 544, startPoint y: 197, endPoint x: 929, endPoint y: 385, distance: 428.5
click at [929, 385] on form "1p Vārsma ir dzejolis dzejoļa rindiņa dzejoļa pantiņš 1p Analizējot dzejoli, jā…" at bounding box center [899, 56] width 686 height 7029
copy form "Dzejas krājums ir kāda autora visi sarakstītie dzejoļi visi dzejoļi, kas ir sar…"
click at [559, 232] on form "1p Vārsma ir dzejolis dzejoļa rindiņa dzejoļa pantiņš 1p Analizējot dzejoli, jā…" at bounding box center [899, 56] width 686 height 7029
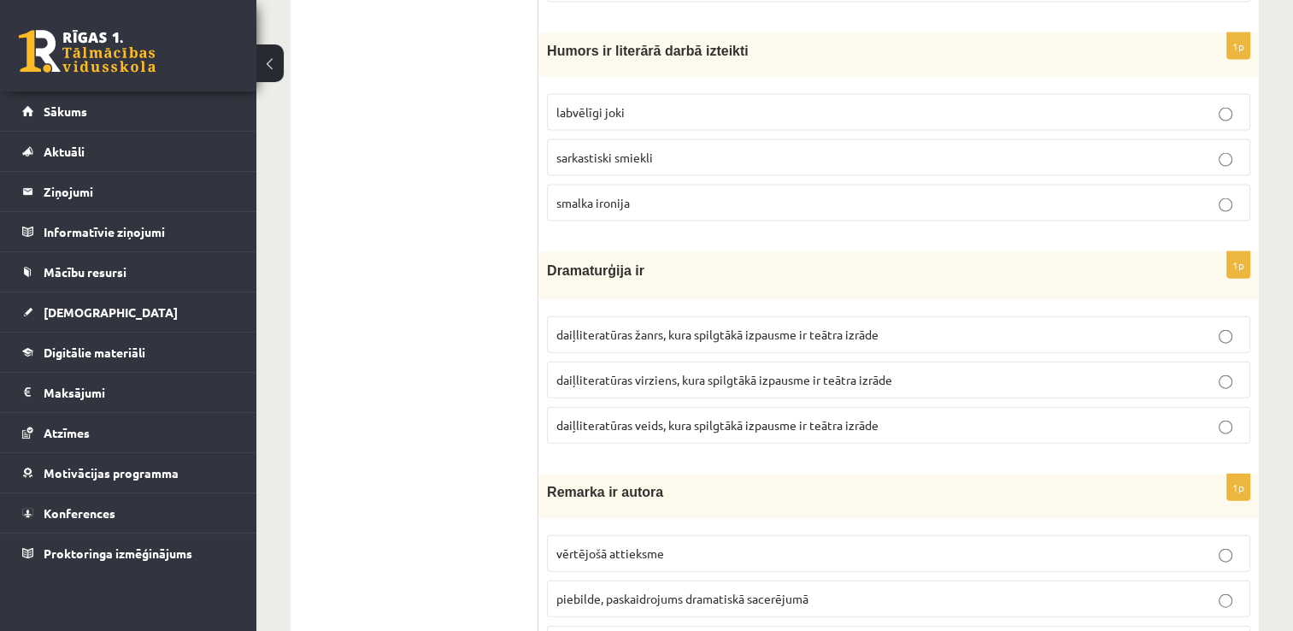
click at [512, 222] on ul "Tests Izvērtējums!" at bounding box center [423, 56] width 231 height 7029
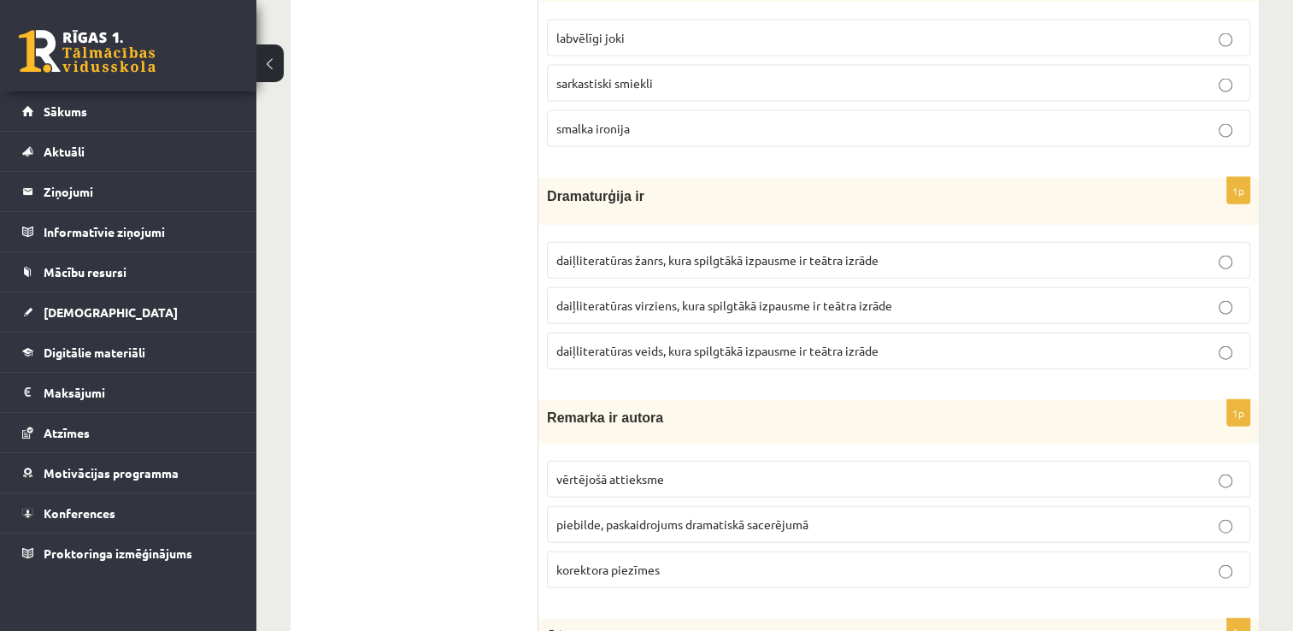
scroll to position [3840, 0]
click at [596, 342] on span "daiļliteratūras veids, kura spilgtākā izpausme ir teātra izrāde" at bounding box center [717, 349] width 322 height 15
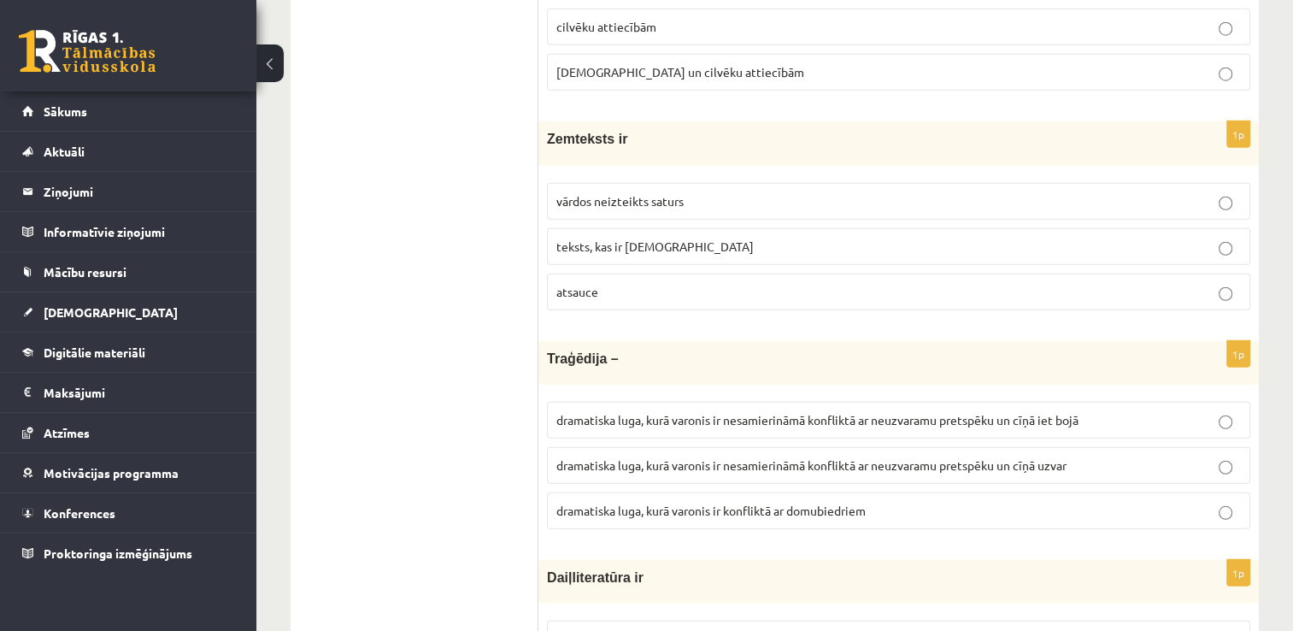
scroll to position [4588, 0]
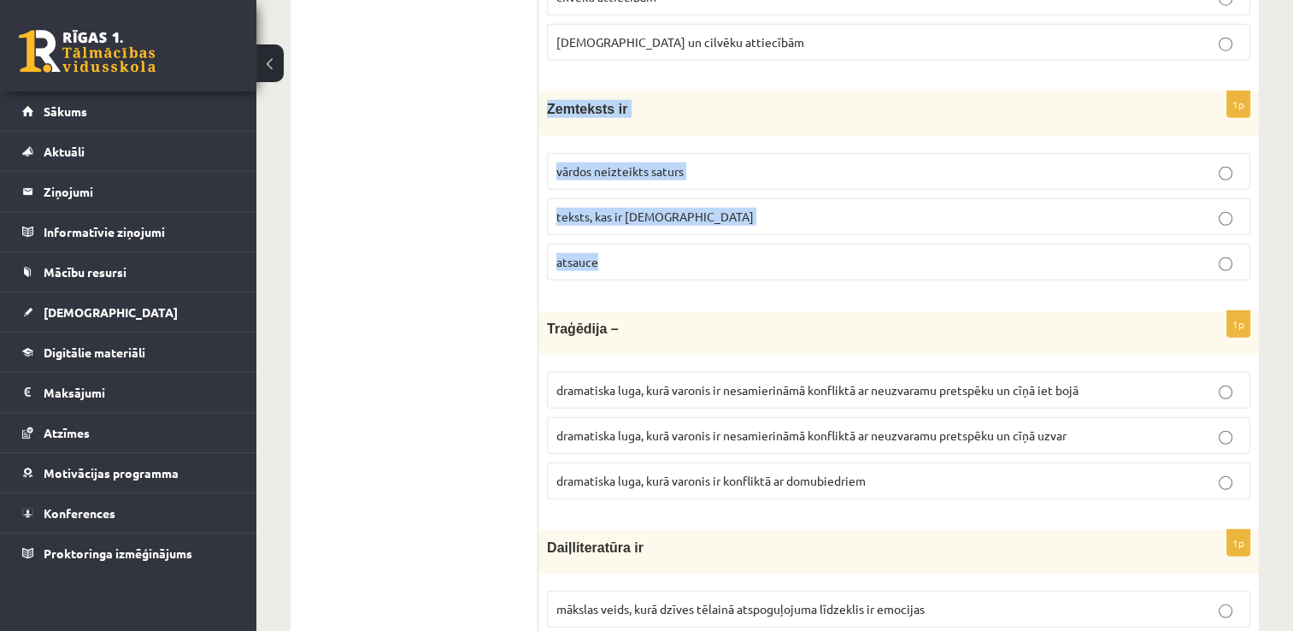
drag, startPoint x: 544, startPoint y: 84, endPoint x: 610, endPoint y: 238, distance: 167.3
click at [610, 238] on div "1p Zemteksts ir vārdos neizteikts saturs teksts, kas ir iekavās atsauce" at bounding box center [898, 192] width 721 height 202
copy div "Zemteksts ir vārdos neizteikts saturs teksts, kas ir iekavās atsauce"
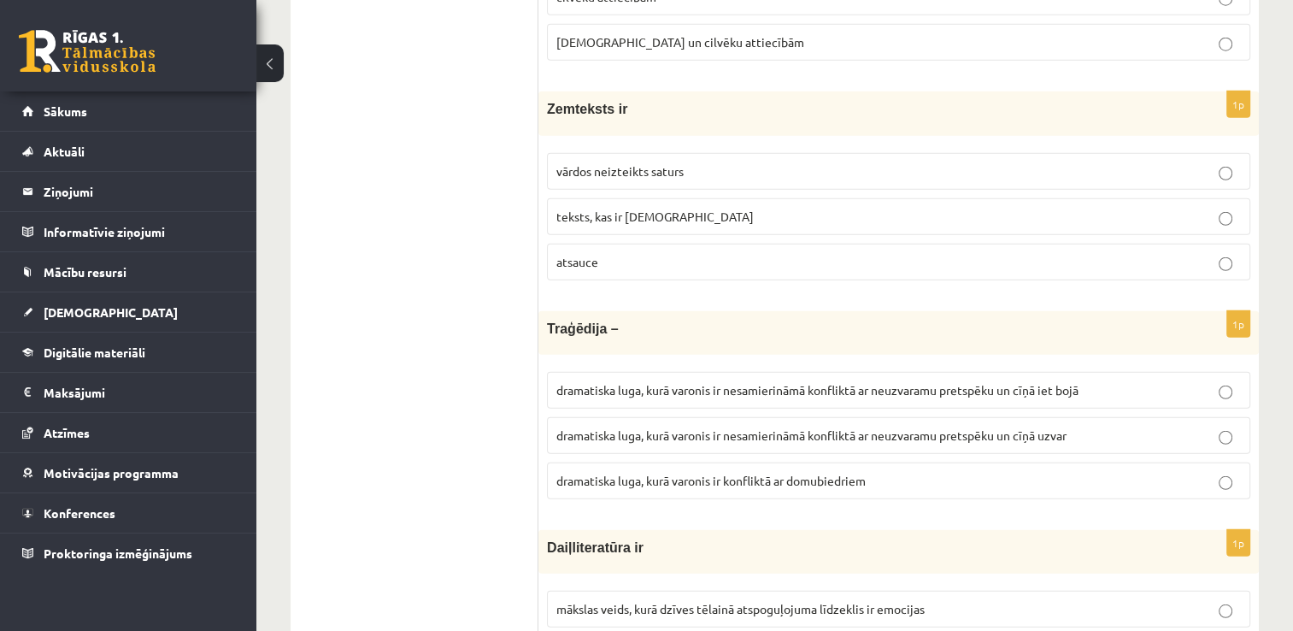
click at [632, 163] on span "vārdos neizteikts saturs" at bounding box center [619, 170] width 127 height 15
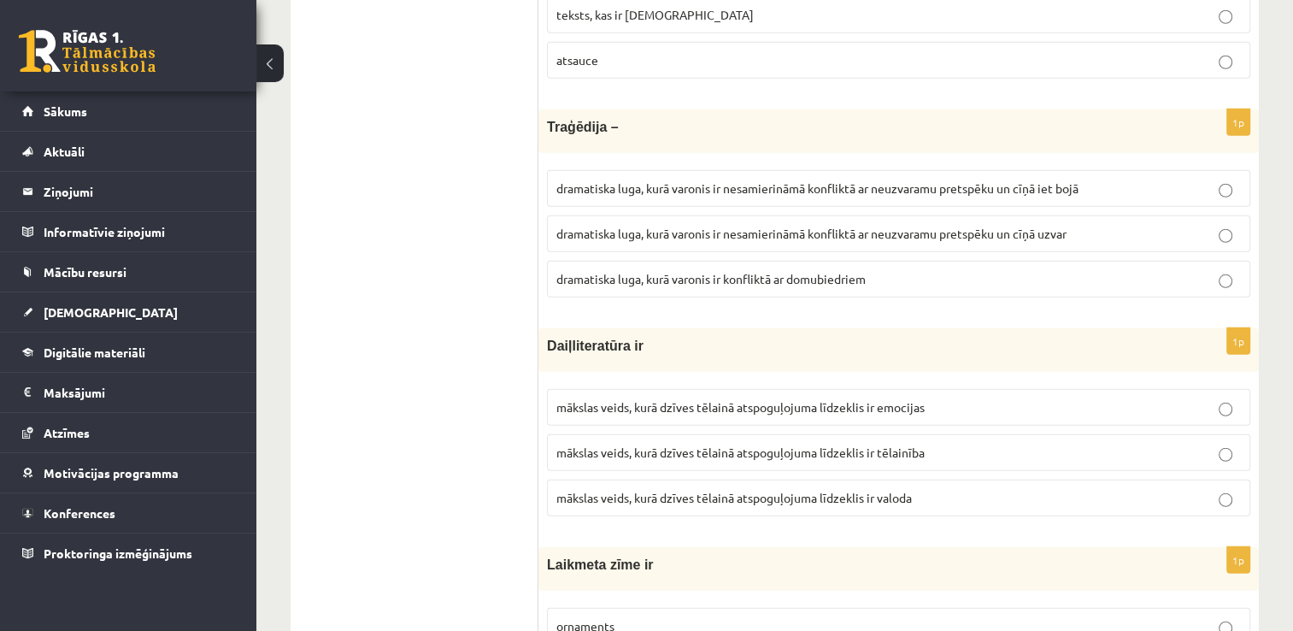
scroll to position [4803, 0]
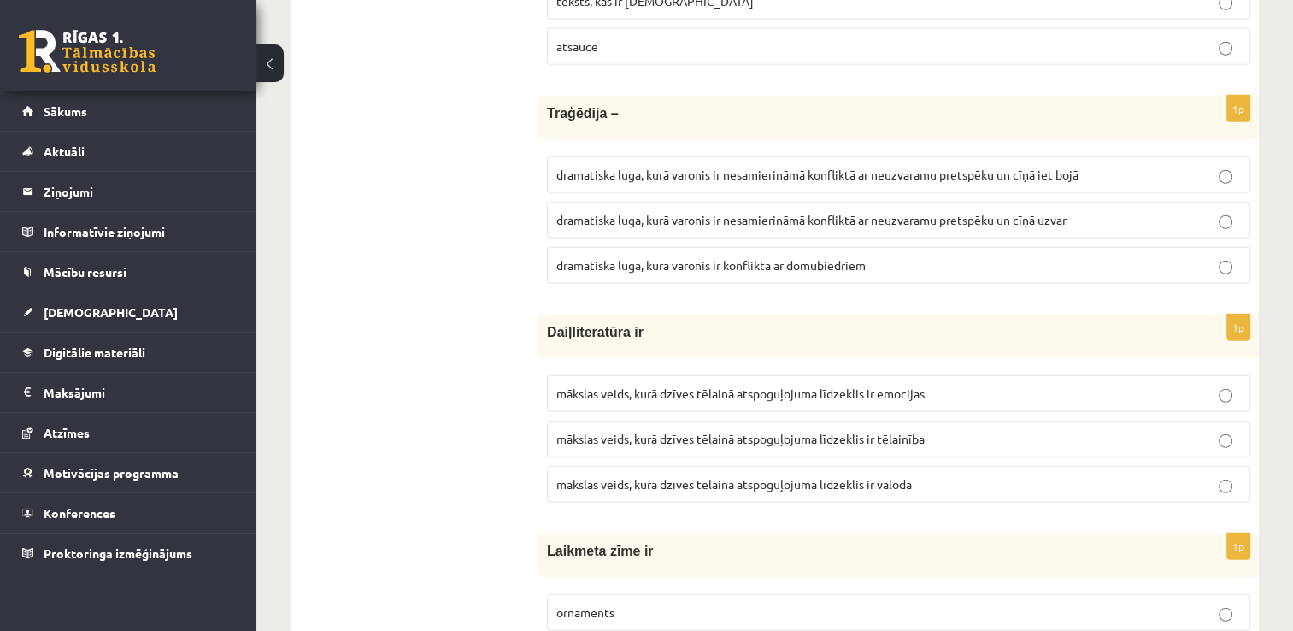
click at [698, 202] on label "dramatiska luga, kurā varonis ir nesamierināmā konfliktā ar neuzvaramu pretspēk…" at bounding box center [898, 220] width 703 height 37
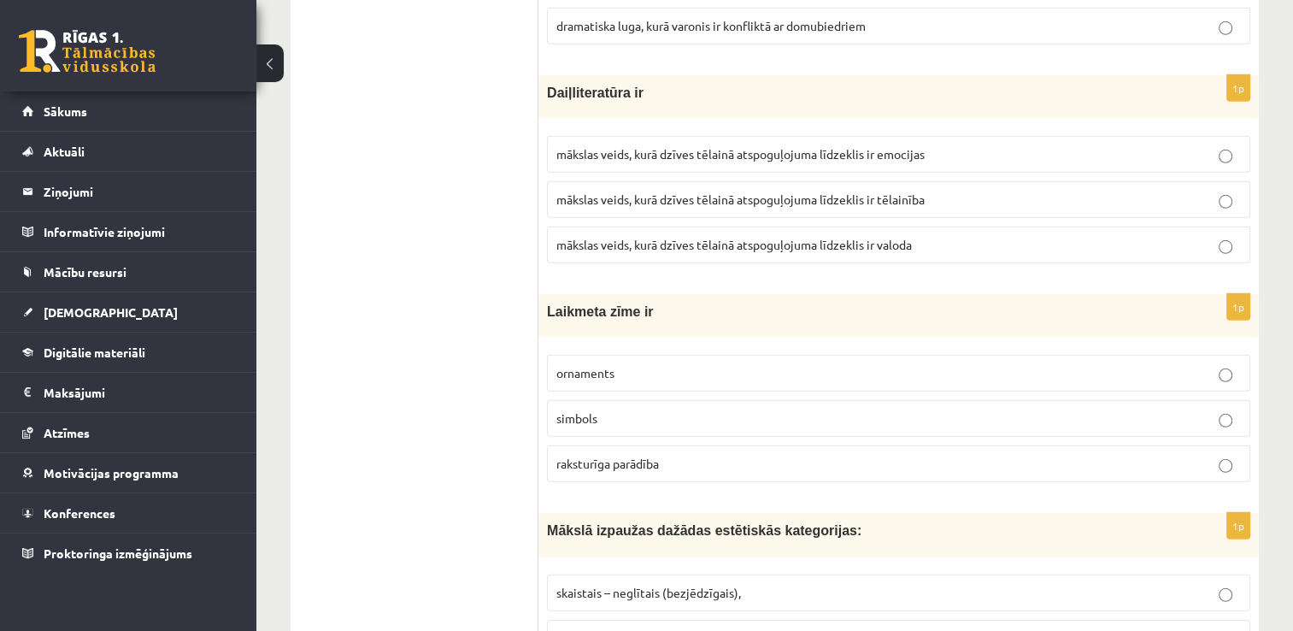
scroll to position [5044, 0]
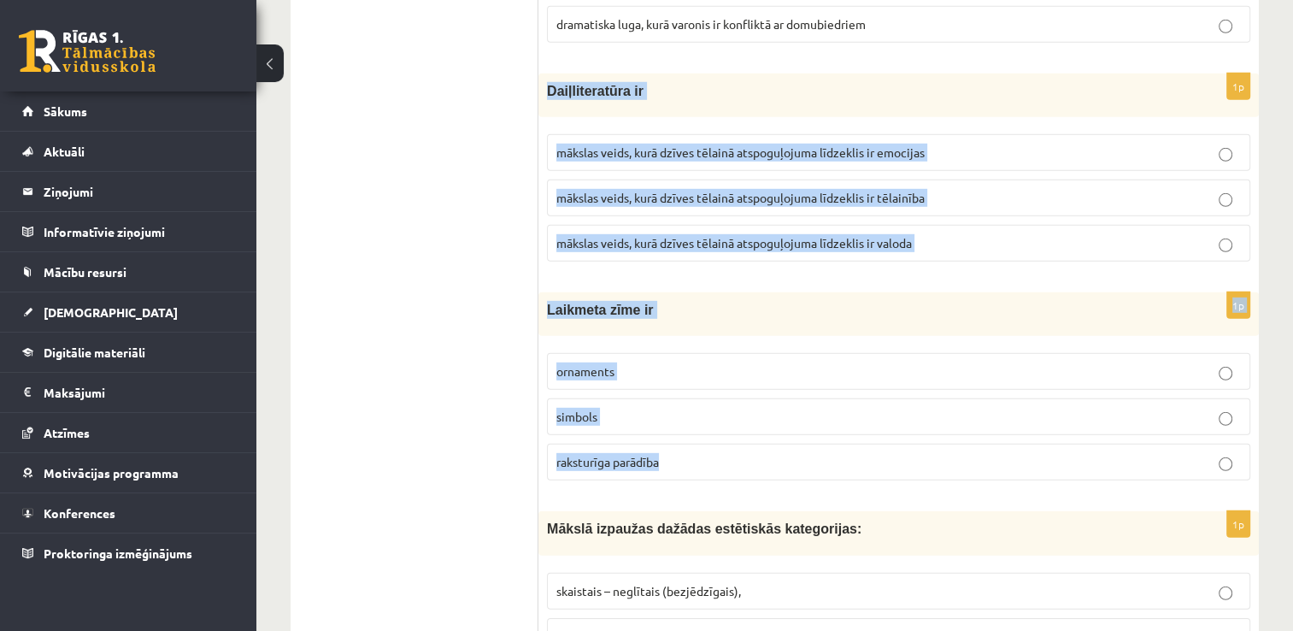
drag, startPoint x: 542, startPoint y: 59, endPoint x: 675, endPoint y: 415, distance: 380.5
copy form "Daiļliteratūra ir mākslas veids, kurā dzīves tēlainā atspoguļojuma līdzeklis ir…"
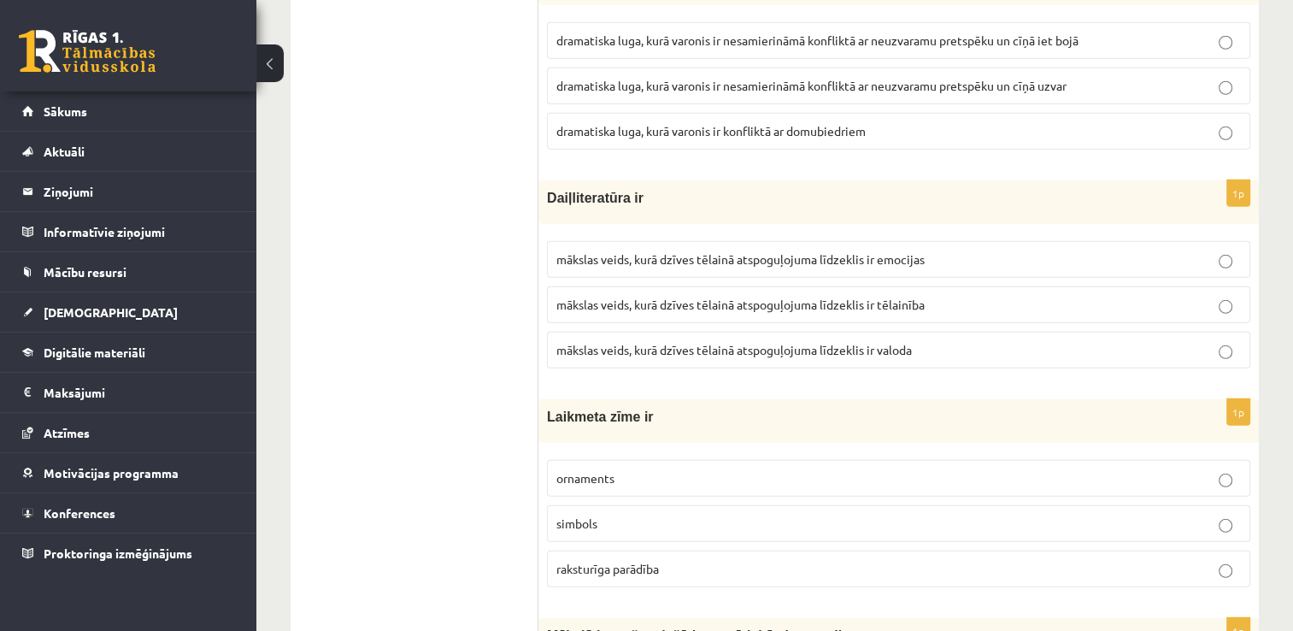
scroll to position [4942, 0]
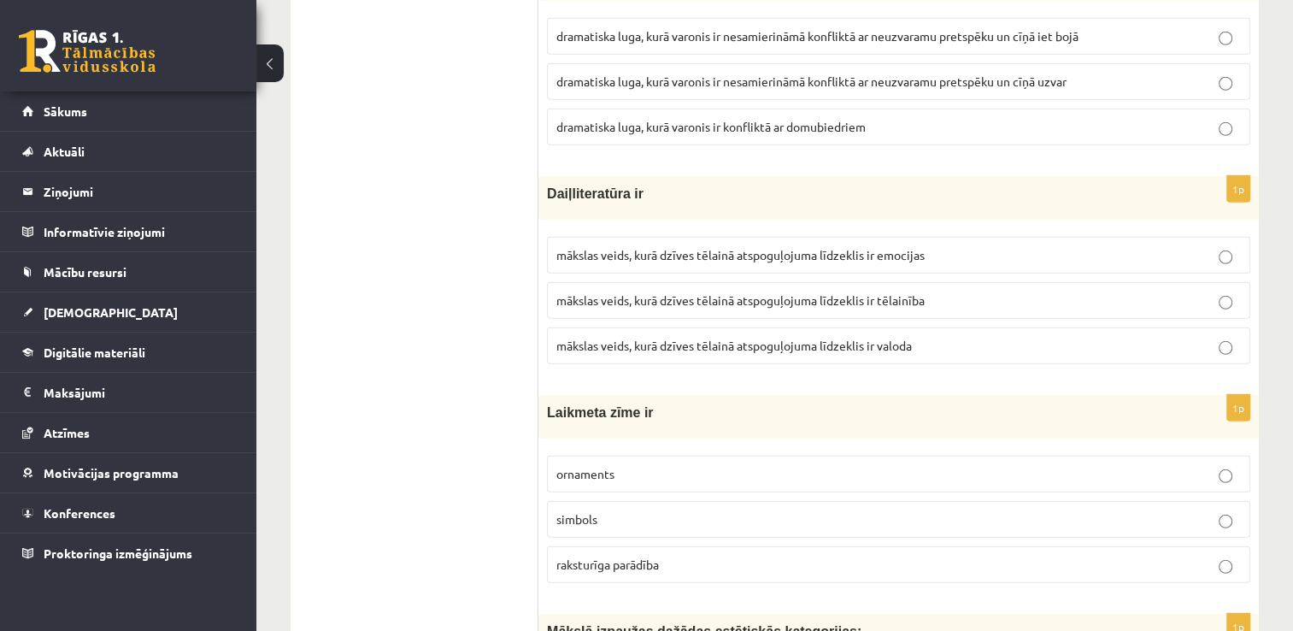
click at [705, 247] on span "mākslas veids, kurā dzīves tēlainā atspoguļojuma līdzeklis ir emocijas" at bounding box center [740, 254] width 368 height 15
click at [813, 292] on span "mākslas veids, kurā dzīves tēlainā atspoguļojuma līdzeklis ir tēlainība" at bounding box center [740, 299] width 368 height 15
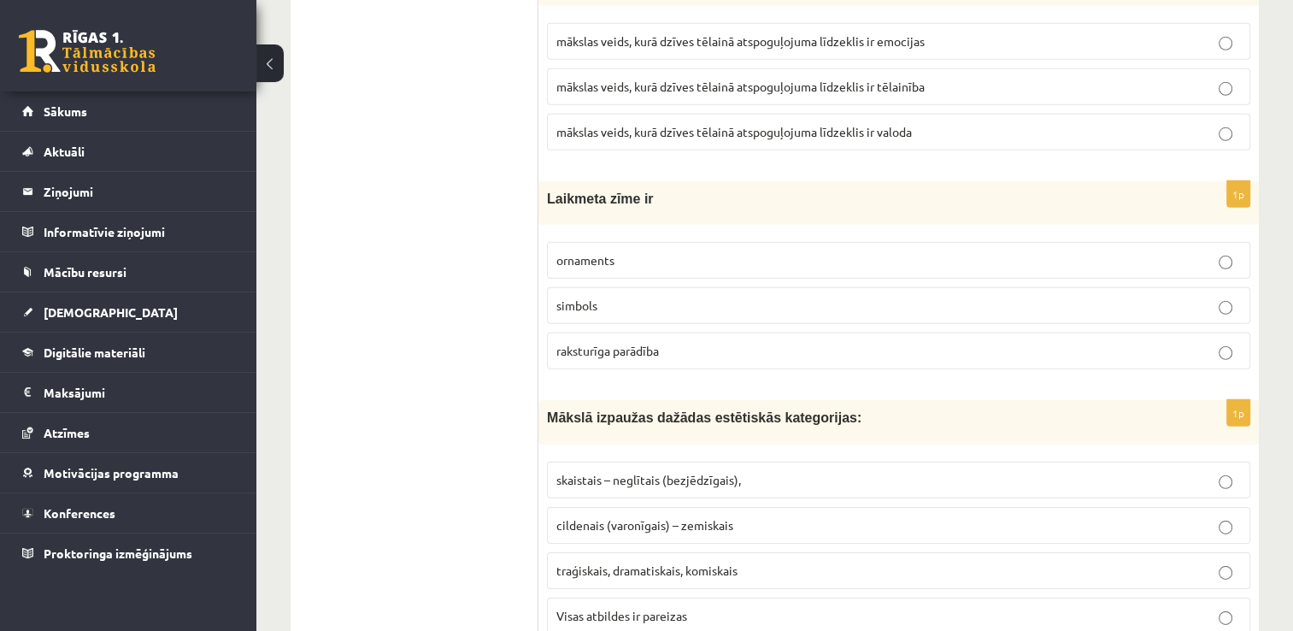
scroll to position [5160, 0]
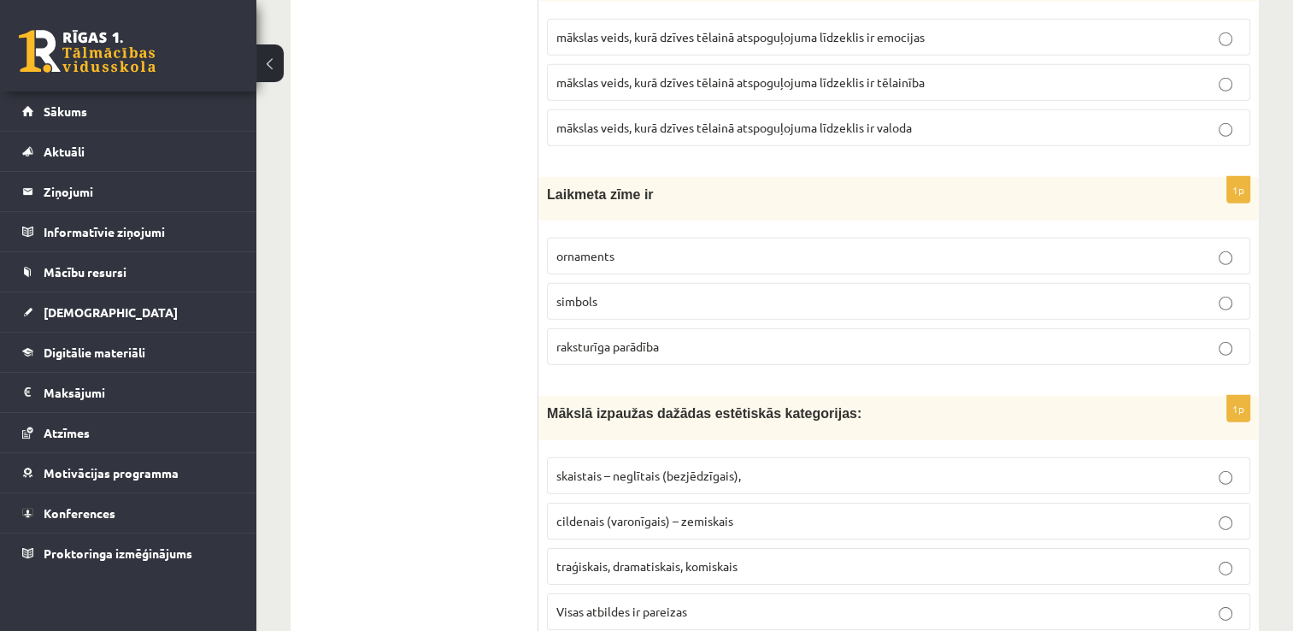
click at [581, 109] on label "mākslas veids, kurā dzīves tēlainā atspoguļojuma līdzeklis ir valoda" at bounding box center [898, 127] width 703 height 37
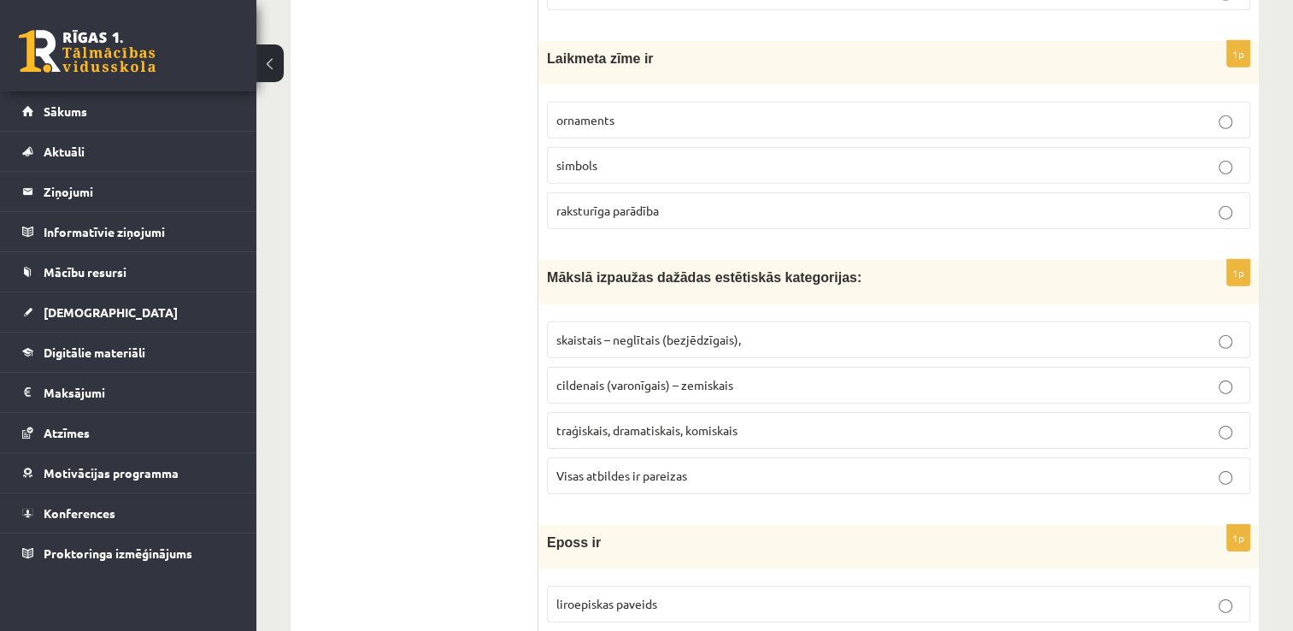
scroll to position [5296, 0]
click at [599, 203] on span "raksturīga parādība" at bounding box center [607, 210] width 103 height 15
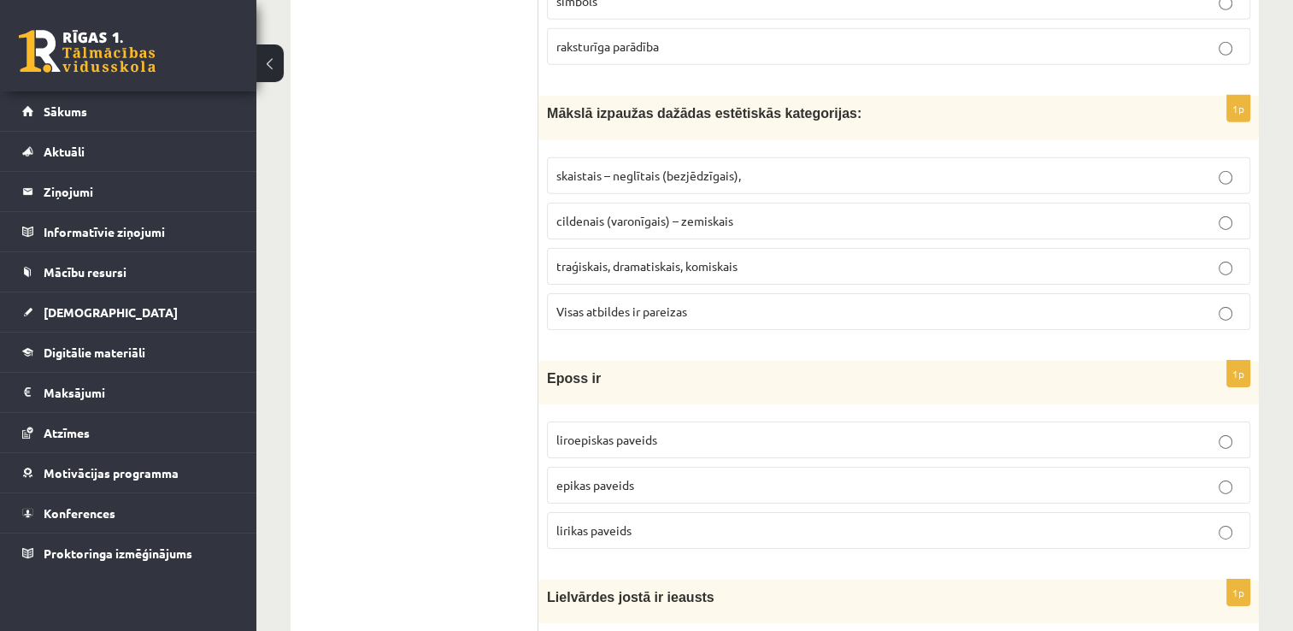
scroll to position [5461, 0]
click at [615, 202] on label "cildenais (varonīgais) – zemiskais" at bounding box center [898, 220] width 703 height 37
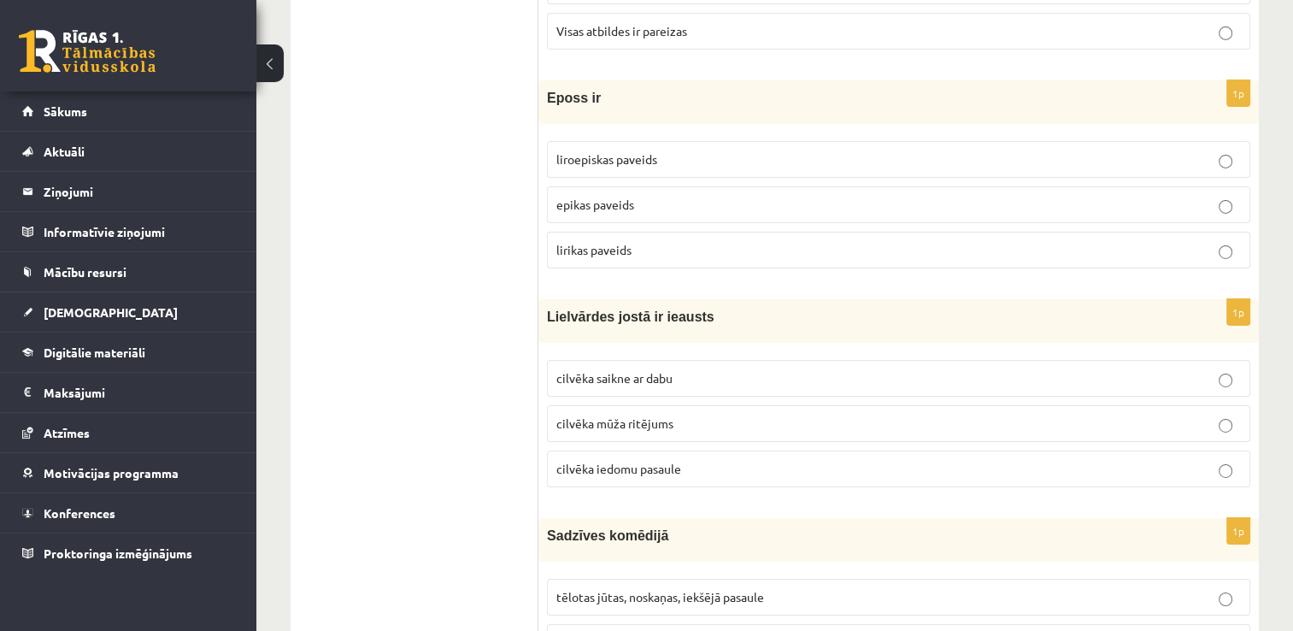
scroll to position [5750, 0]
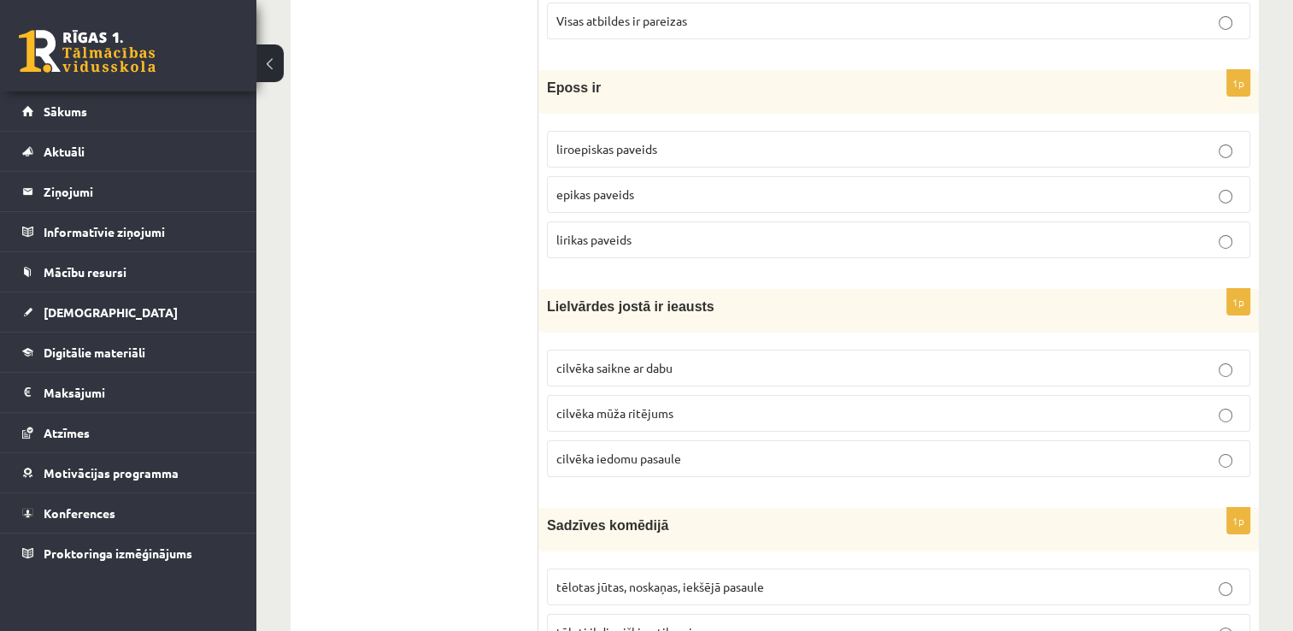
click at [636, 185] on p "epikas paveids" at bounding box center [898, 194] width 685 height 18
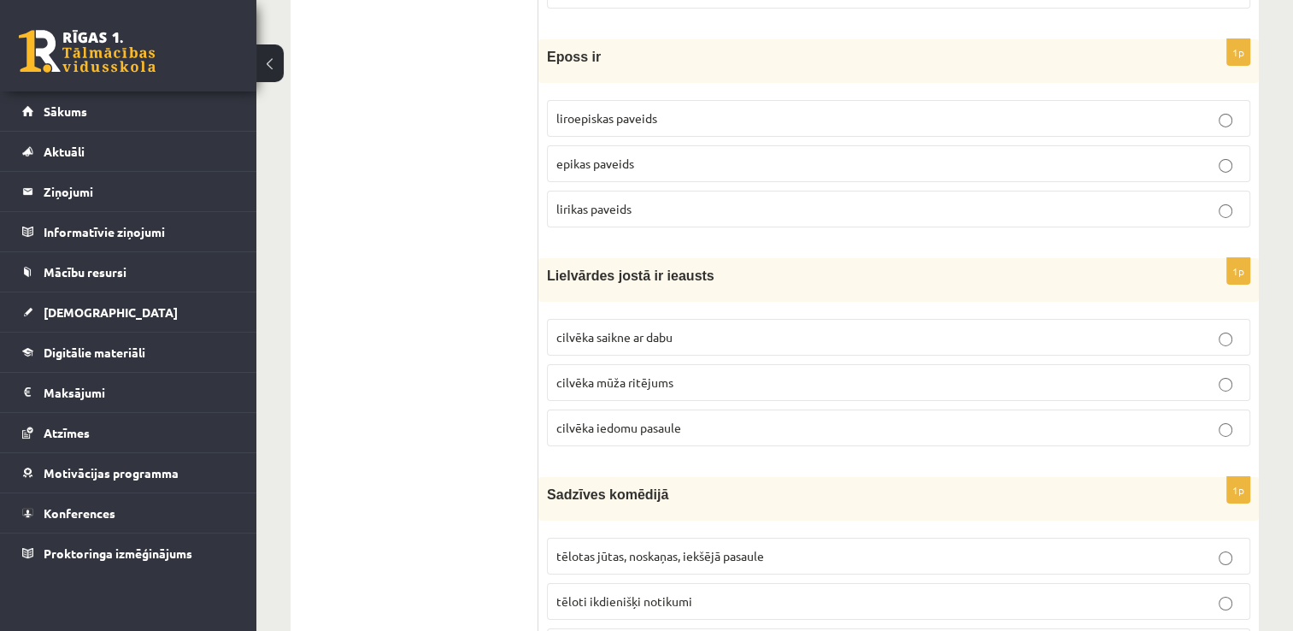
scroll to position [5781, 0]
click at [606, 110] on span "liroepiskas paveids" at bounding box center [606, 117] width 101 height 15
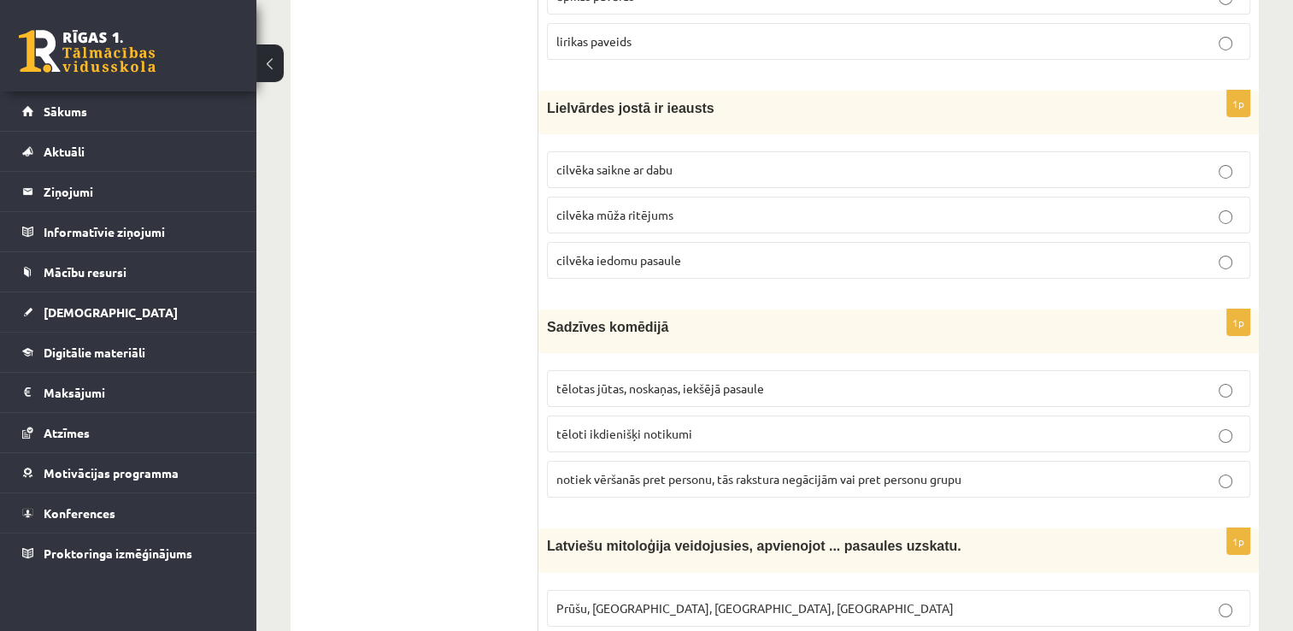
scroll to position [5950, 0]
click at [631, 196] on label "cilvēka mūža ritējums" at bounding box center [898, 214] width 703 height 37
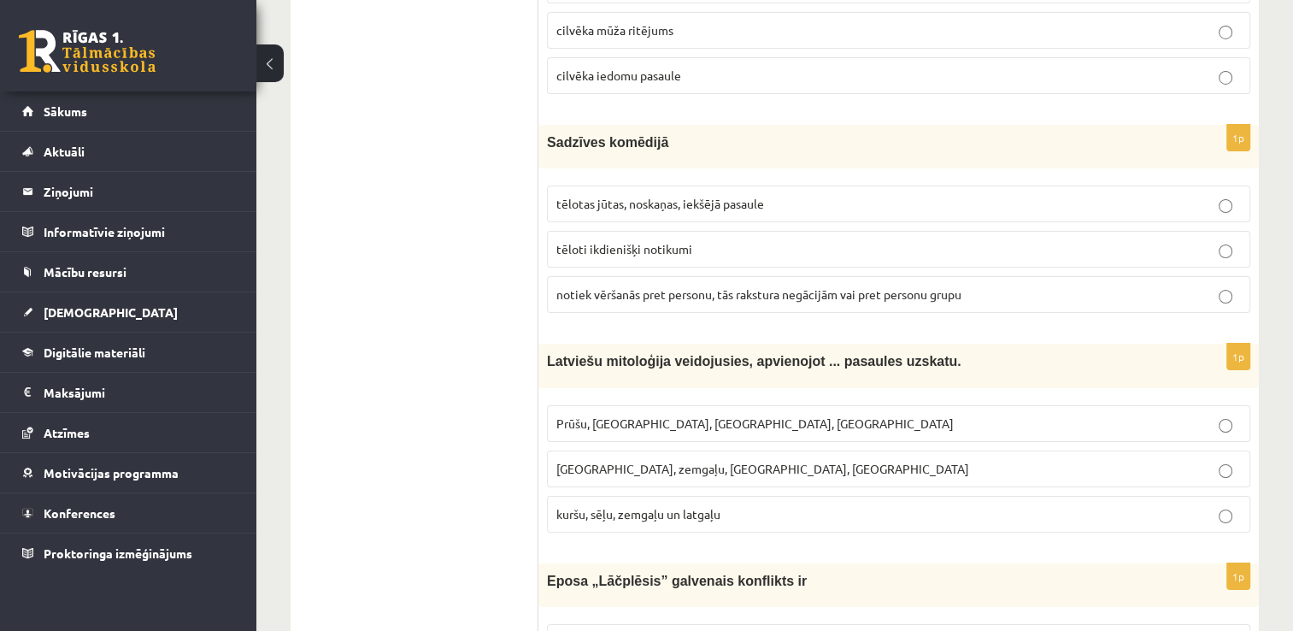
scroll to position [6134, 0]
click at [650, 195] on span "tēlotas jūtas, noskaņas, iekšējā pasaule" at bounding box center [660, 202] width 208 height 15
click at [659, 285] on span "notiek vēršanās pret personu, tās rakstura negācijām vai pret personu grupu" at bounding box center [758, 292] width 405 height 15
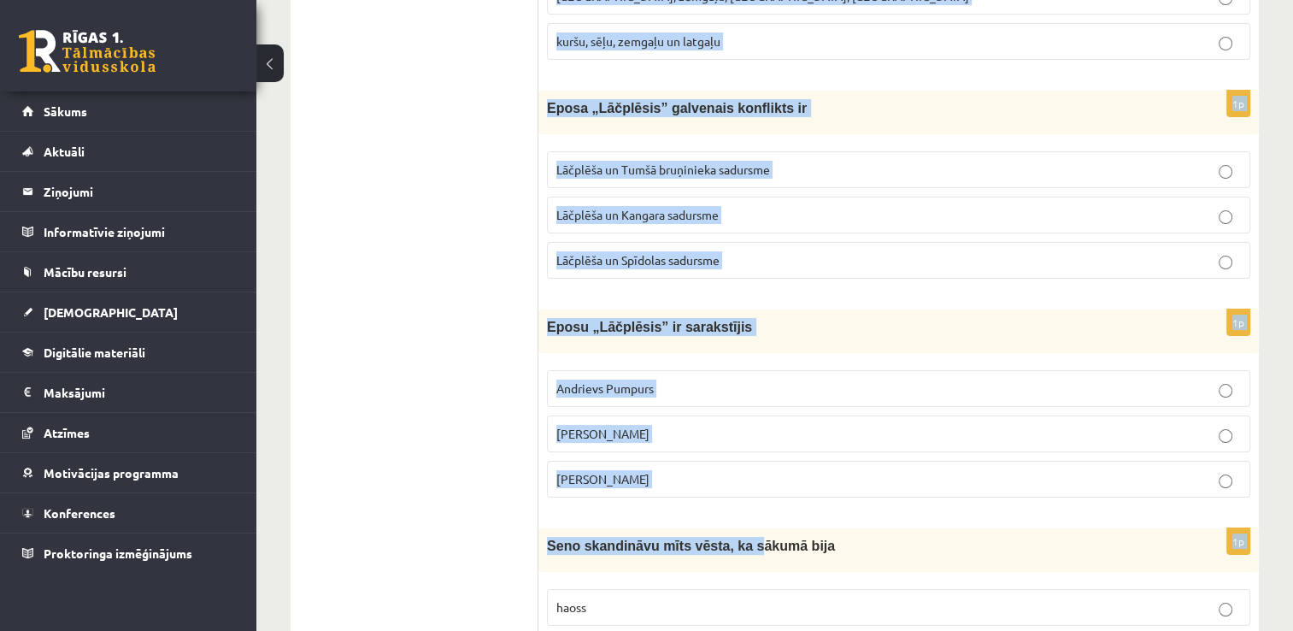
scroll to position [6695, 0]
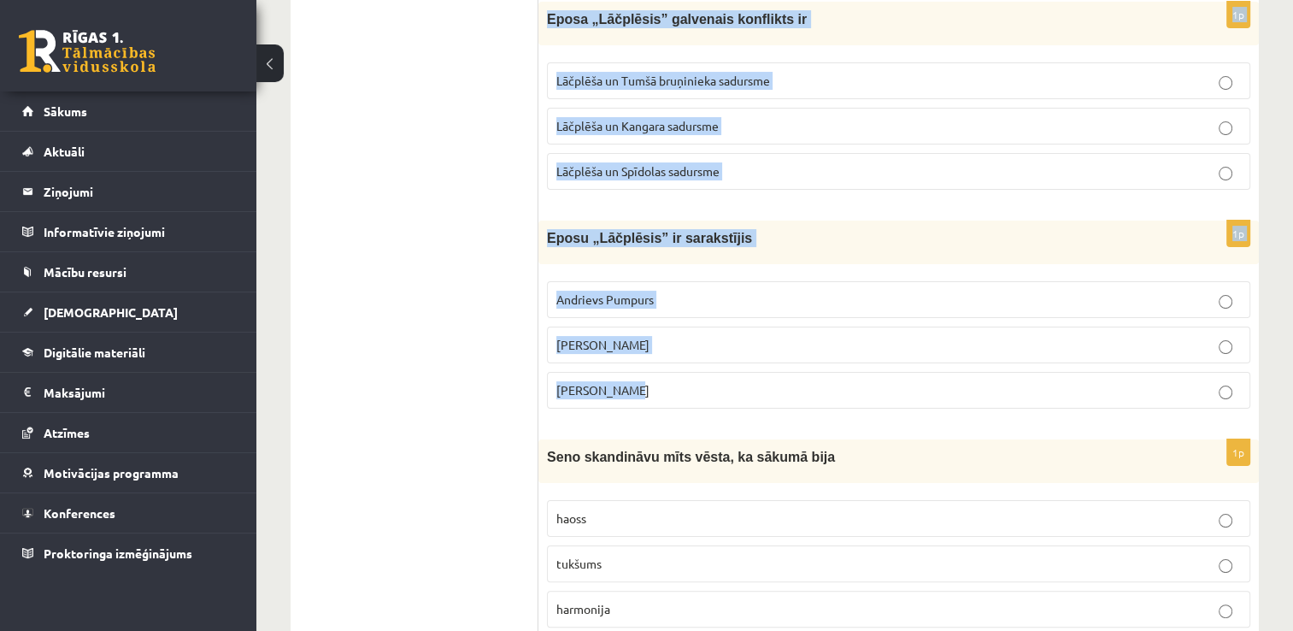
drag, startPoint x: 547, startPoint y: 107, endPoint x: 720, endPoint y: 378, distance: 321.3
copy form "Latviešu mitoloģija veidojusies, apvienojot ... pasaules uzskatu. Prūšu, sēļu, …"
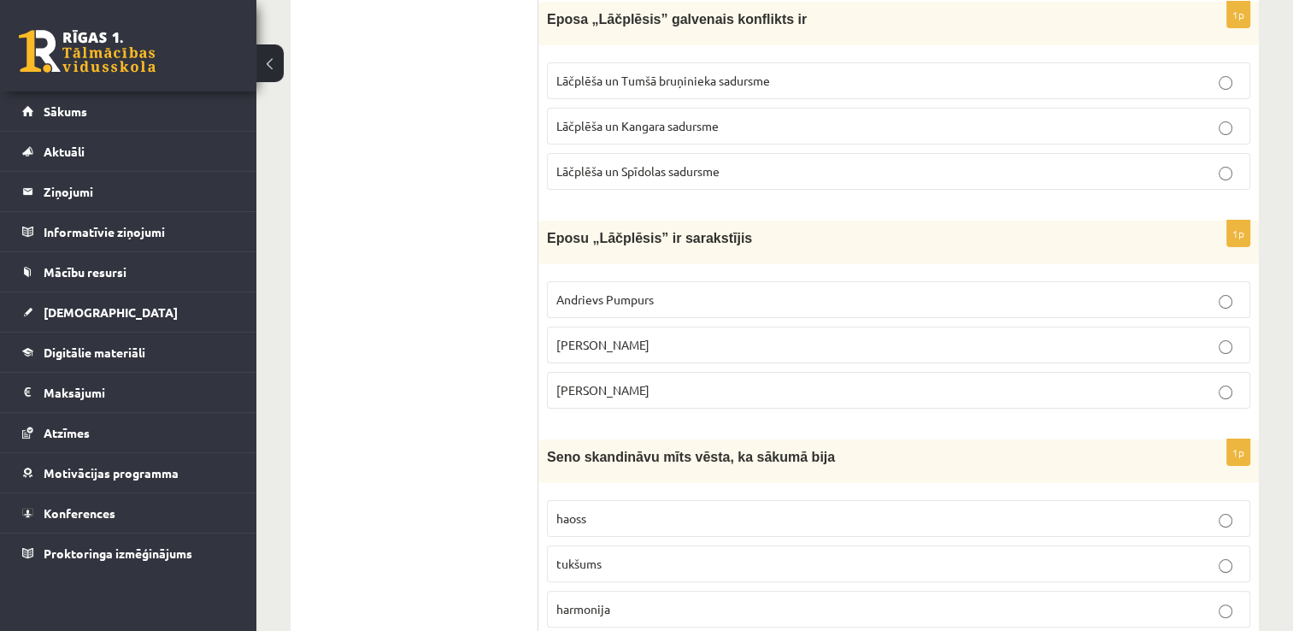
click at [608, 337] on span "Andrejs Pumpurs" at bounding box center [602, 344] width 93 height 15
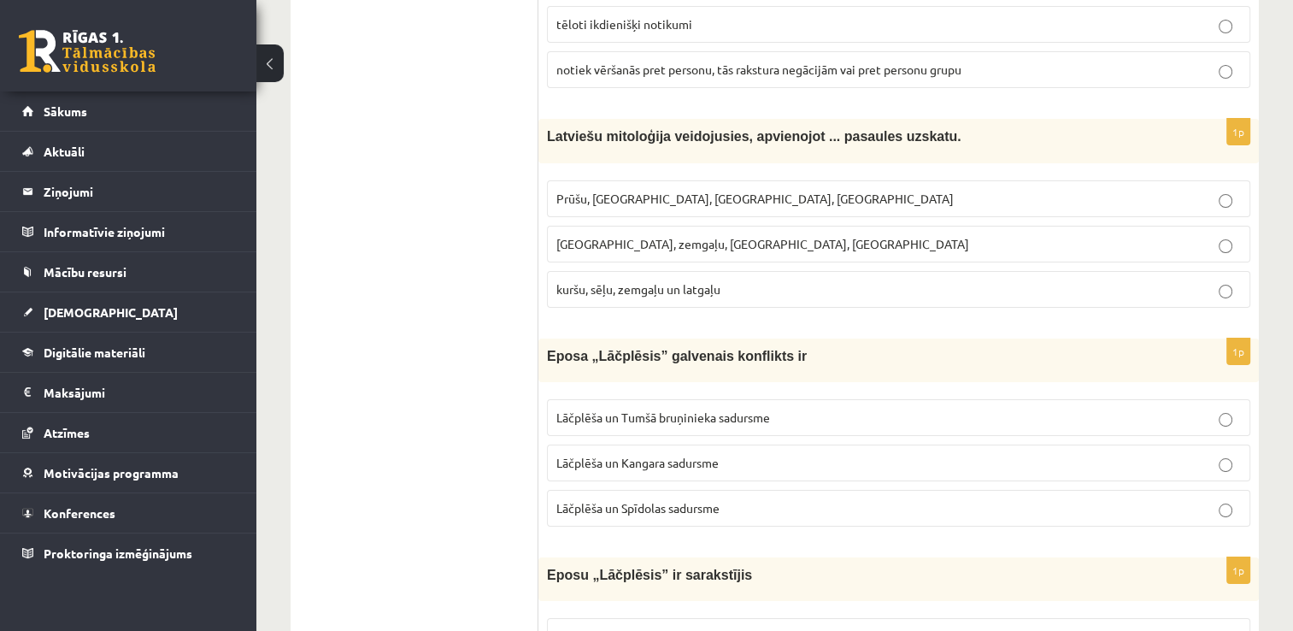
scroll to position [6353, 0]
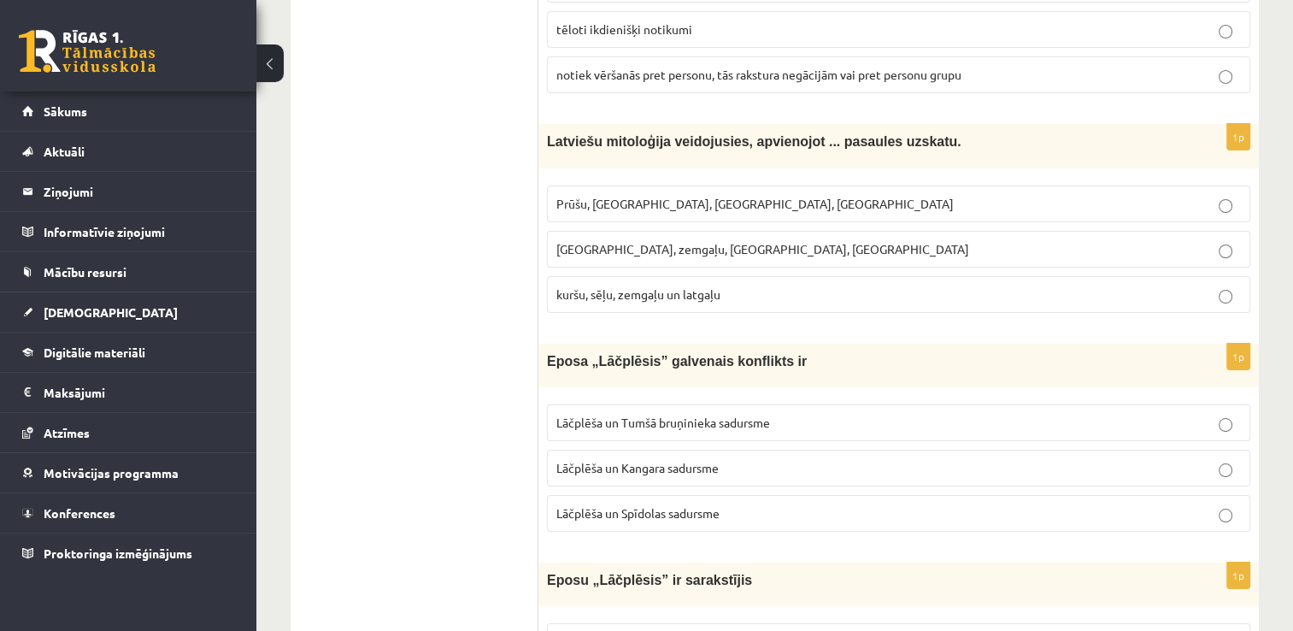
click at [629, 276] on label "kuršu, sēļu, zemgaļu un latgaļu" at bounding box center [898, 294] width 703 height 37
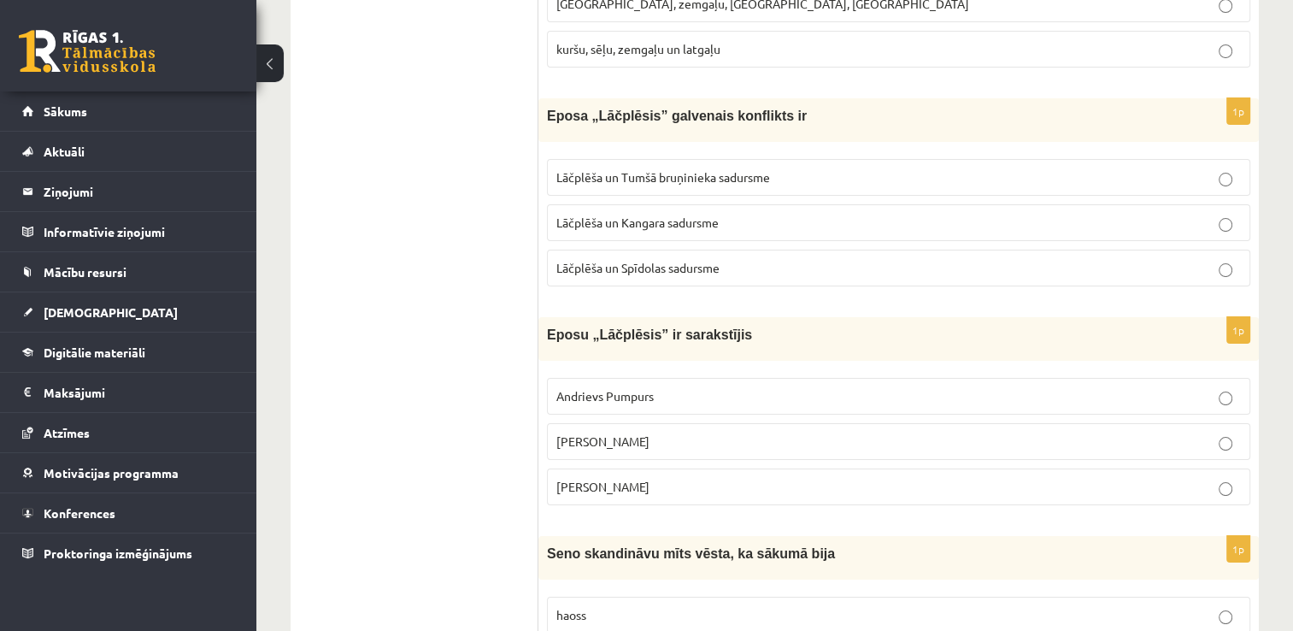
scroll to position [6609, 0]
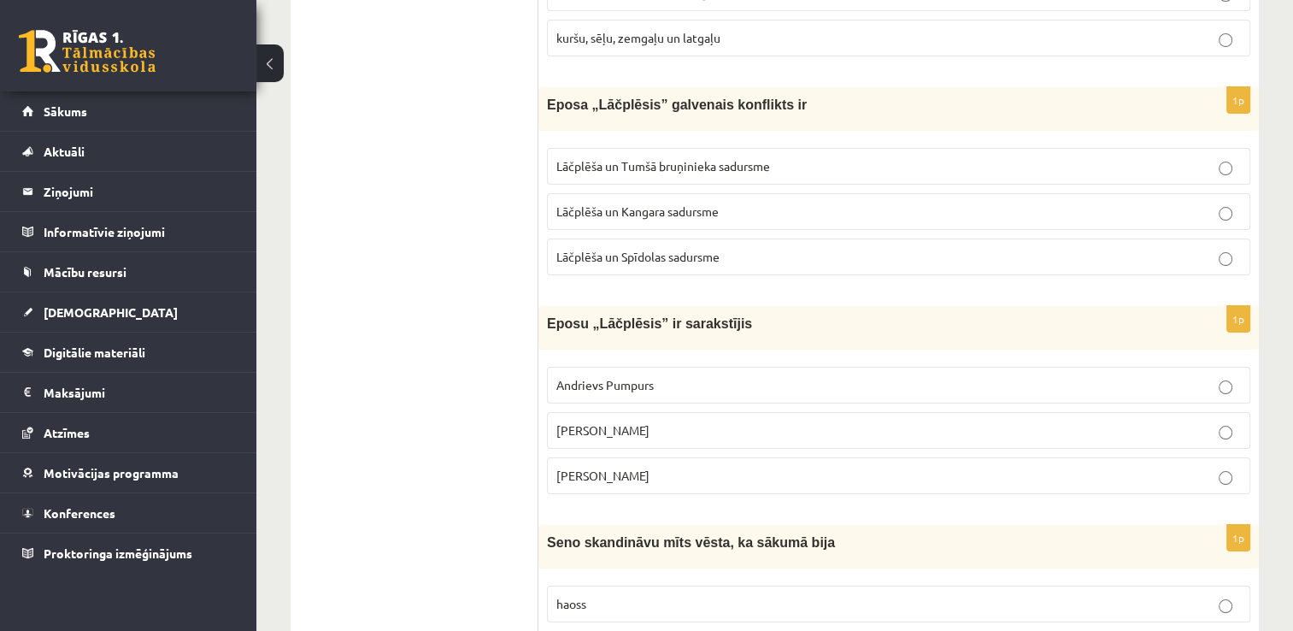
click at [706, 158] on span "Lāčplēša un Tumšā bruņinieka sadursme" at bounding box center [663, 165] width 214 height 15
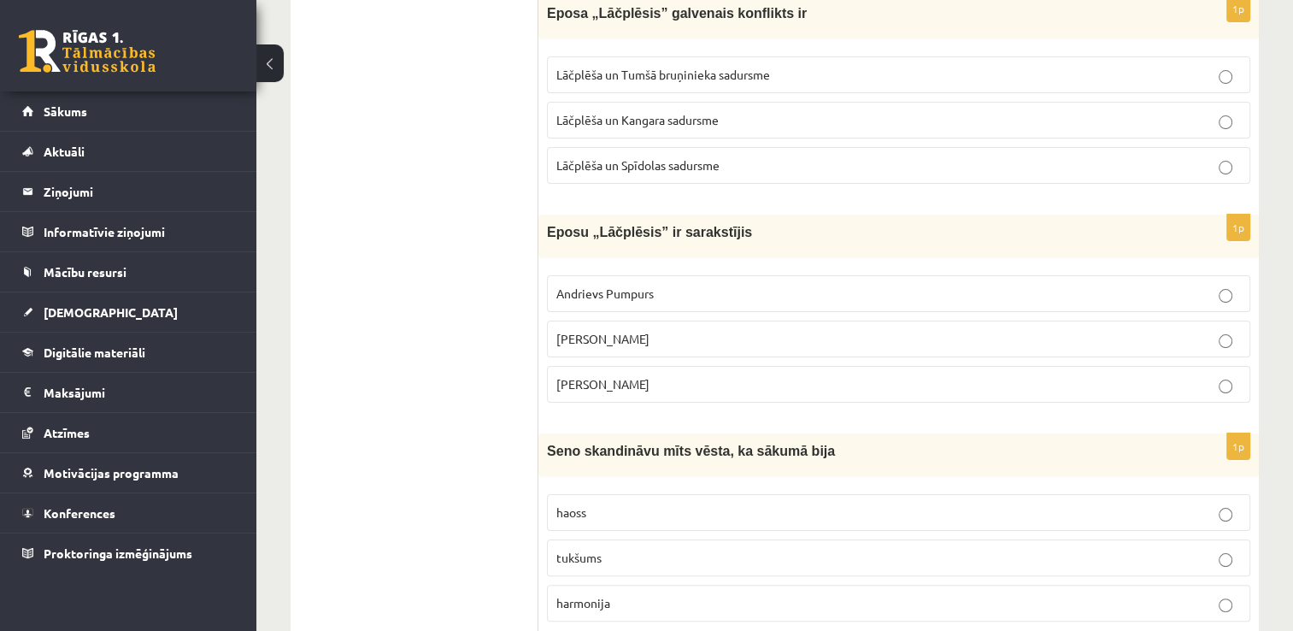
scroll to position [6723, 0]
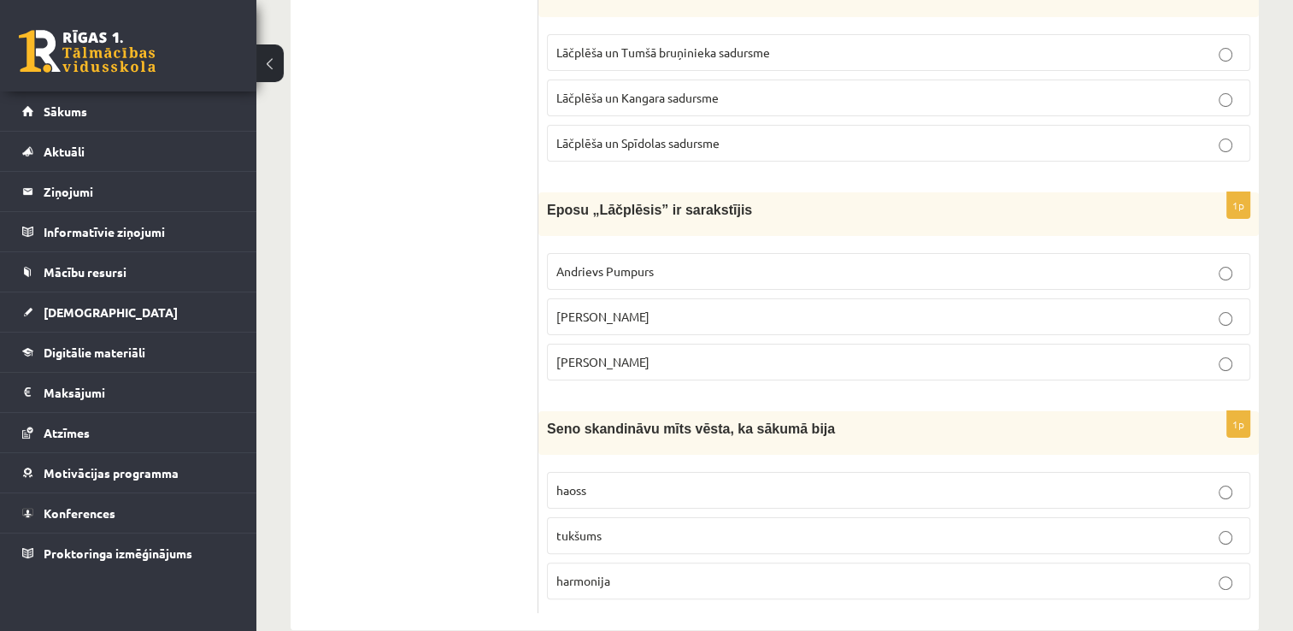
click at [674, 527] on p "tukšums" at bounding box center [898, 536] width 685 height 18
drag, startPoint x: 667, startPoint y: 554, endPoint x: 666, endPoint y: 503, distance: 50.4
click at [667, 572] on p "harmonija" at bounding box center [898, 581] width 685 height 18
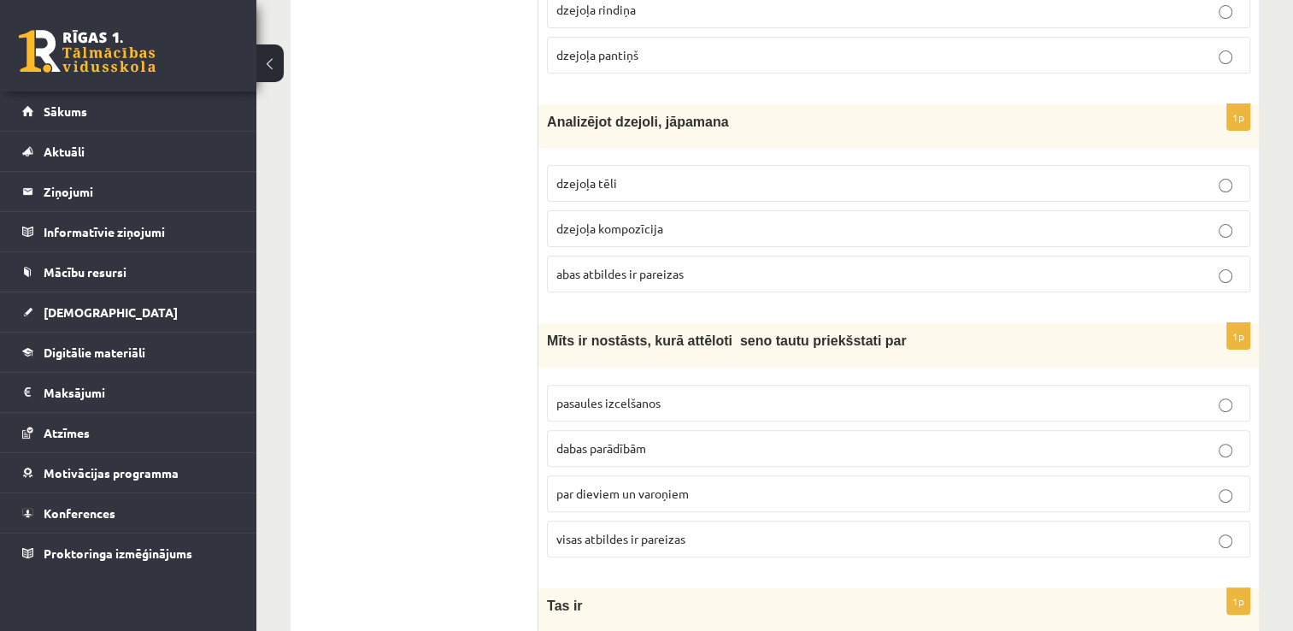
scroll to position [0, 0]
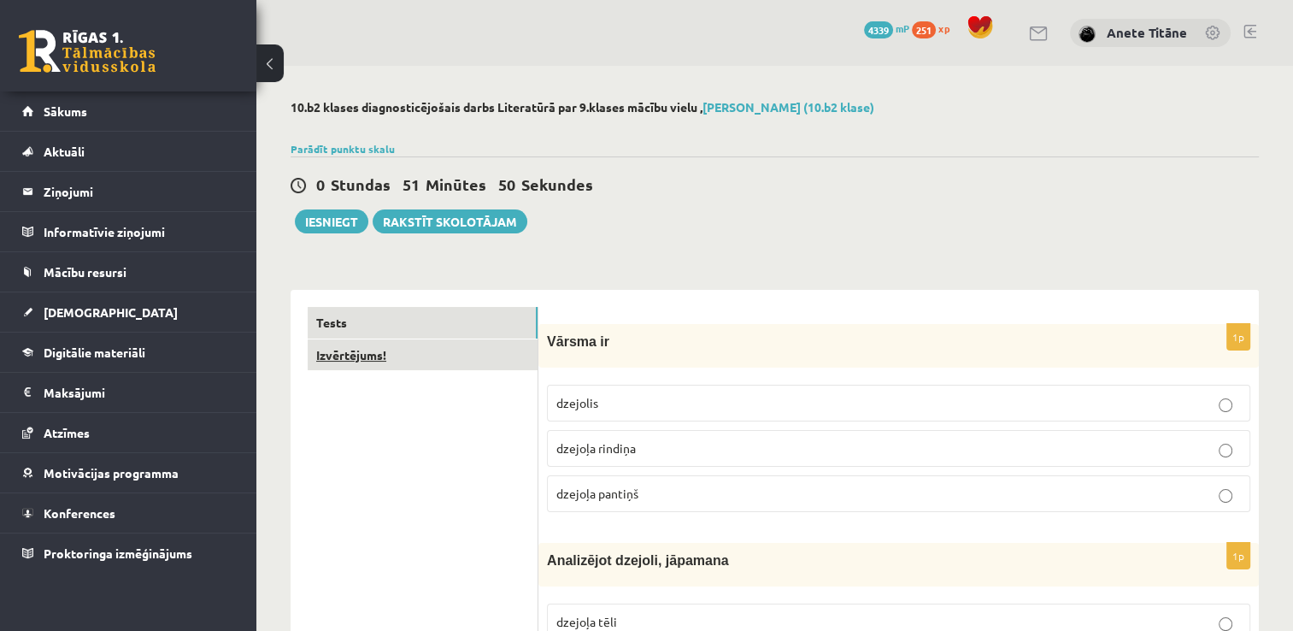
drag, startPoint x: 417, startPoint y: 193, endPoint x: 424, endPoint y: 344, distance: 151.4
drag, startPoint x: 424, startPoint y: 344, endPoint x: 428, endPoint y: 368, distance: 23.5
click at [428, 368] on link "Izvērtējums!" at bounding box center [423, 355] width 230 height 32
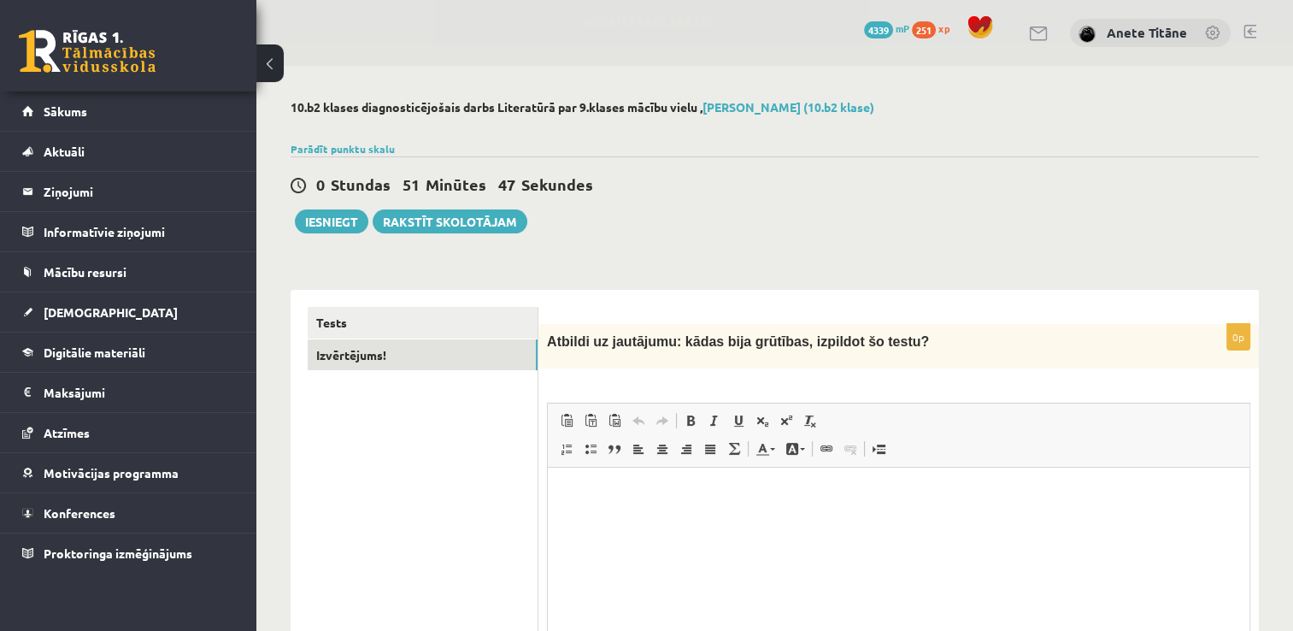
click at [421, 419] on ul "Tests Izvērtējums!" at bounding box center [423, 533] width 231 height 452
click at [397, 338] on link "Tests" at bounding box center [423, 323] width 230 height 32
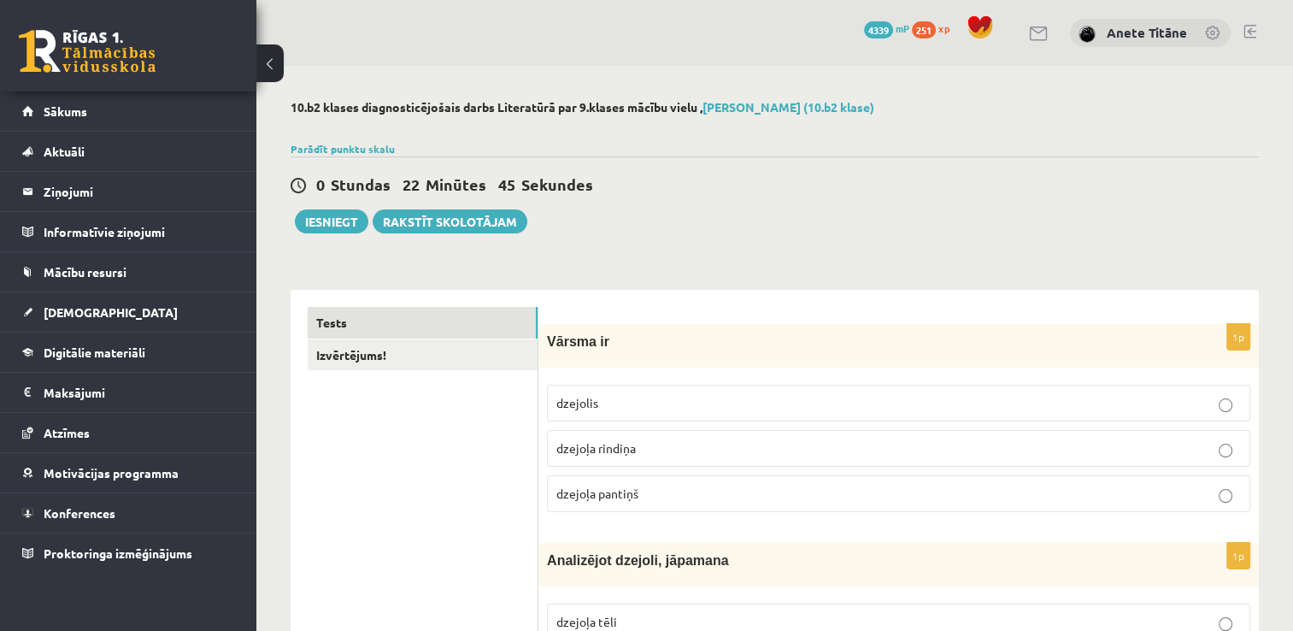
click at [702, 498] on p "dzejoļa pantiņš" at bounding box center [898, 494] width 685 height 18
click at [311, 217] on button "Iesniegt" at bounding box center [332, 221] width 74 height 24
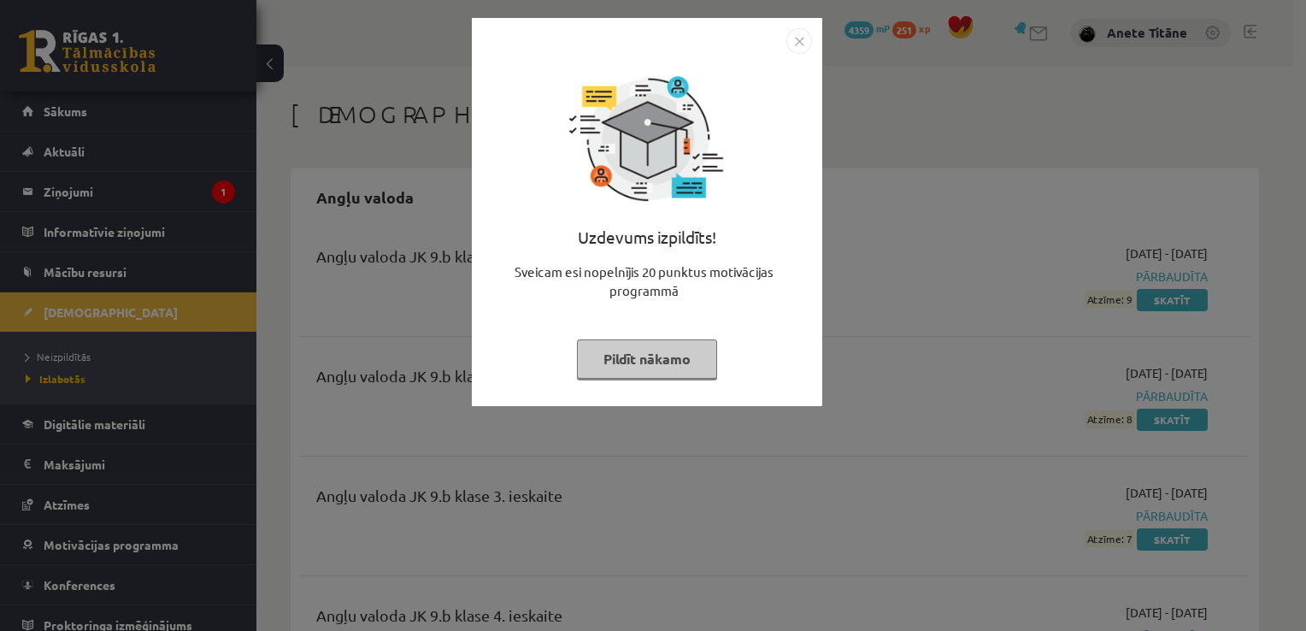
click at [797, 39] on img "Close" at bounding box center [799, 41] width 26 height 26
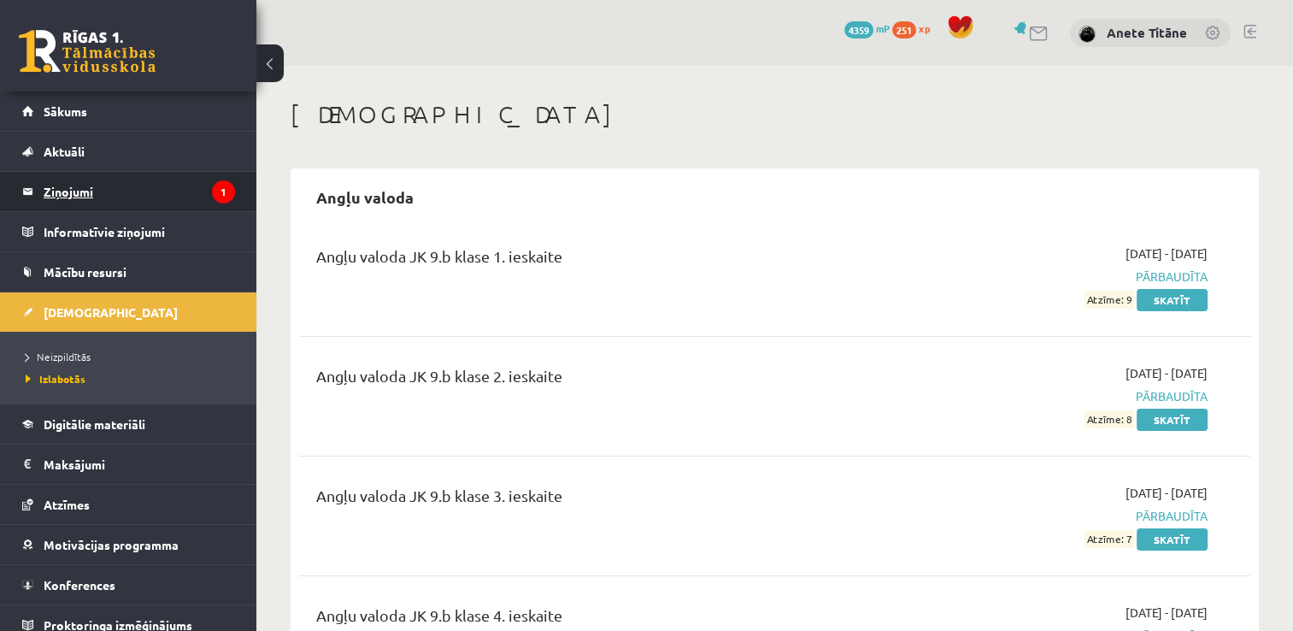
click at [143, 186] on legend "Ziņojumi 1" at bounding box center [139, 191] width 191 height 39
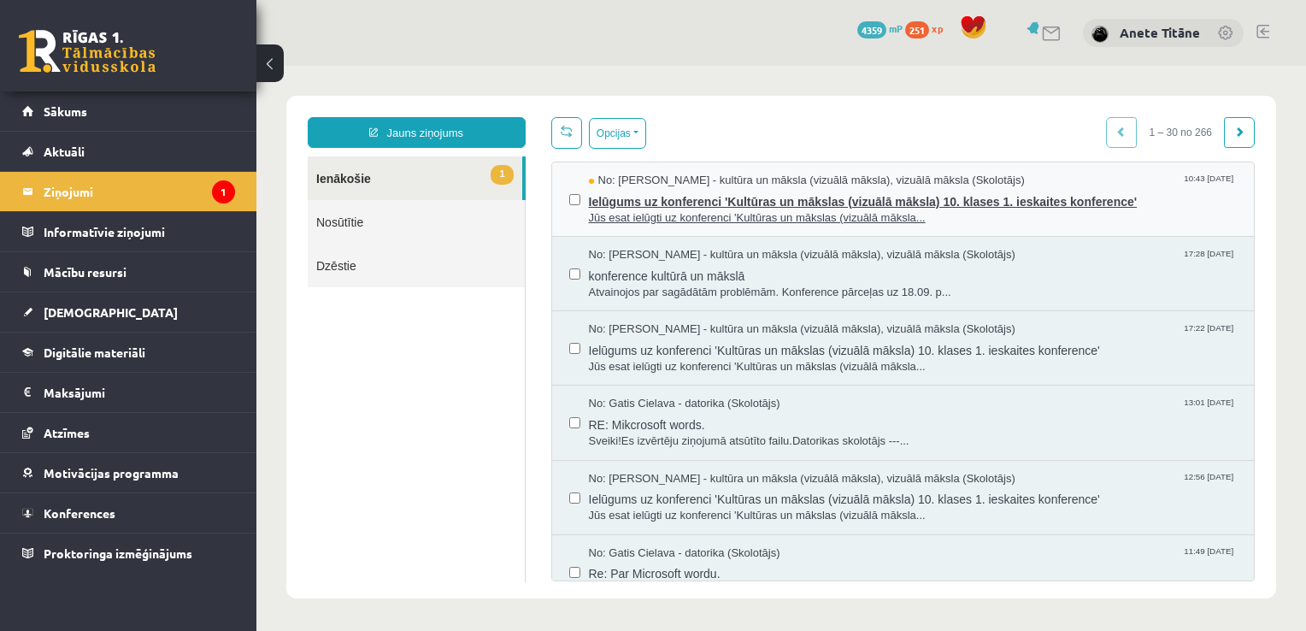
click at [762, 189] on span "Ielūgums uz konferenci 'Kultūras un mākslas (vizuālā māksla) 10. klases 1. iesk…" at bounding box center [913, 199] width 649 height 21
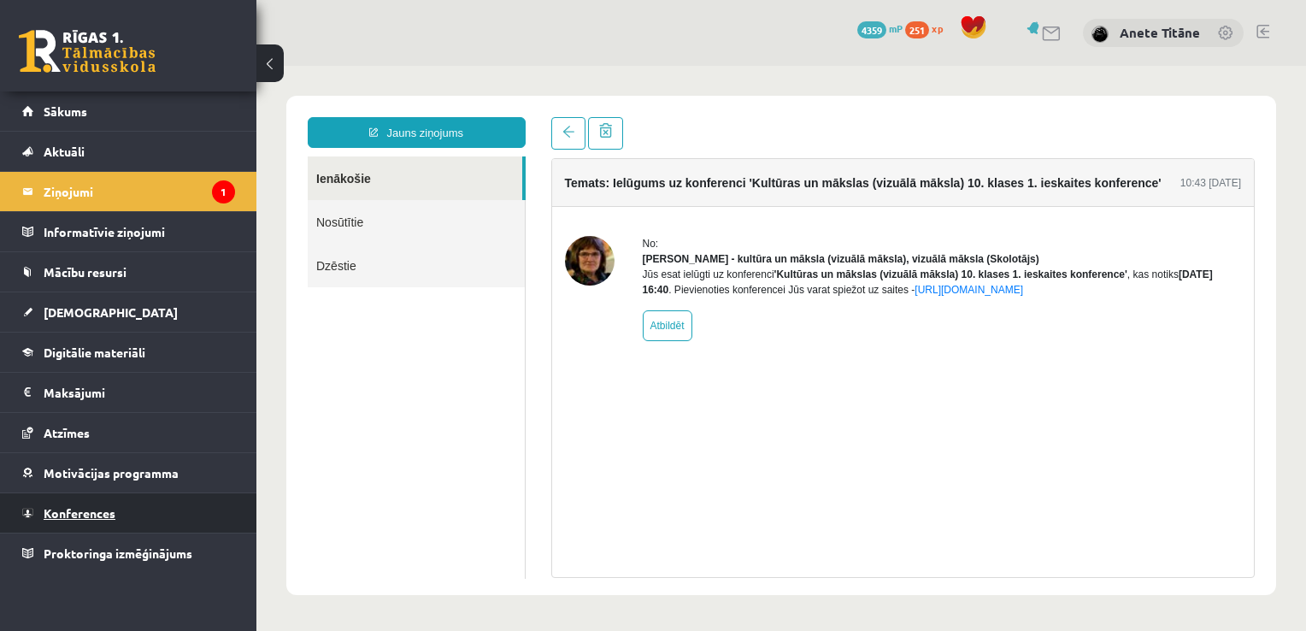
click at [103, 510] on span "Konferences" at bounding box center [80, 512] width 72 height 15
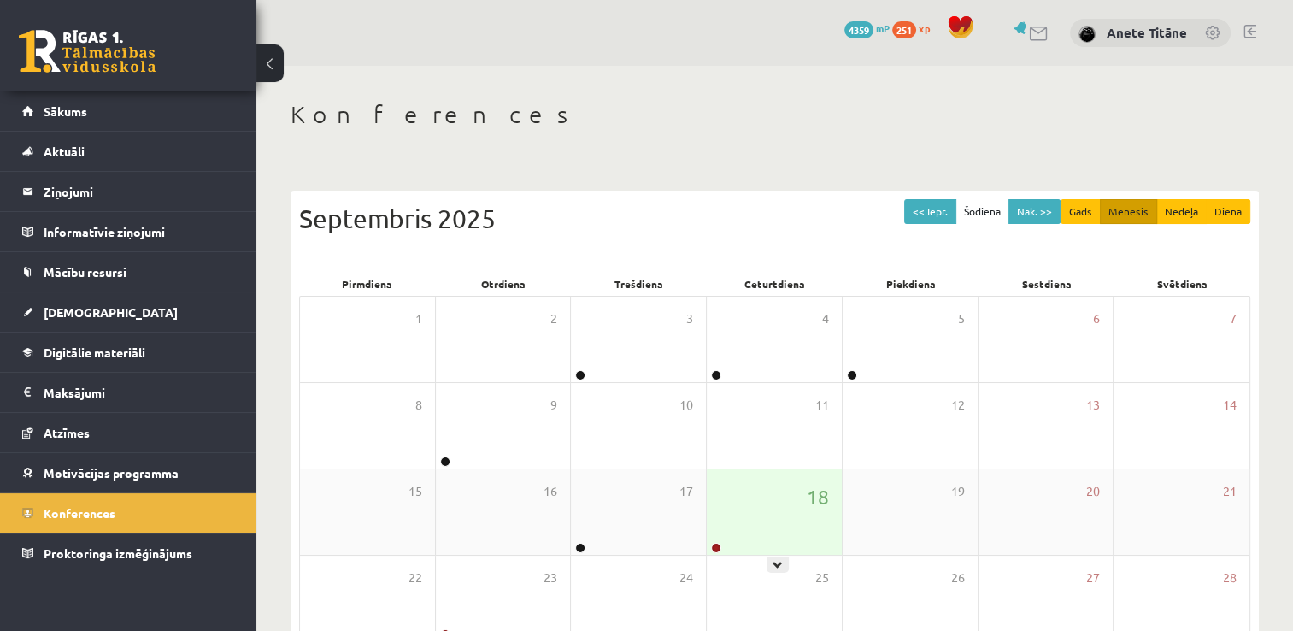
click at [769, 532] on div "18" at bounding box center [774, 511] width 135 height 85
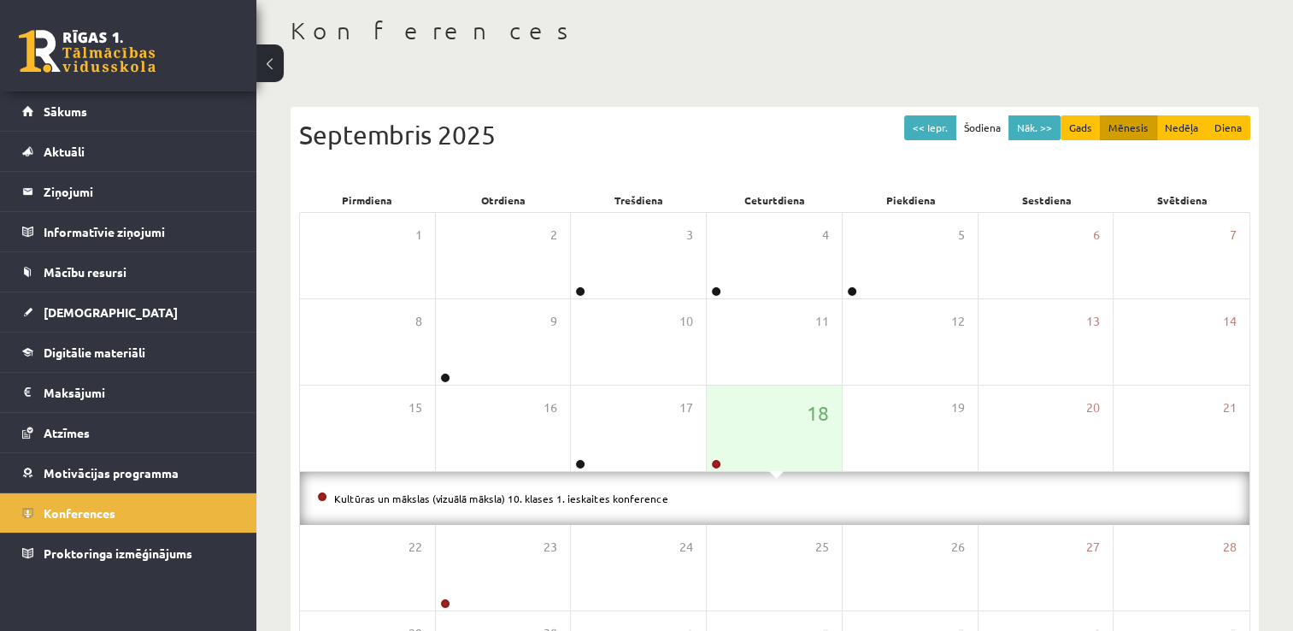
scroll to position [85, 0]
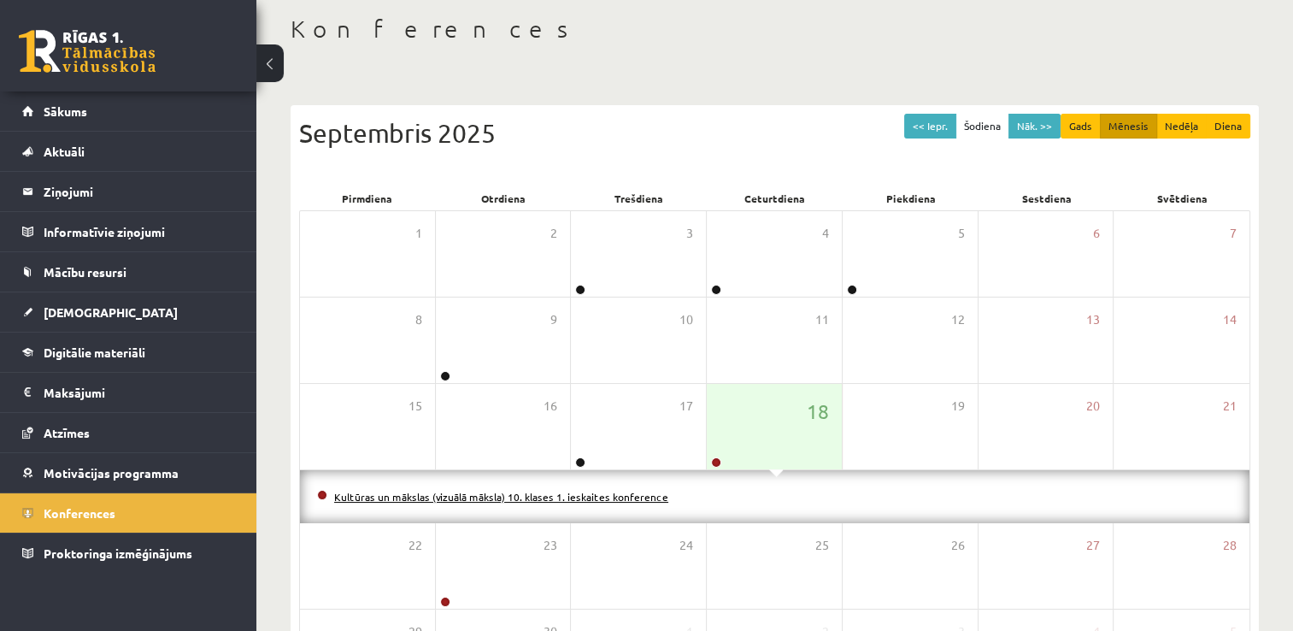
click at [636, 494] on link "Kultūras un mākslas (vizuālā māksla) 10. klases 1. ieskaites konference" at bounding box center [501, 497] width 334 height 14
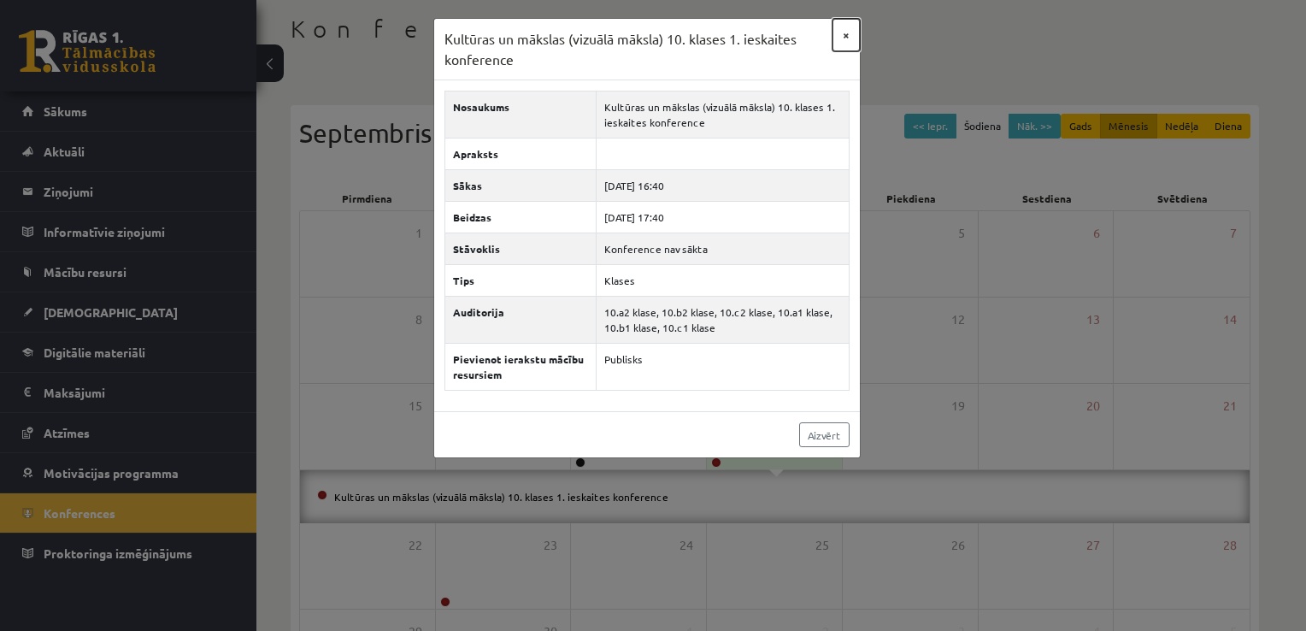
click at [844, 36] on button "×" at bounding box center [845, 35] width 27 height 32
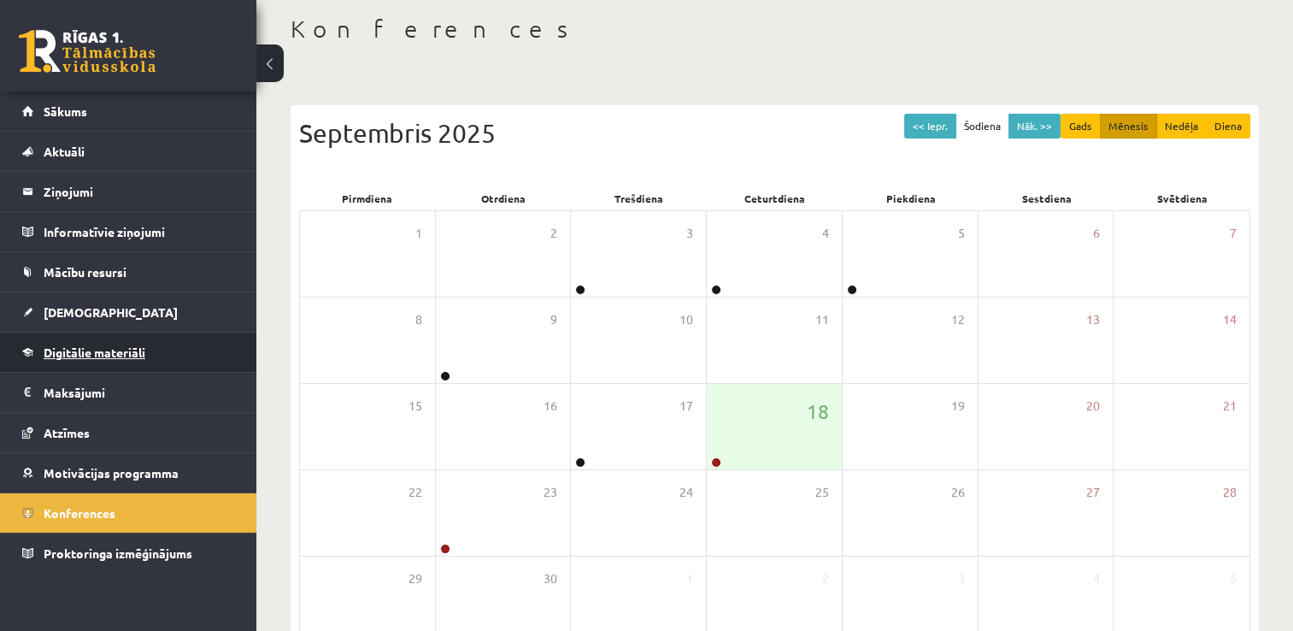
click at [174, 347] on link "Digitālie materiāli" at bounding box center [128, 351] width 213 height 39
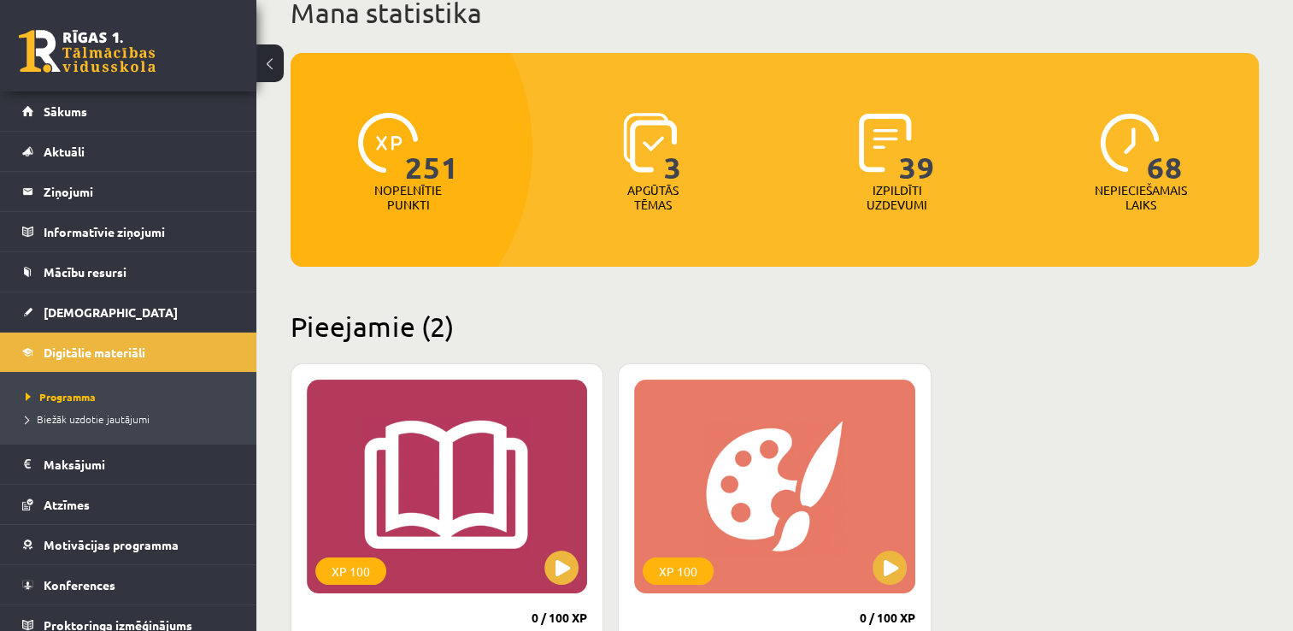
scroll to position [256, 0]
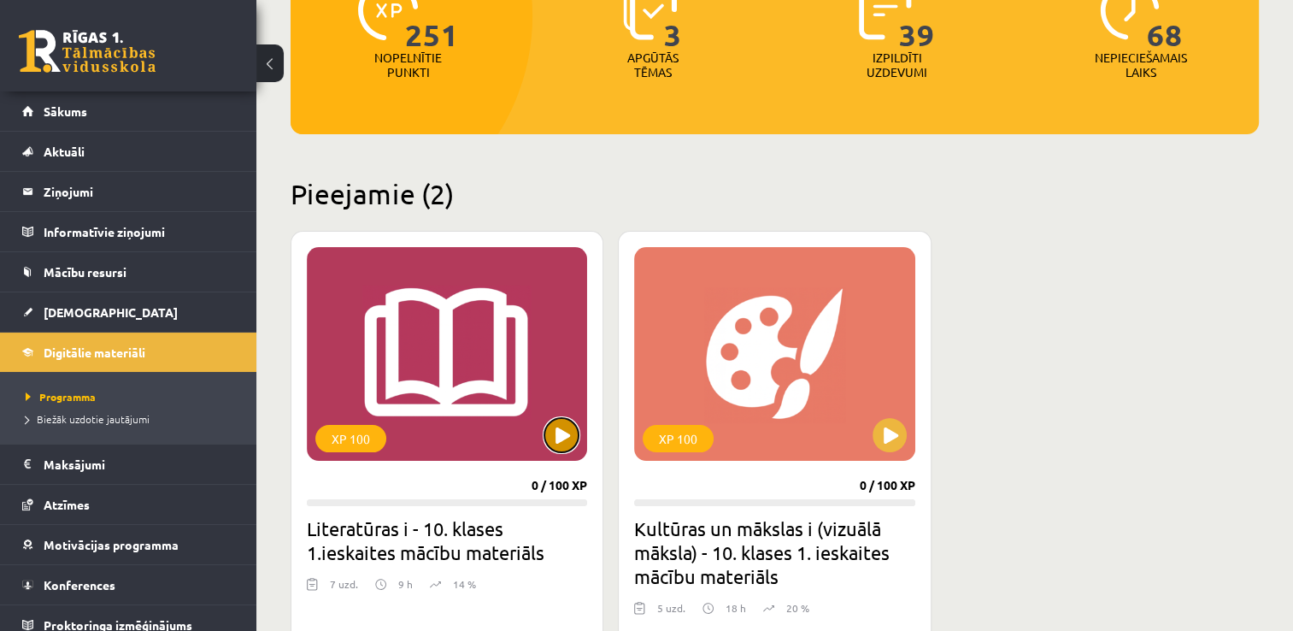
click at [554, 432] on button at bounding box center [561, 435] width 34 height 34
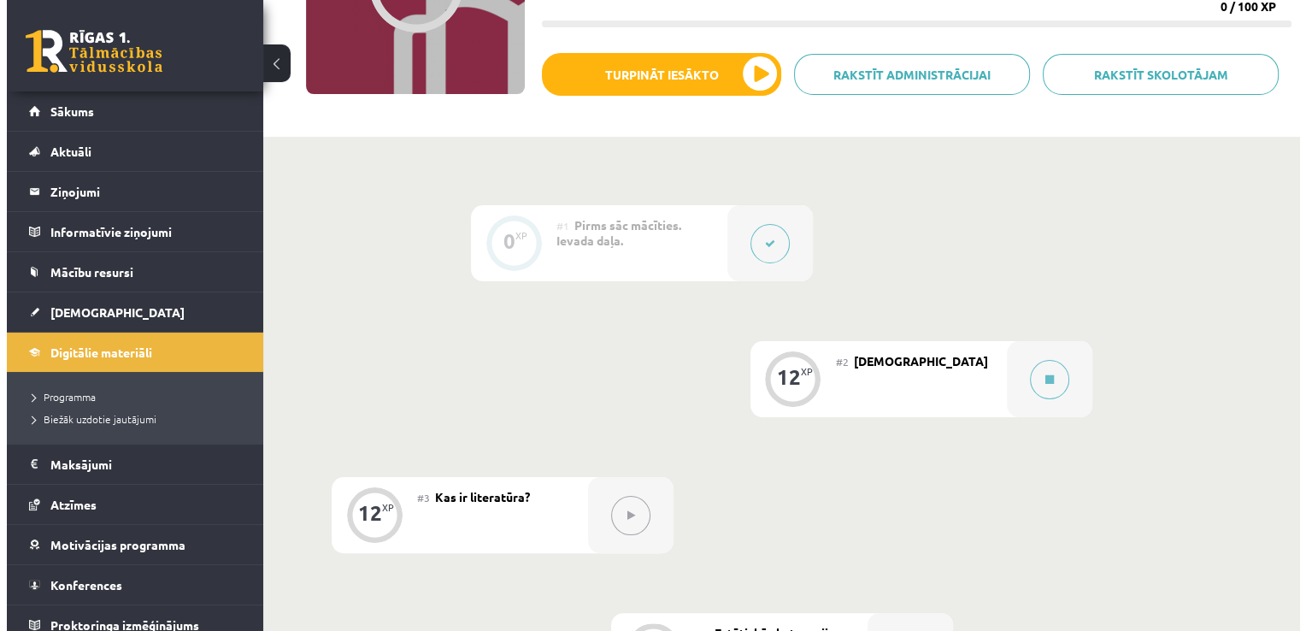
scroll to position [256, 0]
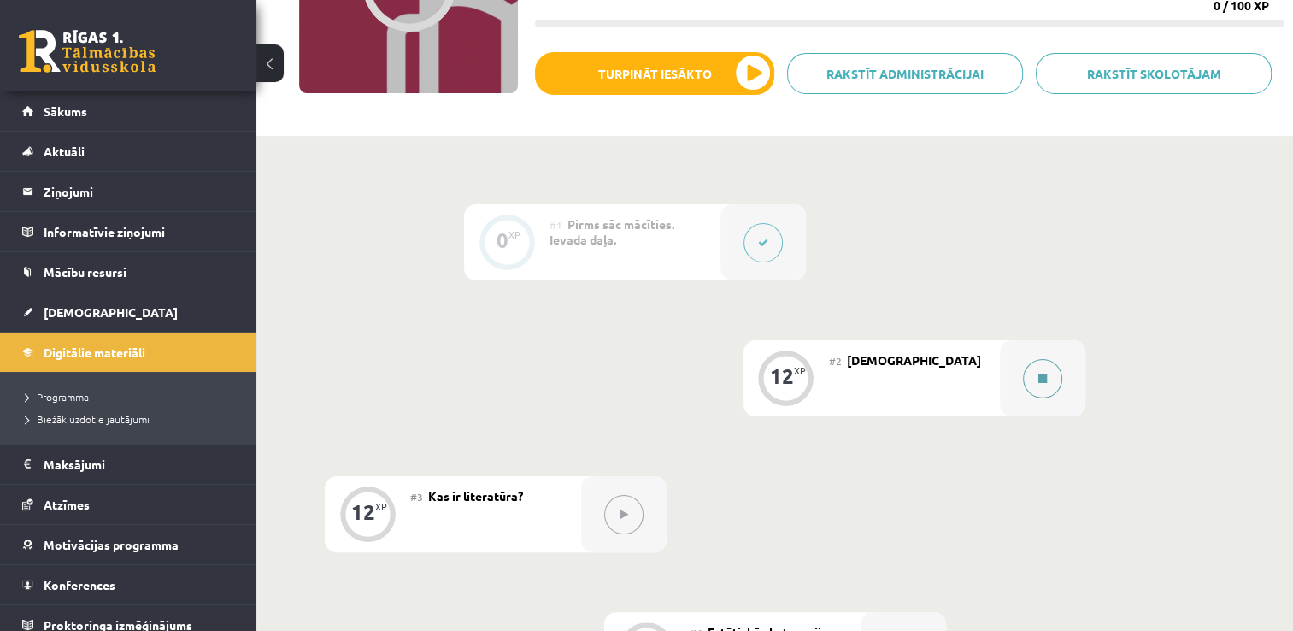
click at [1041, 385] on button at bounding box center [1042, 378] width 39 height 39
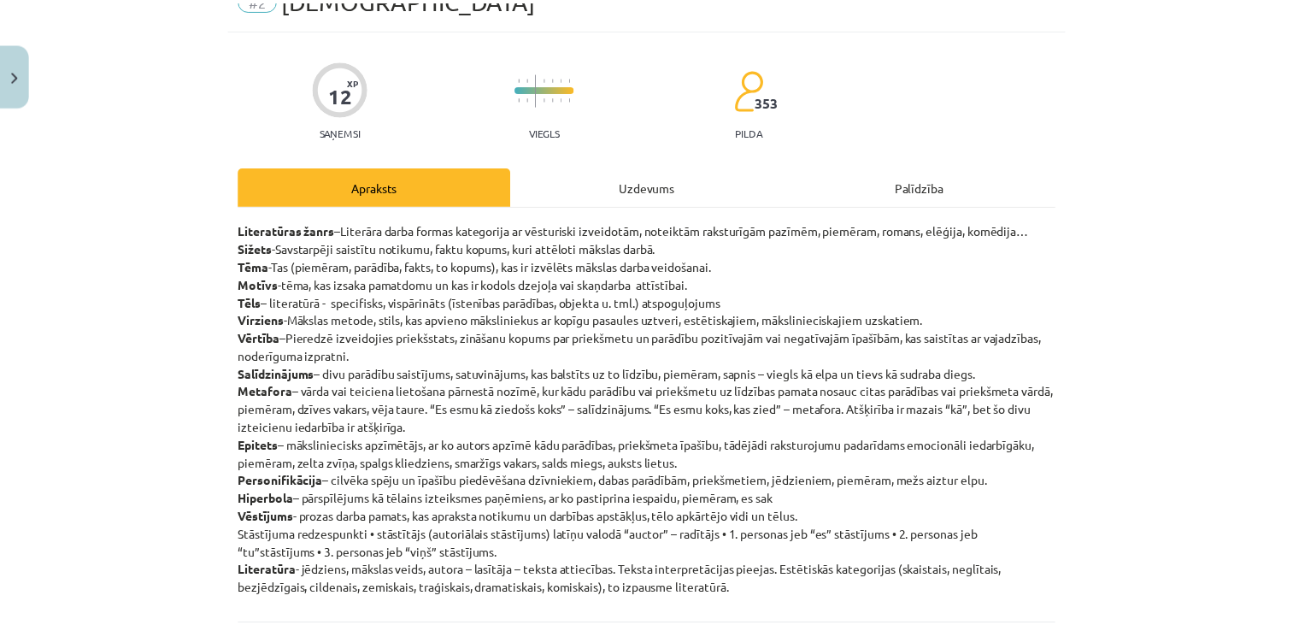
scroll to position [85, 0]
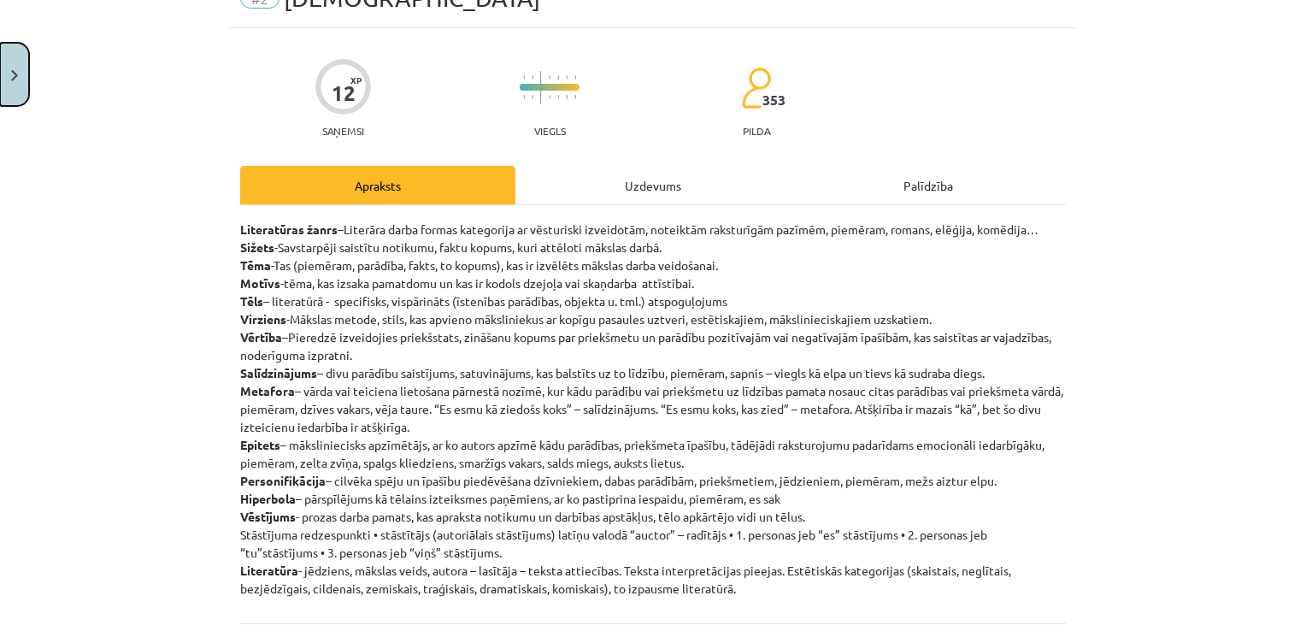
click at [7, 72] on button "Close" at bounding box center [14, 74] width 29 height 63
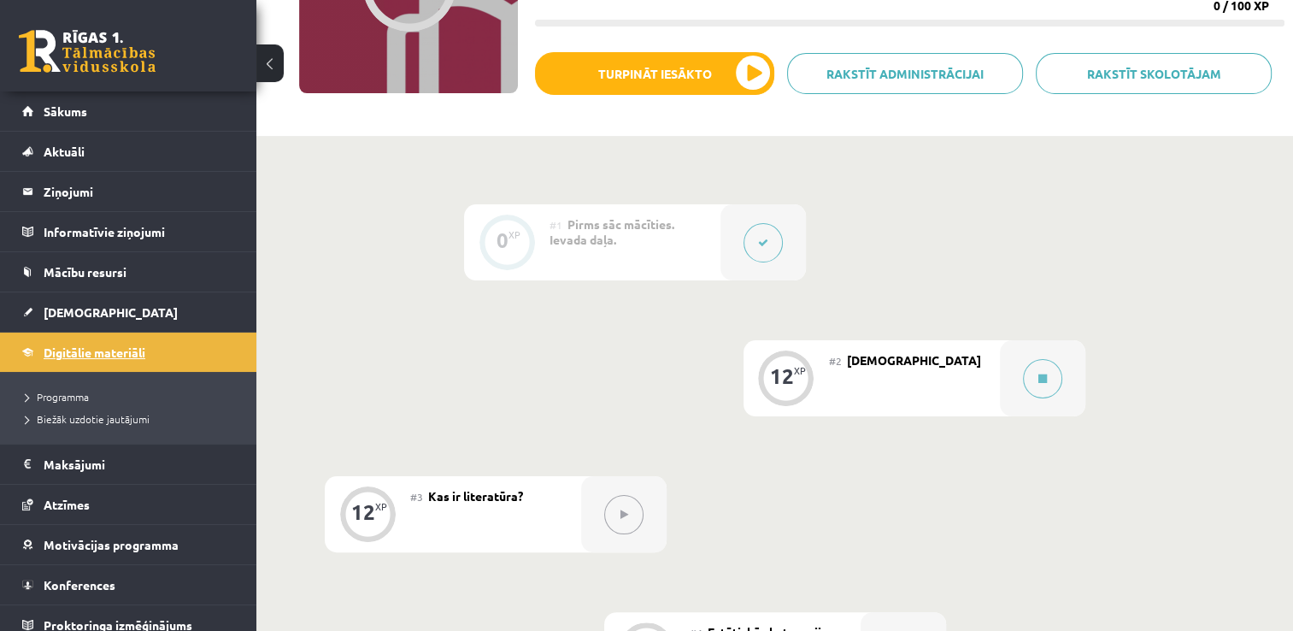
click at [135, 353] on span "Digitālie materiāli" at bounding box center [95, 351] width 102 height 15
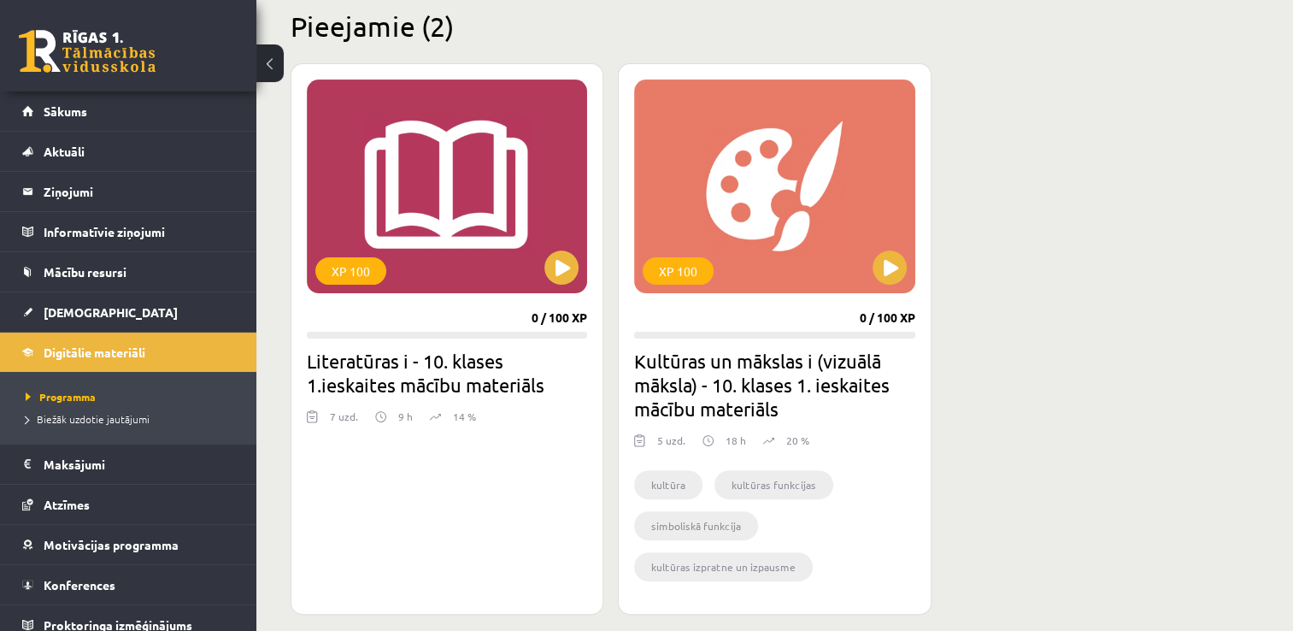
scroll to position [426, 0]
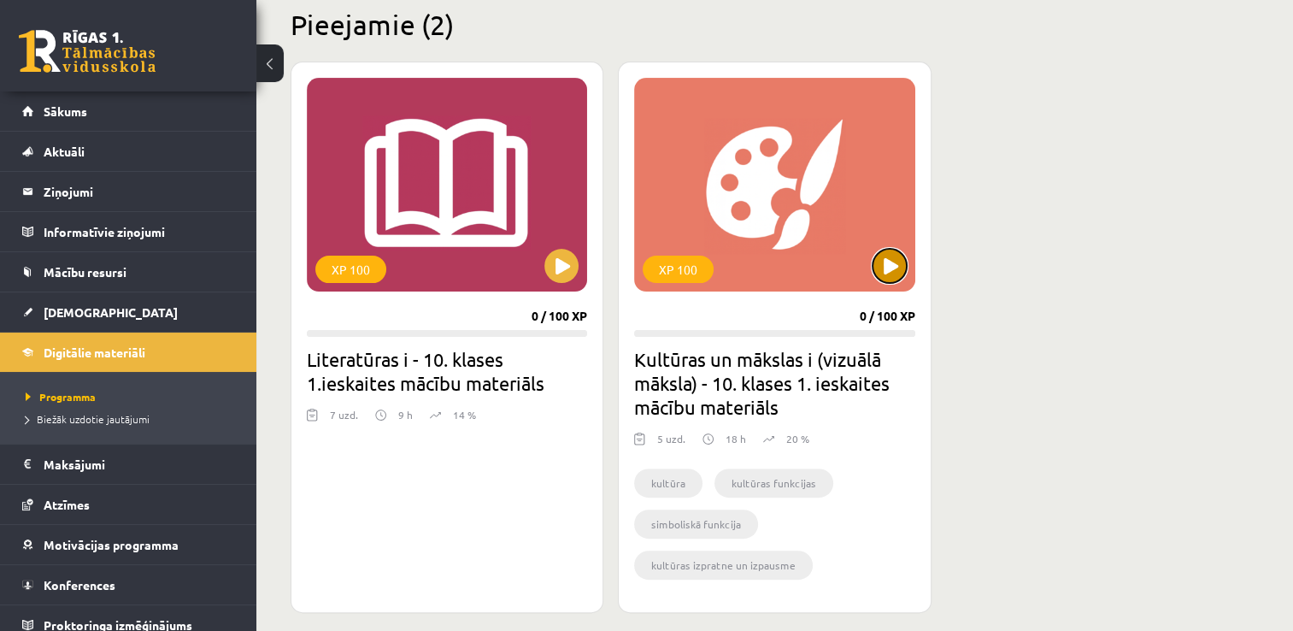
click at [885, 264] on button at bounding box center [890, 266] width 34 height 34
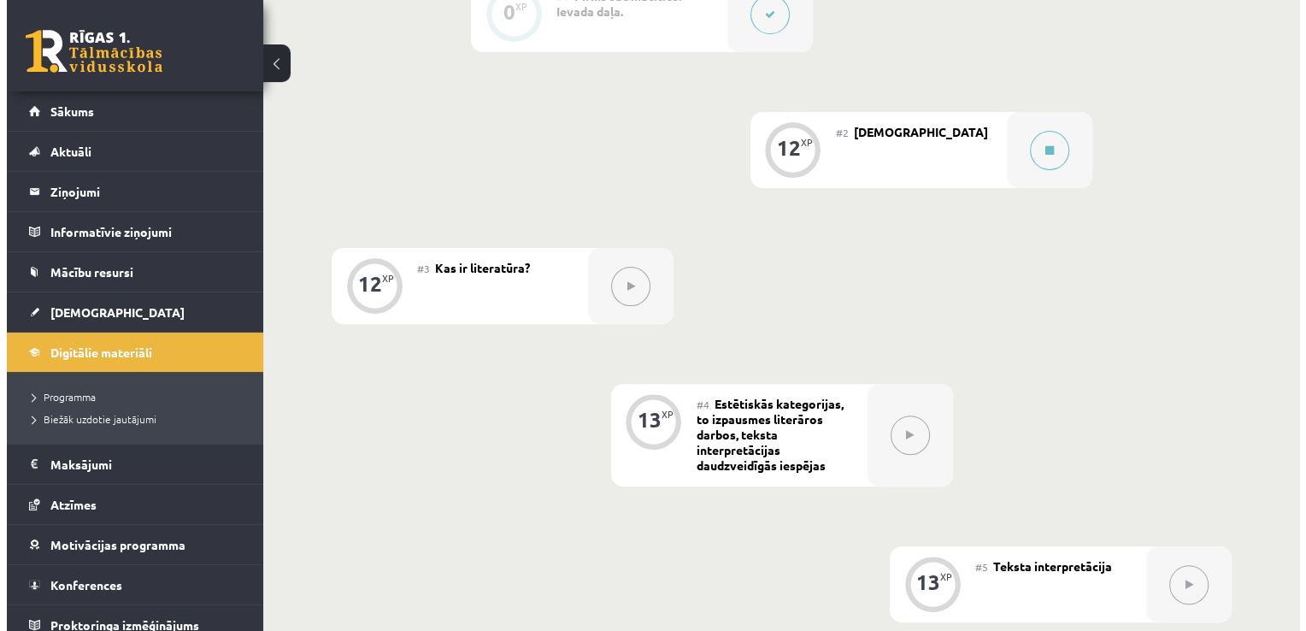
scroll to position [530, 0]
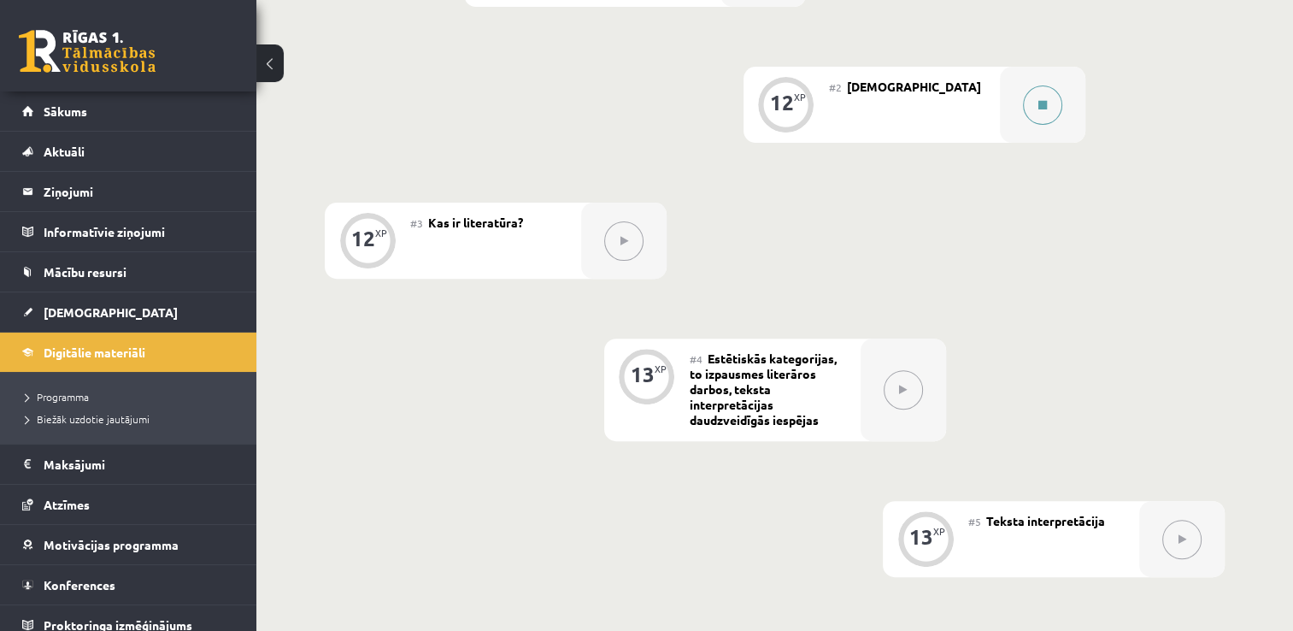
click at [1038, 103] on icon at bounding box center [1042, 105] width 9 height 10
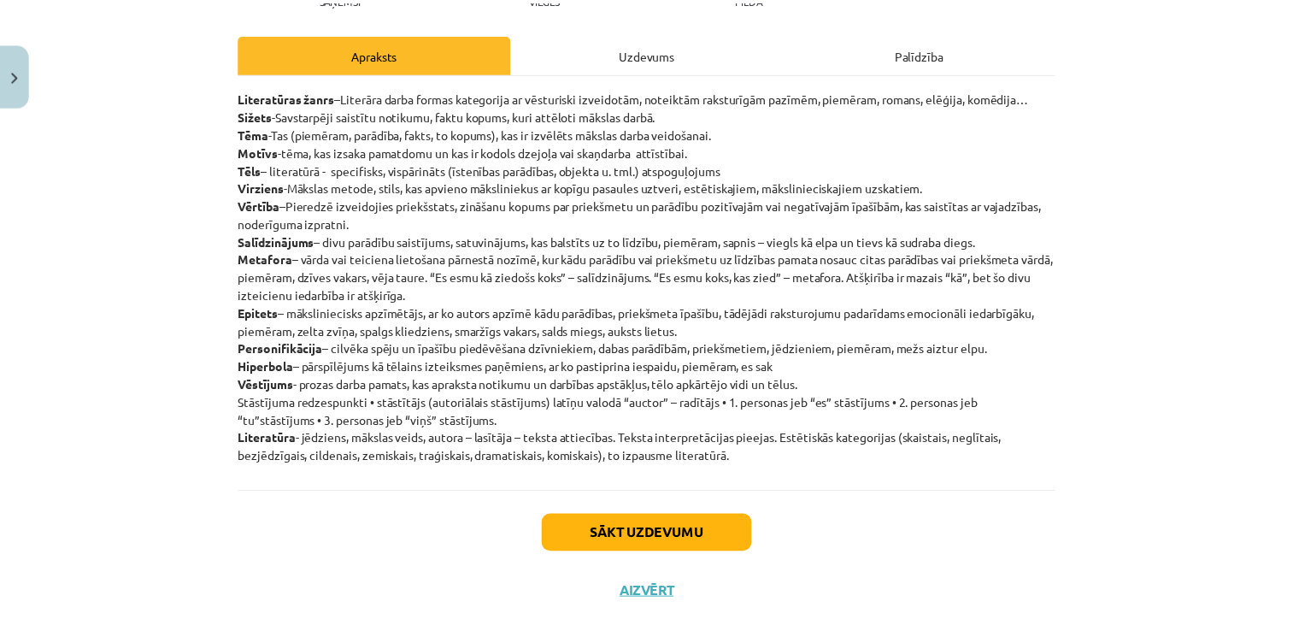
scroll to position [221, 0]
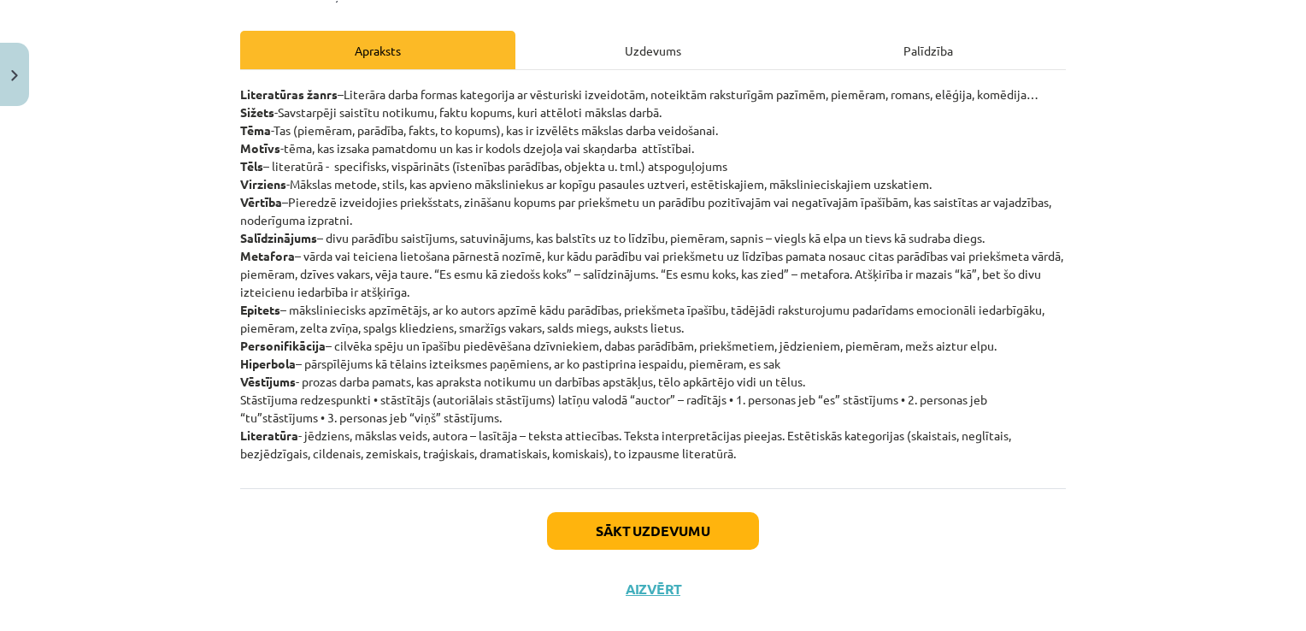
drag, startPoint x: 1190, startPoint y: 234, endPoint x: 898, endPoint y: 261, distance: 292.7
click at [1187, 234] on div "Mācību tēma: Literatūras i - 10. klases 1.ieskaites mācību materiāls #2 Jēdzien…" at bounding box center [653, 315] width 1306 height 631
click at [11, 72] on img "Close" at bounding box center [14, 75] width 7 height 11
click at [134, 361] on div "Mācību tēma: Literatūras i - 10. klases 1.ieskaites mācību materiāls #2 Jēdzien…" at bounding box center [653, 315] width 1306 height 631
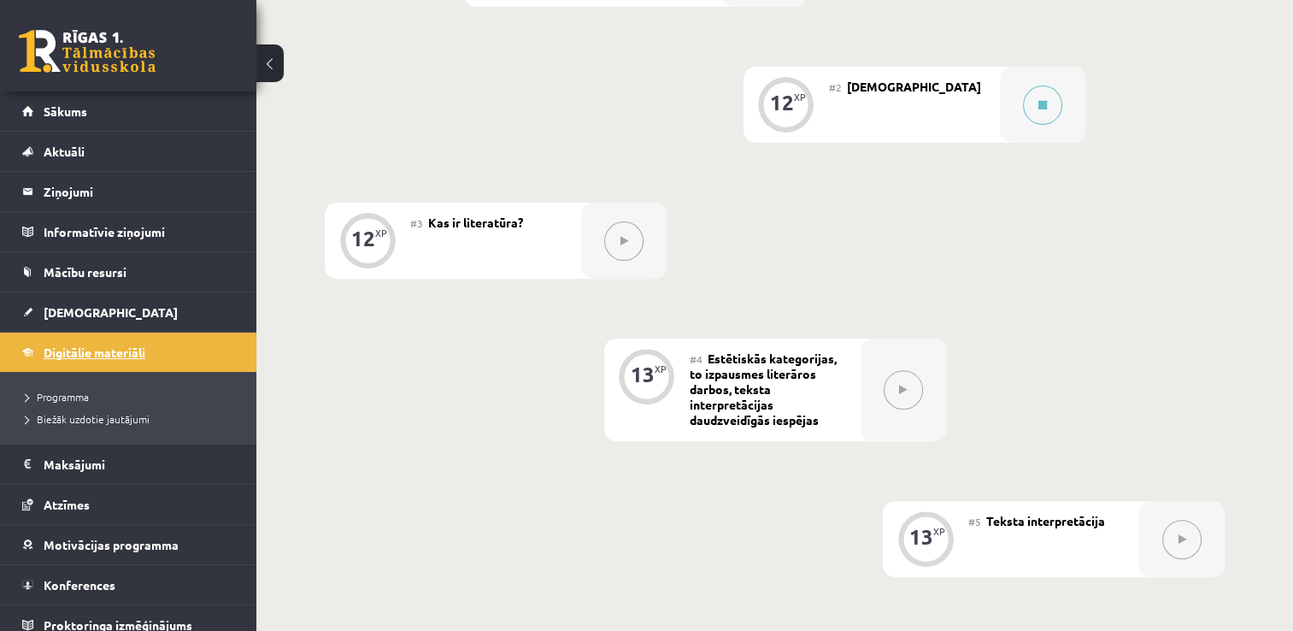
click at [133, 354] on span "Digitālie materiāli" at bounding box center [95, 351] width 102 height 15
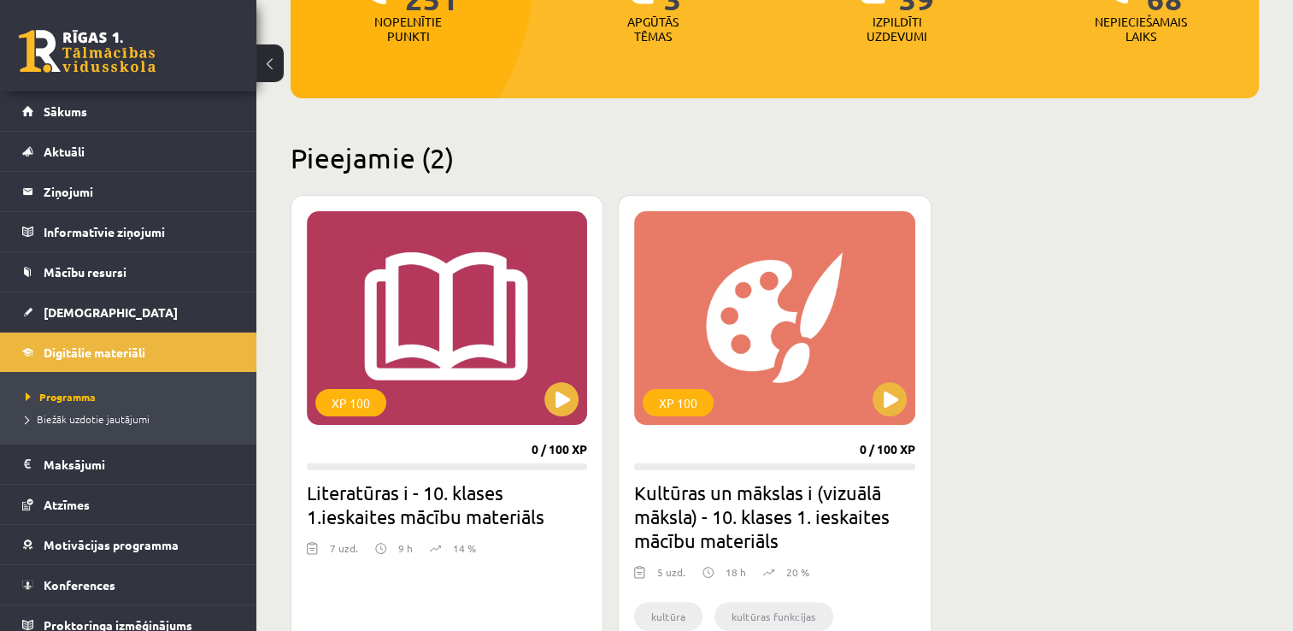
scroll to position [427, 0]
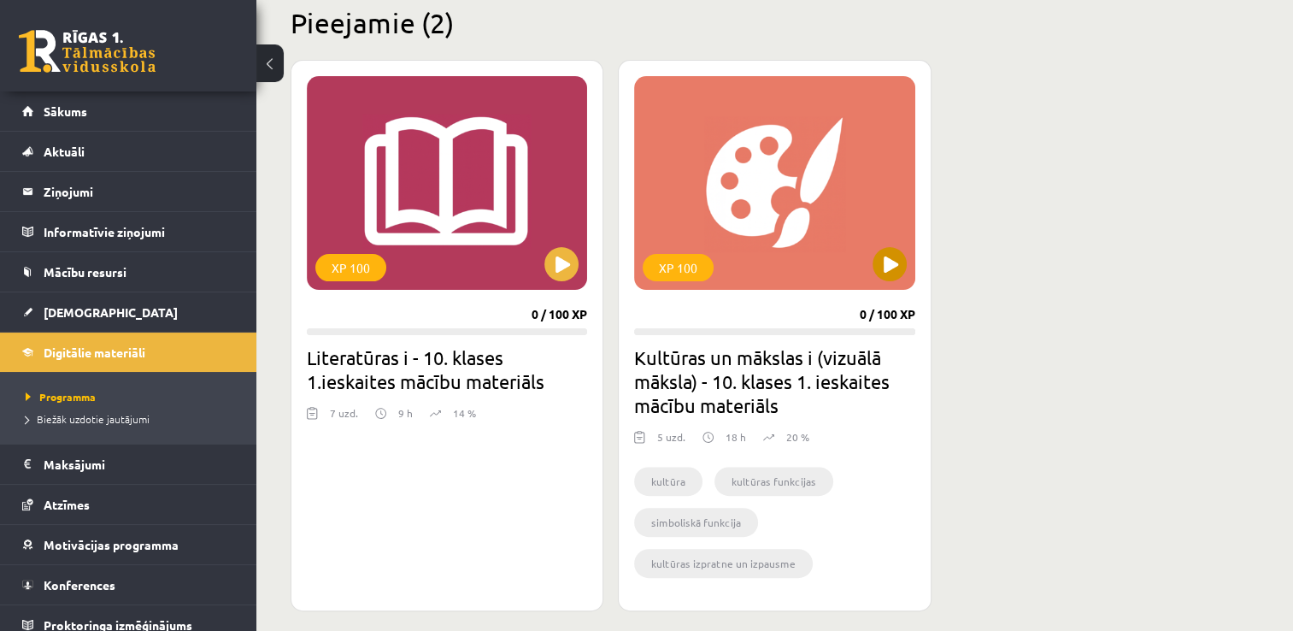
click at [874, 274] on div "XP 100" at bounding box center [774, 183] width 280 height 214
